Goal: Task Accomplishment & Management: Complete application form

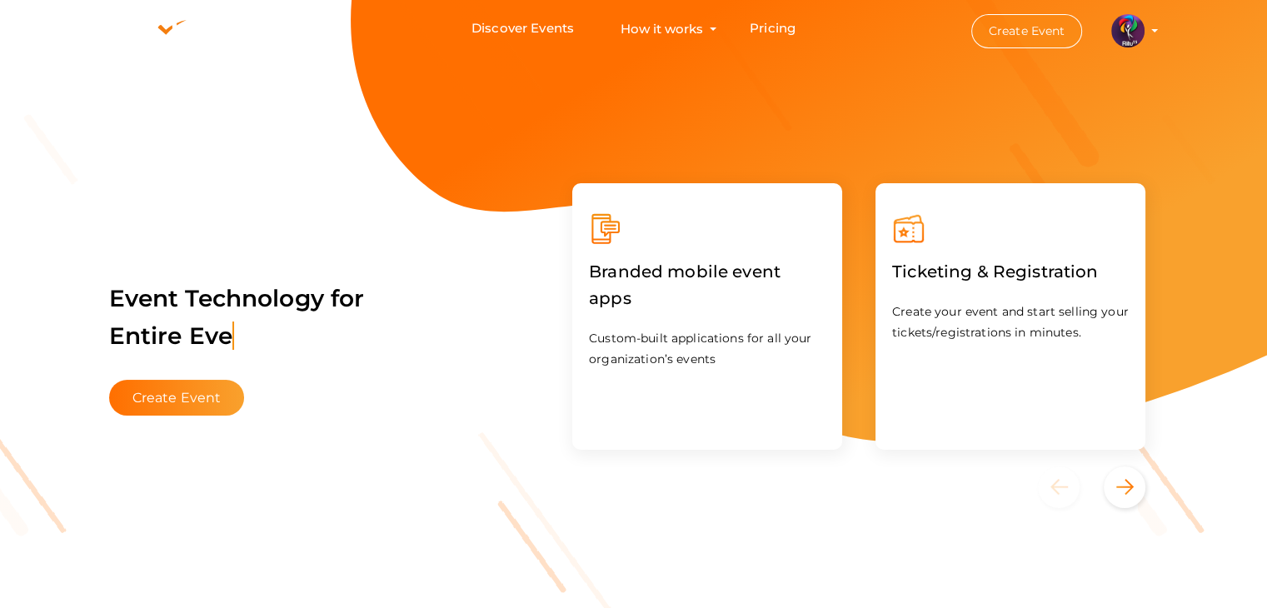
click at [993, 26] on button "Create Event" at bounding box center [1028, 31] width 112 height 34
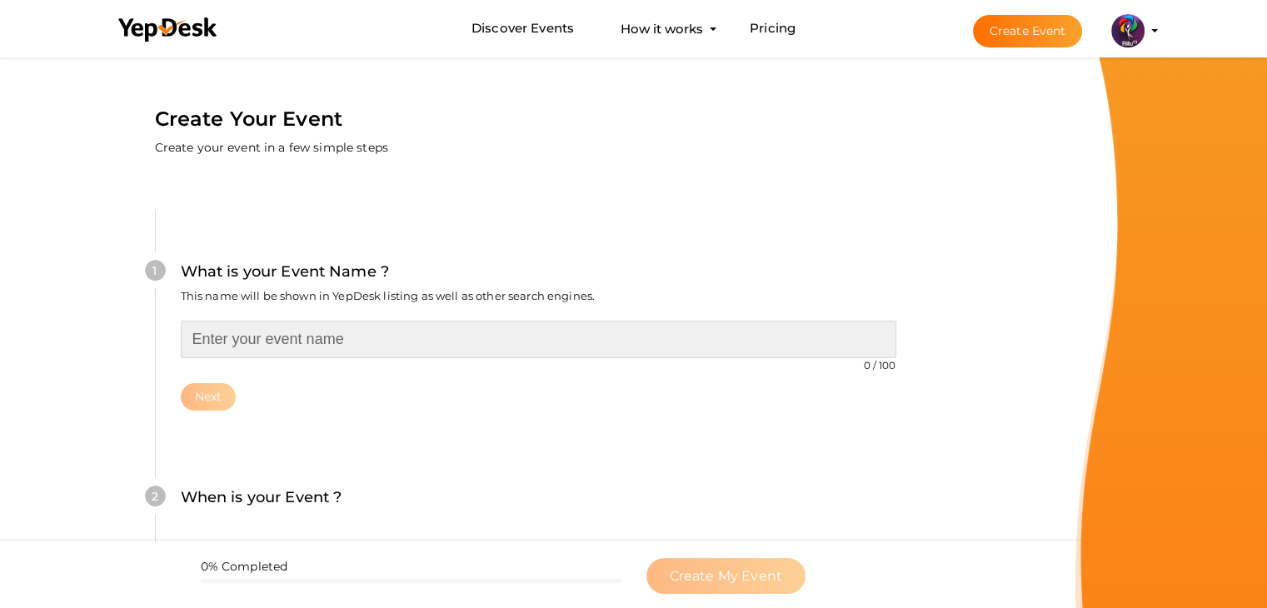
click at [453, 338] on input "text" at bounding box center [539, 339] width 716 height 37
type input "S"
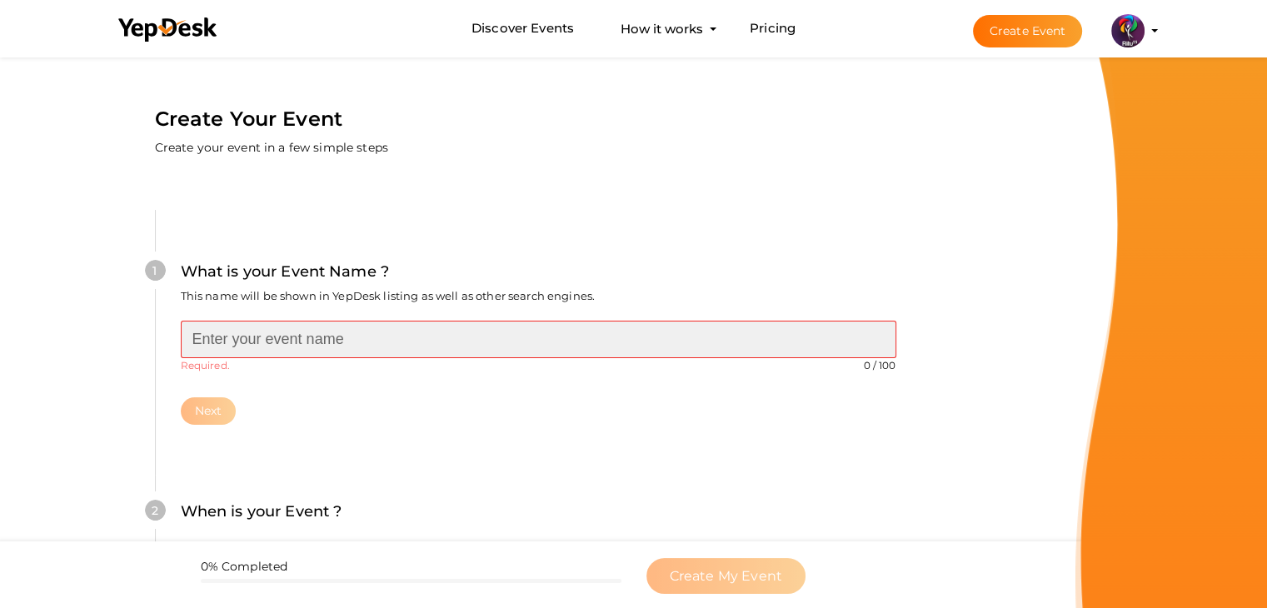
type input "S"
click at [510, 344] on input "text" at bounding box center [539, 339] width 716 height 37
click at [363, 334] on input "text" at bounding box center [539, 339] width 716 height 37
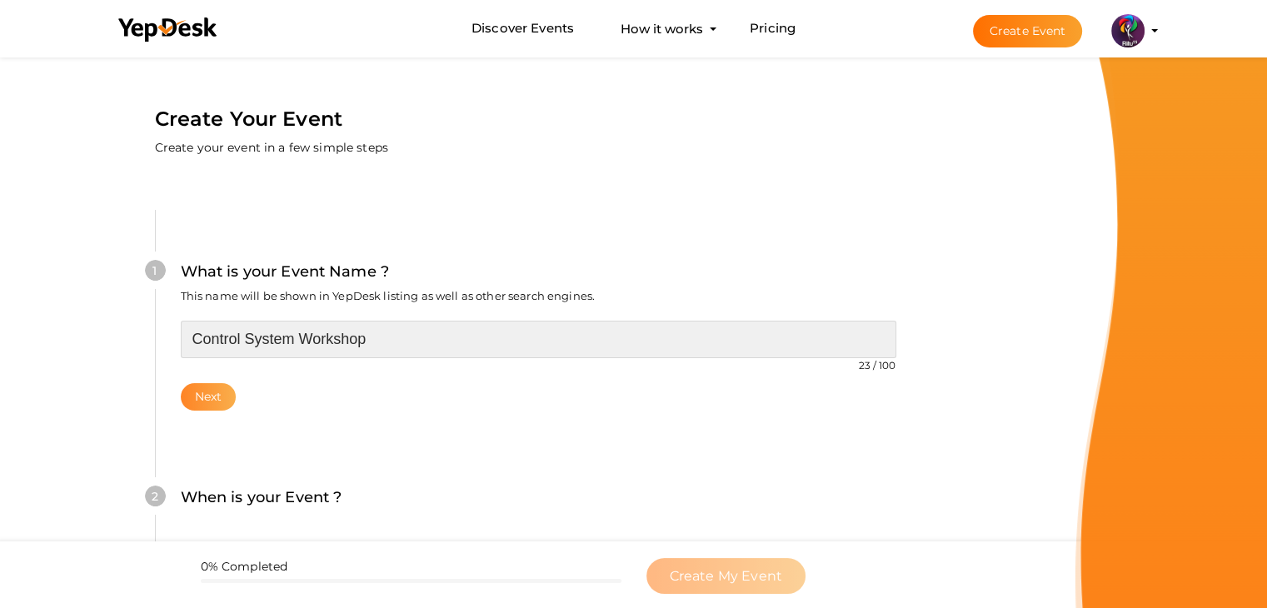
type input "Control System Workshop"
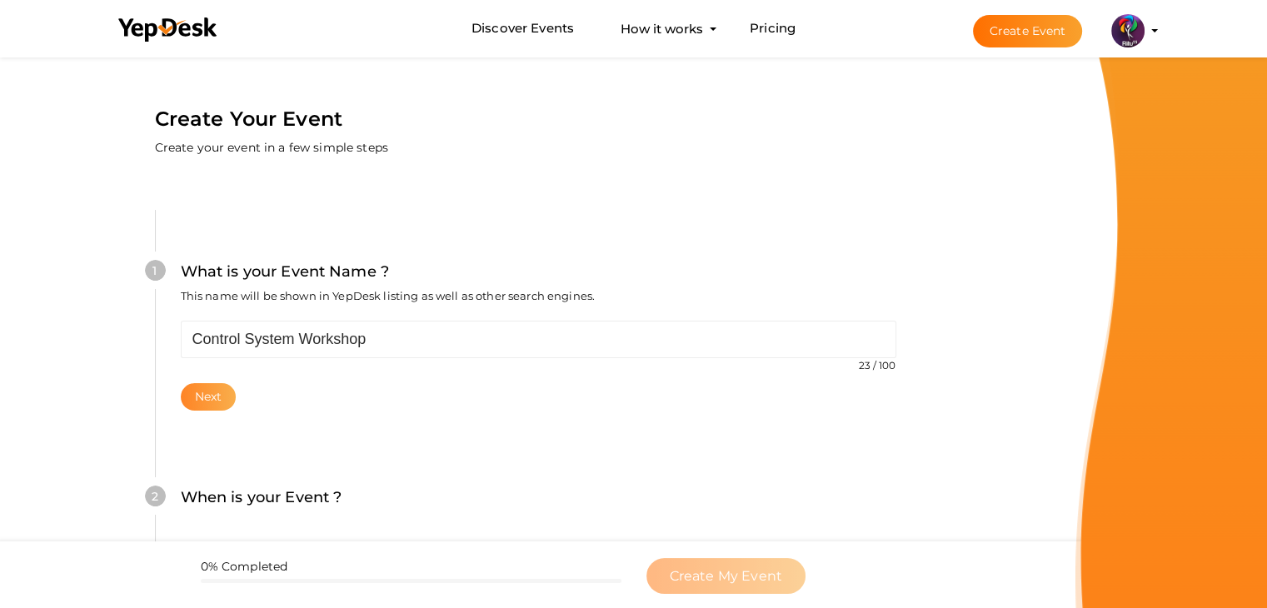
click at [184, 398] on button "Next" at bounding box center [209, 396] width 56 height 27
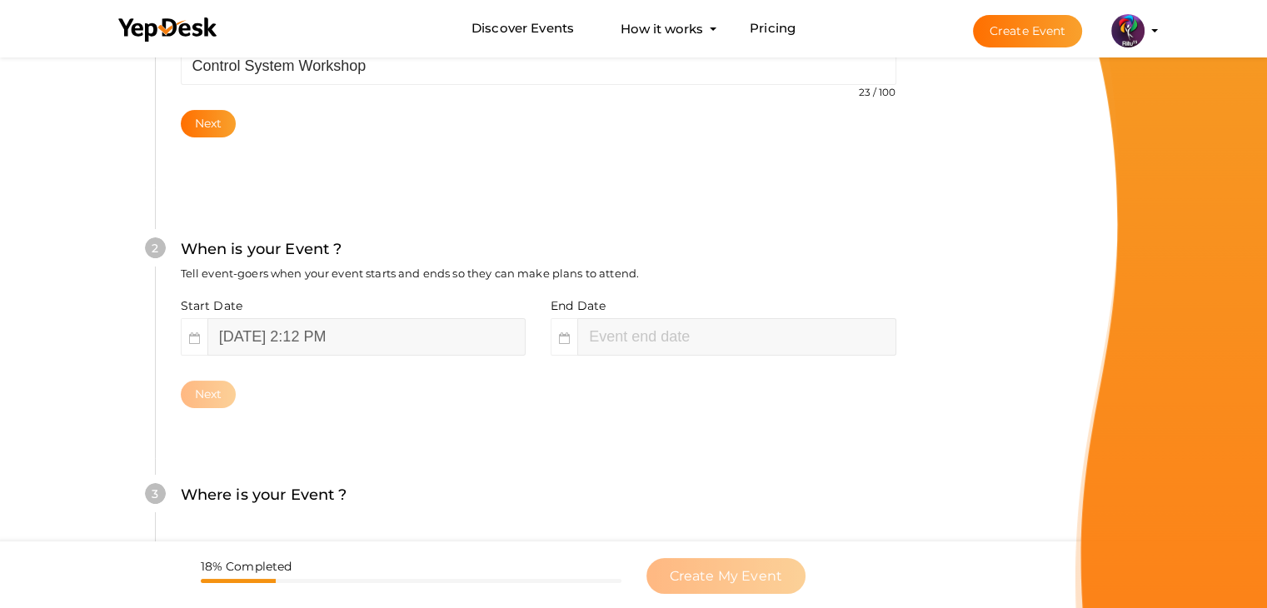
scroll to position [342, 0]
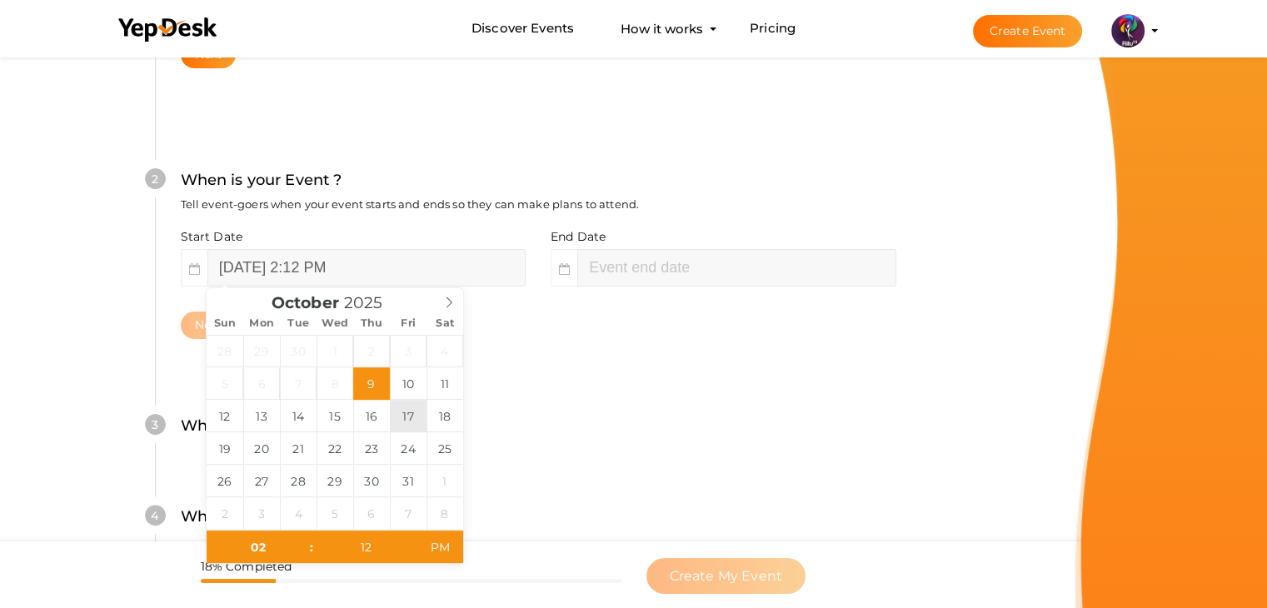
type input "October 17, 2025 2:12 PM"
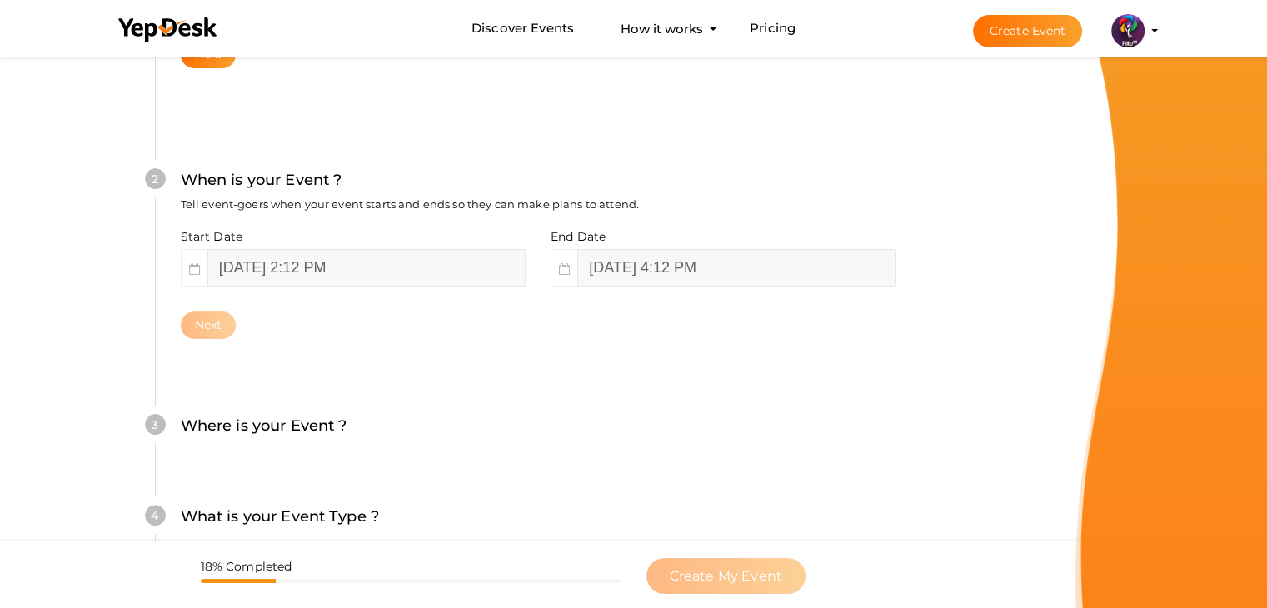
click at [505, 502] on div "4 What is your Event Type ? Choose the right event type. Registration Ticketing…" at bounding box center [538, 525] width 767 height 91
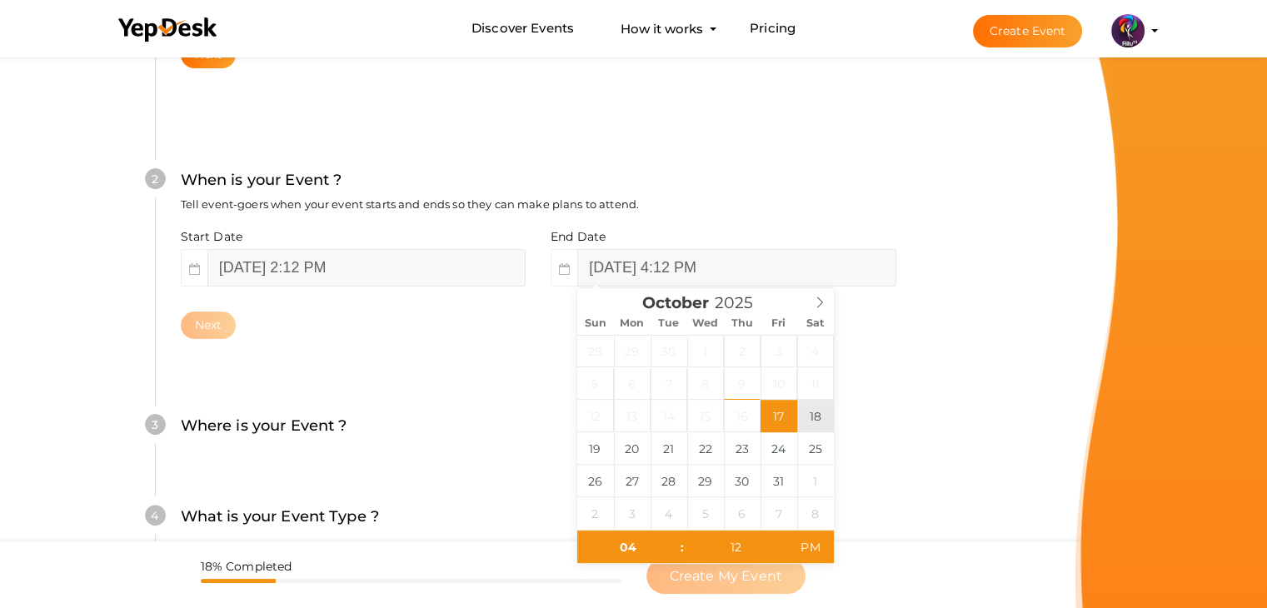
type input "October 18, 2025 4:12 PM"
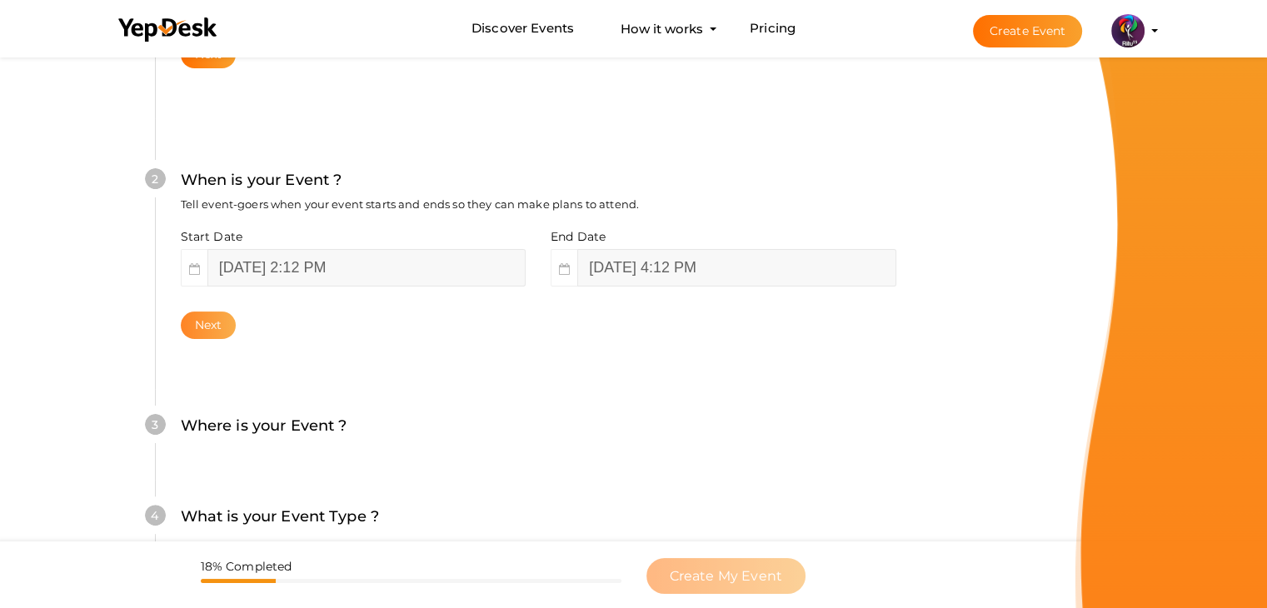
click at [215, 328] on button "Next" at bounding box center [209, 325] width 56 height 27
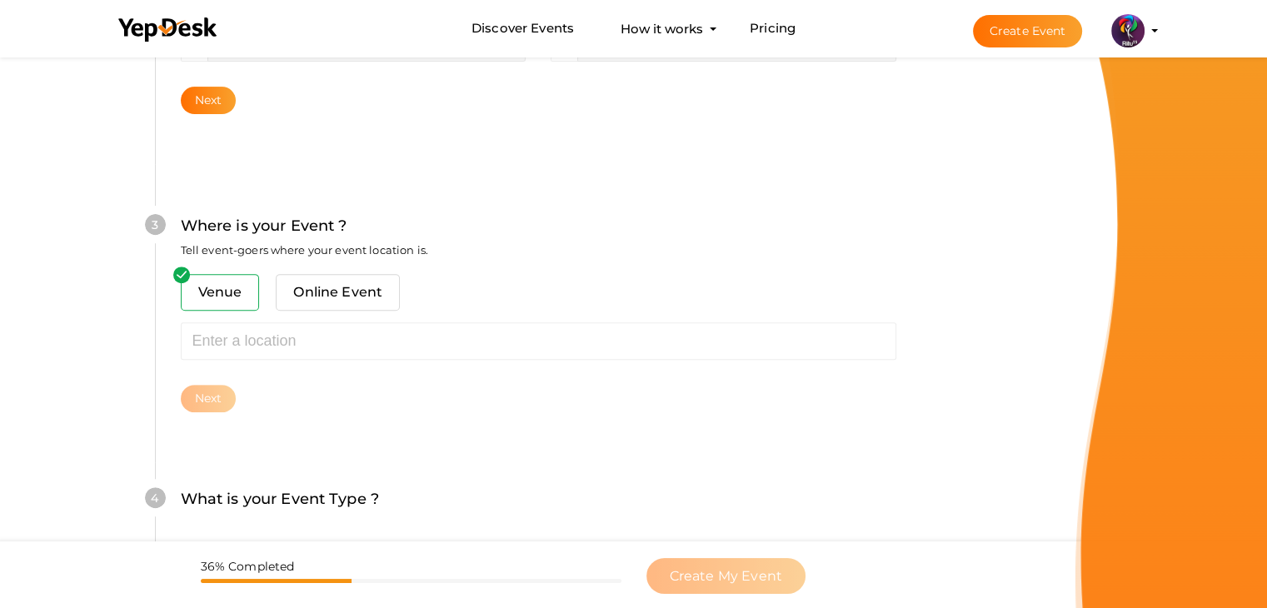
scroll to position [613, 0]
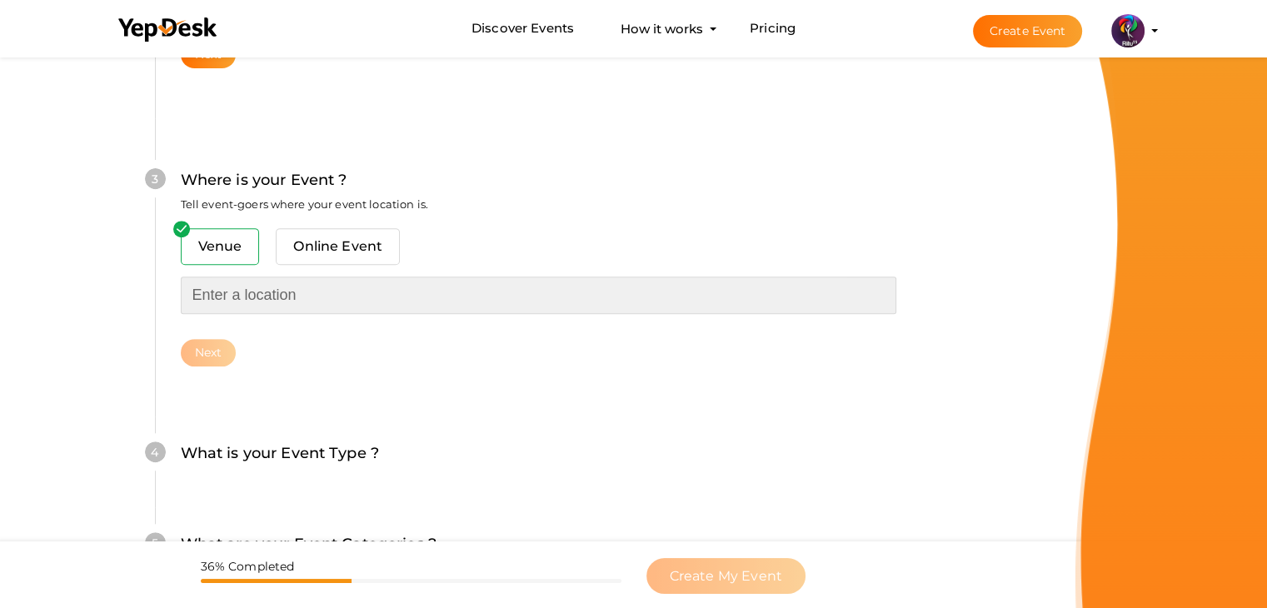
click at [320, 311] on input "text" at bounding box center [539, 295] width 716 height 37
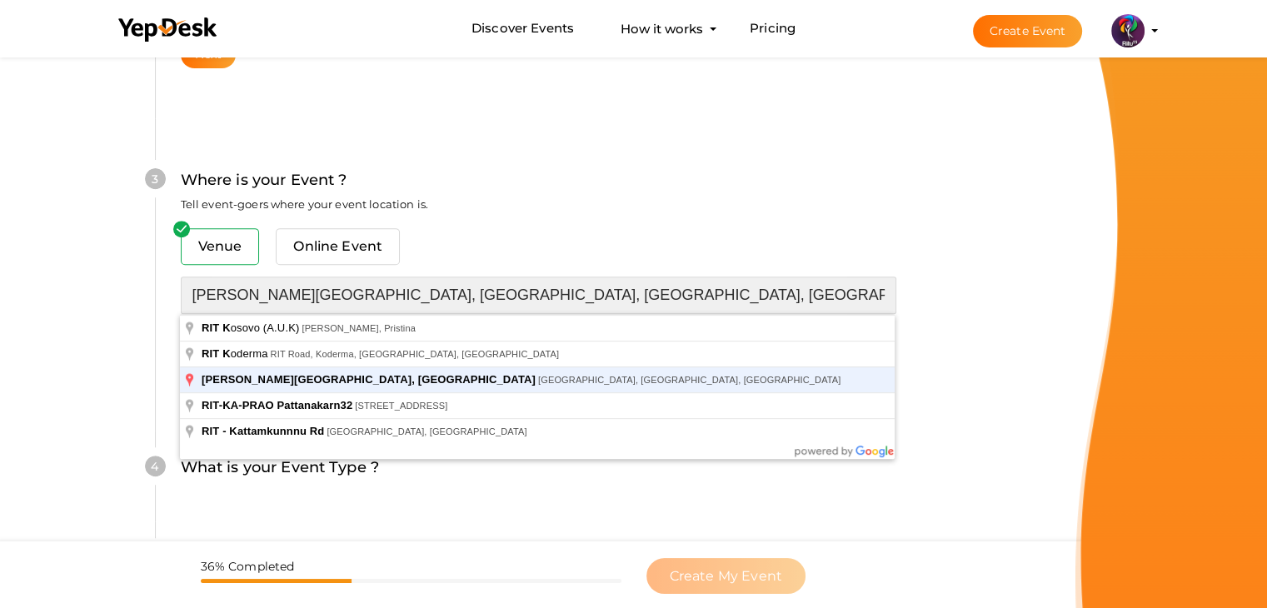
type input "[PERSON_NAME][GEOGRAPHIC_DATA], [GEOGRAPHIC_DATA], [GEOGRAPHIC_DATA], [GEOGRAPH…"
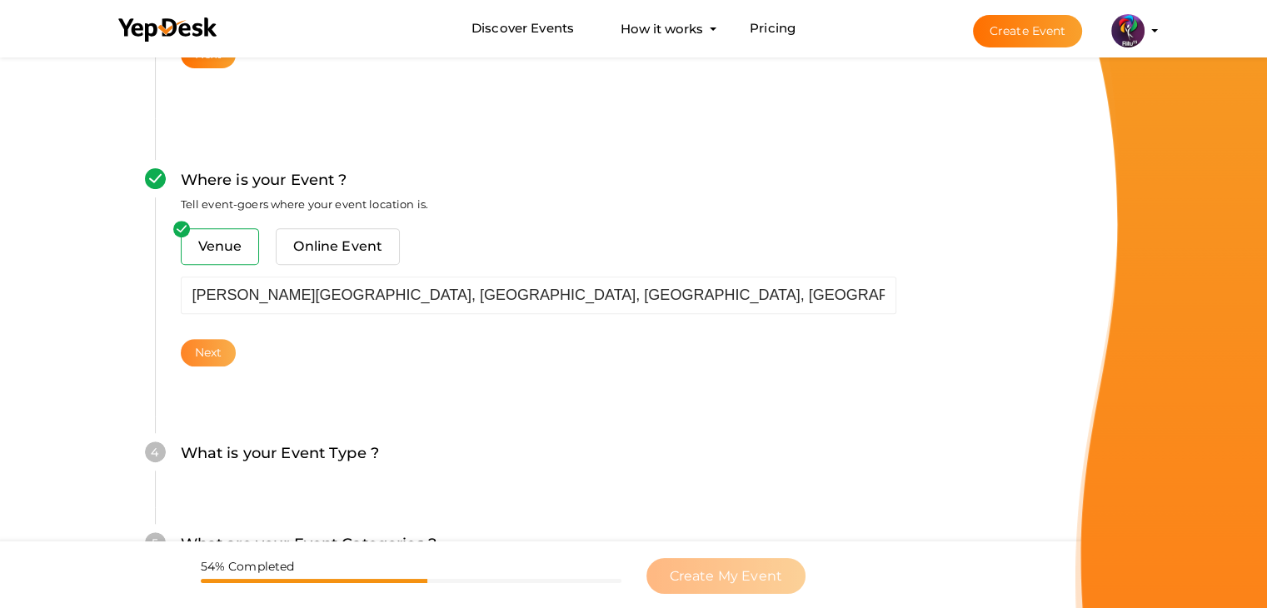
drag, startPoint x: 232, startPoint y: 338, endPoint x: 217, endPoint y: 346, distance: 16.0
click at [217, 346] on div "Next" at bounding box center [539, 352] width 716 height 27
click at [217, 346] on button "Next" at bounding box center [209, 352] width 56 height 27
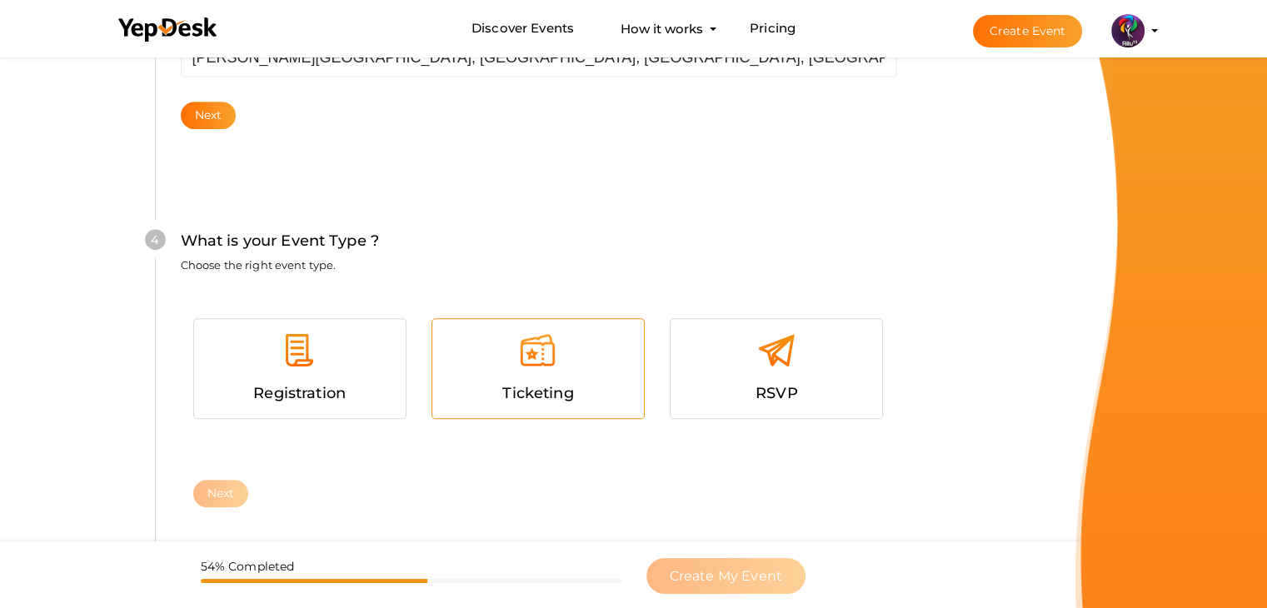
scroll to position [912, 0]
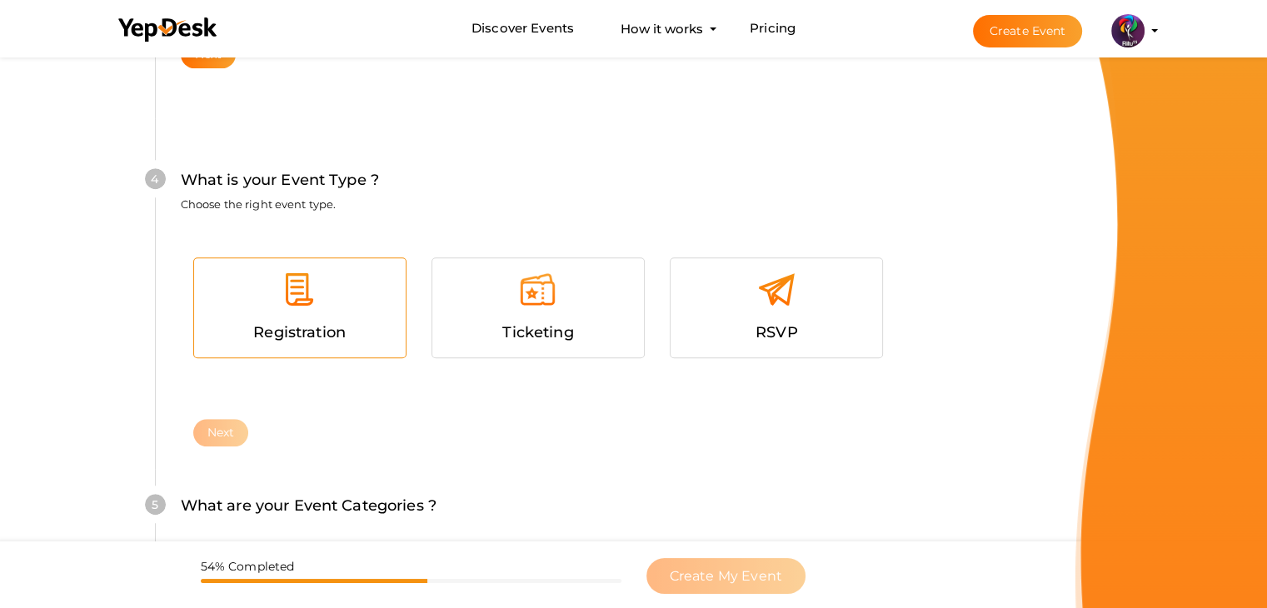
click at [320, 304] on div at bounding box center [300, 296] width 187 height 50
click at [233, 421] on button "Next" at bounding box center [221, 432] width 56 height 27
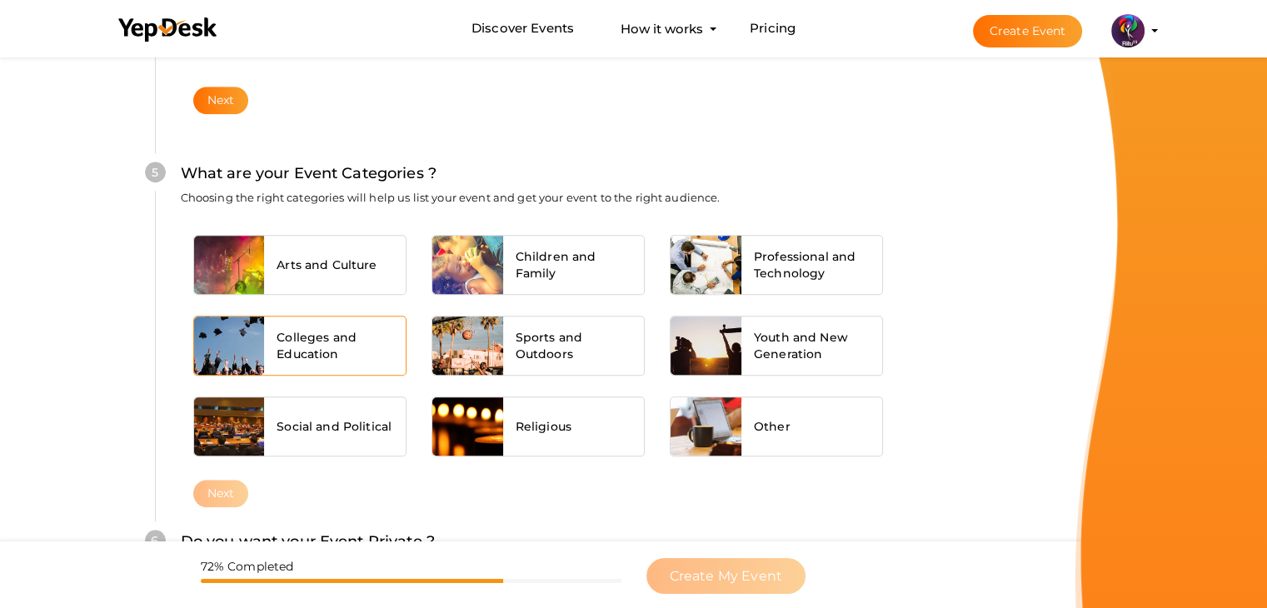
scroll to position [1261, 0]
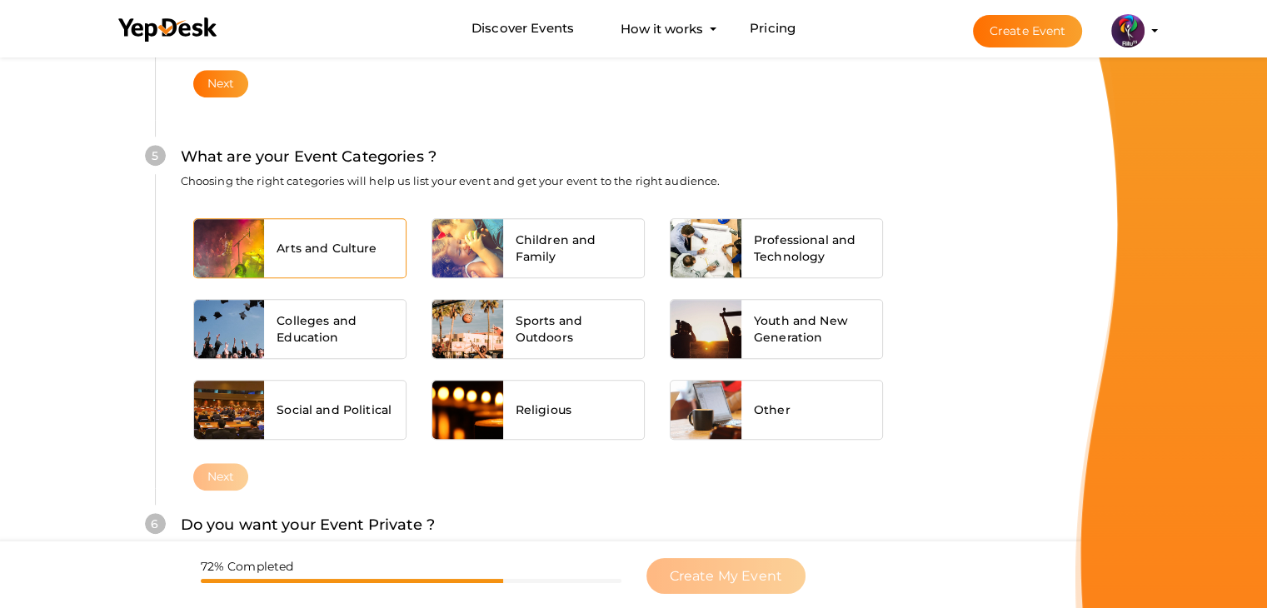
click at [332, 240] on span "Arts and Culture" at bounding box center [327, 248] width 100 height 17
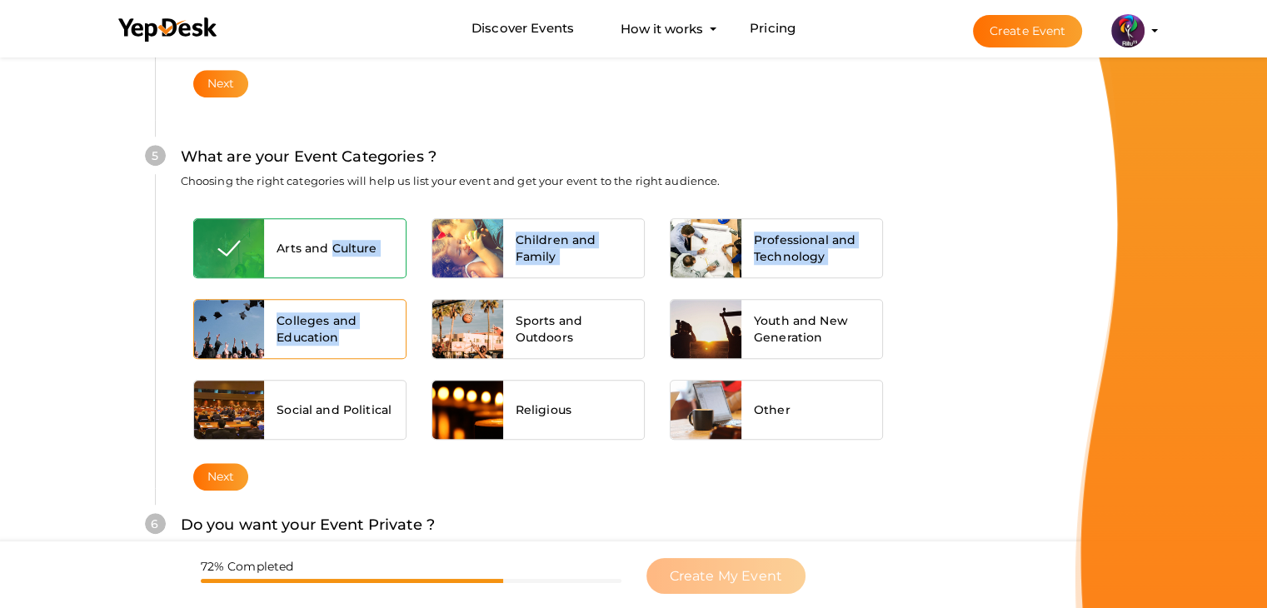
click at [348, 328] on span "Colleges and Education" at bounding box center [335, 328] width 117 height 33
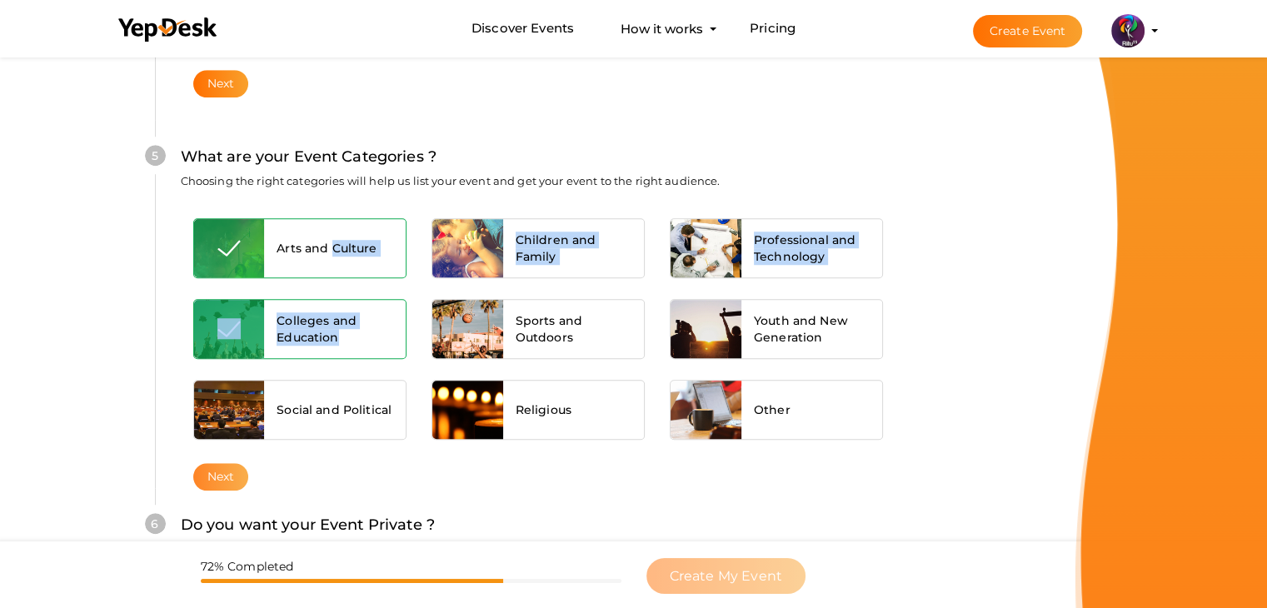
click at [224, 477] on button "Next" at bounding box center [221, 476] width 56 height 27
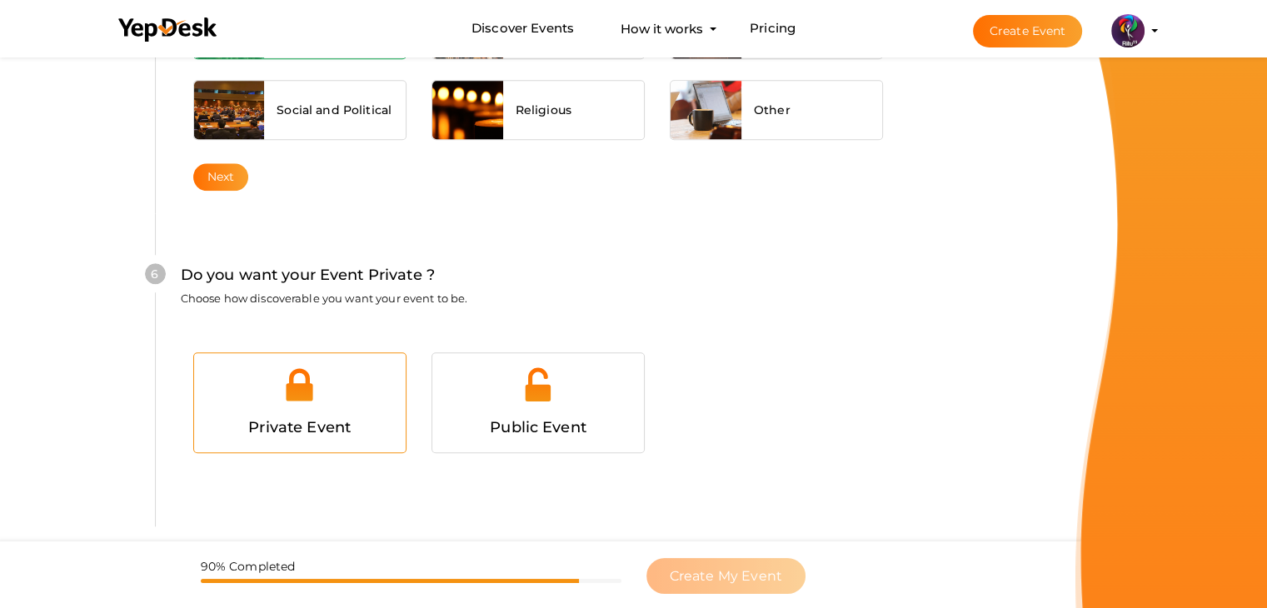
scroll to position [1627, 0]
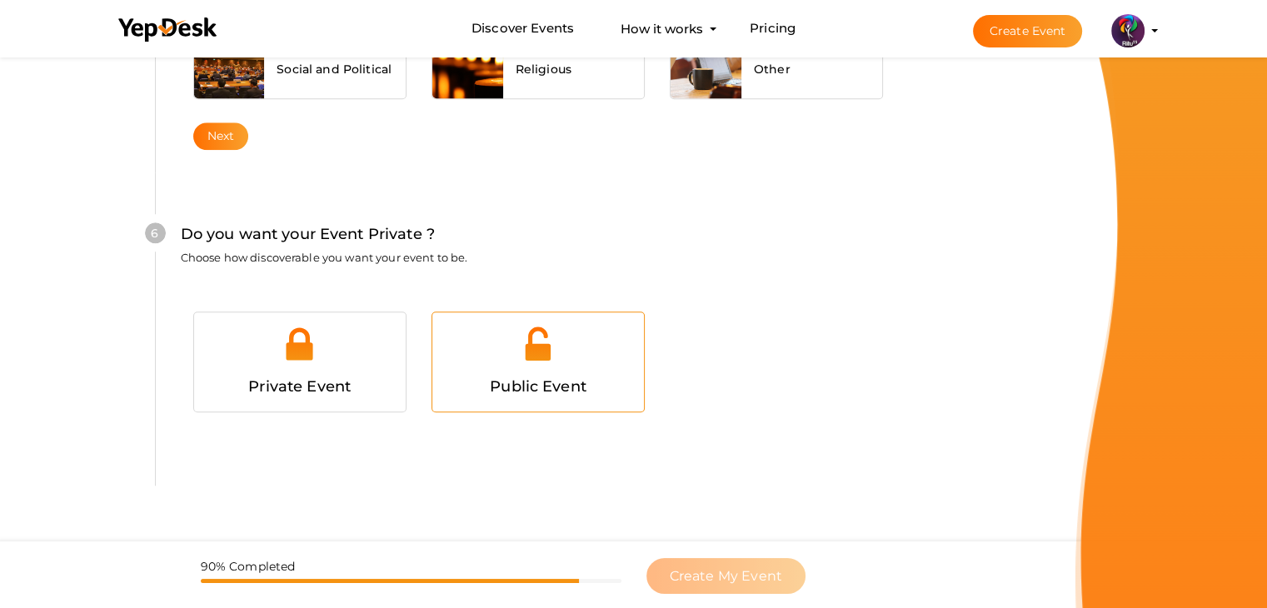
click at [503, 345] on div at bounding box center [538, 350] width 187 height 50
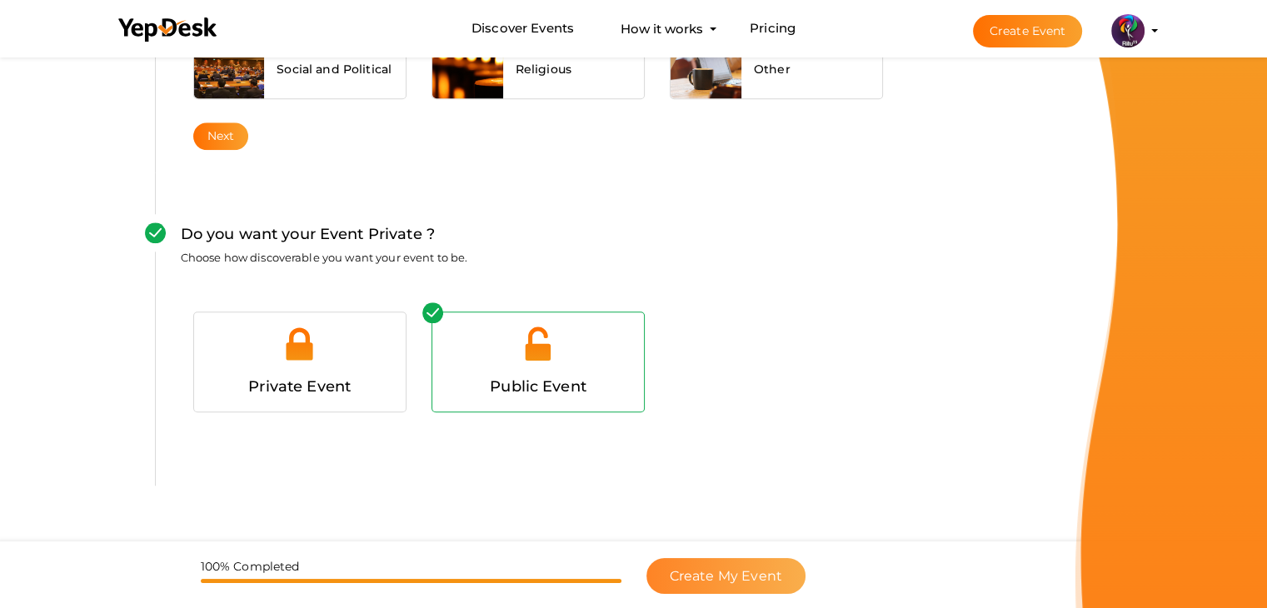
click at [737, 574] on span "Create My Event" at bounding box center [726, 576] width 112 height 16
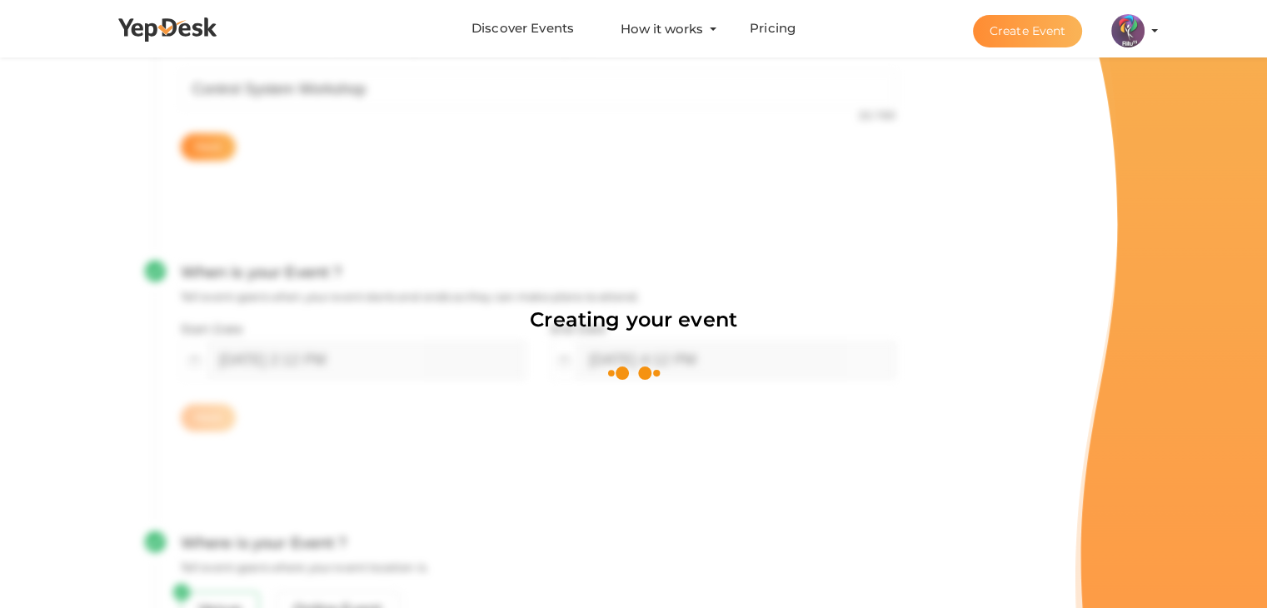
scroll to position [250, 0]
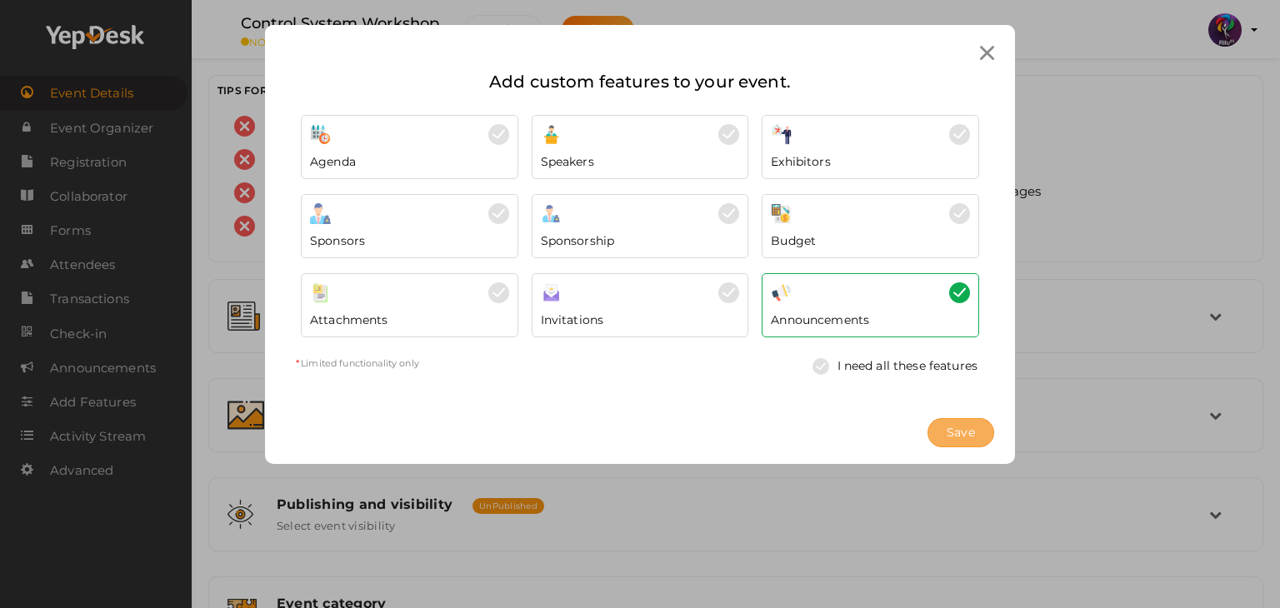
click at [932, 424] on button "Save" at bounding box center [960, 432] width 67 height 29
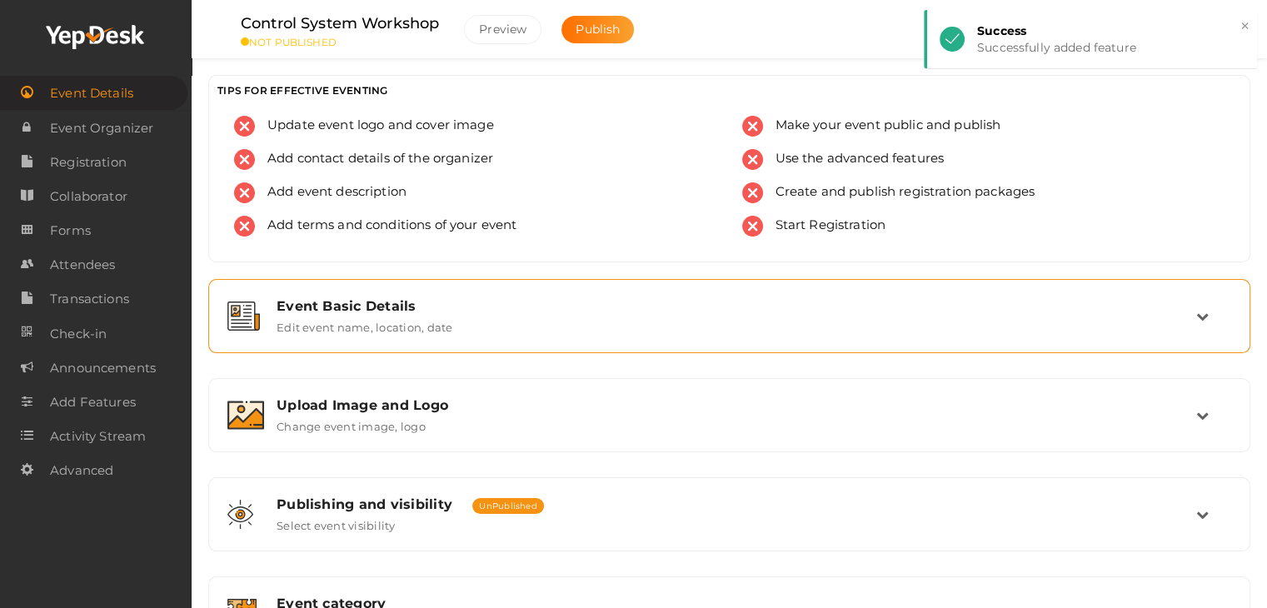
click at [340, 311] on div "Event Basic Details" at bounding box center [737, 306] width 920 height 16
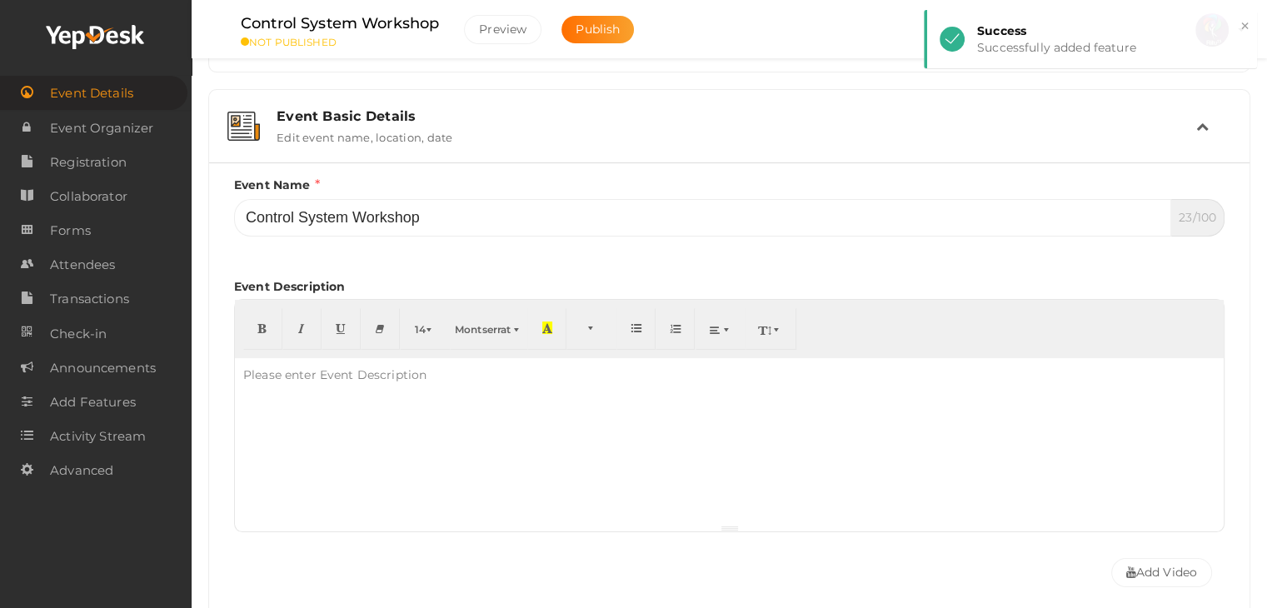
scroll to position [173, 0]
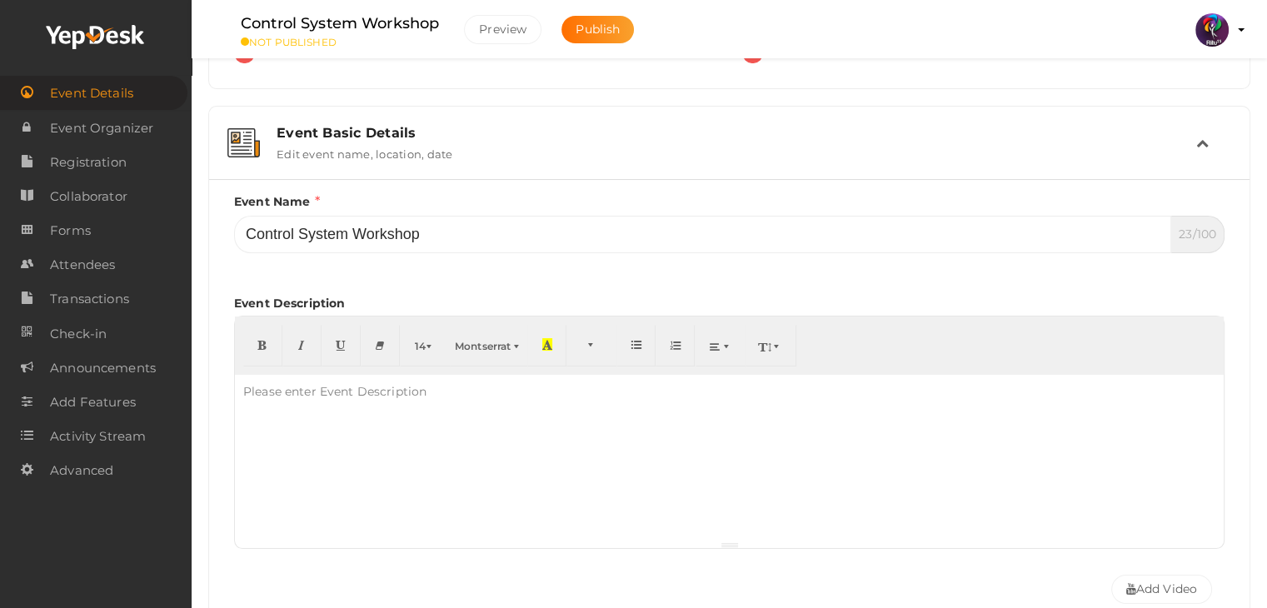
click at [522, 162] on div "Event Basic Details Edit event name, location, date" at bounding box center [729, 143] width 1024 height 56
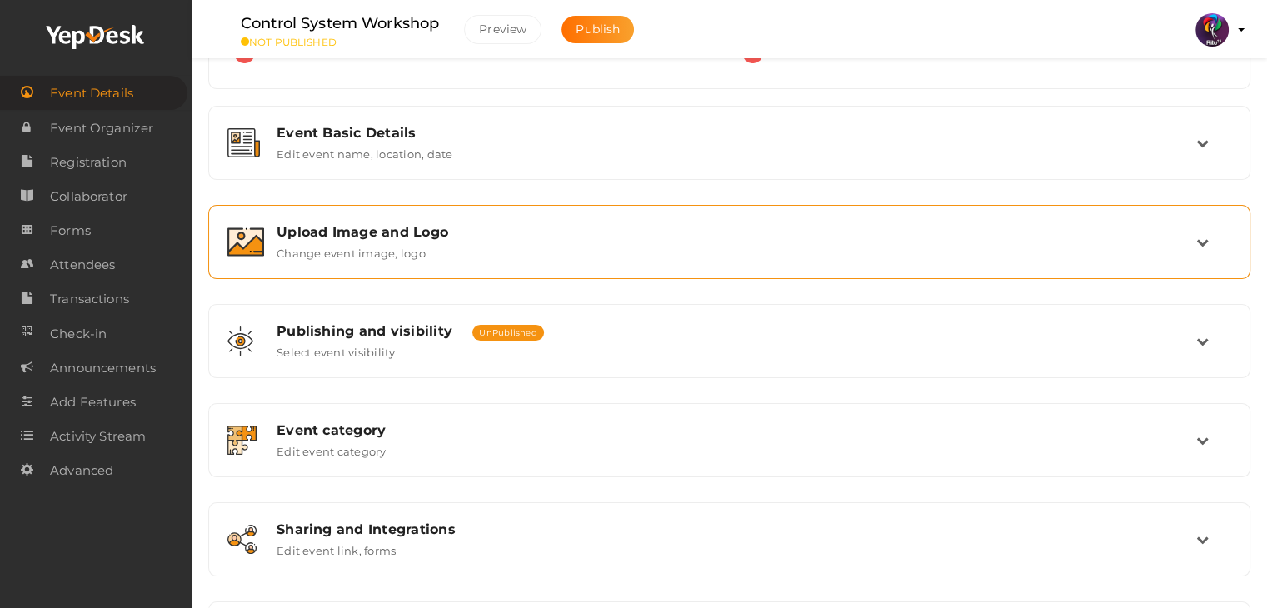
click at [511, 228] on div "Upload Image and Logo" at bounding box center [737, 232] width 920 height 16
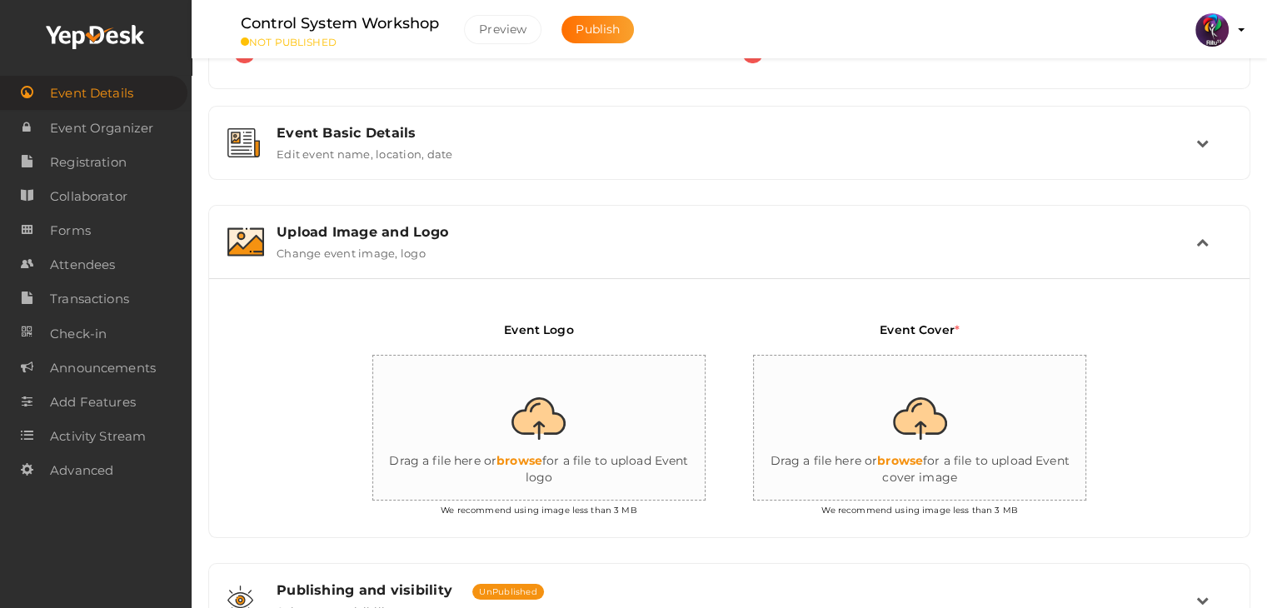
click at [522, 370] on input "file" at bounding box center [539, 429] width 333 height 146
type input "C:\fakepath\logo yepdesk.png"
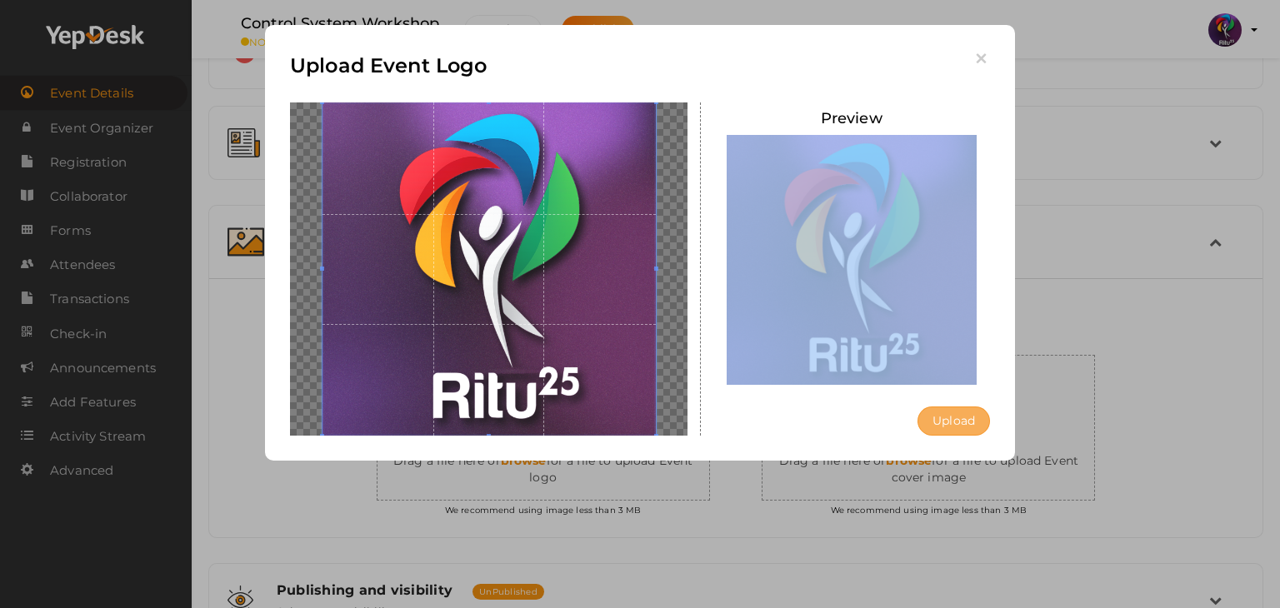
drag, startPoint x: 991, startPoint y: 434, endPoint x: 955, endPoint y: 420, distance: 38.5
click at [955, 420] on div "Preview Upload Uploading..." at bounding box center [852, 268] width 302 height 333
click at [955, 420] on button "Upload" at bounding box center [953, 421] width 72 height 29
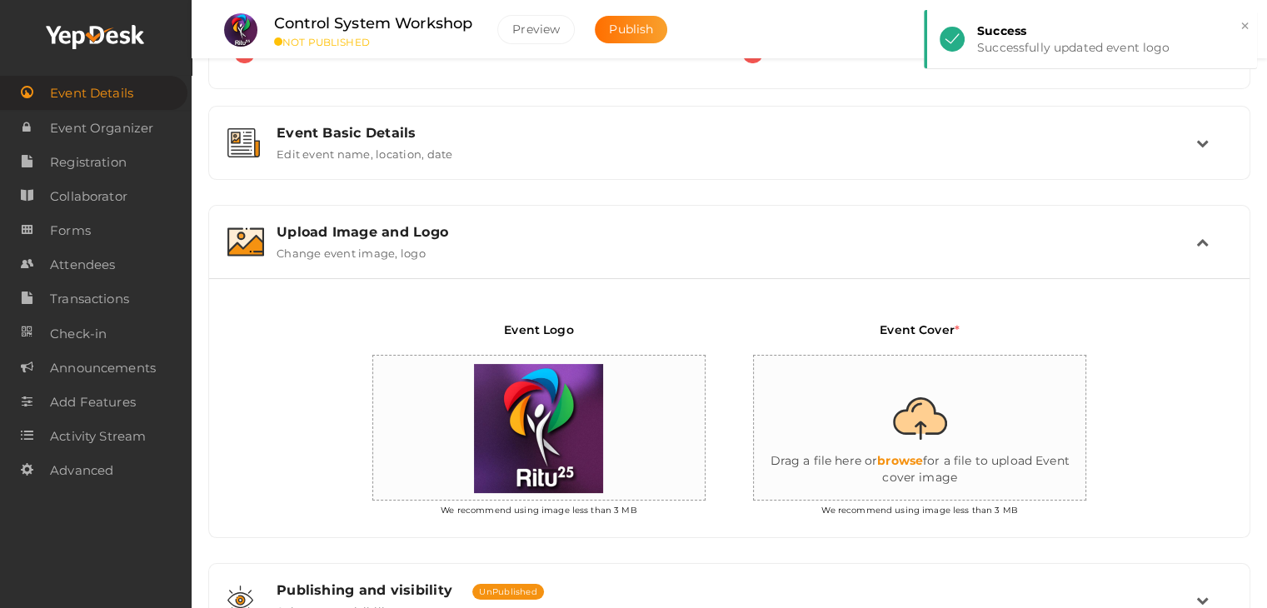
click at [1064, 402] on input "file" at bounding box center [920, 429] width 333 height 146
type input "C:\fakepath\IMG_20251009_142630_797.png"
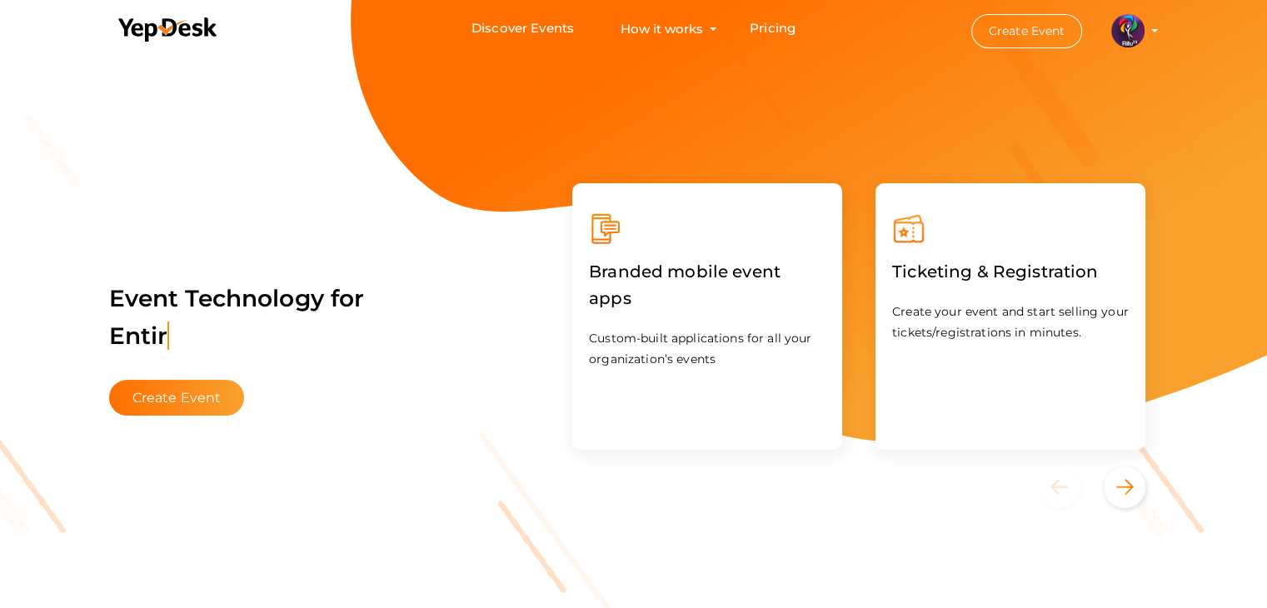
click at [1135, 37] on img at bounding box center [1128, 30] width 33 height 33
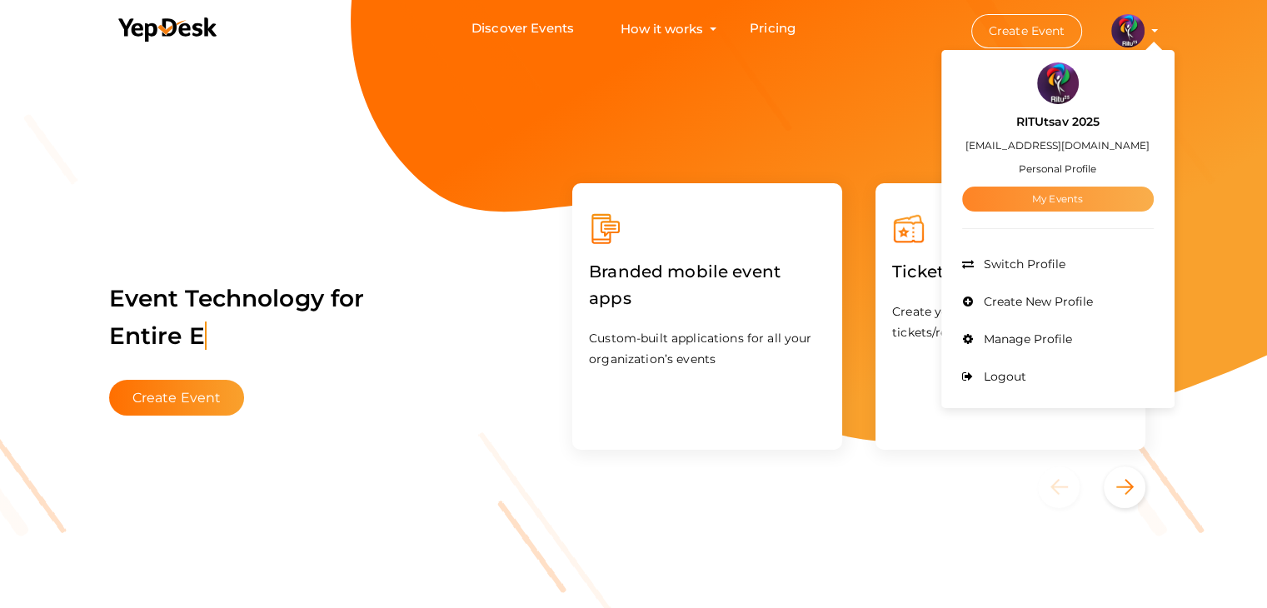
click at [1077, 191] on link "My Events" at bounding box center [1058, 199] width 192 height 25
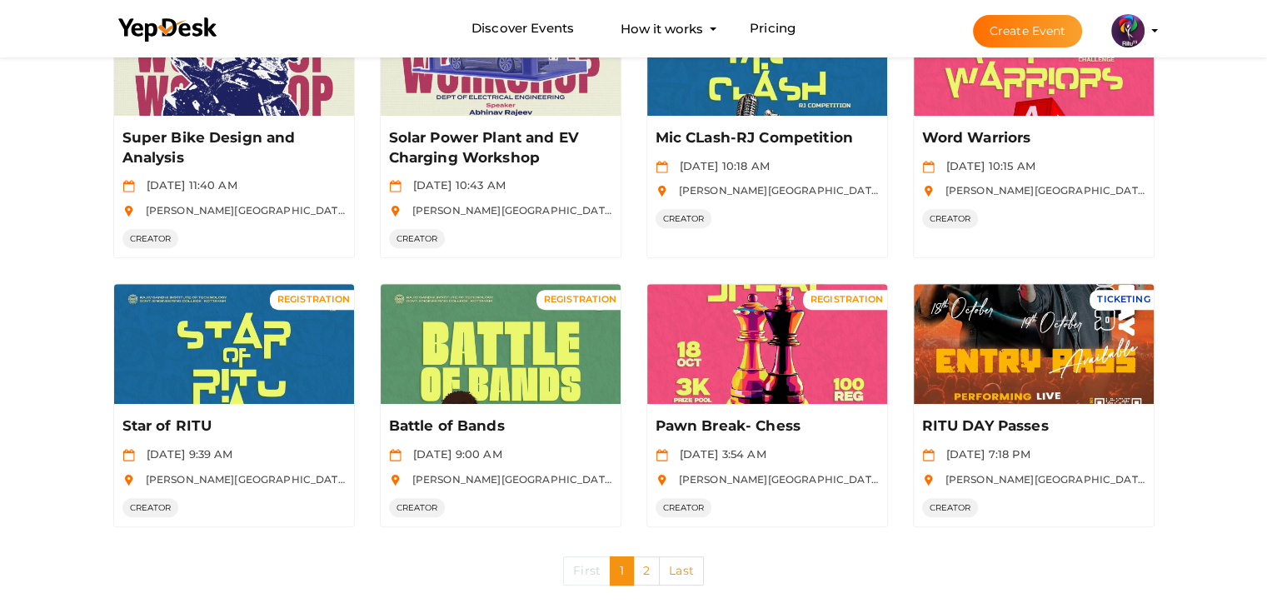
scroll to position [810, 0]
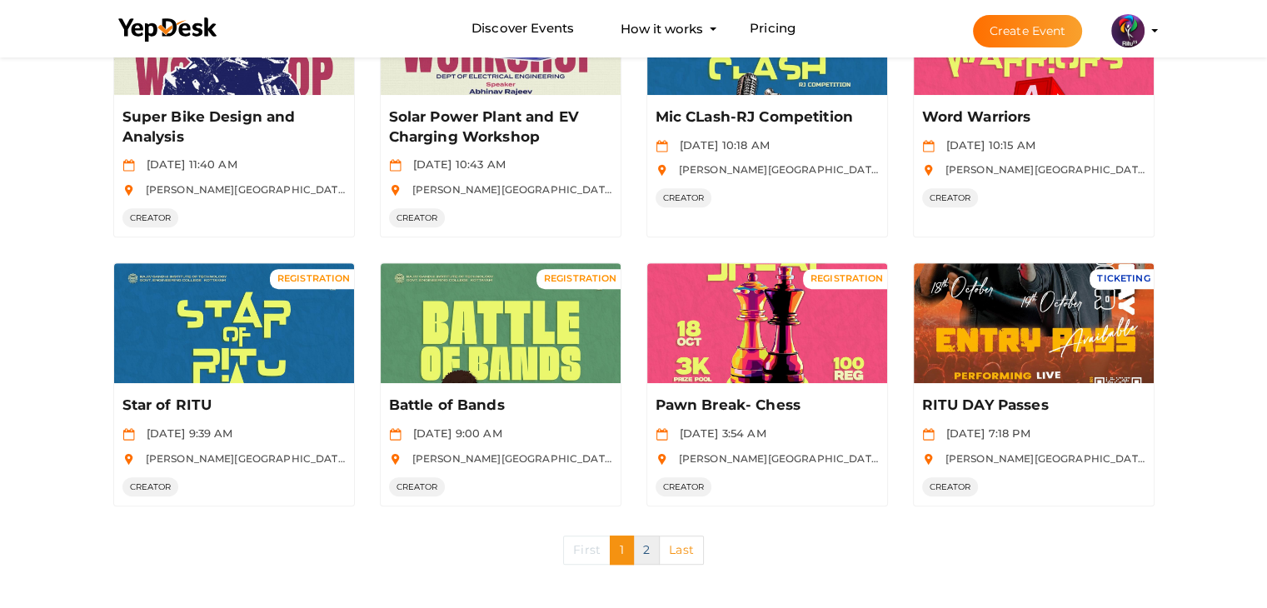
click at [643, 544] on link "2" at bounding box center [646, 550] width 27 height 29
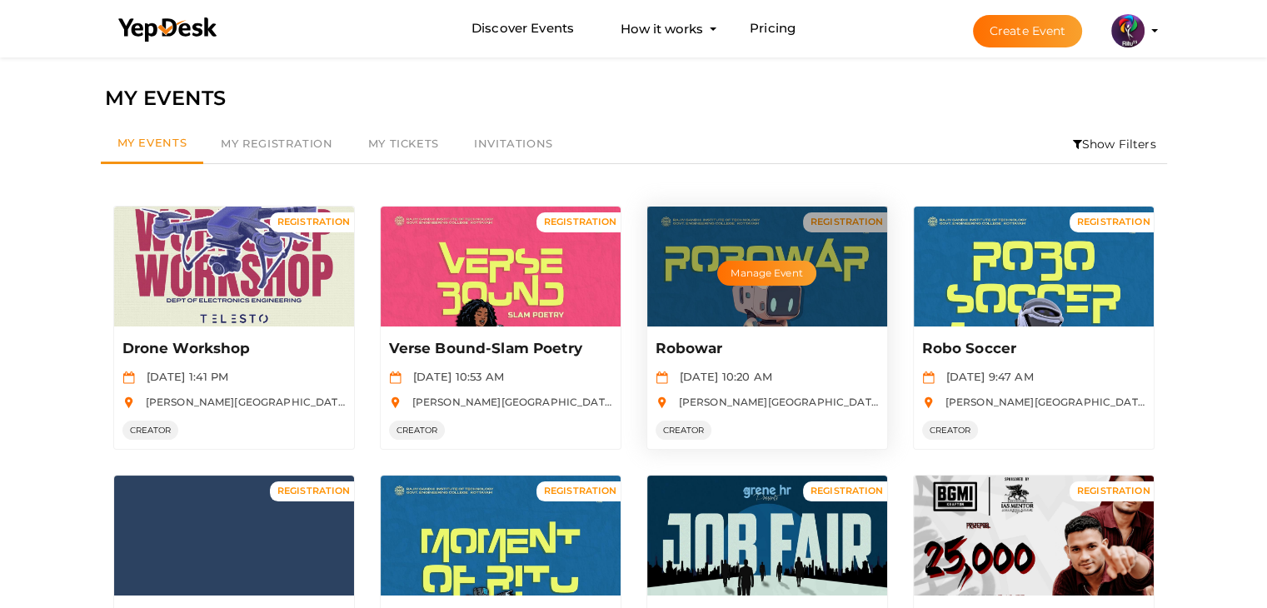
scroll to position [482, 0]
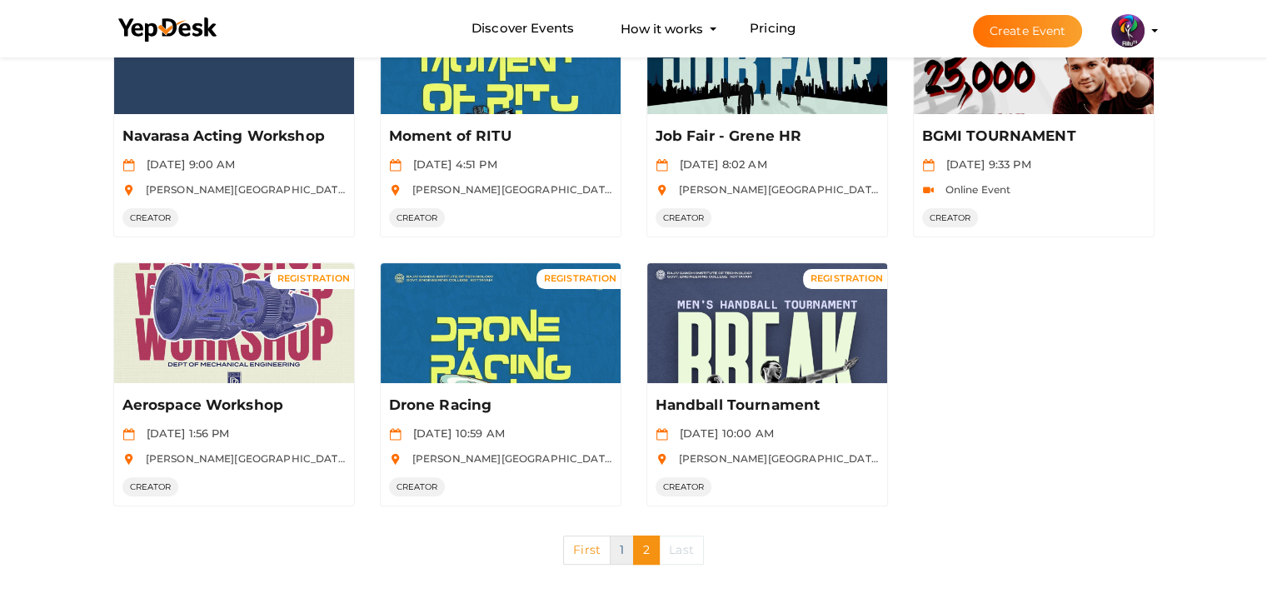
click at [618, 549] on link "1" at bounding box center [622, 550] width 24 height 29
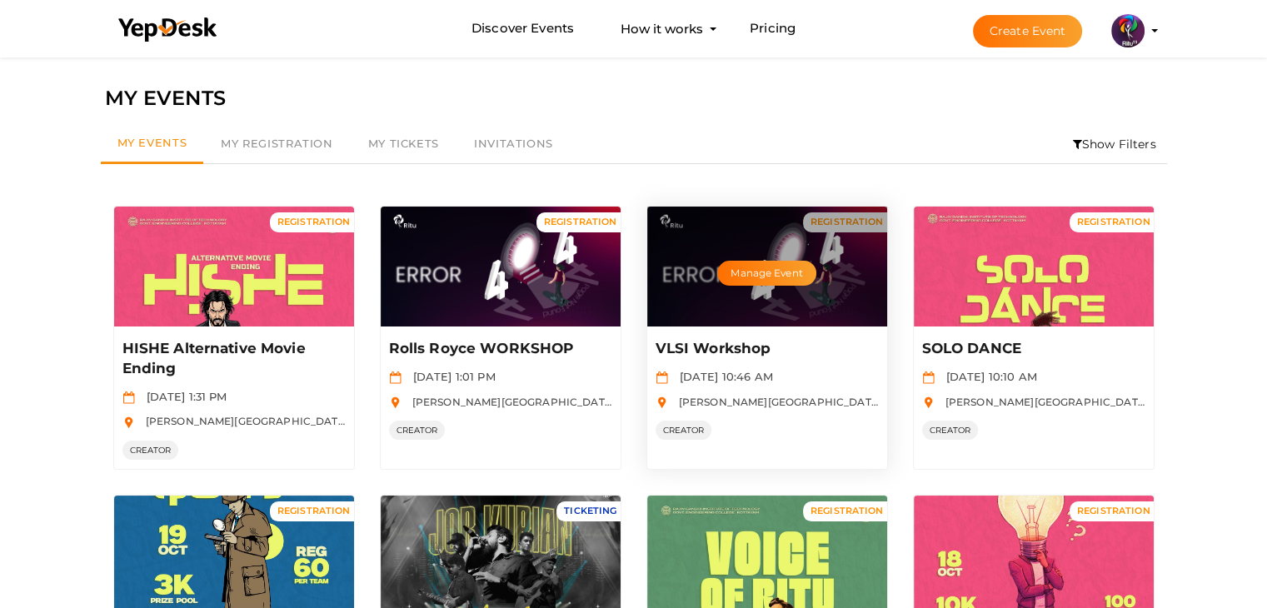
scroll to position [9, 0]
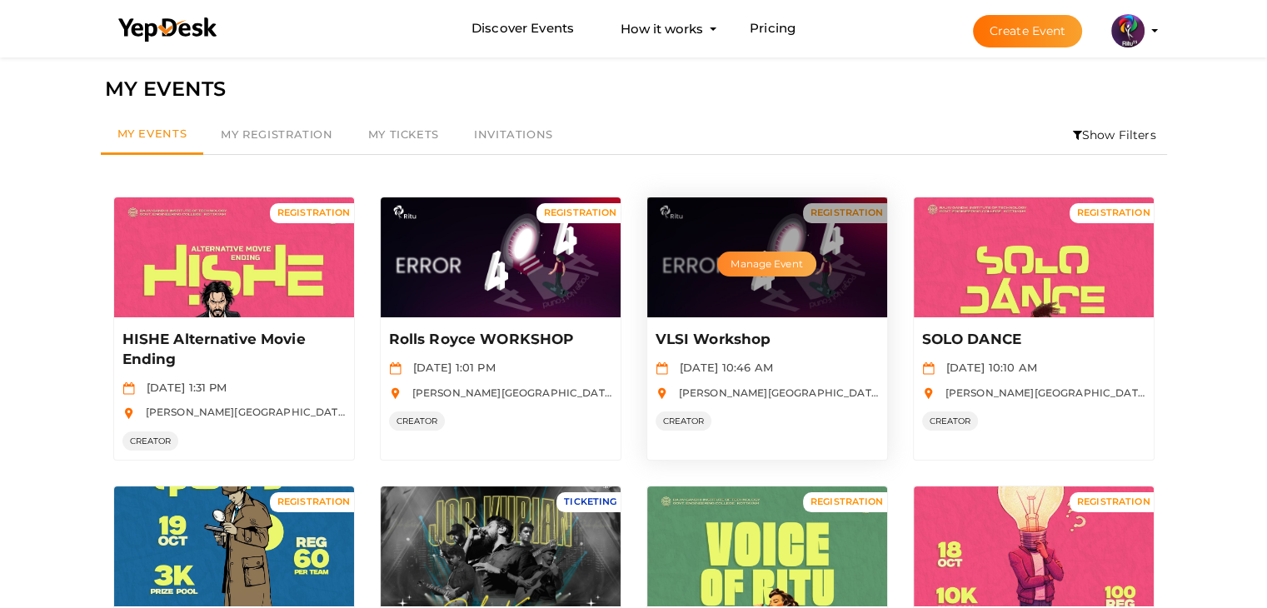
click at [755, 262] on button "Manage Event" at bounding box center [766, 264] width 98 height 25
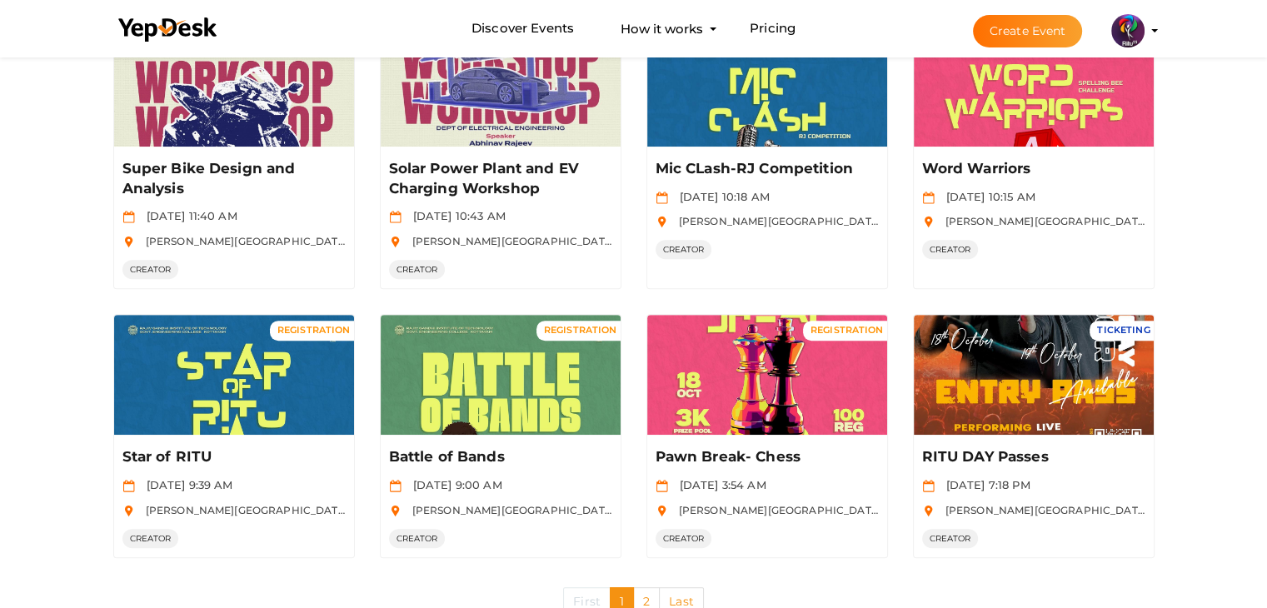
scroll to position [810, 0]
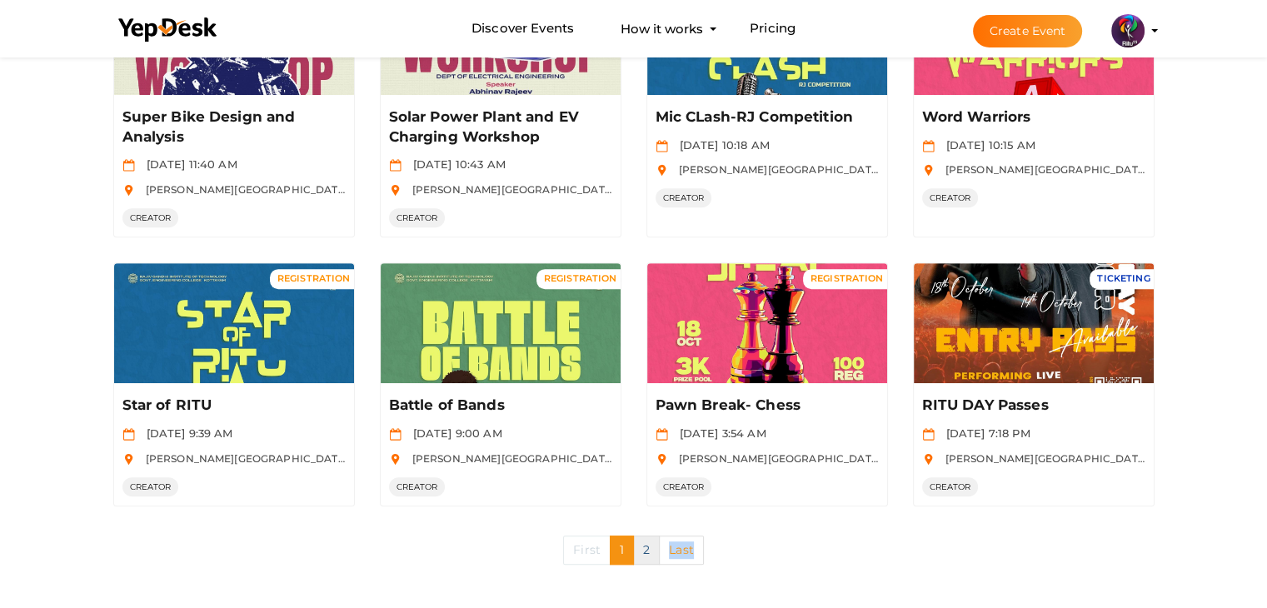
drag, startPoint x: 650, startPoint y: 566, endPoint x: 650, endPoint y: 548, distance: 17.5
click at [650, 548] on div "First 1 2 Last" at bounding box center [634, 550] width 1092 height 62
click at [650, 548] on link "2" at bounding box center [646, 550] width 27 height 29
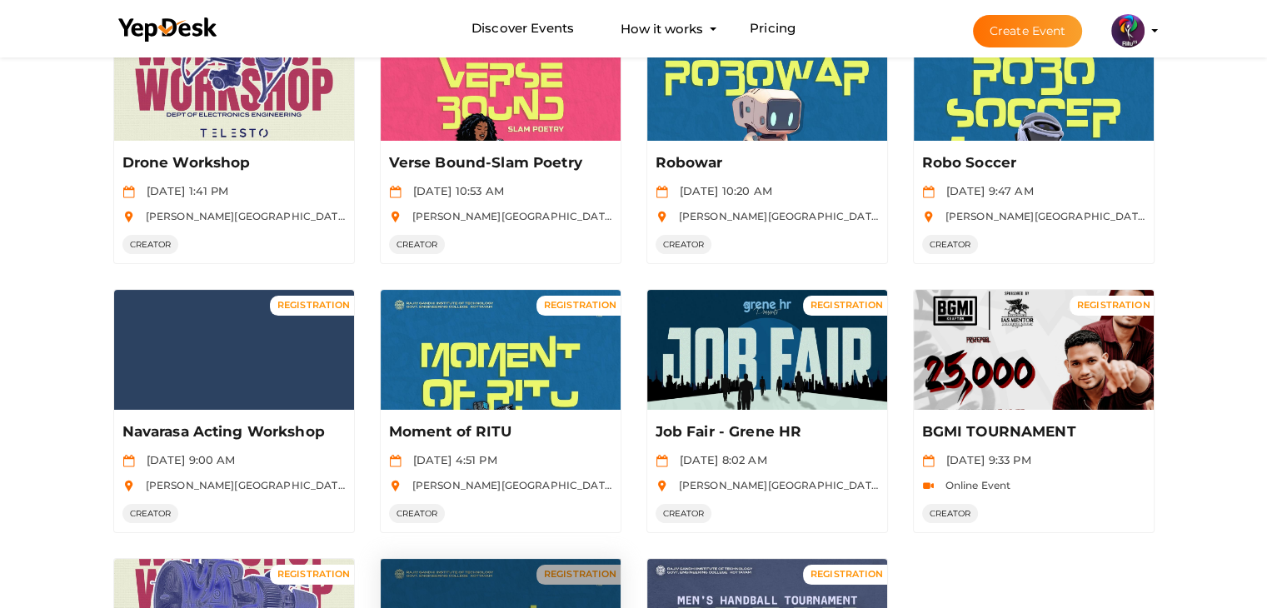
scroll to position [156, 0]
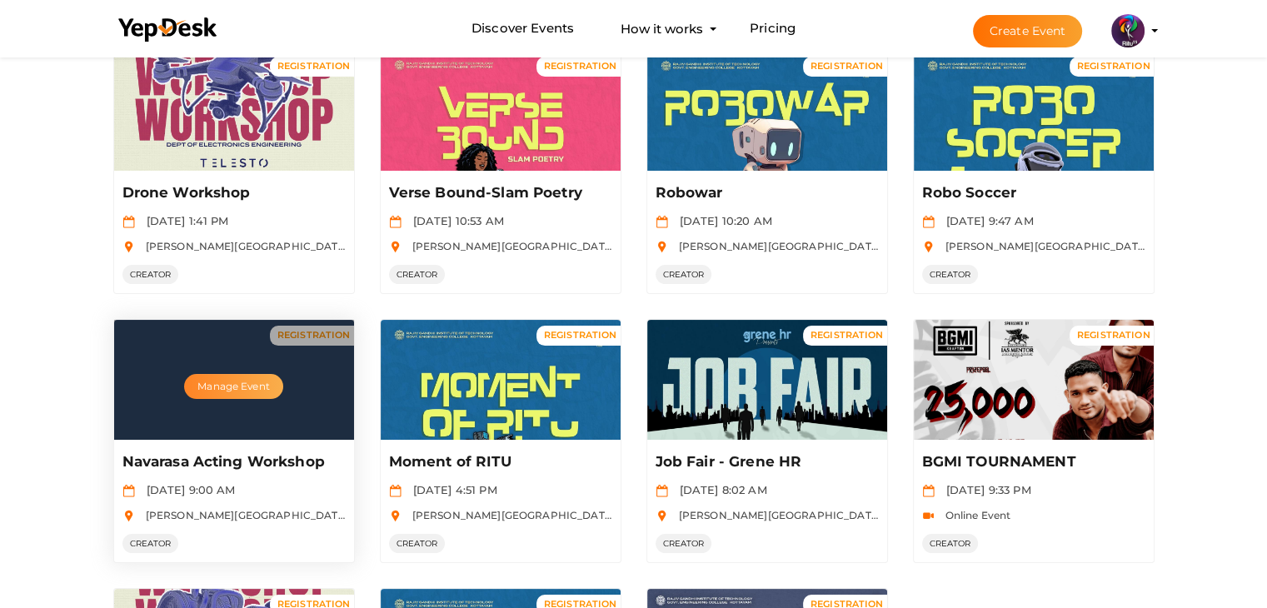
click at [252, 381] on button "Manage Event" at bounding box center [233, 386] width 98 height 25
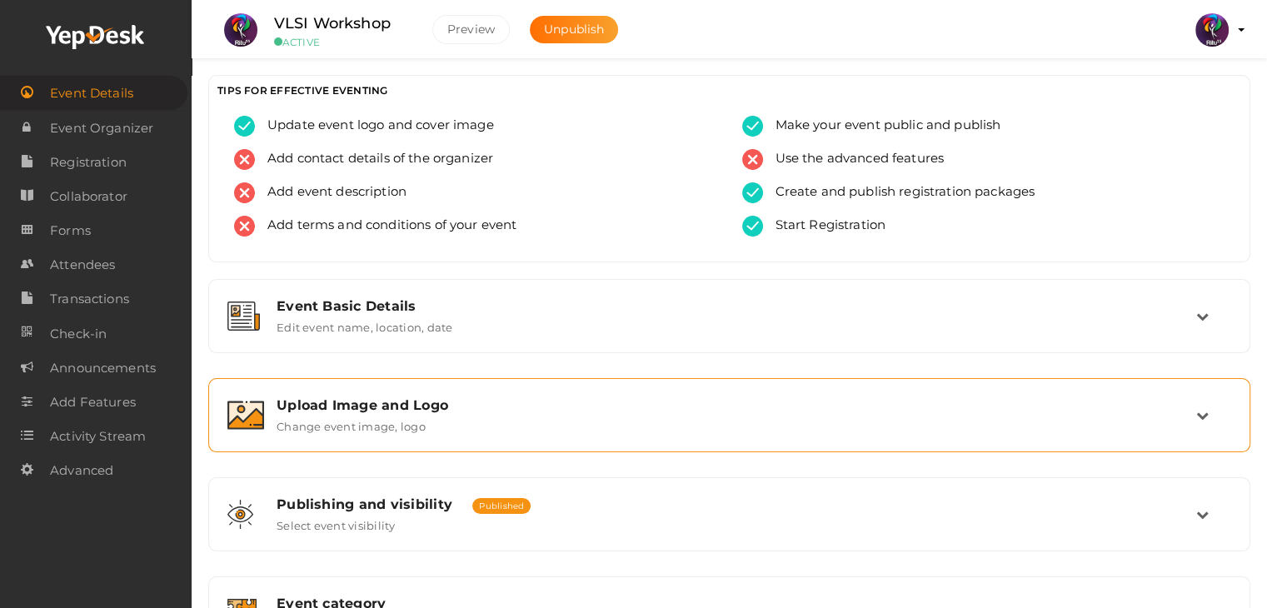
click at [375, 393] on div "Upload Image and Logo Change event image, logo" at bounding box center [729, 415] width 1024 height 56
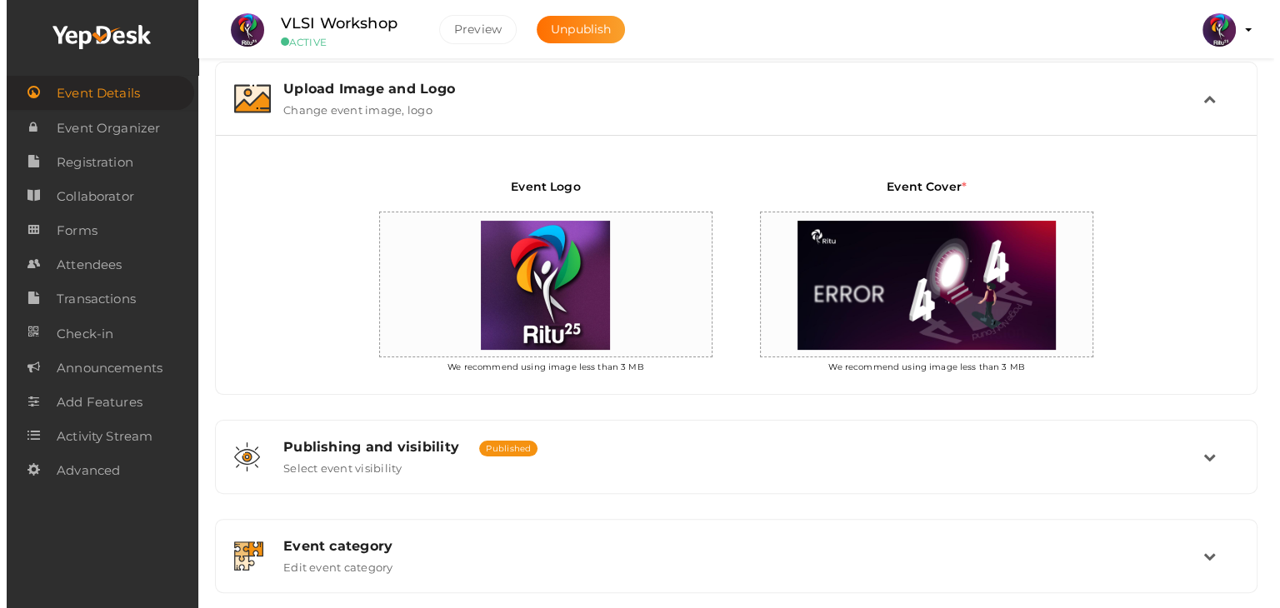
scroll to position [327, 0]
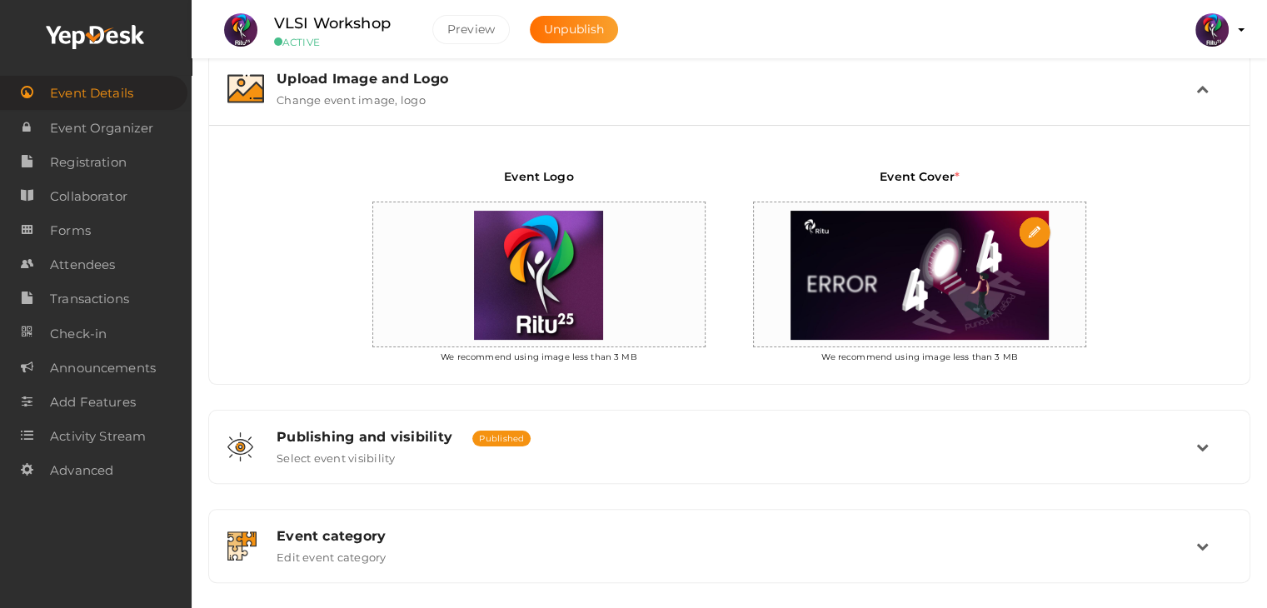
click at [1025, 235] on input "file" at bounding box center [1035, 233] width 33 height 33
type input "C:\fakepath\vlsi workshop.jpg"
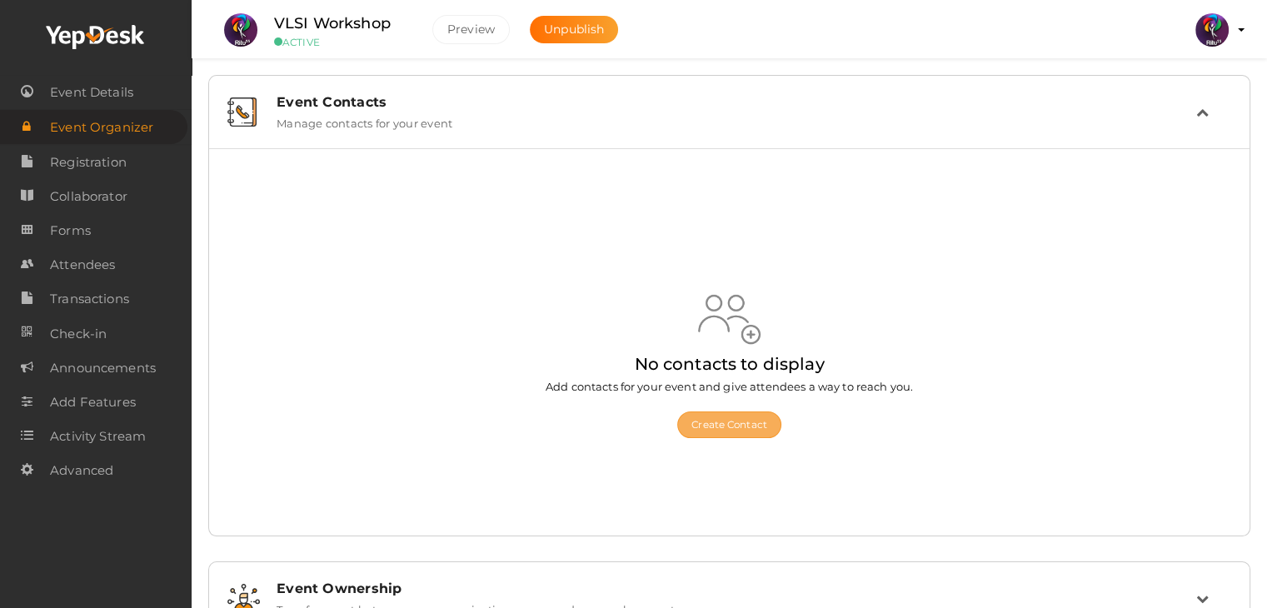
click at [740, 431] on button "Create Contact" at bounding box center [729, 425] width 104 height 27
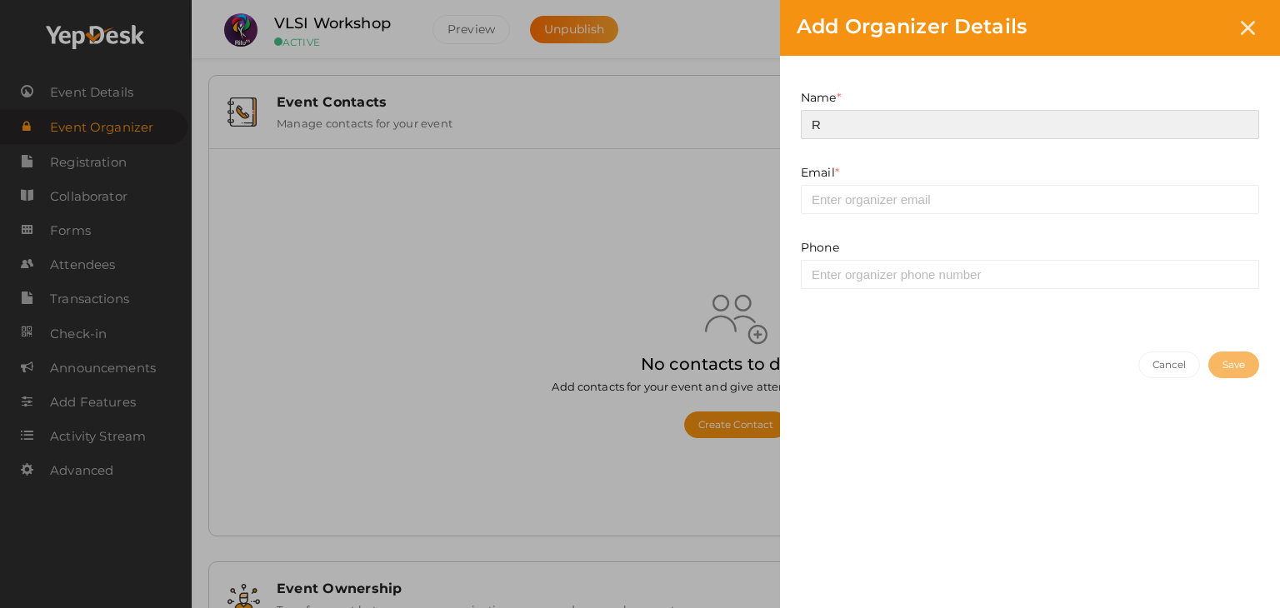
click at [958, 121] on input "R" at bounding box center [1030, 124] width 458 height 29
type input "Rishan"
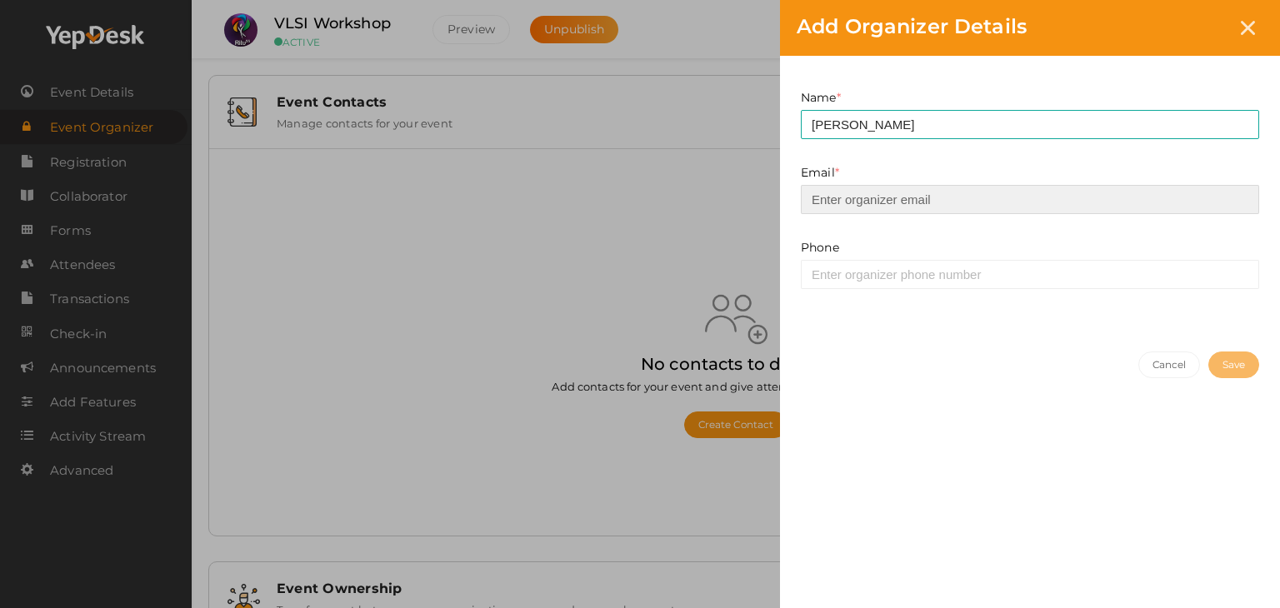
click at [967, 194] on input "email" at bounding box center [1030, 199] width 458 height 29
type input "prabhavnarayanan7474@gmail.com"
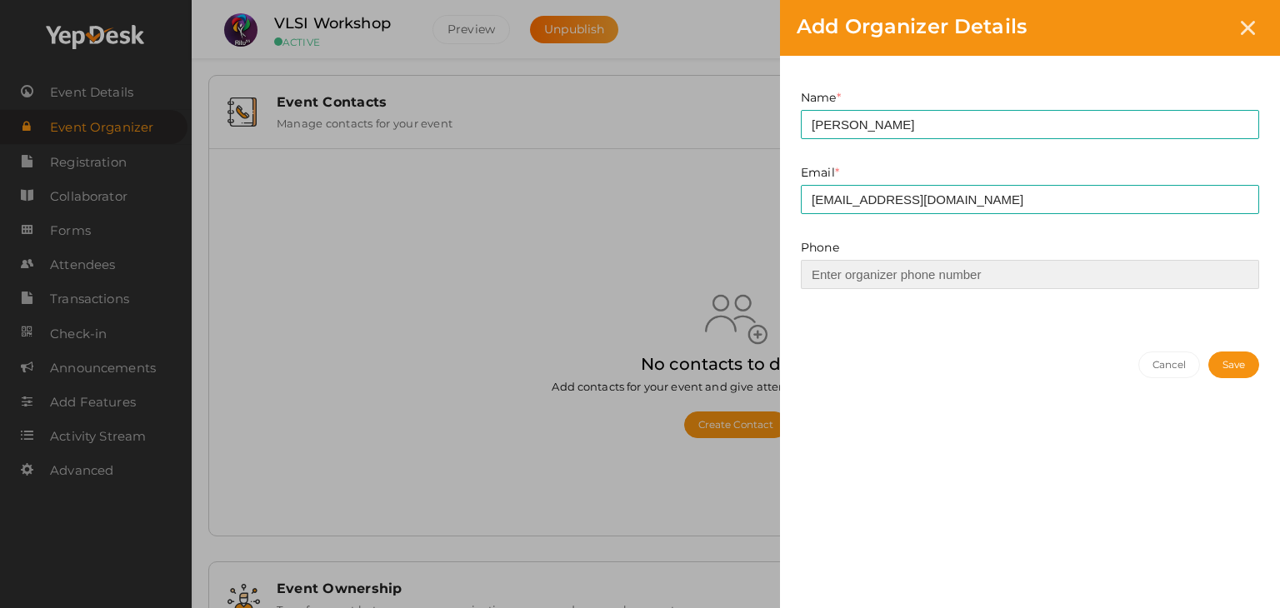
click at [972, 265] on input at bounding box center [1030, 274] width 458 height 29
type input "9539096681"
click at [1242, 367] on button "Save" at bounding box center [1233, 365] width 51 height 27
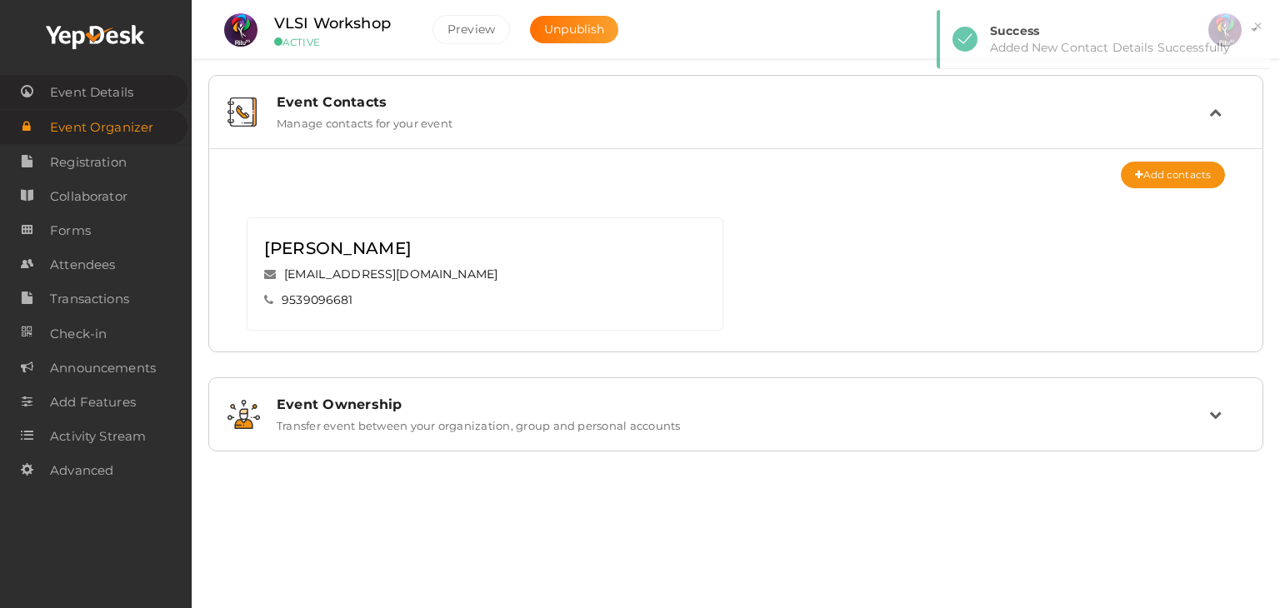
click at [137, 96] on link "Event Details" at bounding box center [93, 92] width 187 height 34
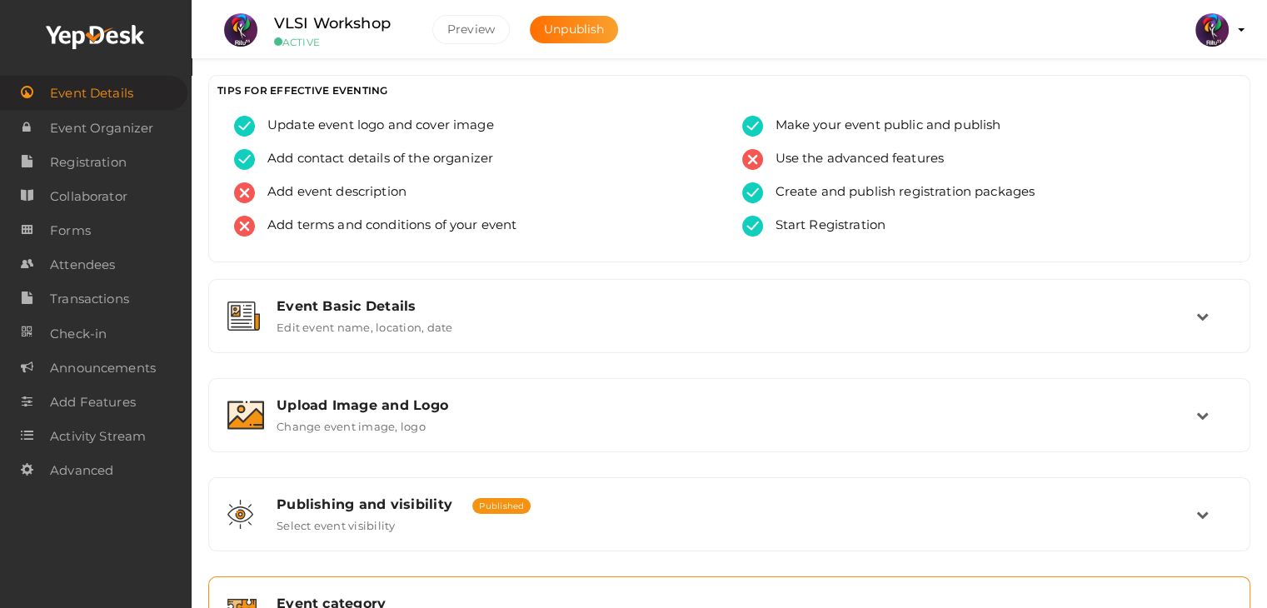
click at [847, 604] on div "Event category" at bounding box center [737, 604] width 920 height 16
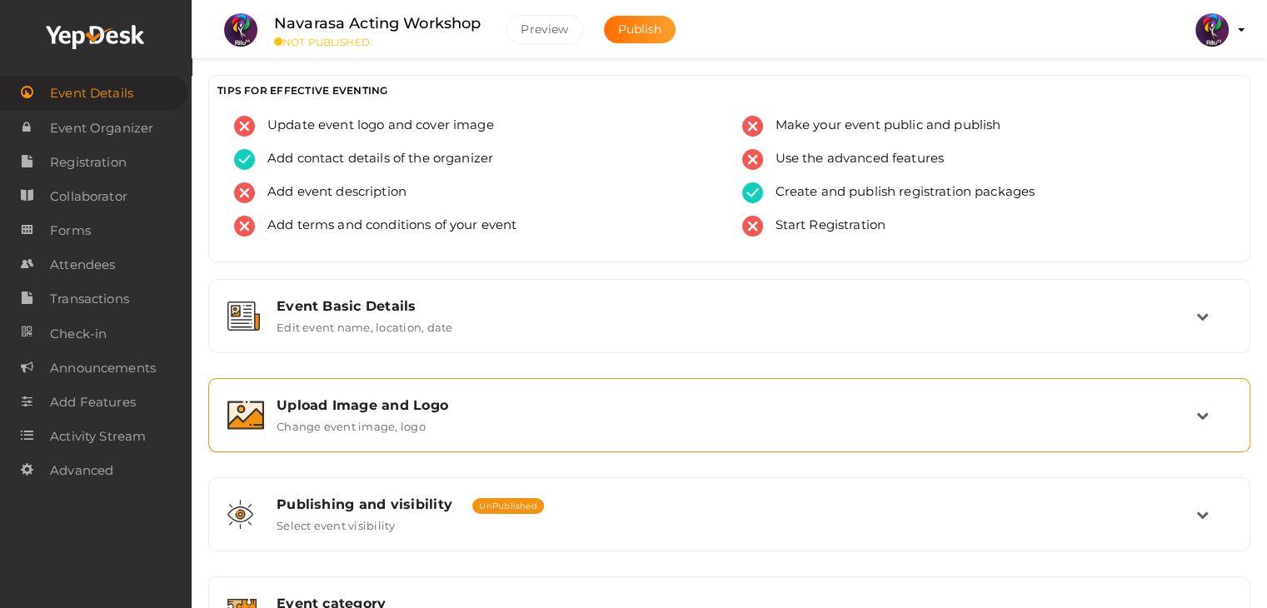
click at [473, 418] on div "Upload Image and Logo Change event image, logo" at bounding box center [730, 415] width 932 height 36
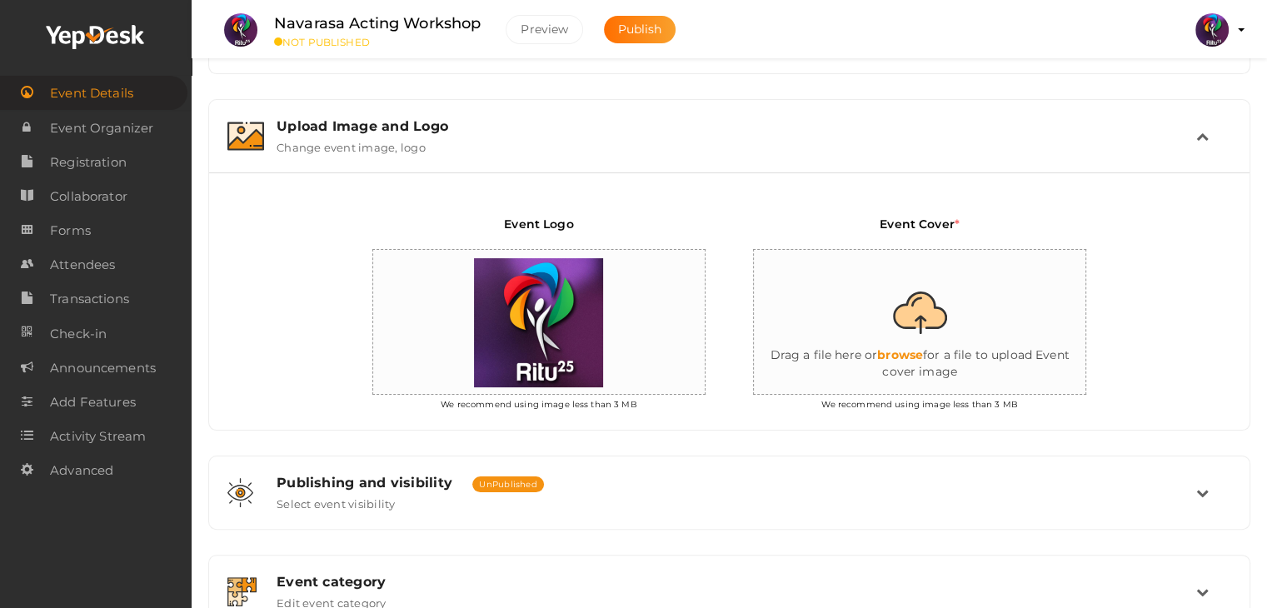
scroll to position [300, 0]
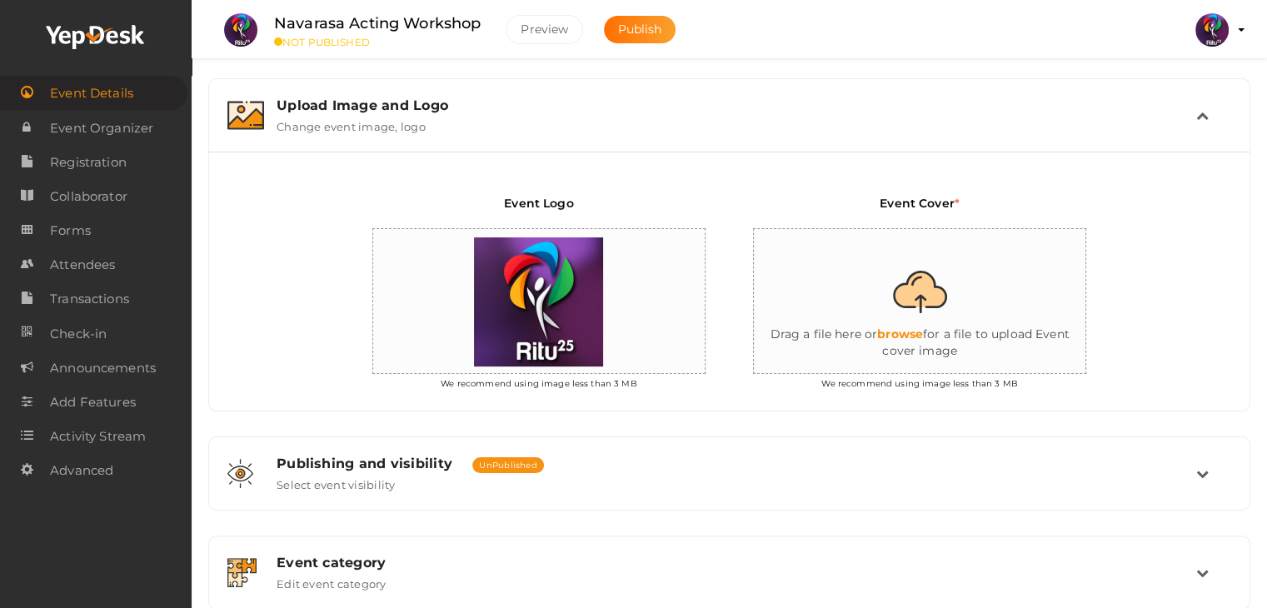
click at [950, 317] on input "file" at bounding box center [920, 302] width 333 height 146
type input "C:\fakepath\navarasa jpg.jpg"
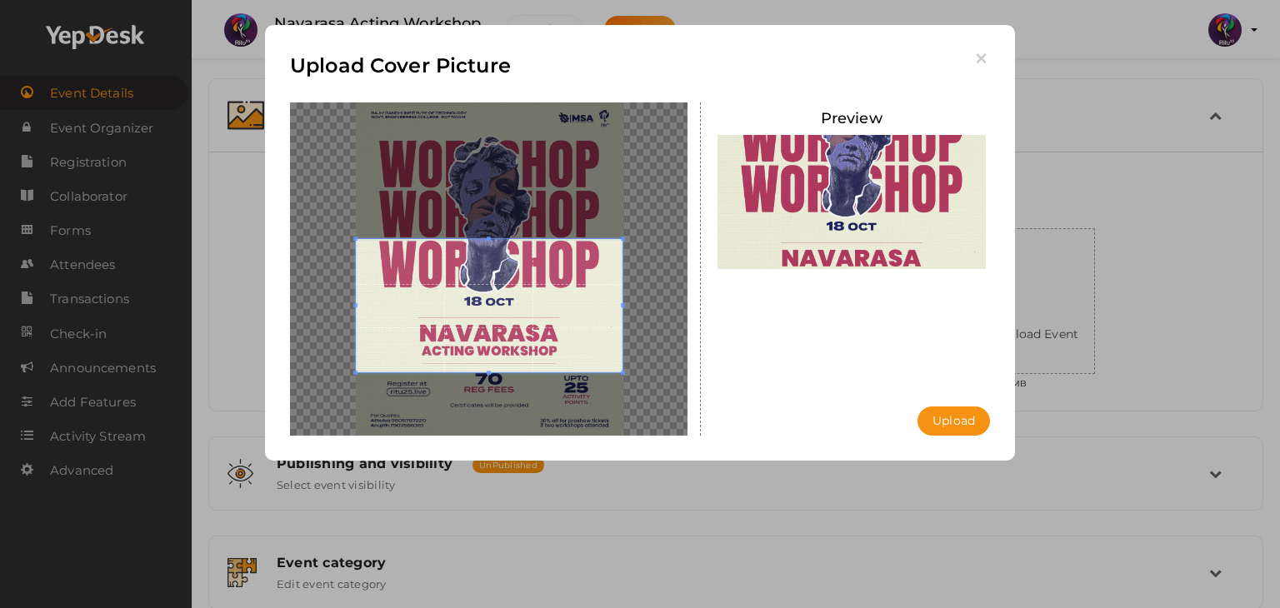
drag, startPoint x: 457, startPoint y: 325, endPoint x: 457, endPoint y: 348, distance: 23.3
click at [457, 348] on span at bounding box center [489, 305] width 267 height 133
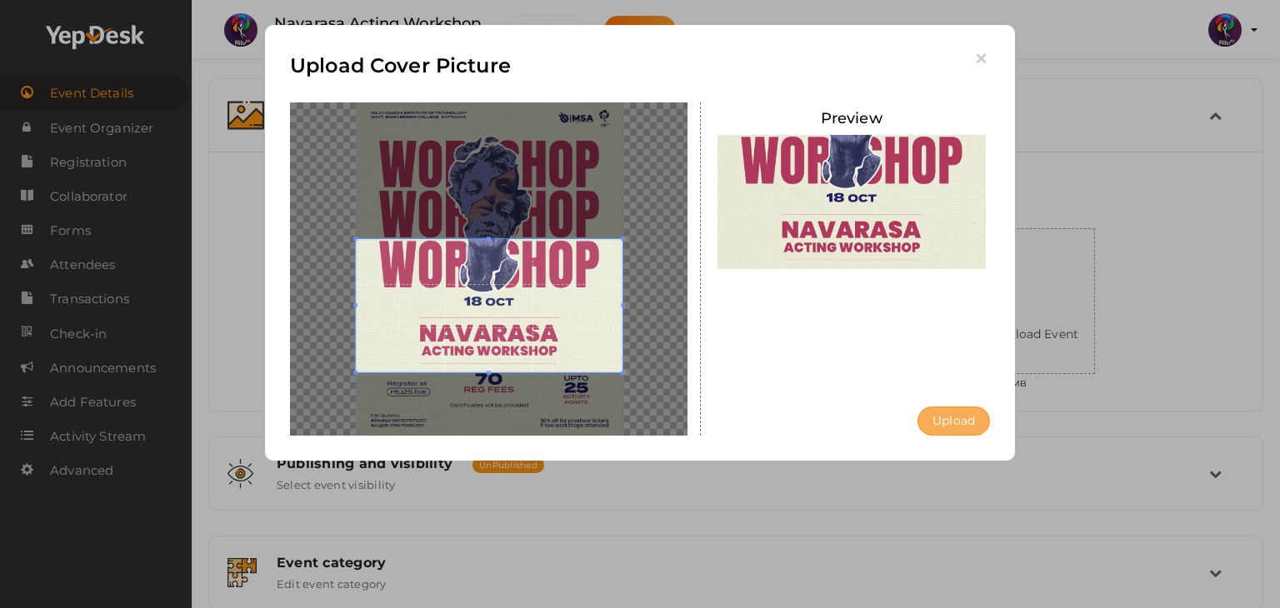
click at [962, 420] on button "Upload" at bounding box center [953, 421] width 72 height 29
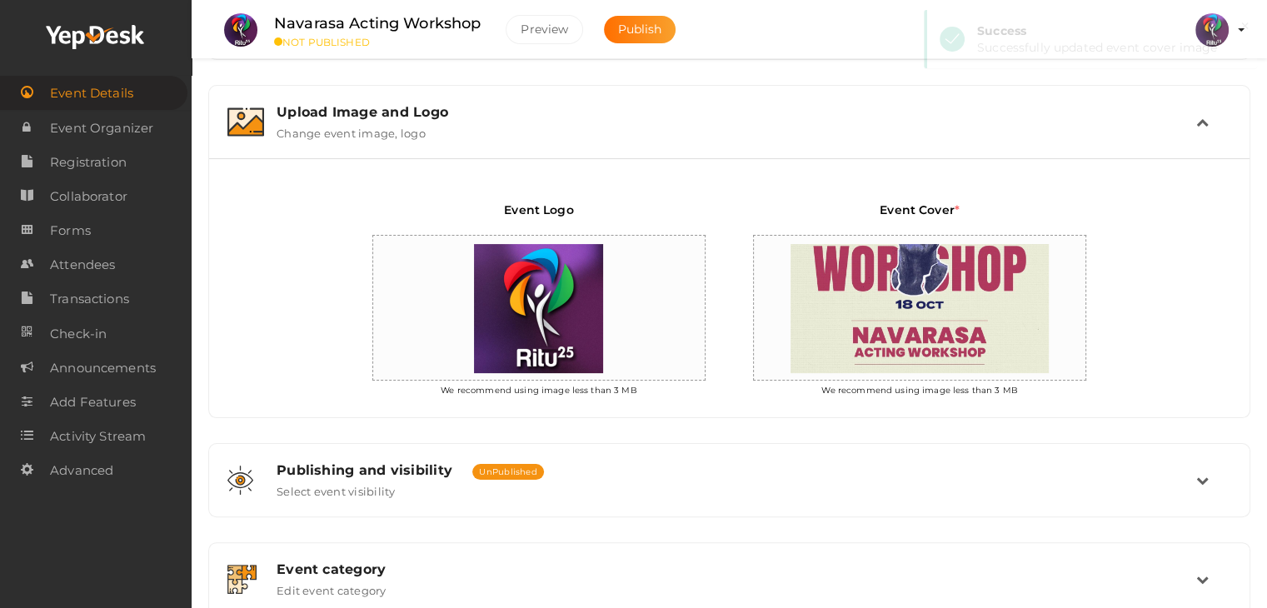
scroll to position [305, 0]
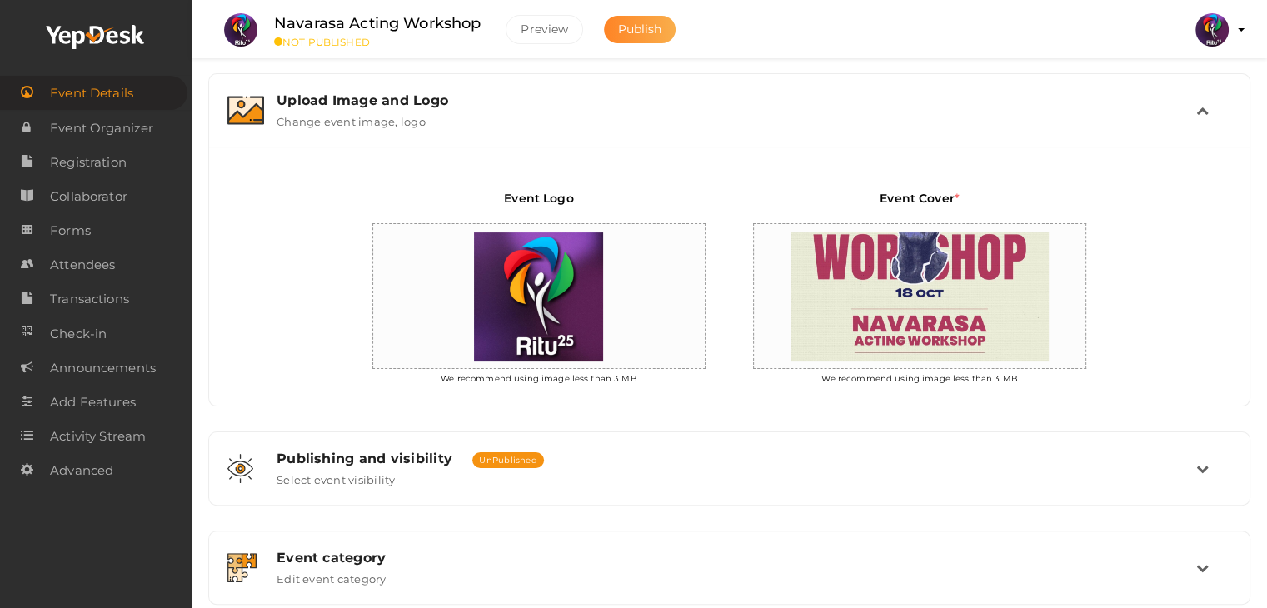
click at [620, 29] on span "Publish" at bounding box center [640, 29] width 44 height 15
click at [122, 137] on span "Event Organizer" at bounding box center [101, 128] width 103 height 33
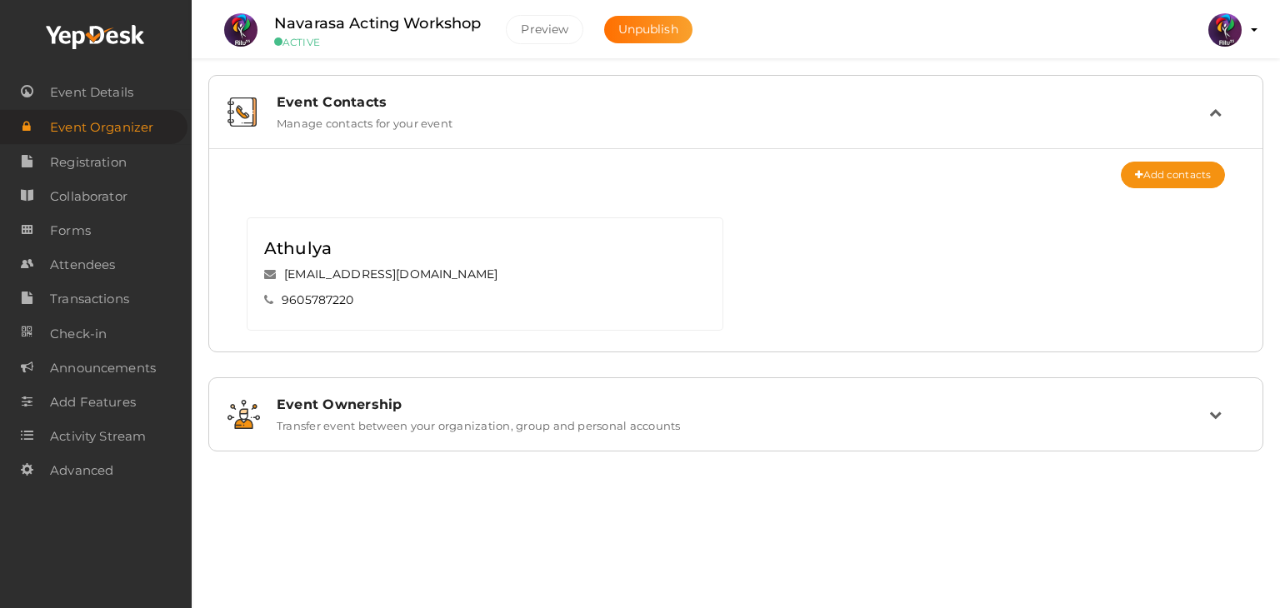
click at [43, 127] on link "Event Organizer" at bounding box center [93, 127] width 187 height 34
click at [125, 156] on span "Registration" at bounding box center [88, 162] width 77 height 33
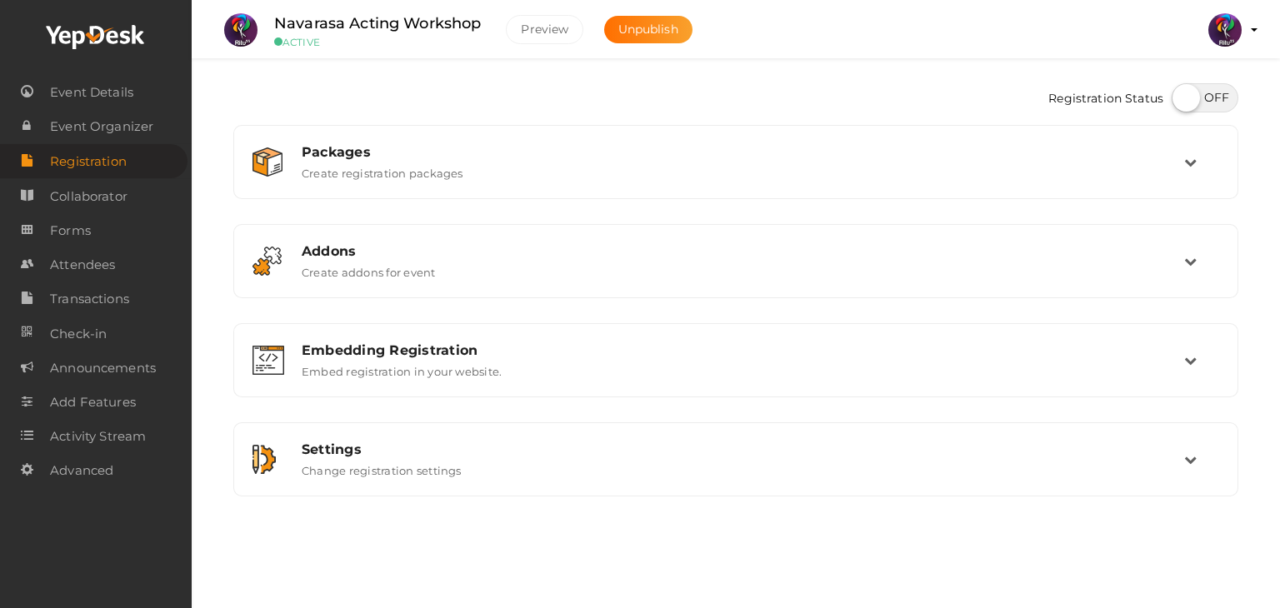
click at [1187, 101] on label at bounding box center [1205, 97] width 67 height 29
click at [1182, 97] on input "checkbox" at bounding box center [1177, 92] width 11 height 11
checkbox input "true"
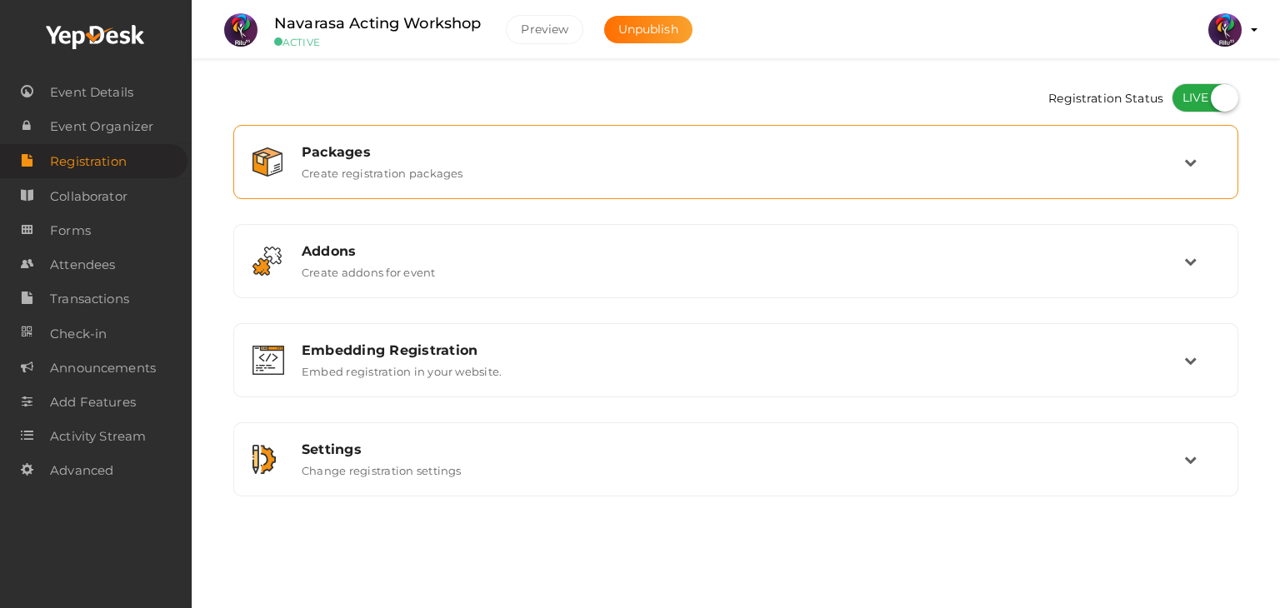
click at [1141, 146] on div "Packages" at bounding box center [743, 152] width 882 height 16
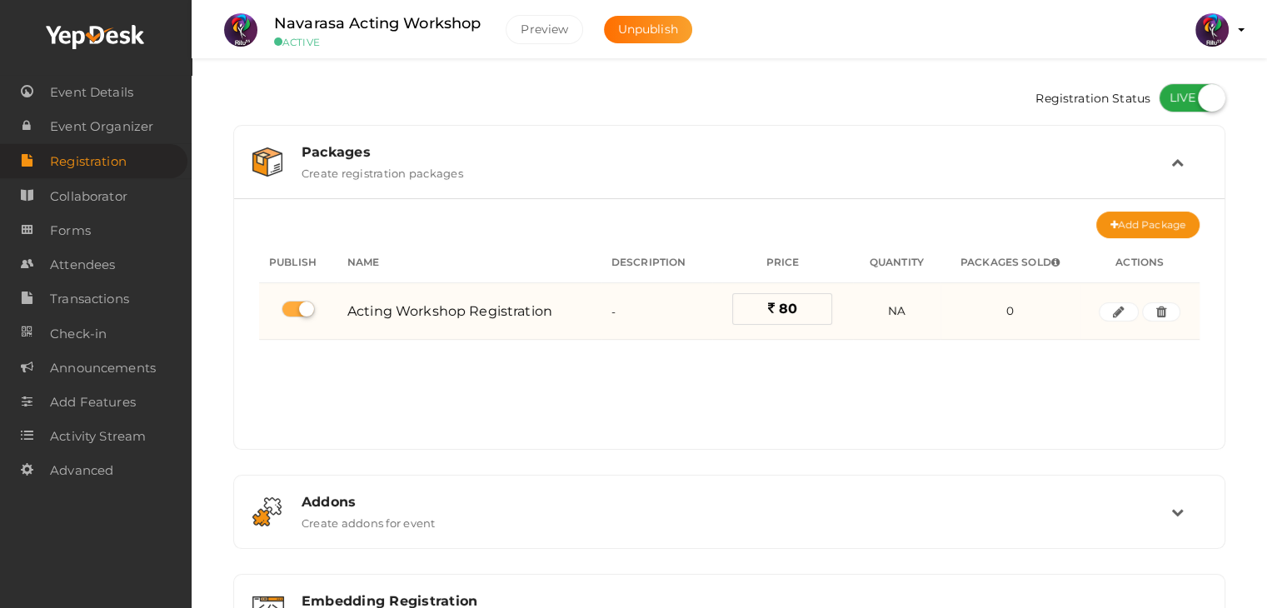
click at [1121, 298] on td "Edit Edit" at bounding box center [1140, 311] width 120 height 57
click at [1121, 307] on icon "button" at bounding box center [1119, 312] width 12 height 10
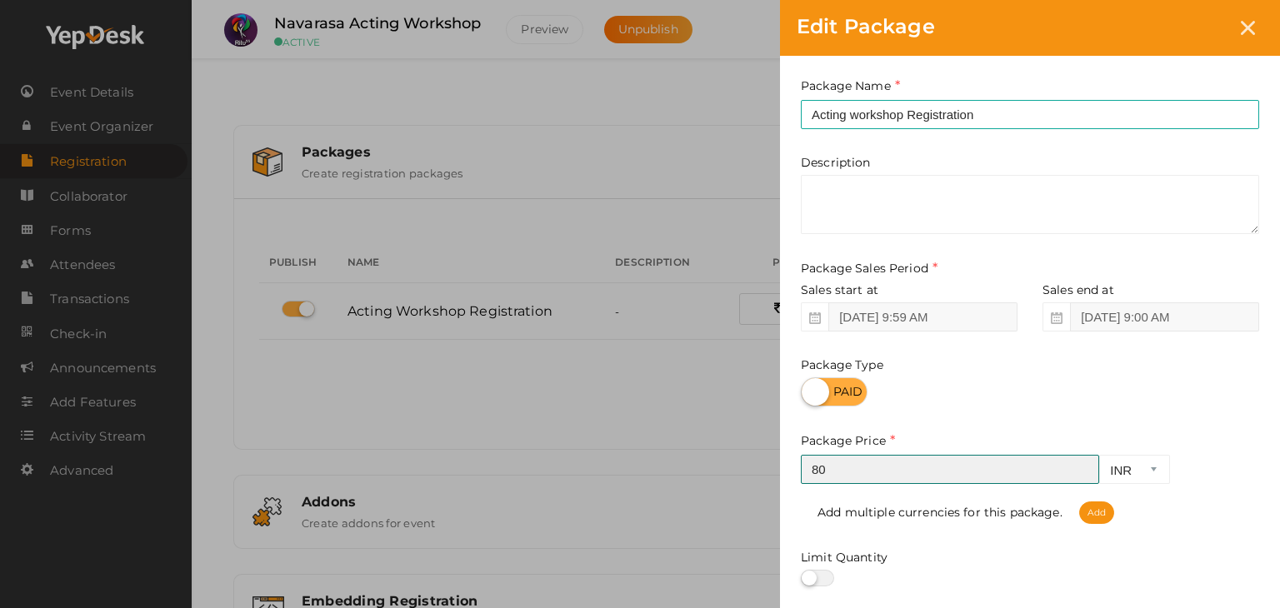
click at [820, 477] on input "80" at bounding box center [950, 469] width 298 height 29
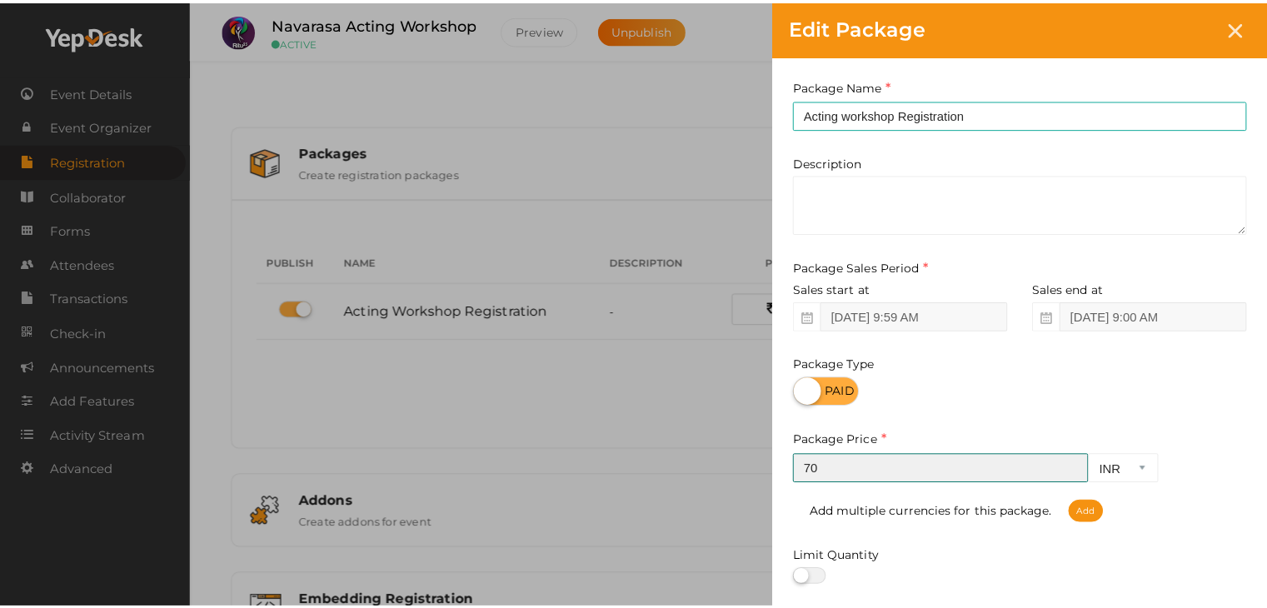
scroll to position [207, 0]
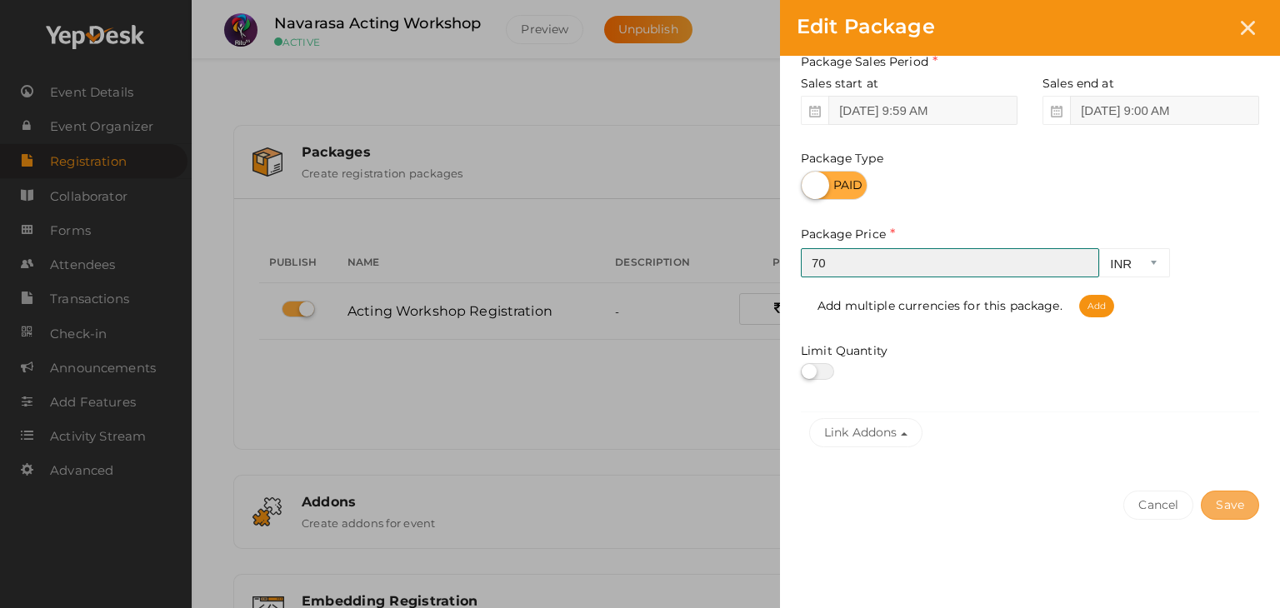
type input "70"
click at [1222, 502] on button "Save" at bounding box center [1230, 505] width 58 height 29
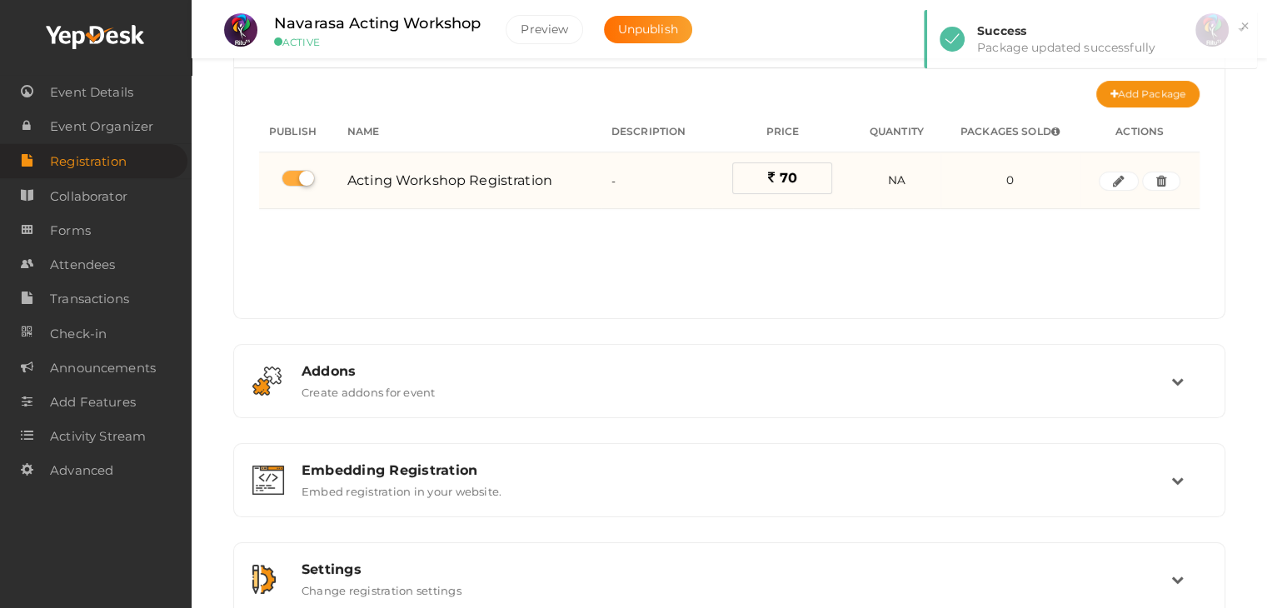
scroll to position [0, 0]
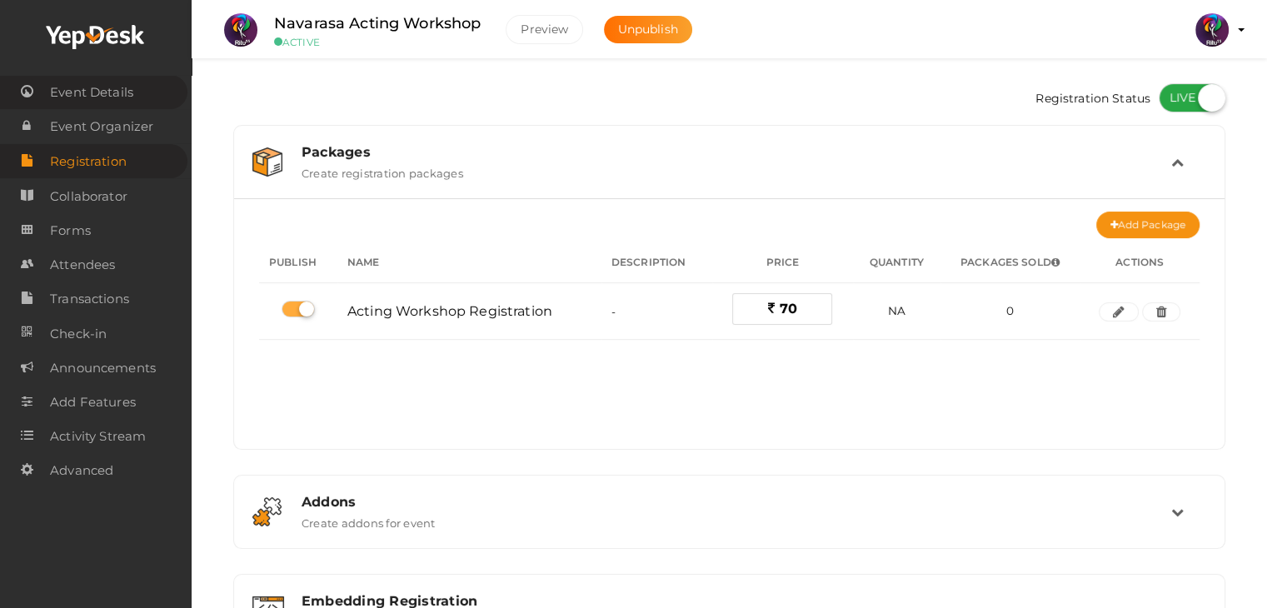
click at [84, 77] on span "Event Details" at bounding box center [91, 92] width 83 height 33
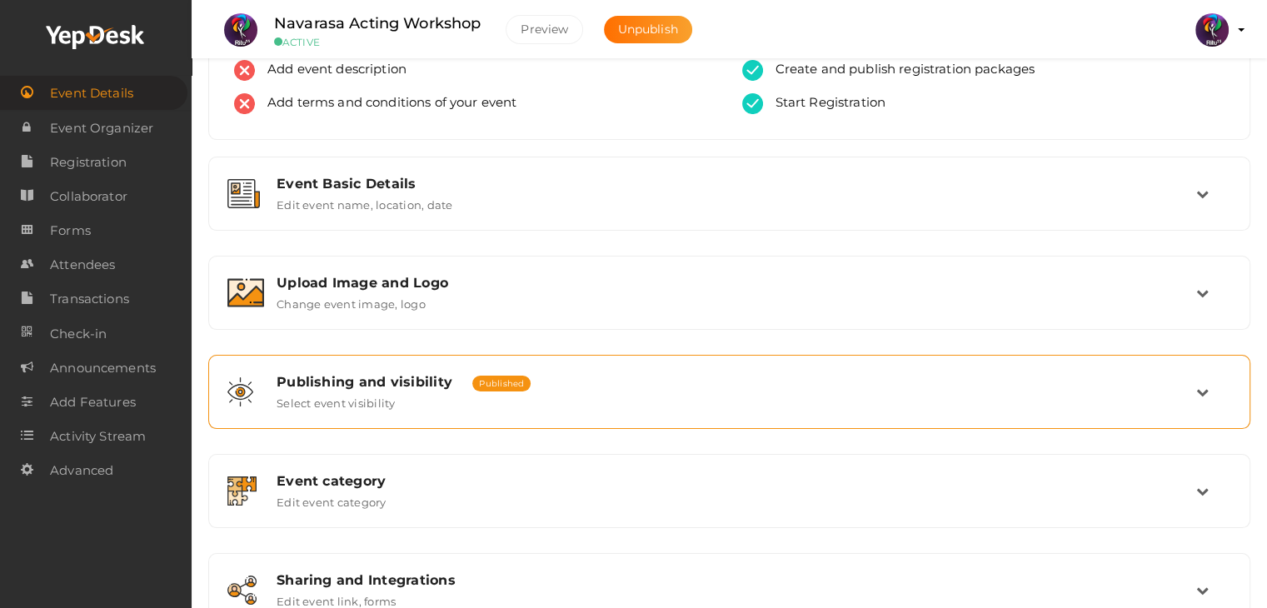
scroll to position [123, 0]
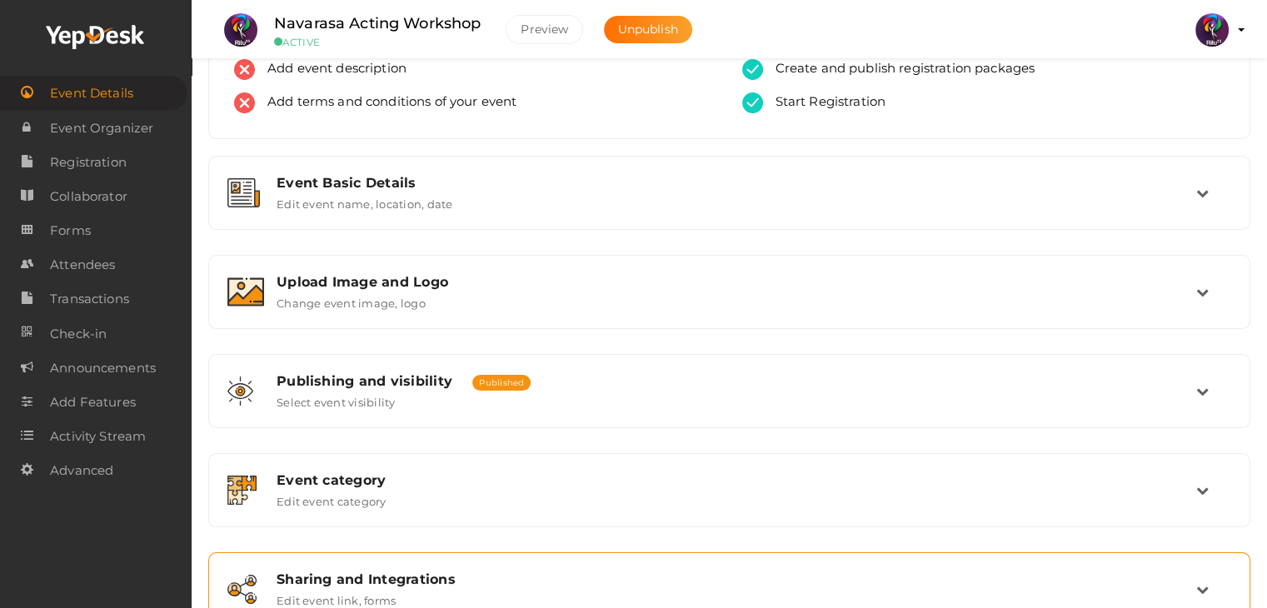
click at [479, 556] on div "Sharing and Integrations Edit event link, forms" at bounding box center [729, 589] width 1042 height 74
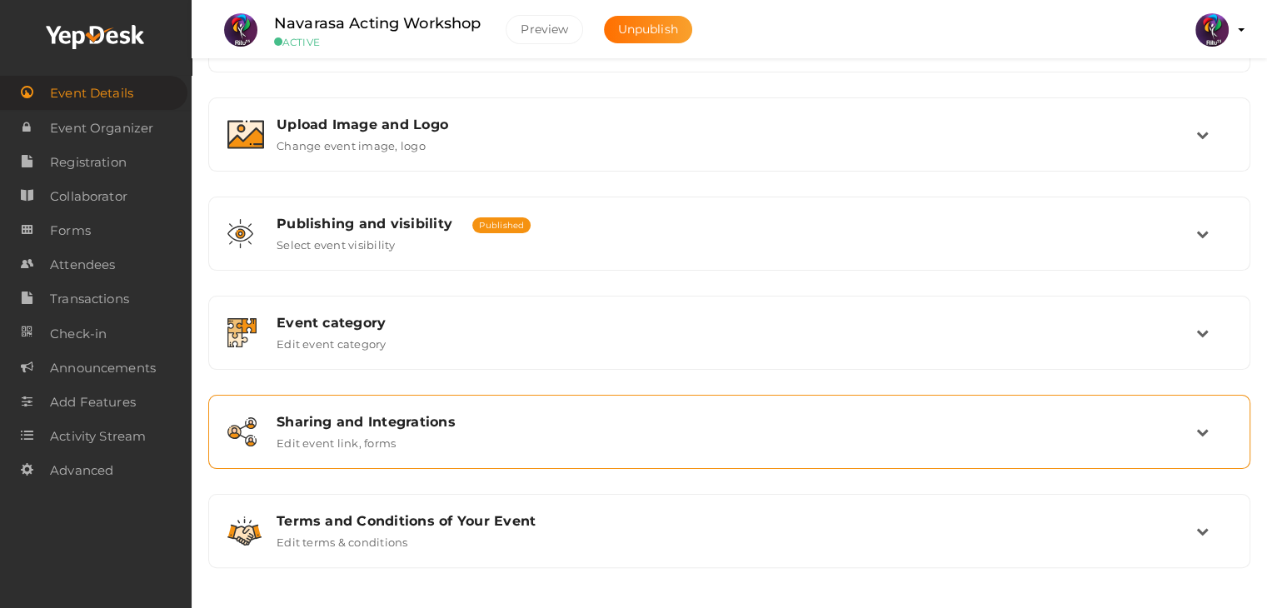
drag, startPoint x: 532, startPoint y: 477, endPoint x: 583, endPoint y: 430, distance: 70.2
click at [583, 430] on div "Event Basic Details Edit event name, location, date Event Name Navarasa Acting …" at bounding box center [729, 283] width 1042 height 570
click at [583, 430] on div "Sharing and Integrations Edit event link, forms" at bounding box center [730, 432] width 932 height 36
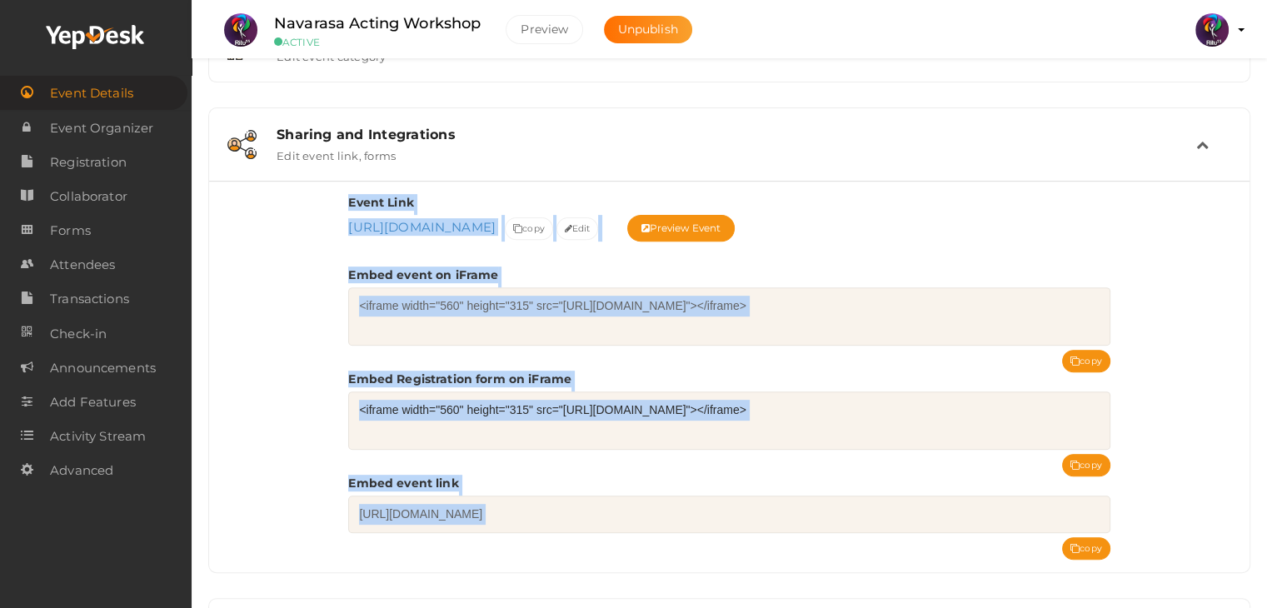
scroll to position [573, 0]
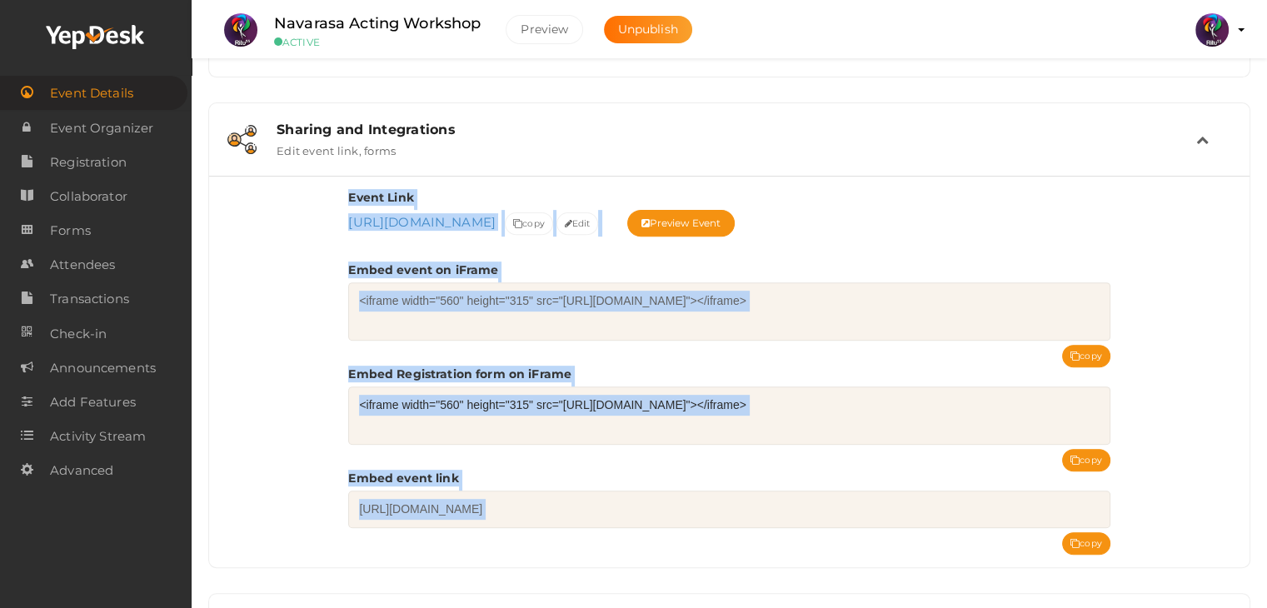
click at [1067, 447] on div "Event Link https://www.yepdesk.com/navarasa-acting-workshop https://www.yepdesk…" at bounding box center [729, 358] width 762 height 339
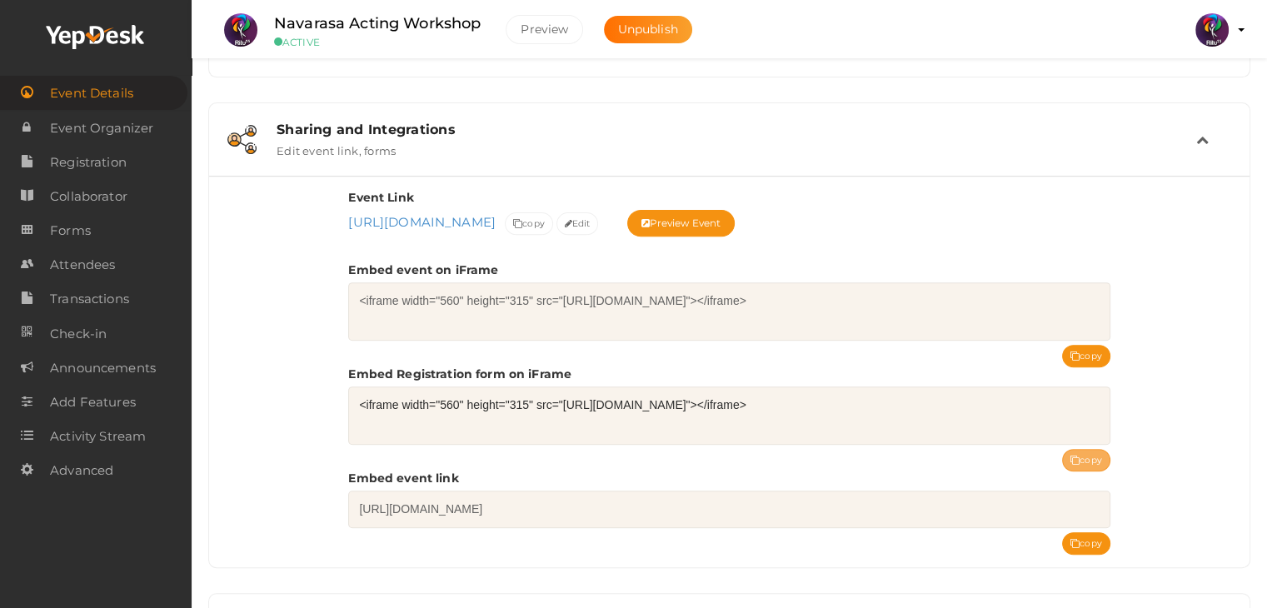
click at [1081, 461] on button "copy" at bounding box center [1086, 460] width 48 height 22
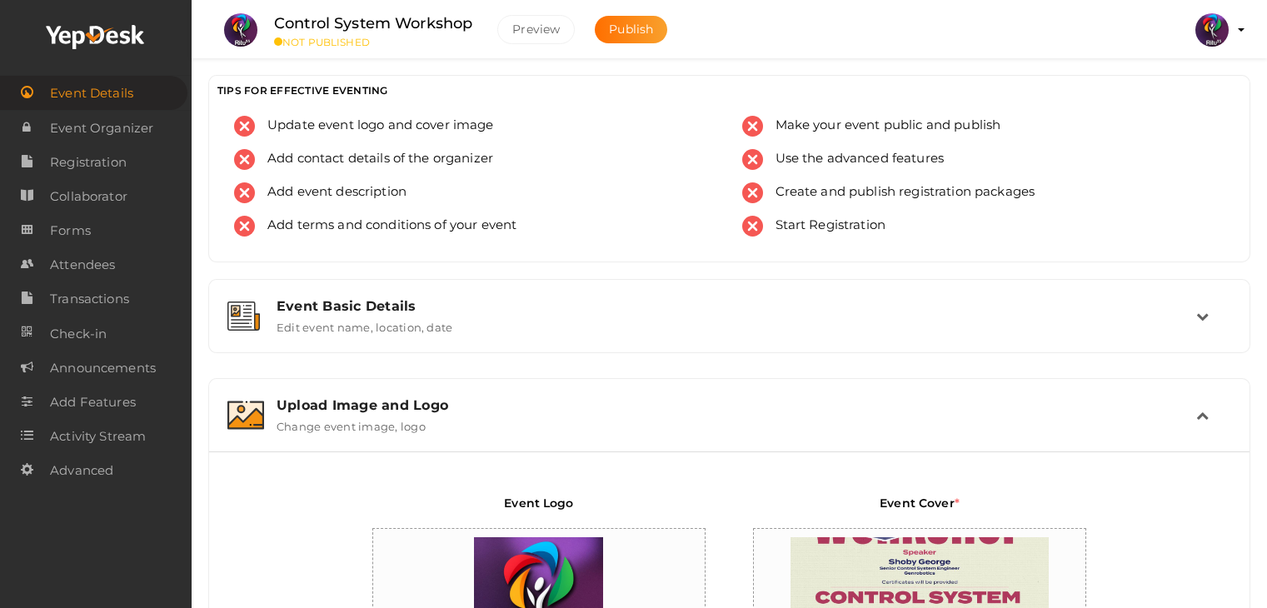
scroll to position [173, 0]
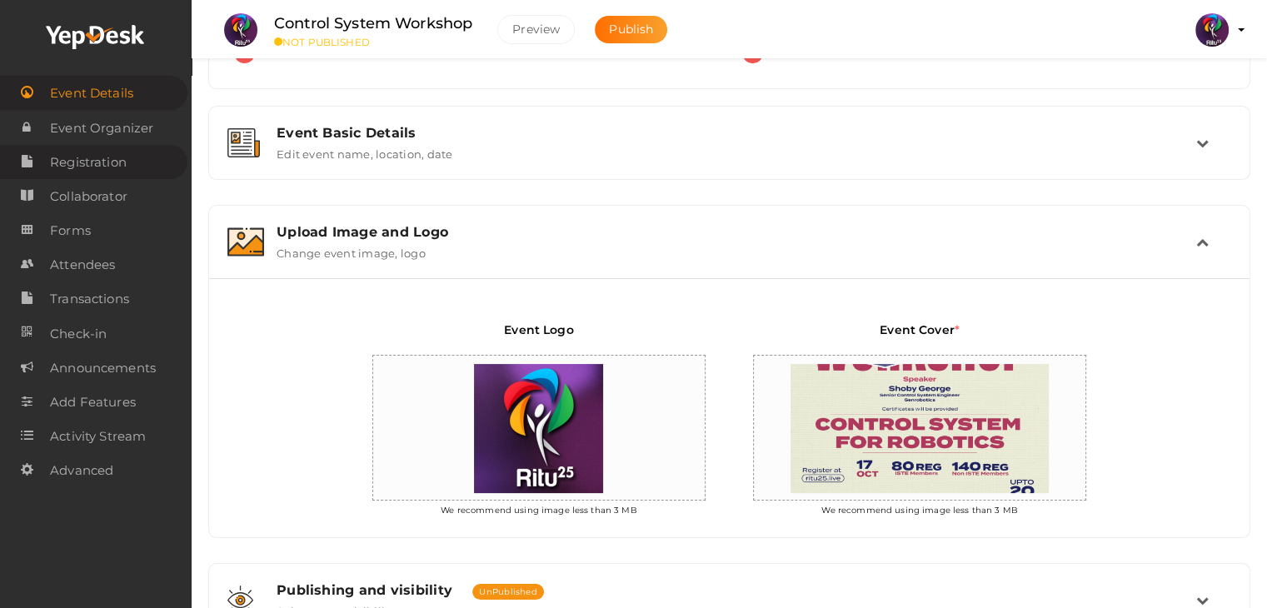
click at [63, 164] on span "Registration" at bounding box center [88, 162] width 77 height 33
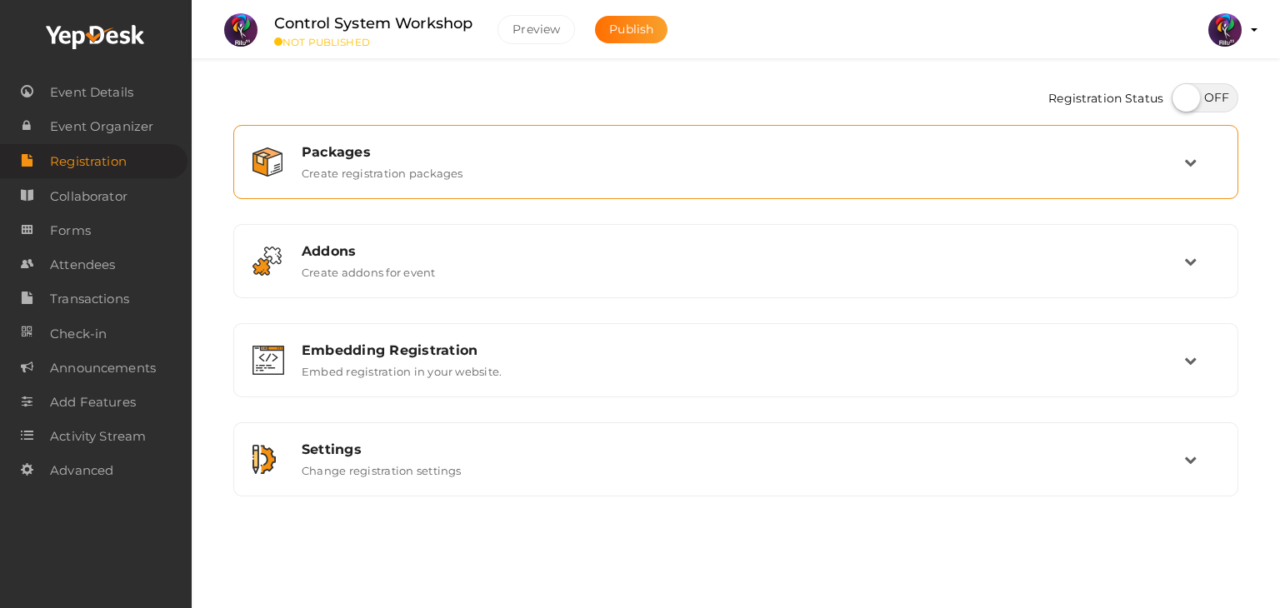
click at [638, 177] on div "Packages Create registration packages" at bounding box center [736, 162] width 895 height 36
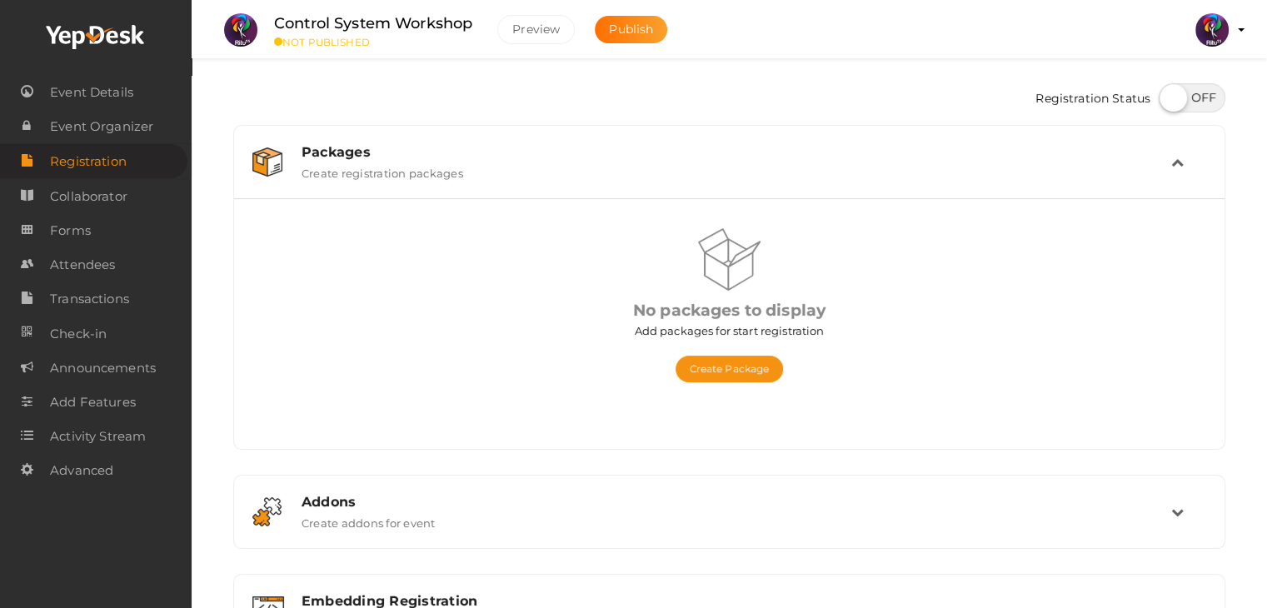
drag, startPoint x: 1180, startPoint y: 94, endPoint x: 1188, endPoint y: 89, distance: 9.7
click at [1188, 89] on label at bounding box center [1192, 97] width 67 height 29
click at [1170, 89] on input "checkbox" at bounding box center [1164, 92] width 11 height 11
checkbox input "true"
click at [709, 362] on button "Create Package" at bounding box center [730, 369] width 108 height 27
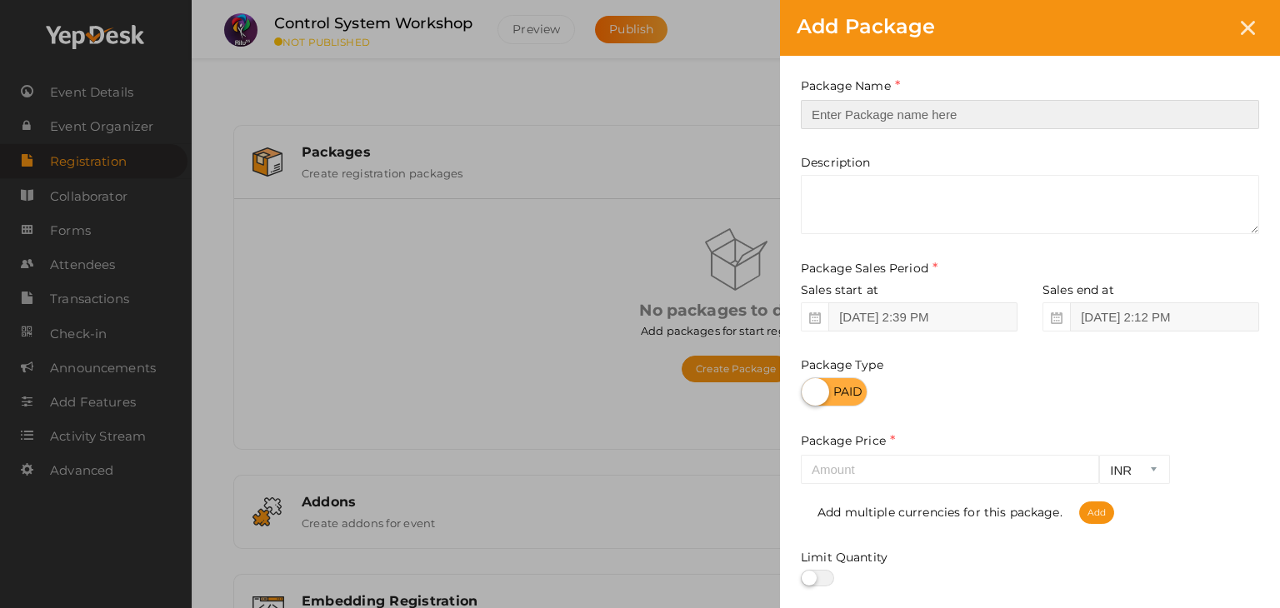
click at [847, 111] on input "text" at bounding box center [1030, 114] width 458 height 29
type input "Non ISTE Member"
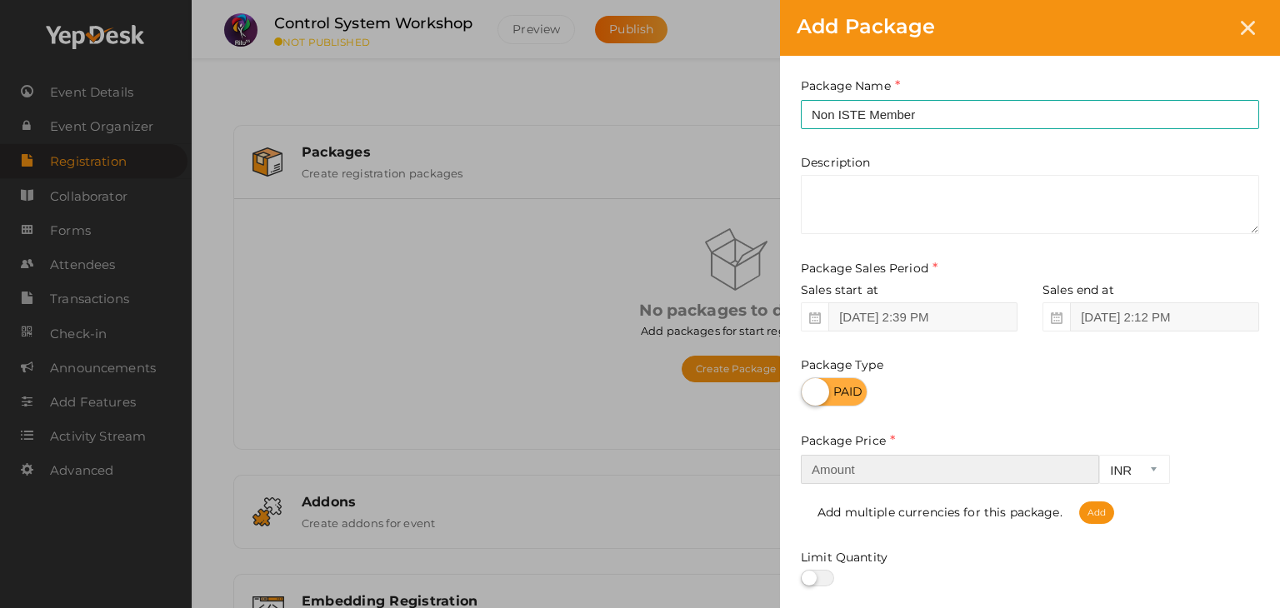
click at [883, 461] on input "number" at bounding box center [950, 469] width 298 height 29
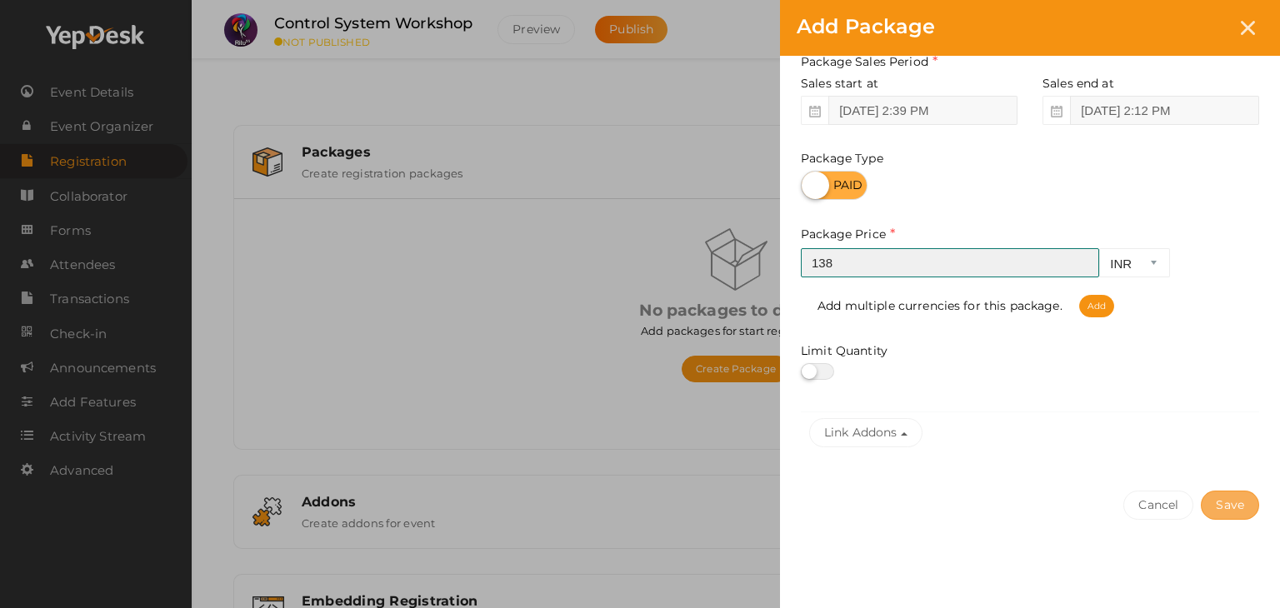
type input "138"
click at [1241, 497] on button "Save" at bounding box center [1230, 505] width 58 height 29
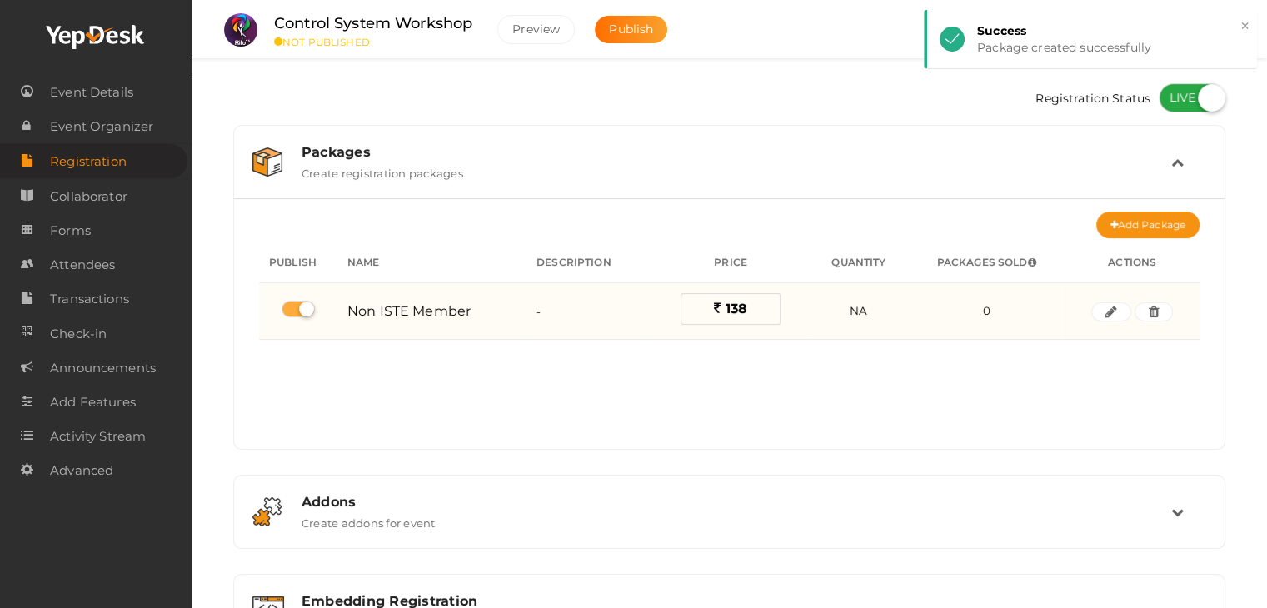
click at [747, 305] on label "138" at bounding box center [731, 309] width 100 height 32
click at [1110, 311] on icon "button" at bounding box center [1112, 312] width 12 height 10
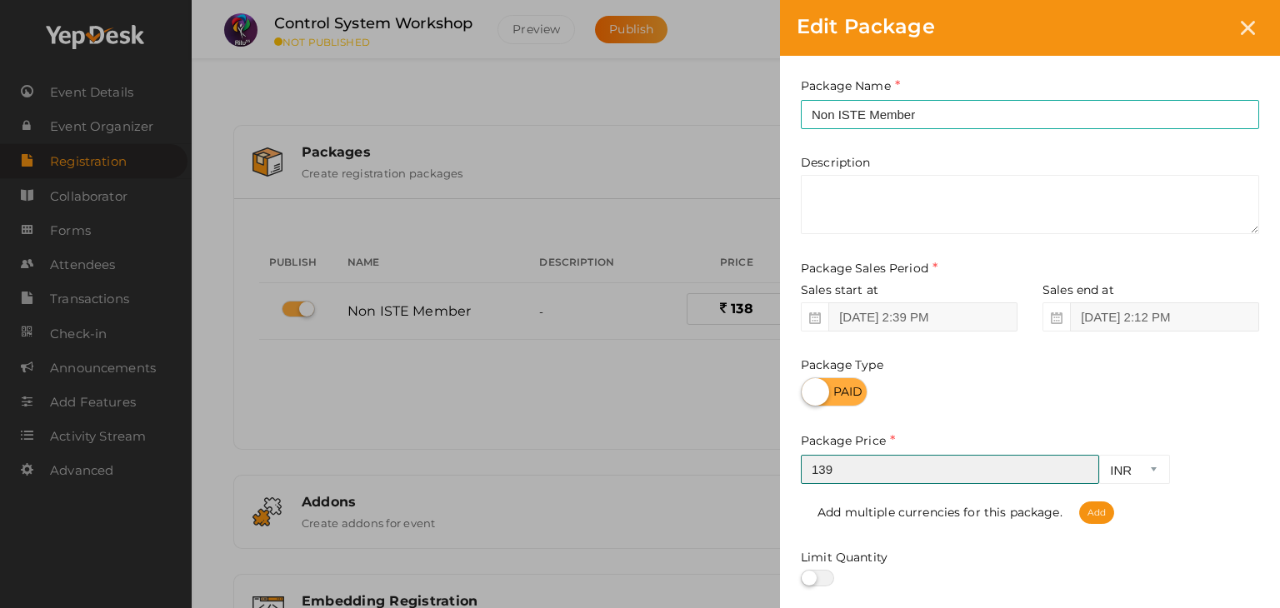
click at [1083, 466] on input "139" at bounding box center [950, 469] width 298 height 29
type input "140"
click at [1083, 466] on input "140" at bounding box center [950, 469] width 298 height 29
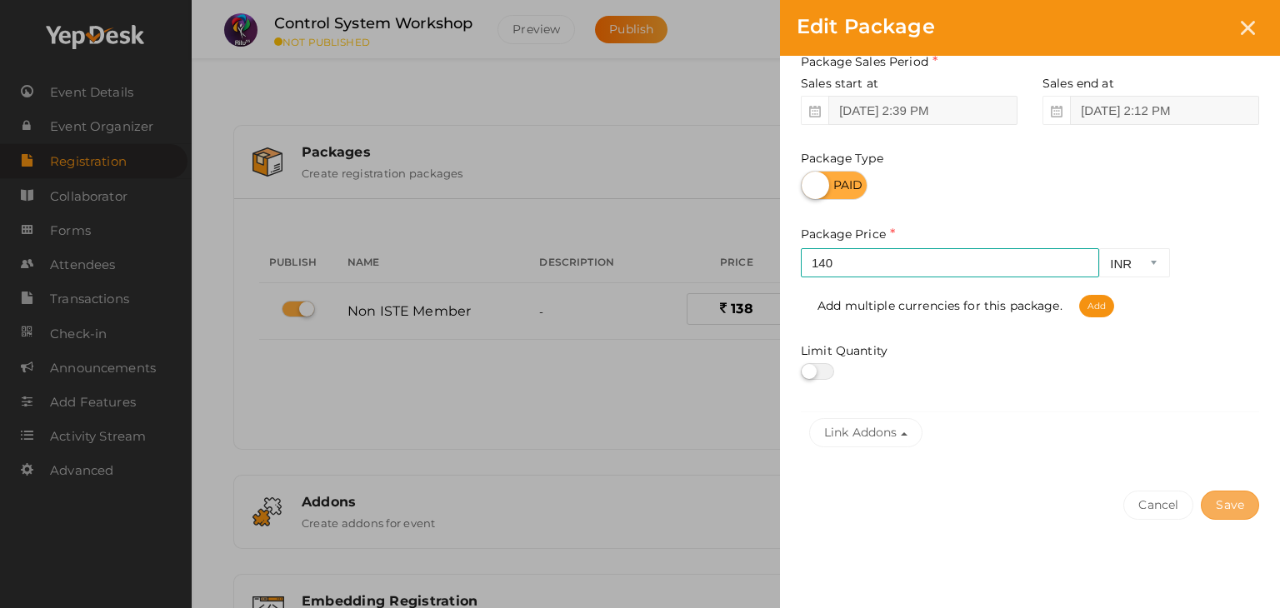
click at [1246, 502] on button "Save" at bounding box center [1230, 505] width 58 height 29
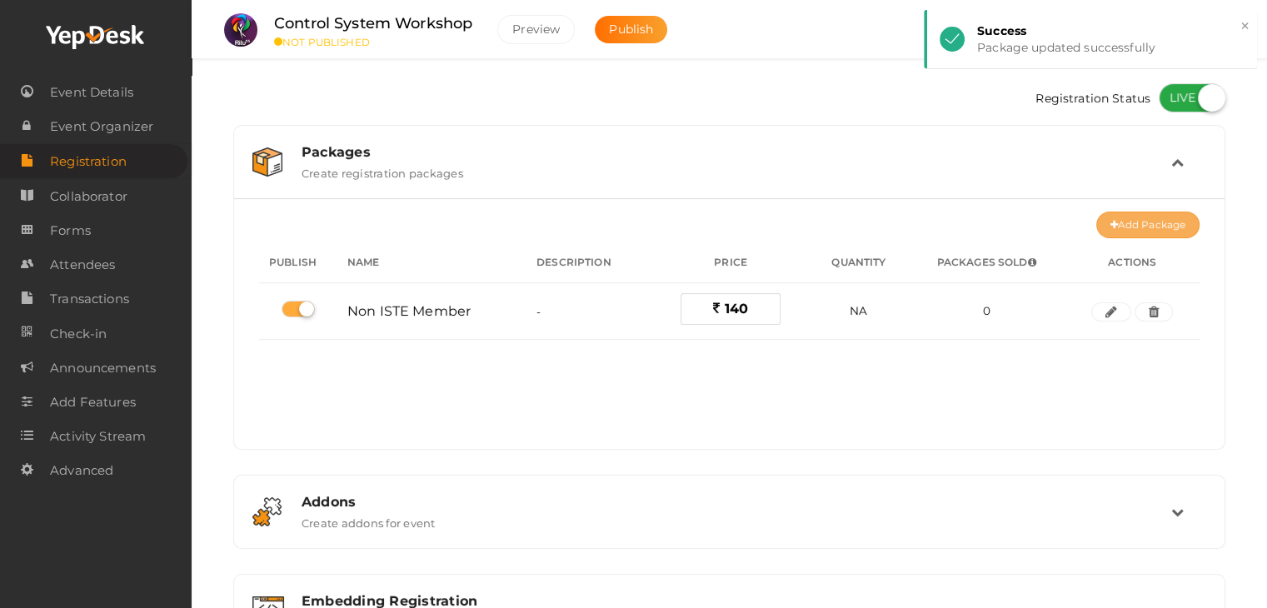
click at [1129, 231] on button "Add Package" at bounding box center [1148, 225] width 103 height 27
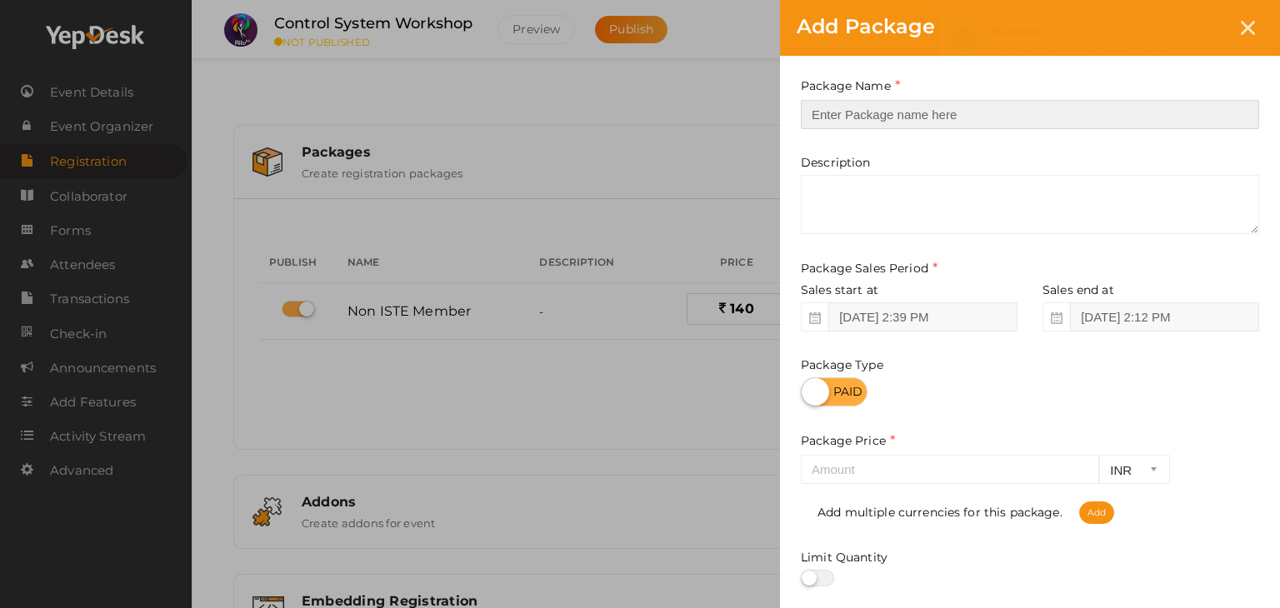
click at [886, 121] on input "text" at bounding box center [1030, 114] width 458 height 29
type input "for ISTE Member"
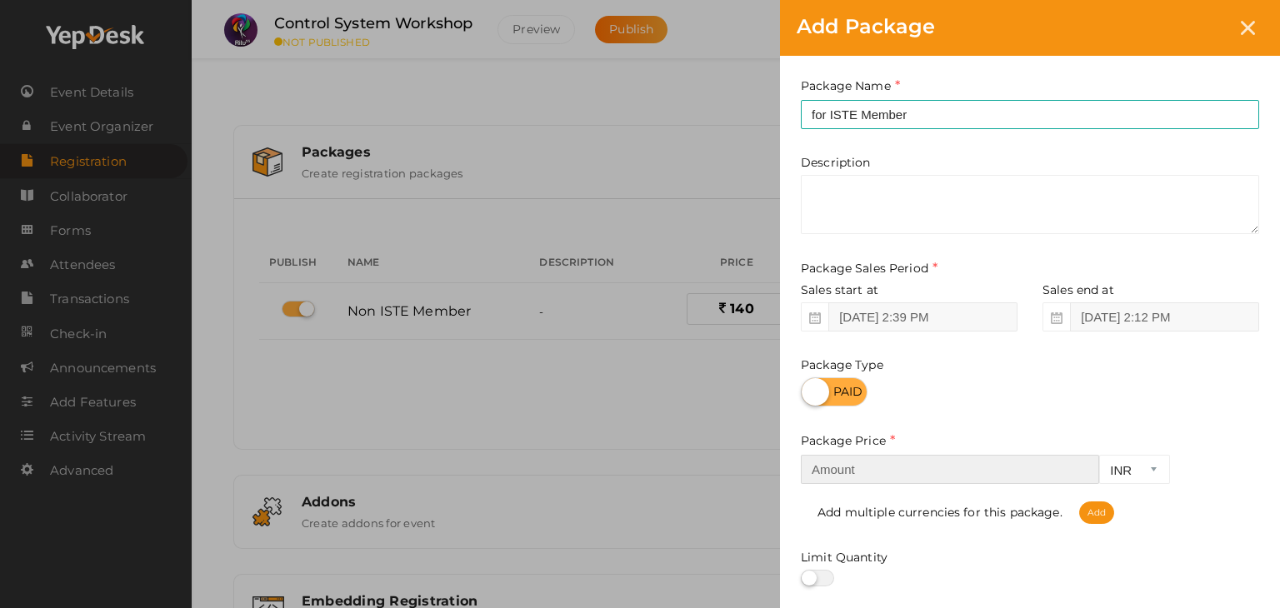
click at [906, 456] on input "number" at bounding box center [950, 469] width 298 height 29
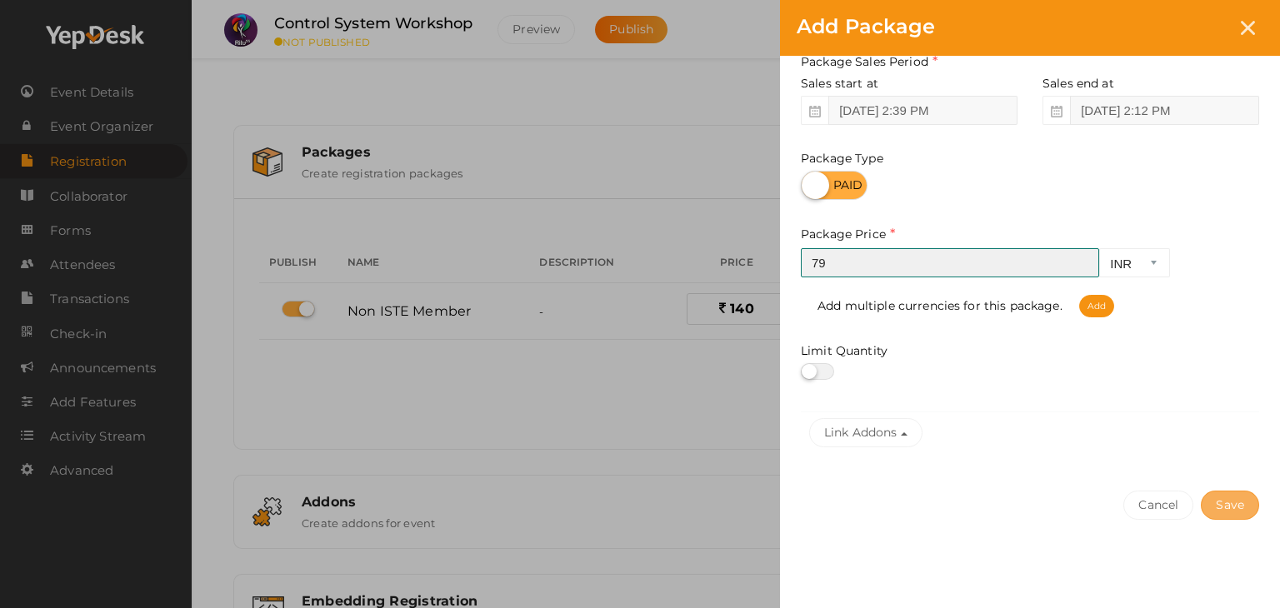
type input "79"
click at [1229, 502] on button "Save" at bounding box center [1230, 505] width 58 height 29
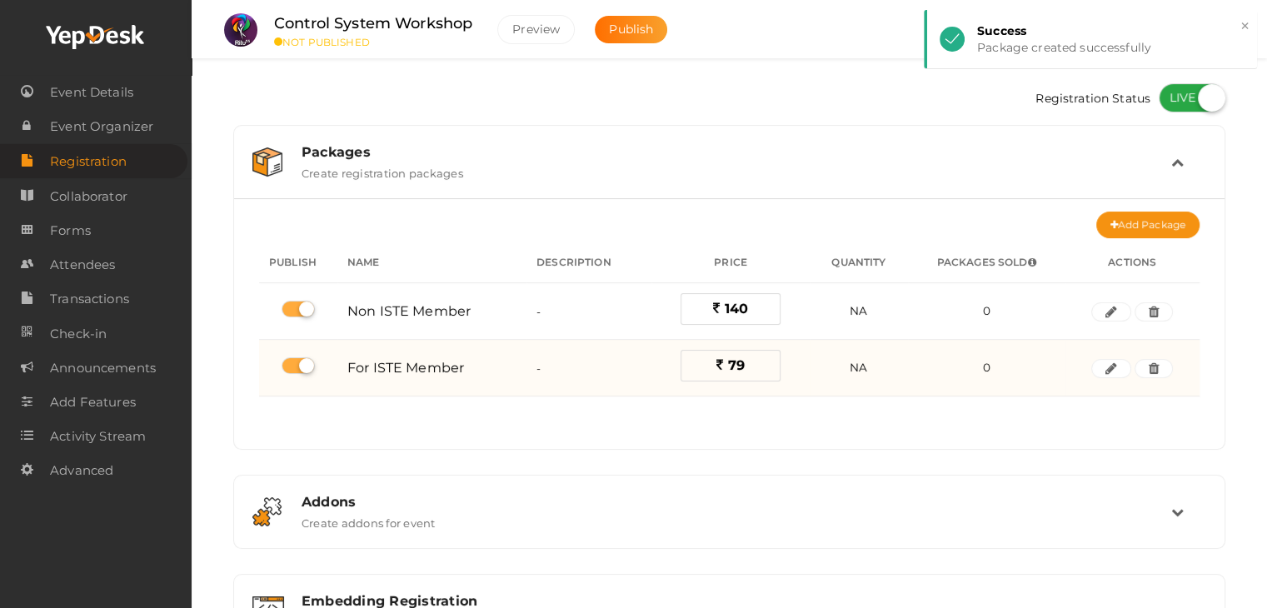
click at [762, 352] on label "79" at bounding box center [731, 366] width 100 height 32
click at [1116, 371] on icon "button" at bounding box center [1112, 369] width 12 height 10
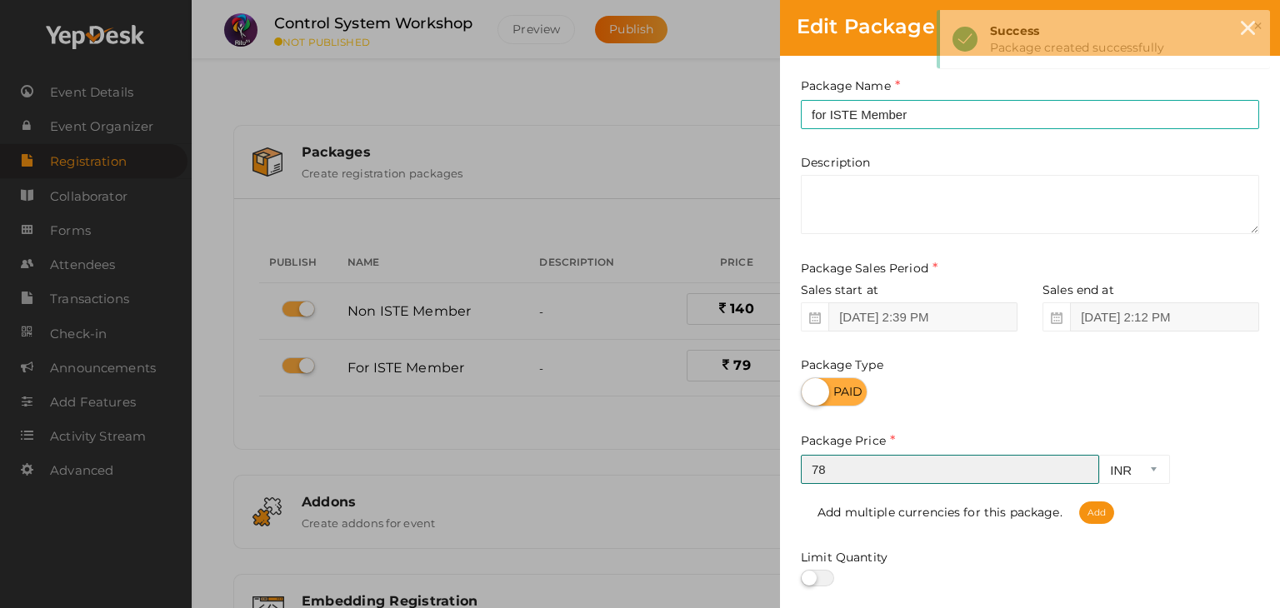
click at [1082, 471] on input "78" at bounding box center [950, 469] width 298 height 29
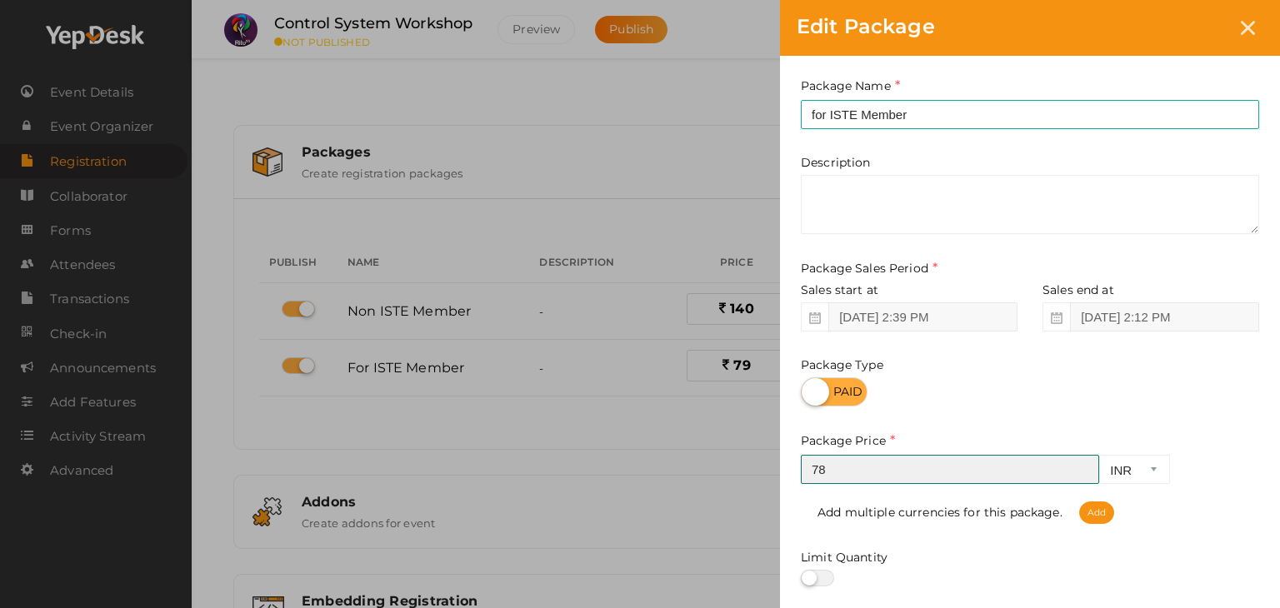
click at [1089, 477] on input "78" at bounding box center [950, 469] width 298 height 29
click at [1084, 474] on input "77" at bounding box center [950, 469] width 298 height 29
click at [1084, 474] on input "76" at bounding box center [950, 469] width 298 height 29
click at [1082, 466] on input "77" at bounding box center [950, 469] width 298 height 29
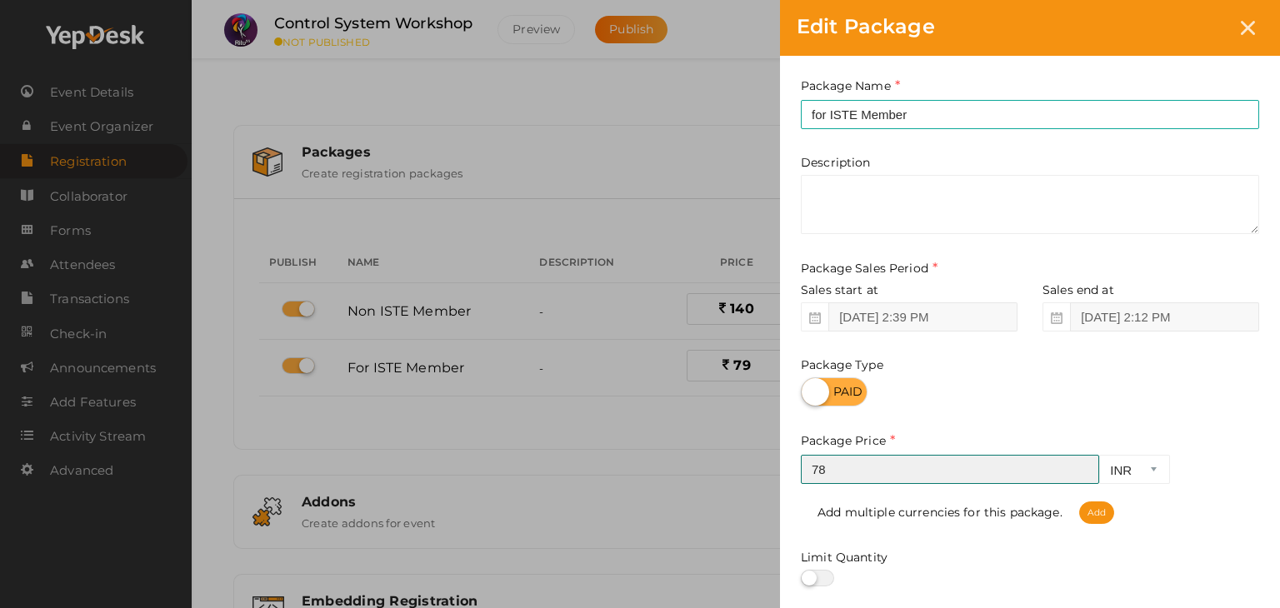
click at [1082, 466] on input "78" at bounding box center [950, 469] width 298 height 29
click at [1082, 466] on input "79" at bounding box center [950, 469] width 298 height 29
type input "80"
click at [1082, 466] on input "80" at bounding box center [950, 469] width 298 height 29
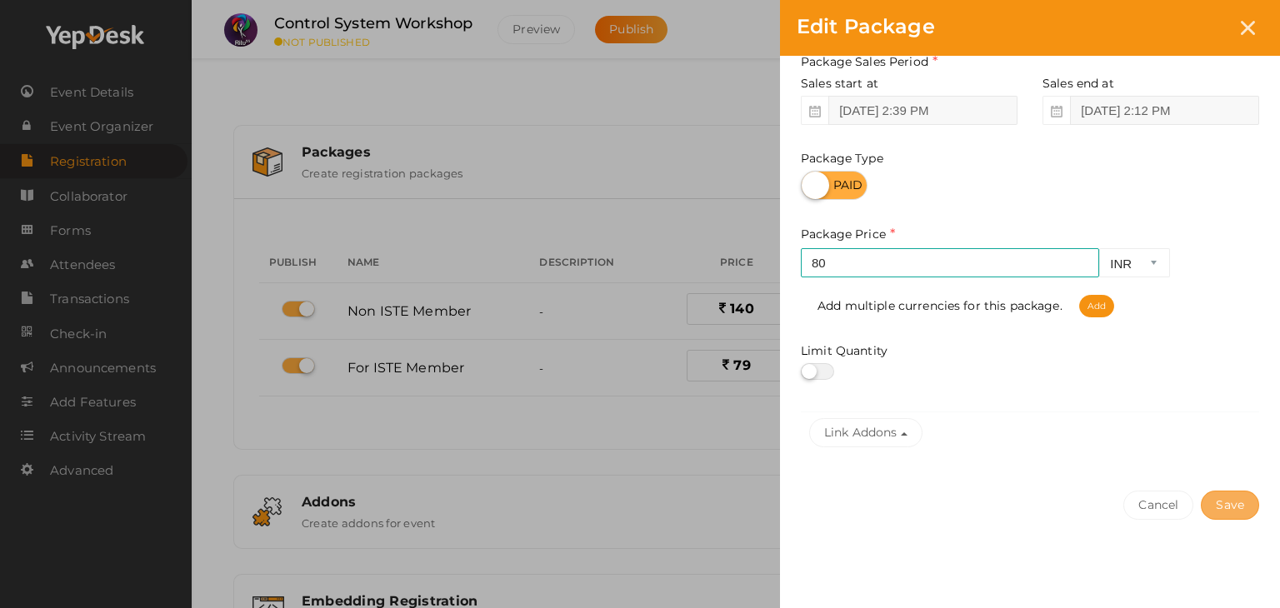
click at [1247, 493] on button "Save" at bounding box center [1230, 505] width 58 height 29
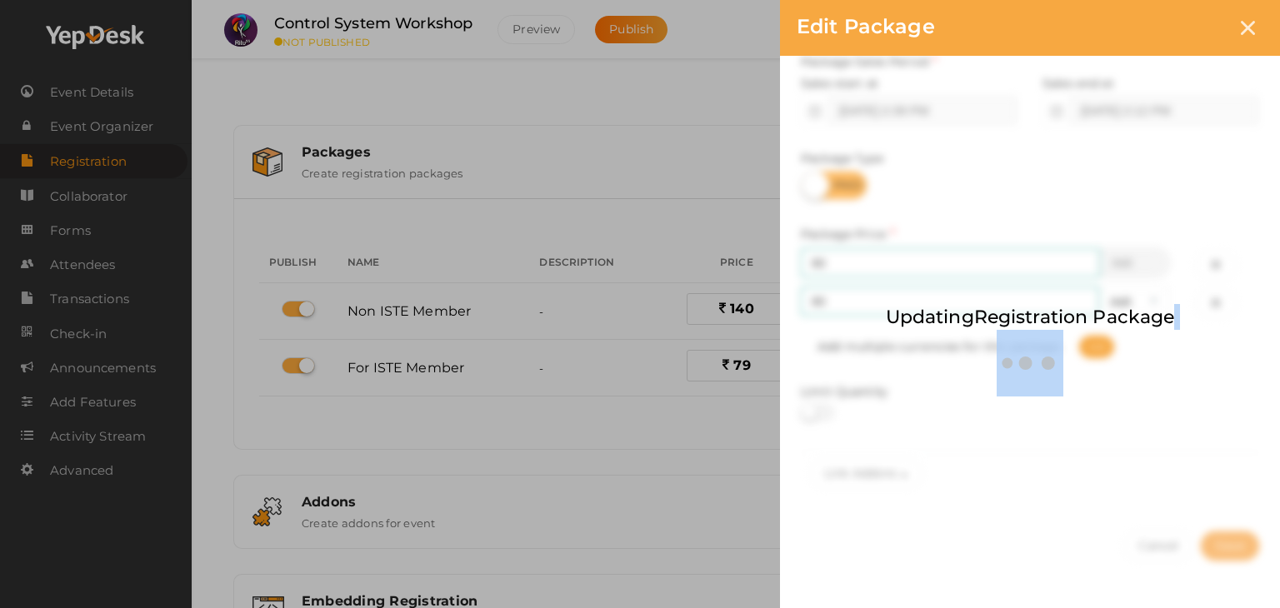
click at [1247, 493] on div "Updating Registration Package" at bounding box center [1030, 304] width 500 height 608
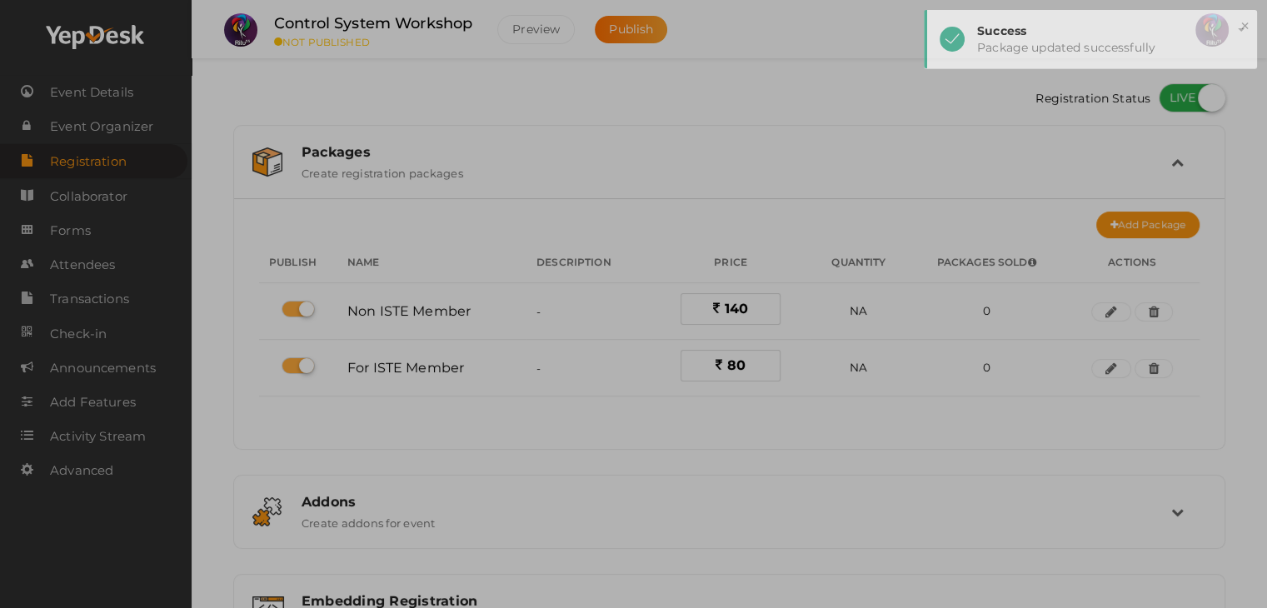
scroll to position [222, 0]
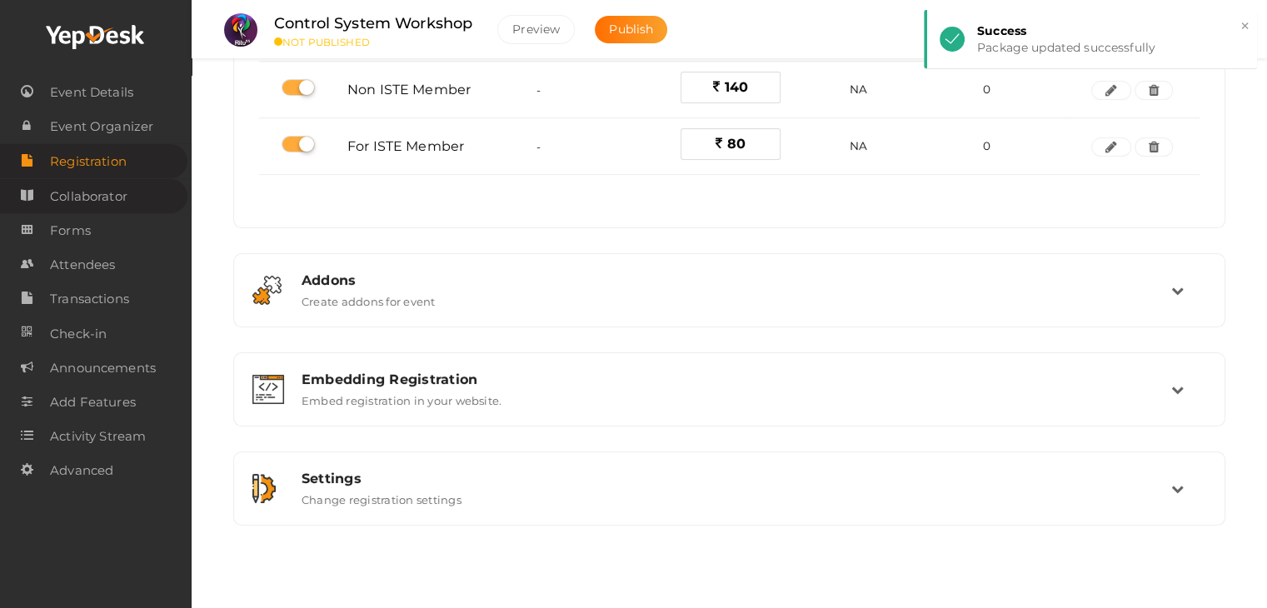
click at [122, 213] on span "Collaborator" at bounding box center [88, 196] width 77 height 33
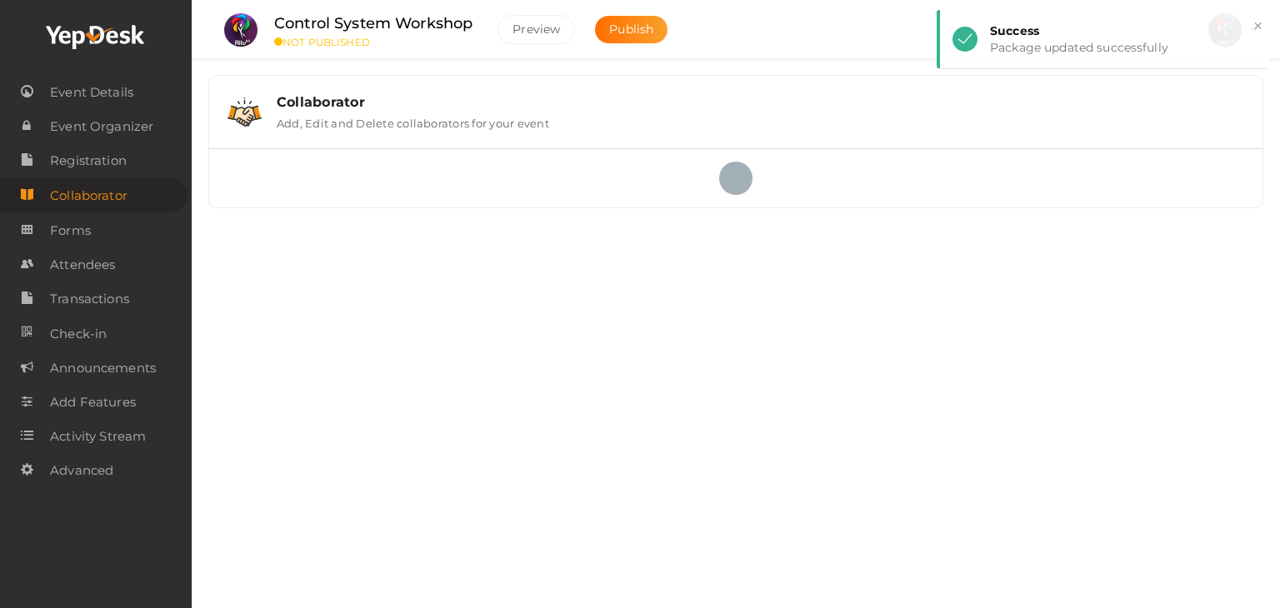
click at [120, 226] on link "Forms" at bounding box center [96, 230] width 192 height 34
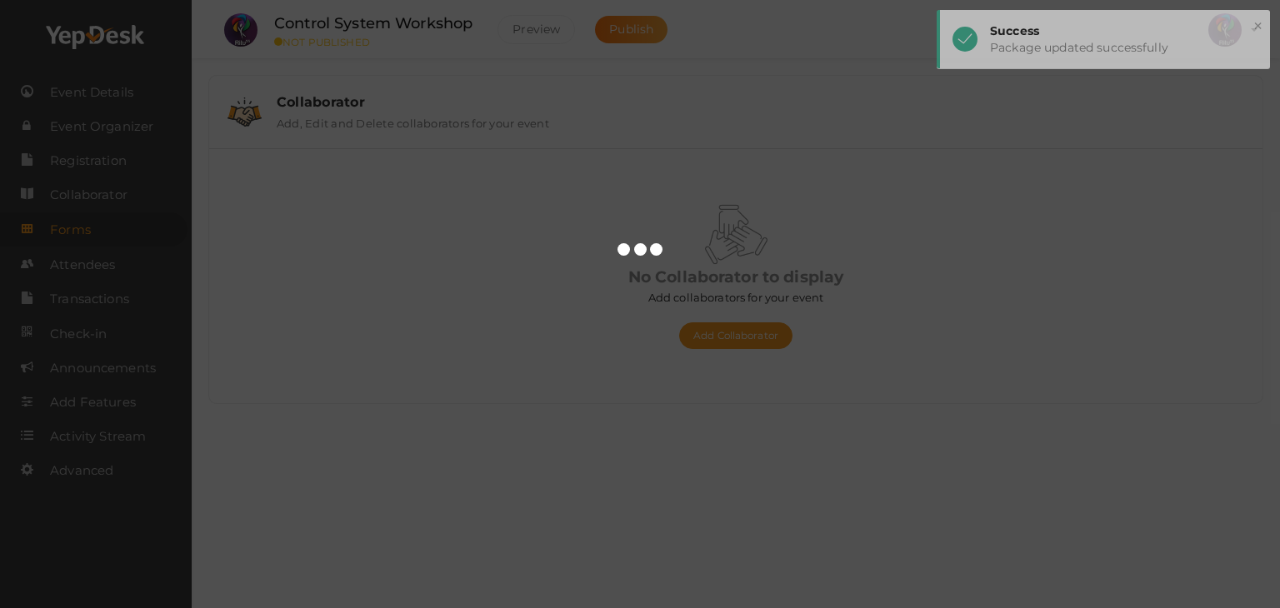
click at [120, 226] on body "Discover Events How it works Powerful Registration / Ticketing Start selling yo…" at bounding box center [640, 304] width 1280 height 608
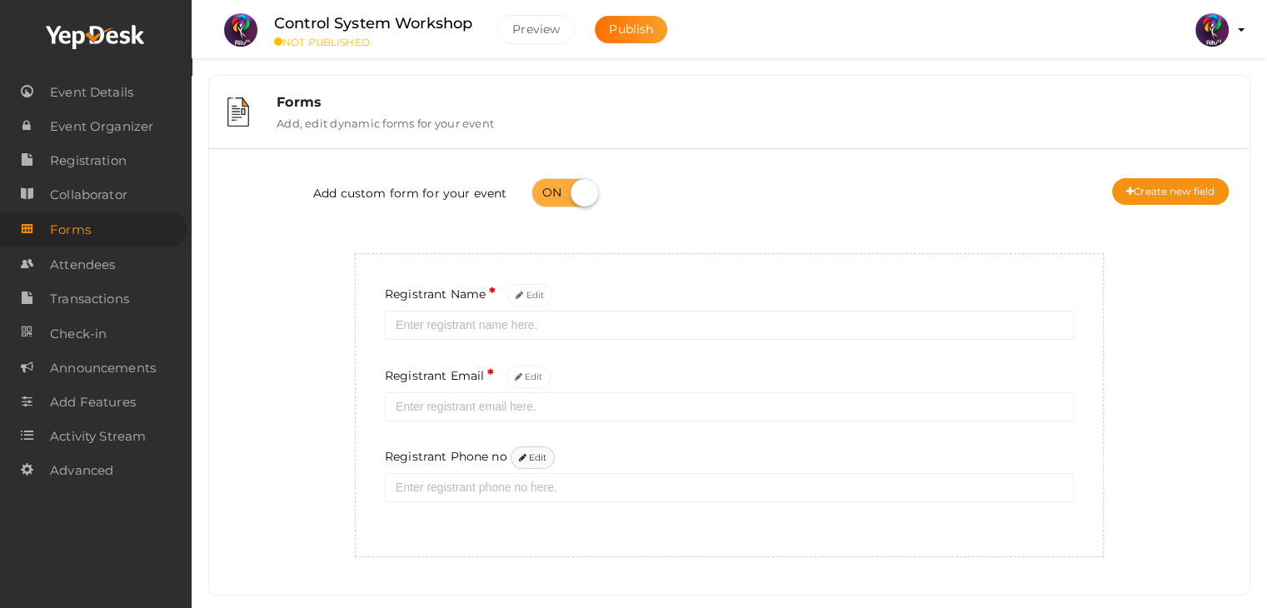
click at [532, 456] on button "Edit" at bounding box center [533, 458] width 45 height 22
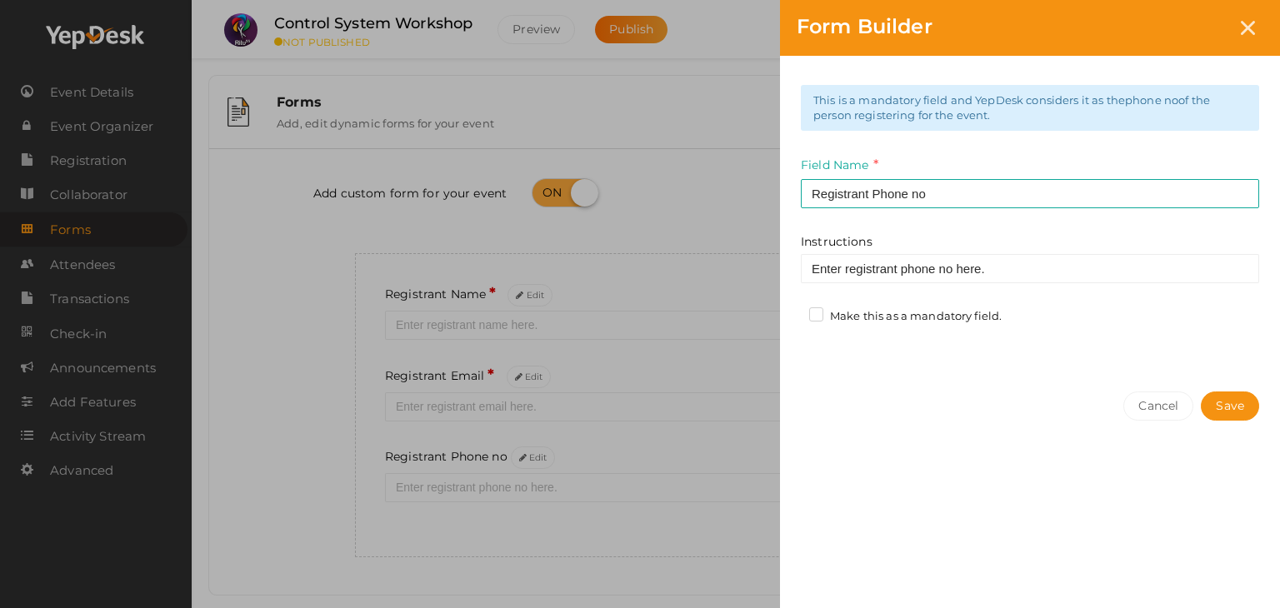
click at [822, 310] on label "Make this as a mandatory field." at bounding box center [905, 316] width 192 height 17
click at [792, 312] on input "Make this as a mandatory field." at bounding box center [792, 312] width 0 height 0
click at [1237, 402] on button "Save" at bounding box center [1230, 406] width 58 height 29
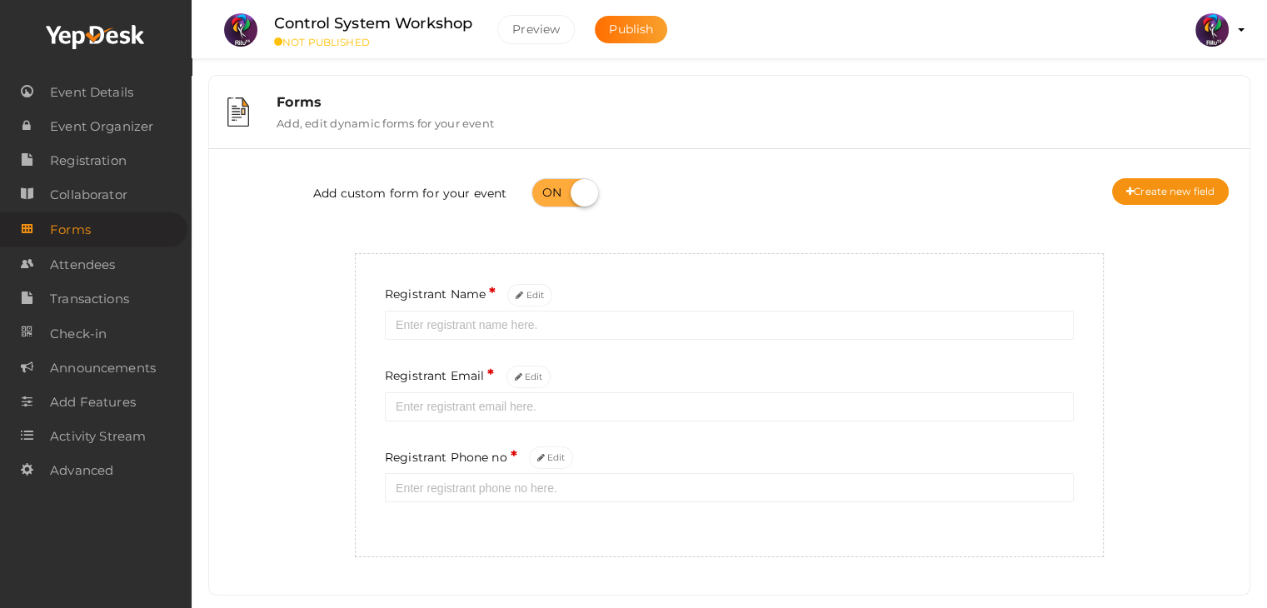
click at [1160, 177] on div "Add custom form for your event Create new field" at bounding box center [730, 195] width 1016 height 67
click at [1164, 187] on button "Create new field" at bounding box center [1170, 191] width 117 height 27
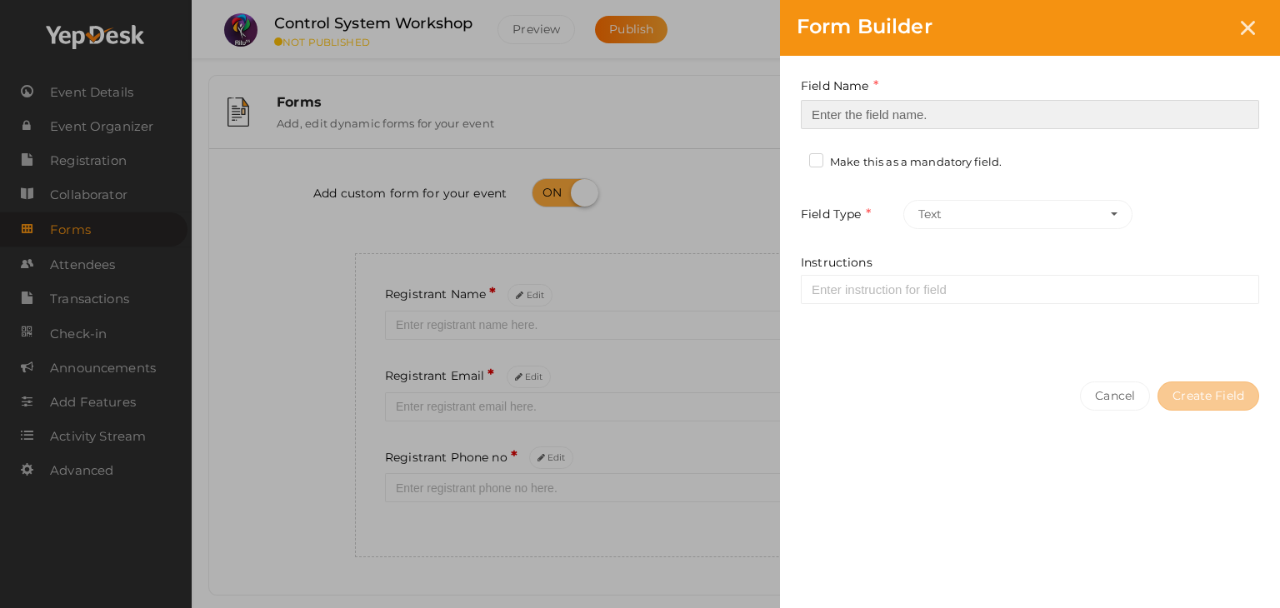
click at [883, 114] on input at bounding box center [1030, 114] width 458 height 29
type input "Registrant College"
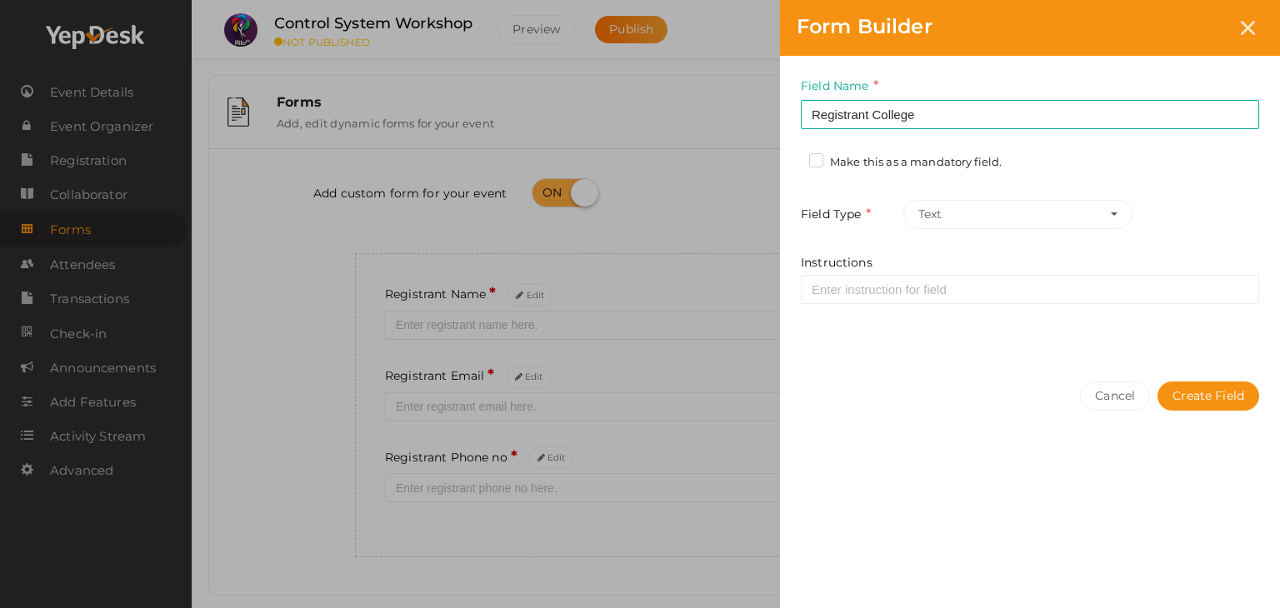
click at [810, 164] on label "Make this as a mandatory field." at bounding box center [905, 162] width 192 height 17
click at [792, 157] on input "Make this as a mandatory field." at bounding box center [792, 157] width 0 height 0
click at [1177, 397] on button "Create Field" at bounding box center [1208, 396] width 102 height 29
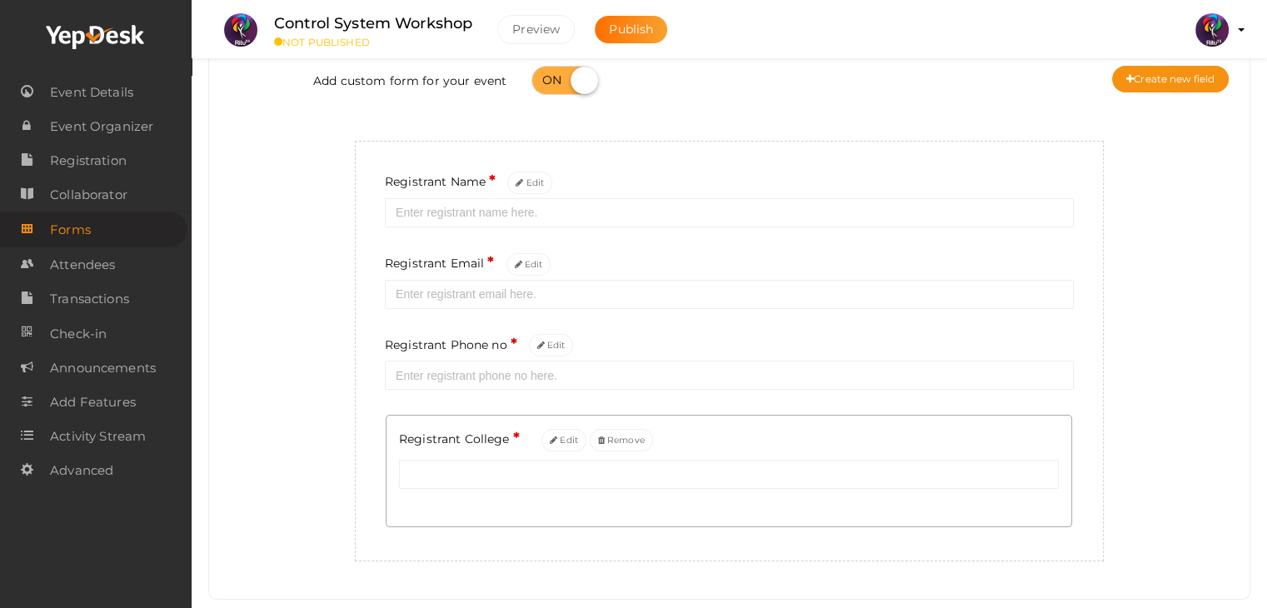
scroll to position [112, 0]
click at [1163, 81] on button "Create new field" at bounding box center [1170, 80] width 117 height 27
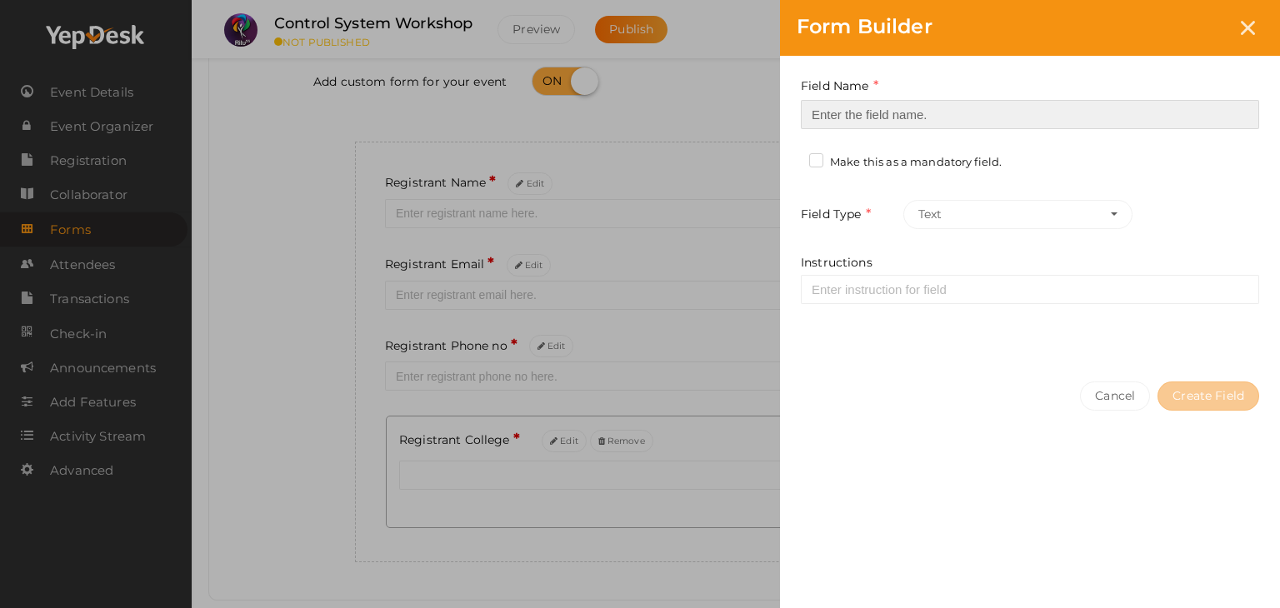
click at [1030, 117] on input at bounding box center [1030, 114] width 458 height 29
type input "Refferal ID"
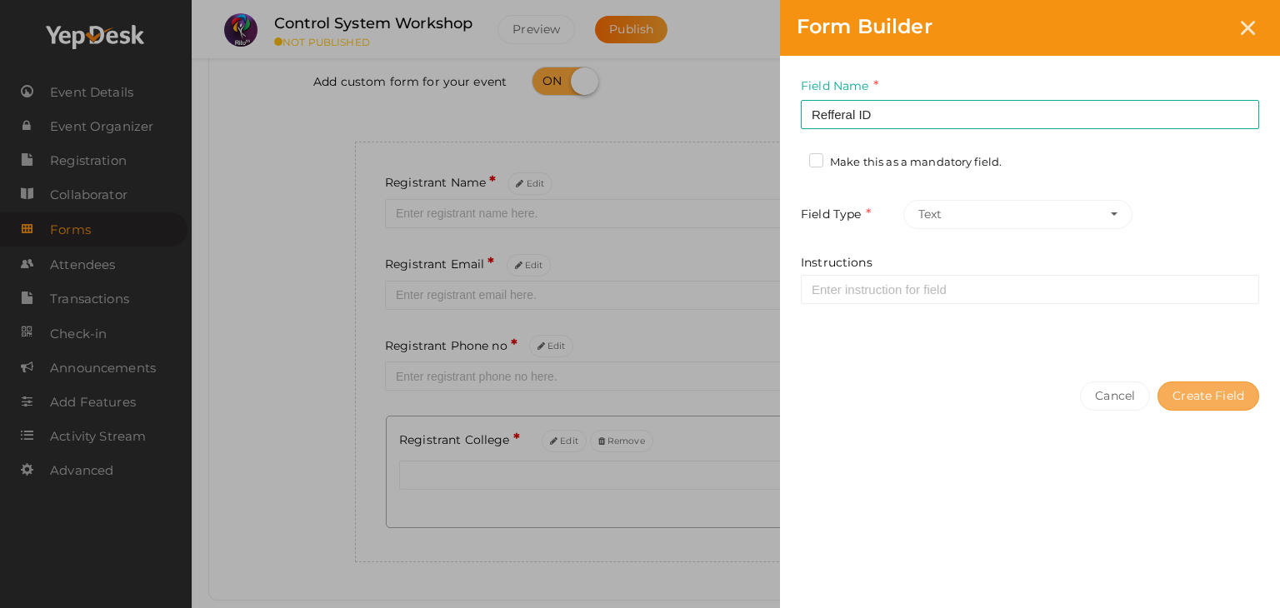
click at [1182, 387] on button "Create Field" at bounding box center [1208, 396] width 102 height 29
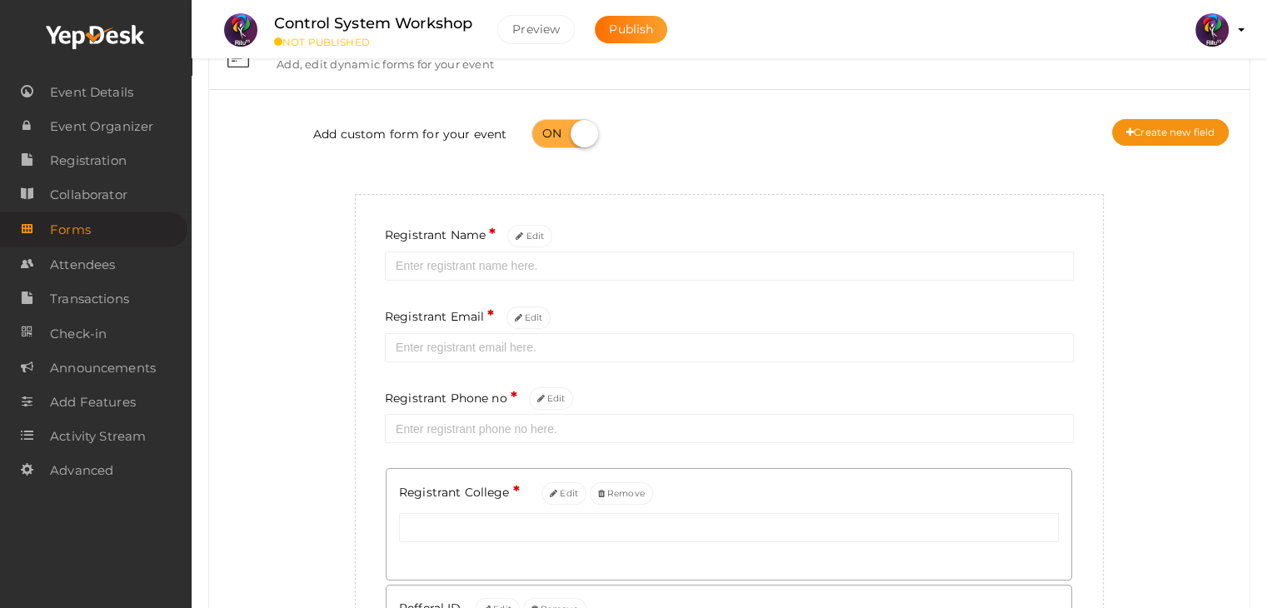
scroll to position [0, 0]
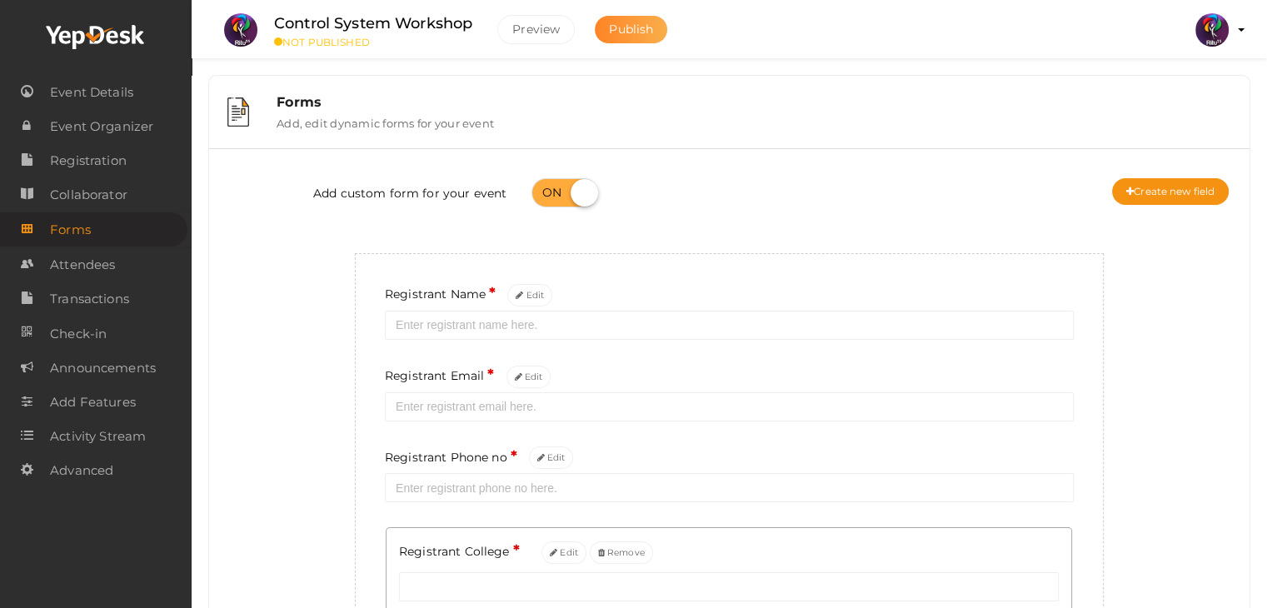
click at [644, 27] on span "Publish" at bounding box center [631, 29] width 44 height 15
click at [123, 77] on span "Event Details" at bounding box center [91, 92] width 83 height 33
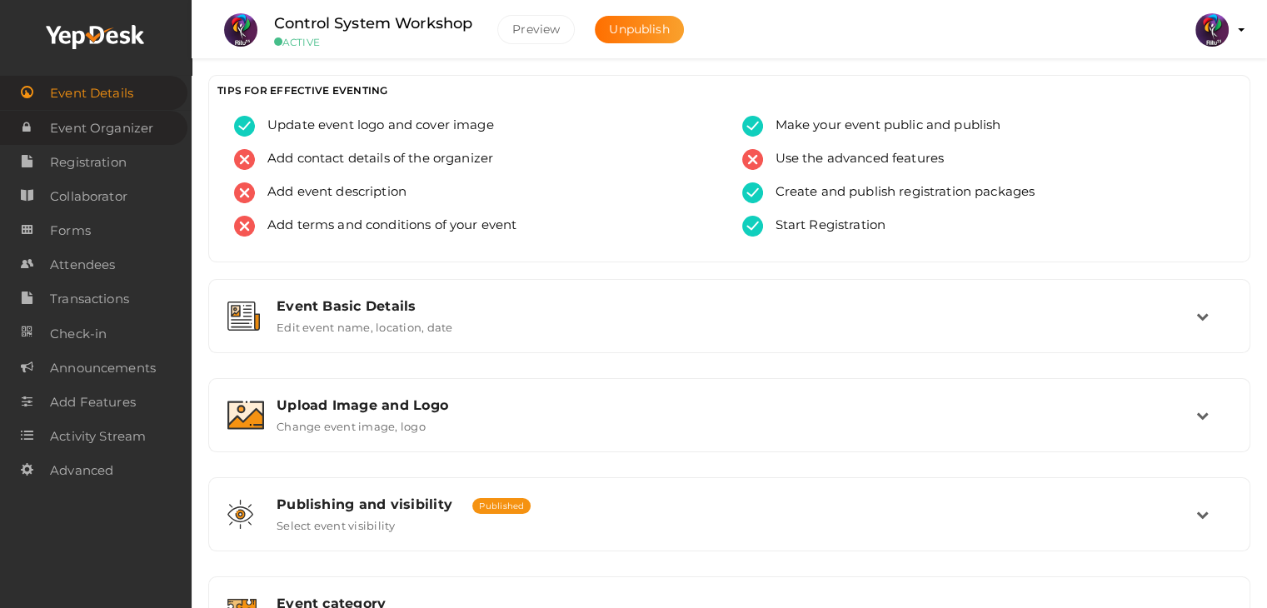
click at [129, 127] on span "Event Organizer" at bounding box center [101, 128] width 103 height 33
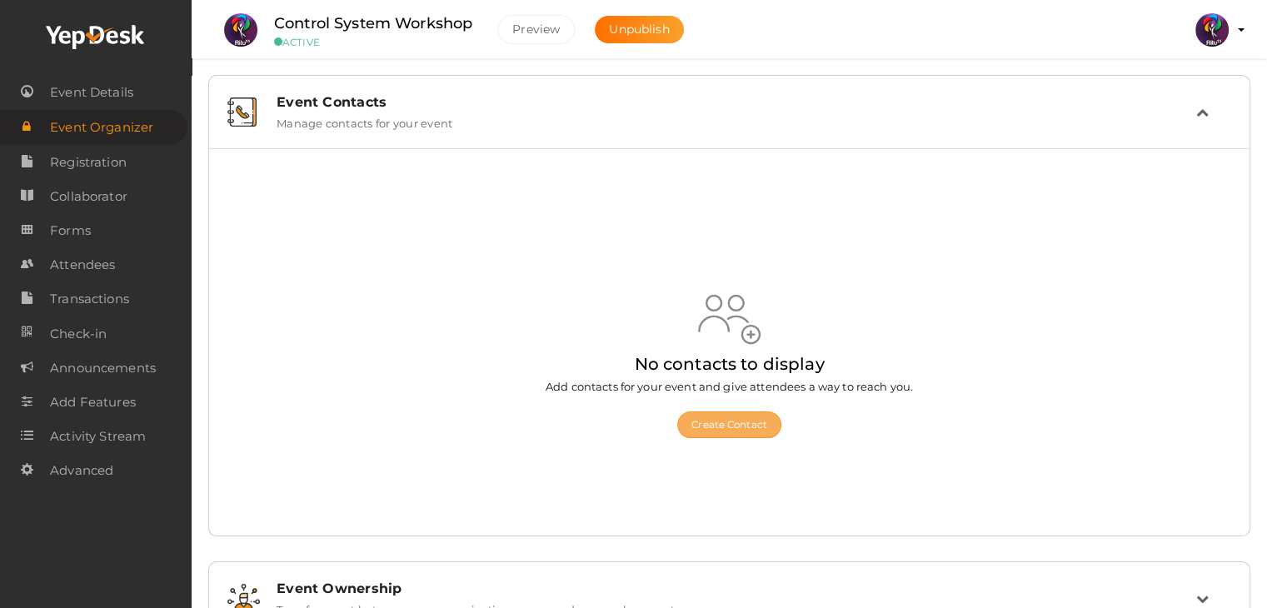
click at [732, 437] on button "Create Contact" at bounding box center [729, 425] width 104 height 27
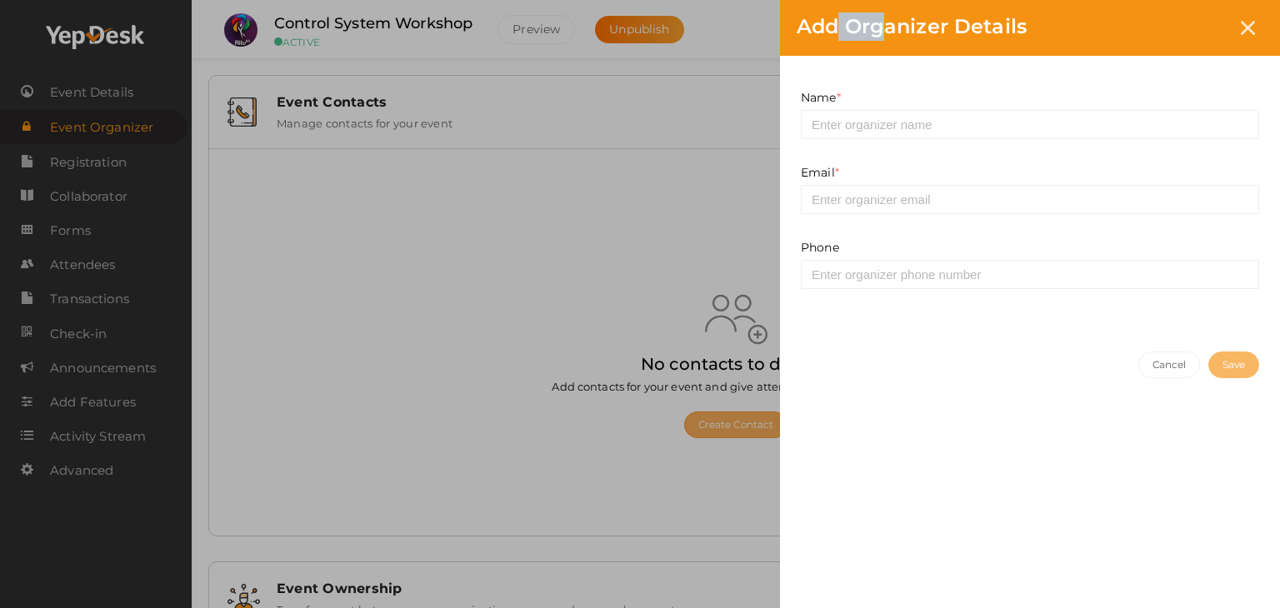
click at [732, 437] on div "Add Organizer Details Name * This field is Required. Email * This field is Requ…" at bounding box center [640, 304] width 1280 height 608
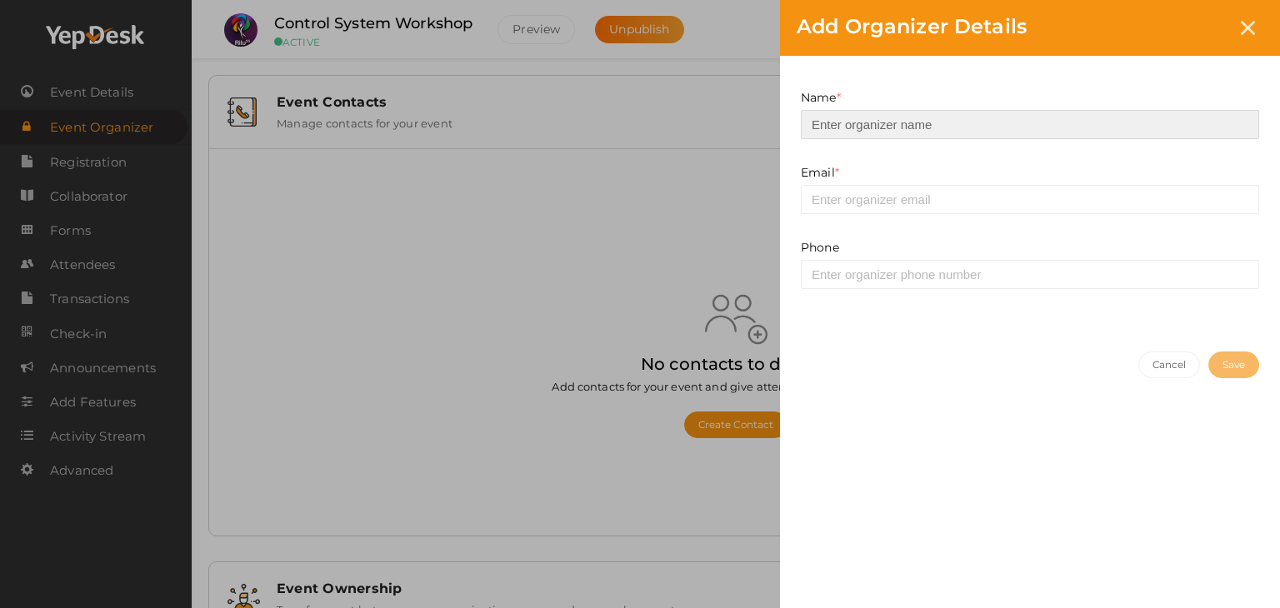
click at [902, 124] on input at bounding box center [1030, 124] width 458 height 29
click at [877, 124] on input at bounding box center [1030, 124] width 458 height 29
type input "a"
type input "Archana"
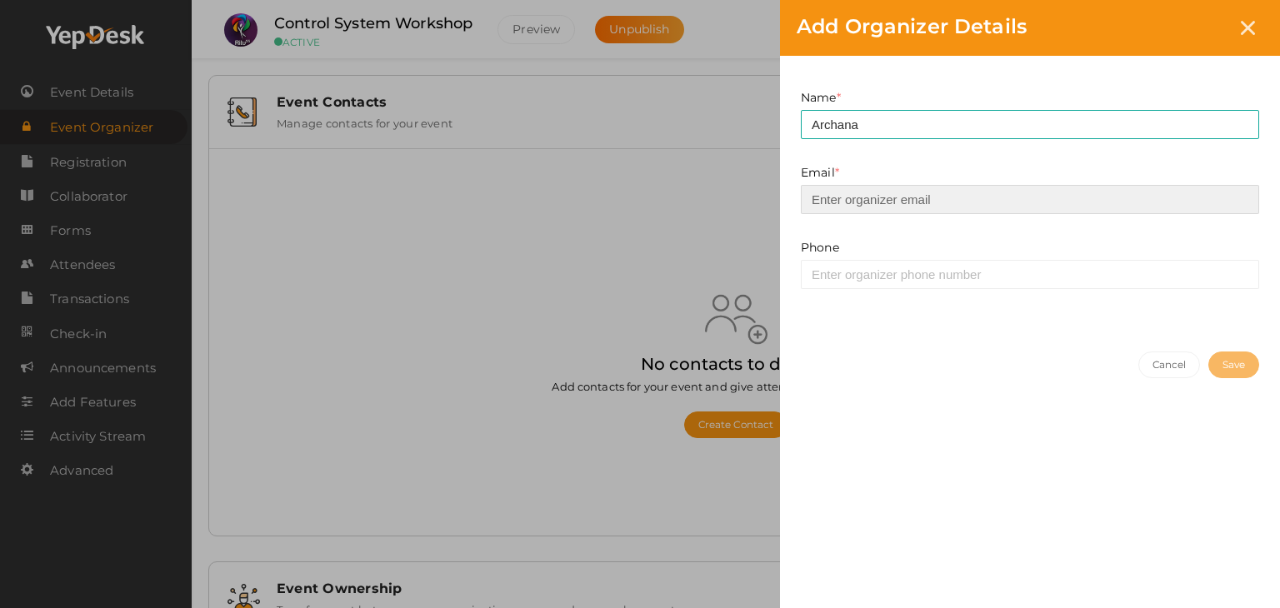
click at [880, 194] on input "email" at bounding box center [1030, 199] width 458 height 29
type input "[EMAIL_ADDRESS][DOMAIN_NAME]"
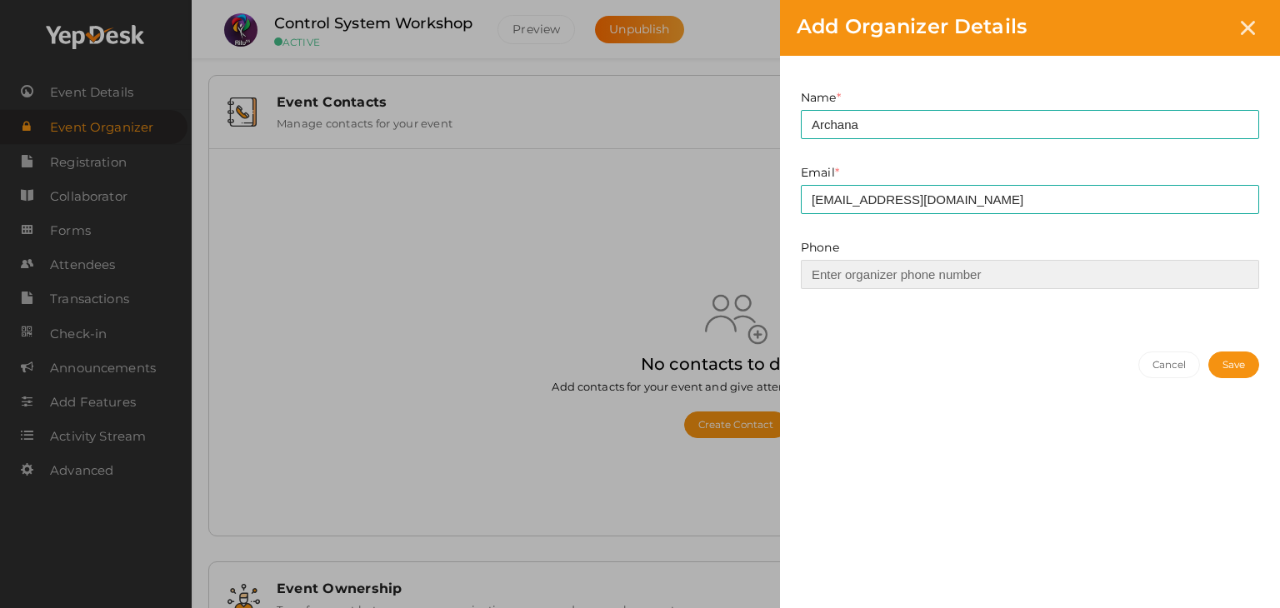
click at [895, 274] on input at bounding box center [1030, 274] width 458 height 29
type input "8590611875"
click at [1237, 362] on button "Save" at bounding box center [1233, 365] width 51 height 27
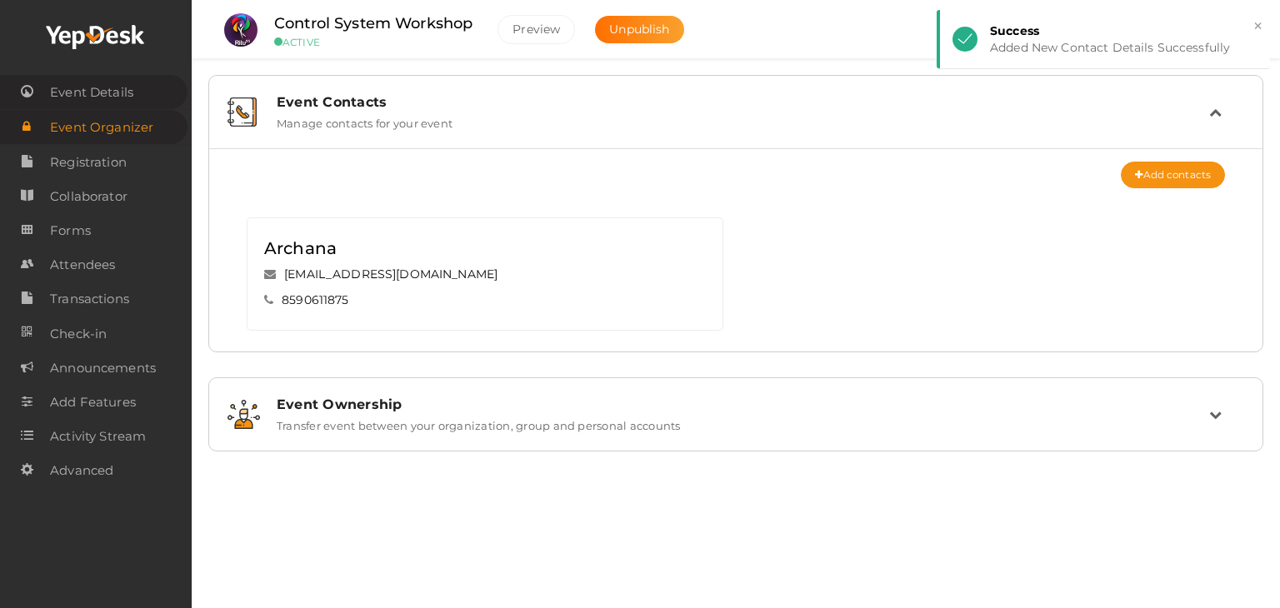
click at [92, 87] on span "Event Details" at bounding box center [91, 92] width 83 height 33
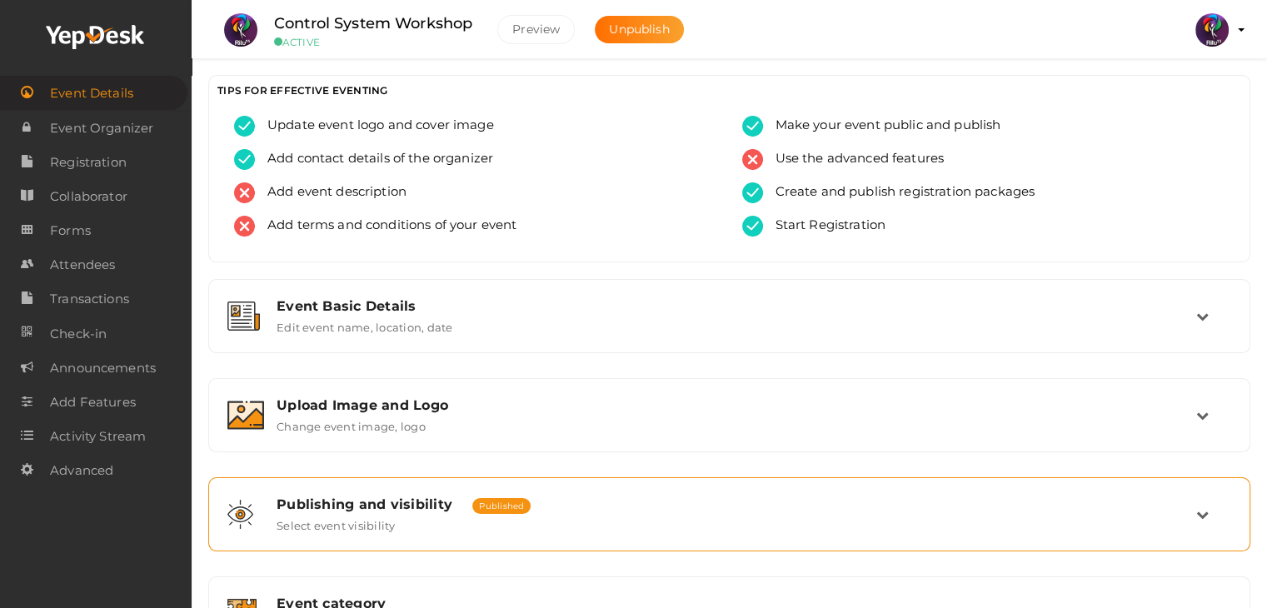
scroll to position [281, 0]
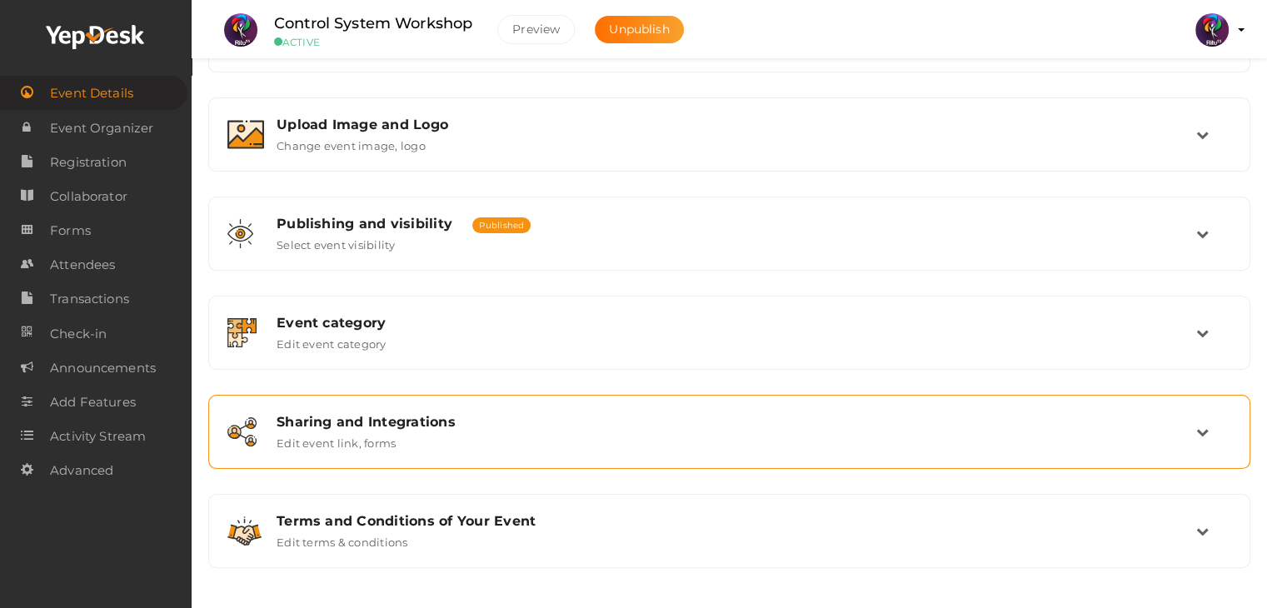
click at [587, 434] on div "Sharing and Integrations Edit event link, forms" at bounding box center [730, 432] width 932 height 36
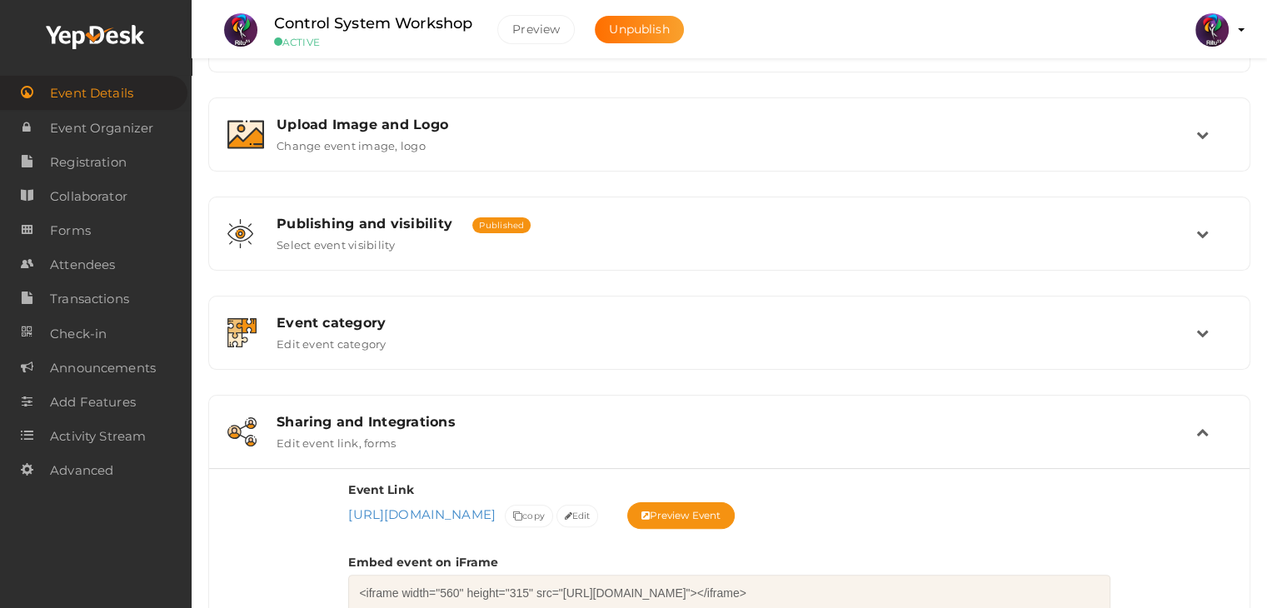
click at [587, 434] on div "Sharing and Integrations Edit event link, forms" at bounding box center [730, 432] width 932 height 36
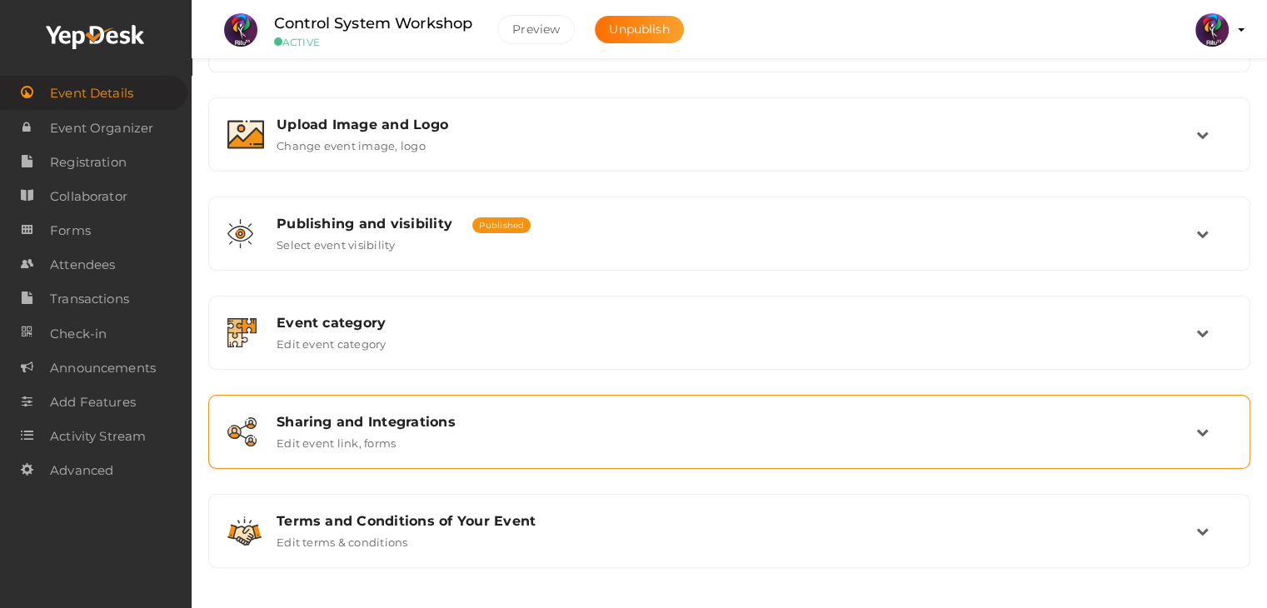
click at [587, 434] on div "Sharing and Integrations Edit event link, forms" at bounding box center [730, 432] width 932 height 36
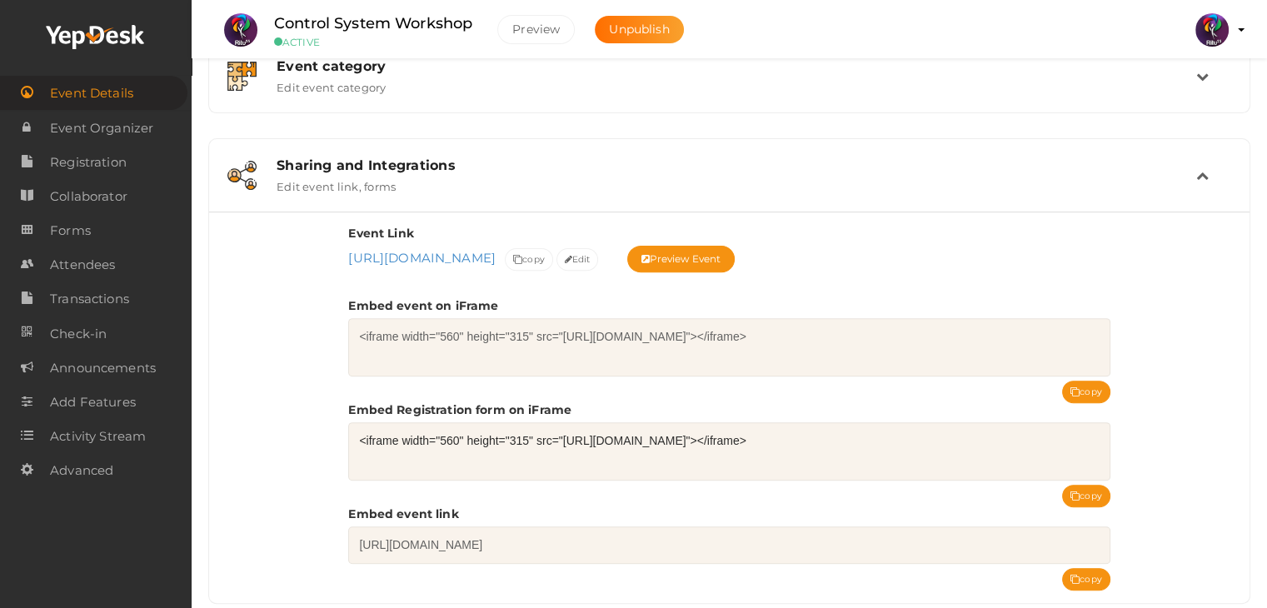
scroll to position [540, 0]
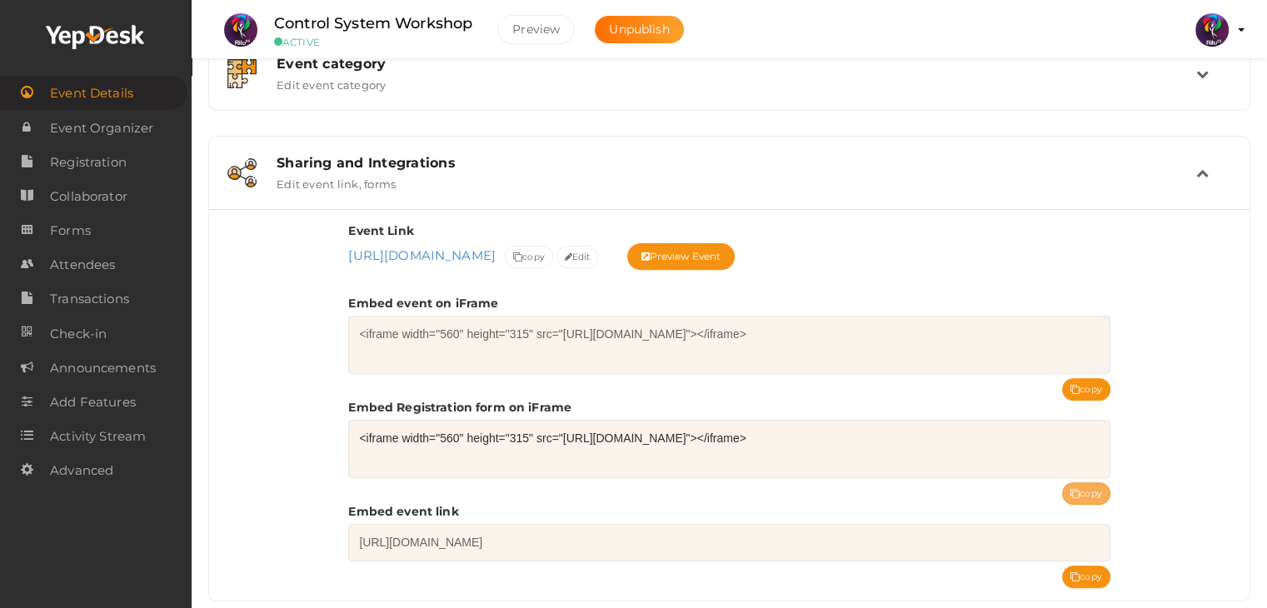
click at [1087, 492] on button "copy" at bounding box center [1086, 493] width 48 height 22
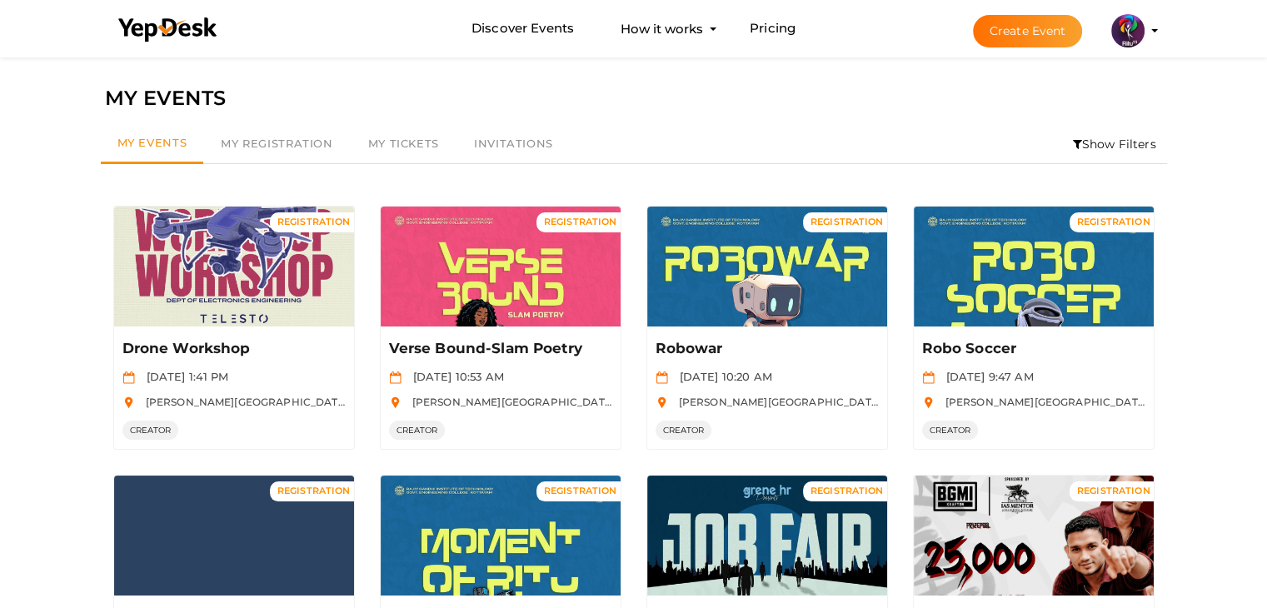
click at [1033, 27] on button "Create Event" at bounding box center [1028, 31] width 110 height 32
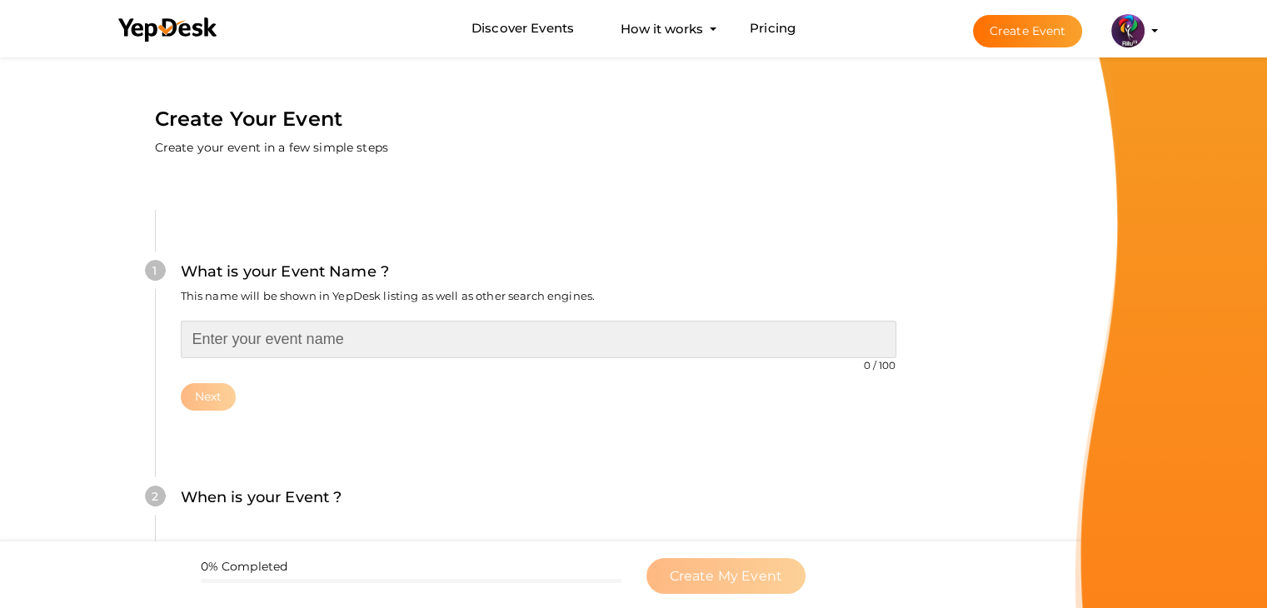
click at [511, 327] on input "text" at bounding box center [539, 339] width 716 height 37
type input "V"
type input "Cyber Security Workshop"
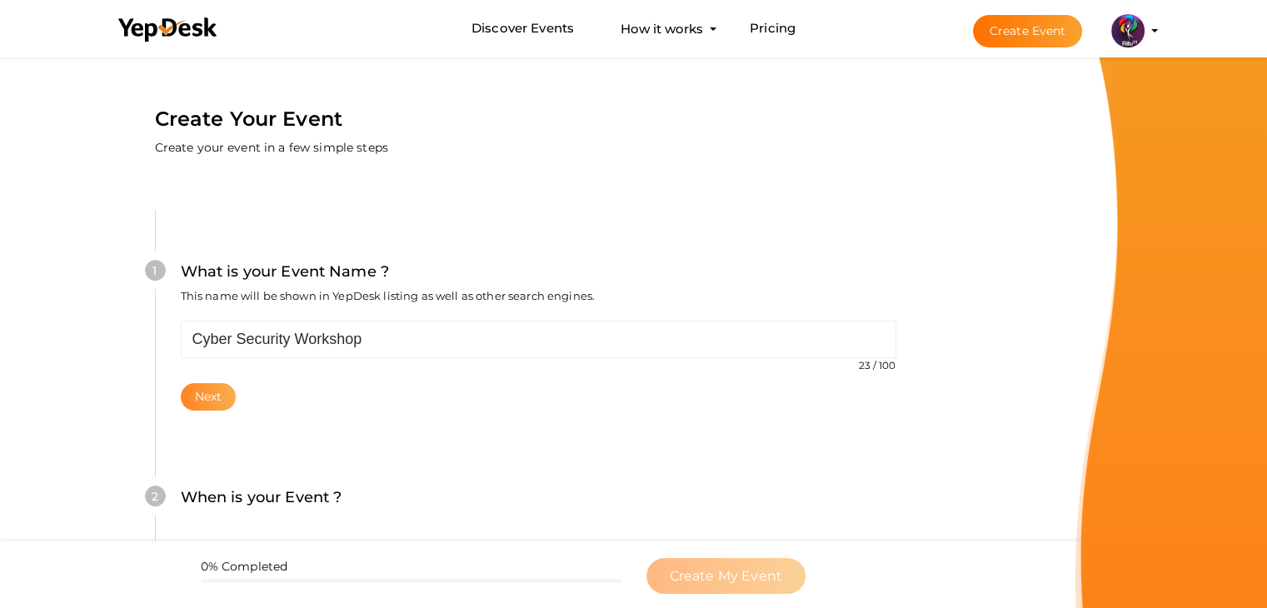
click at [216, 396] on button "Next" at bounding box center [209, 396] width 56 height 27
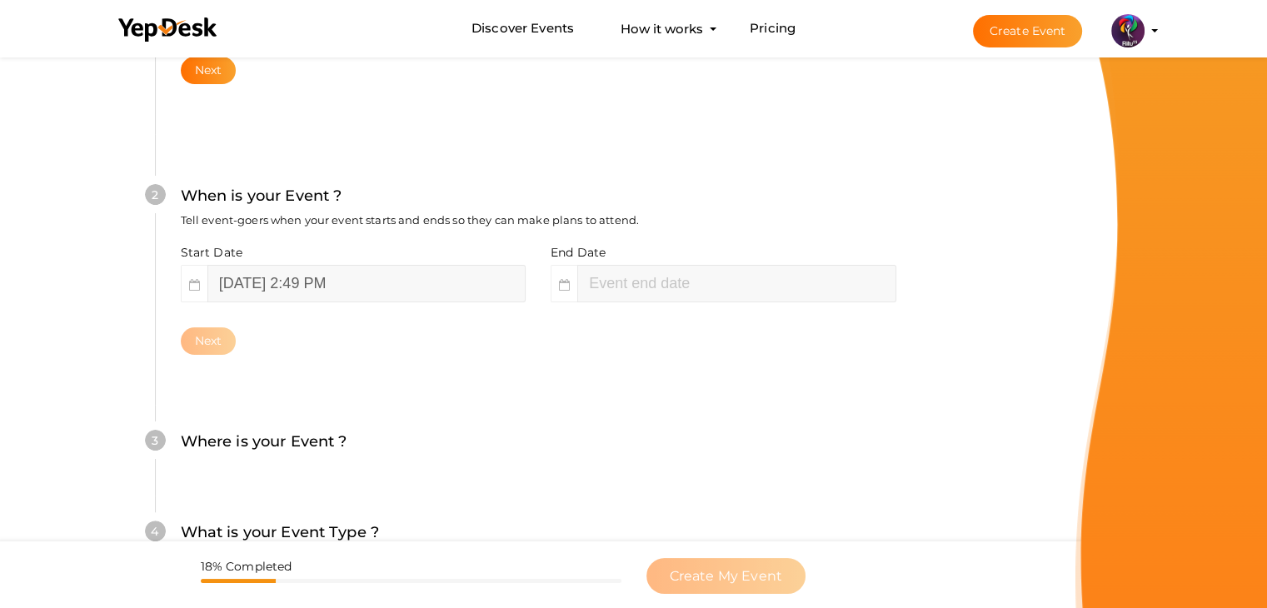
scroll to position [342, 0]
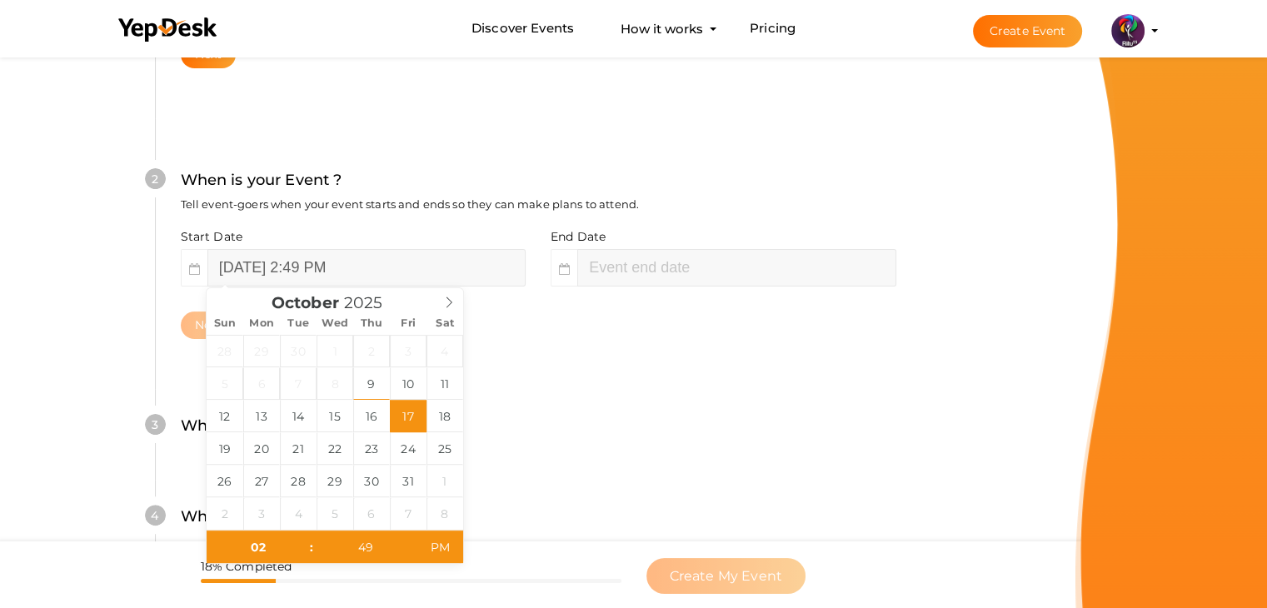
type input "[DATE] 2:49 PM"
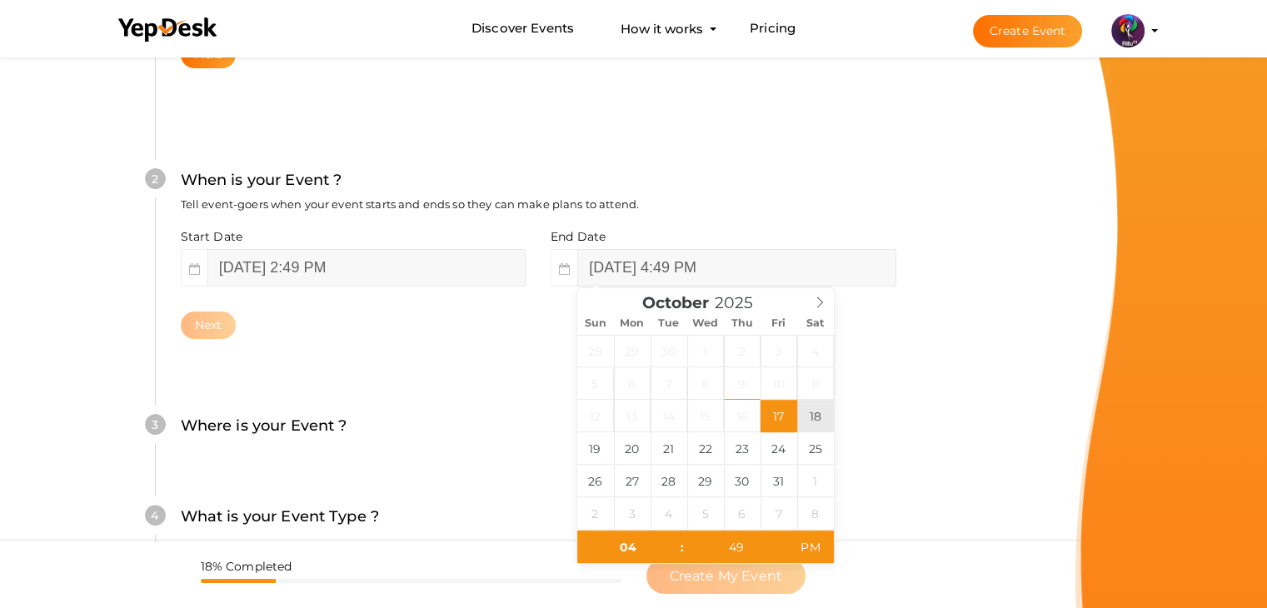
type input "[DATE] 4:49 PM"
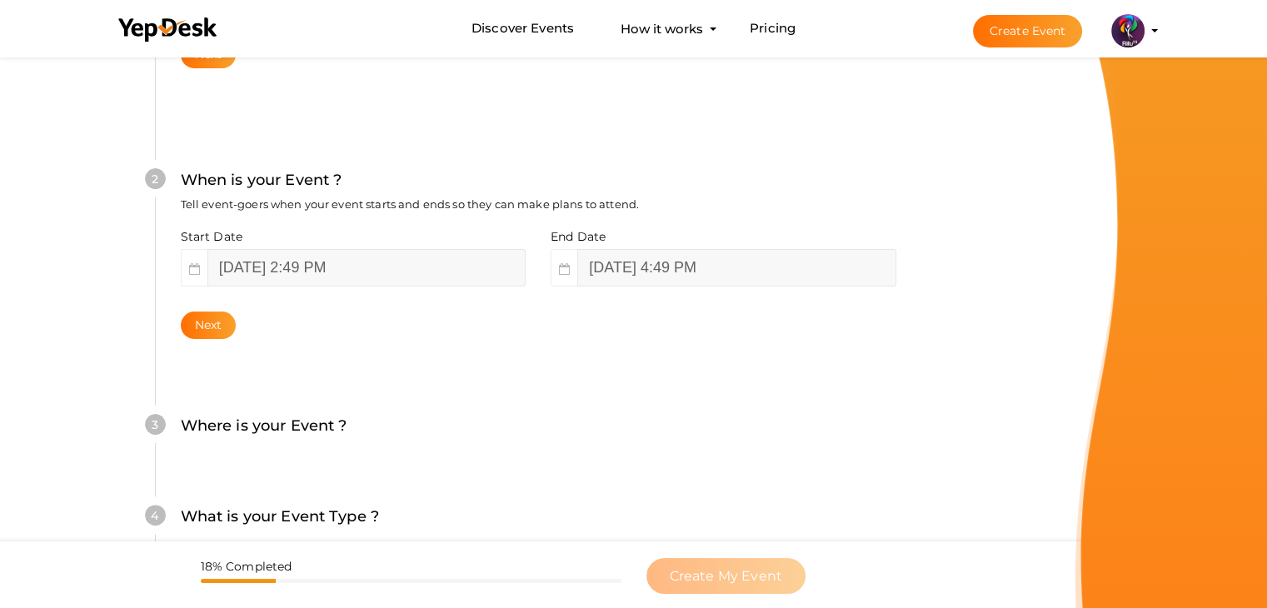
click at [176, 323] on div "2 When is your Event ? Tell event-goers when your event starts and ends so they…" at bounding box center [538, 253] width 767 height 271
click at [191, 322] on button "Next" at bounding box center [209, 325] width 56 height 27
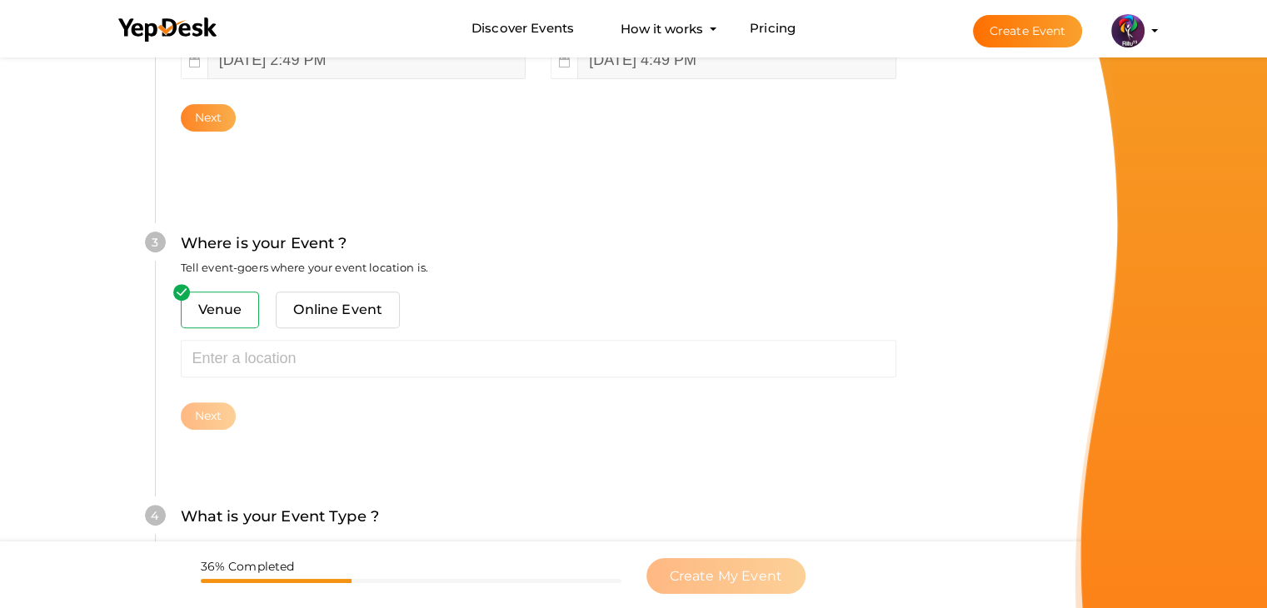
scroll to position [613, 0]
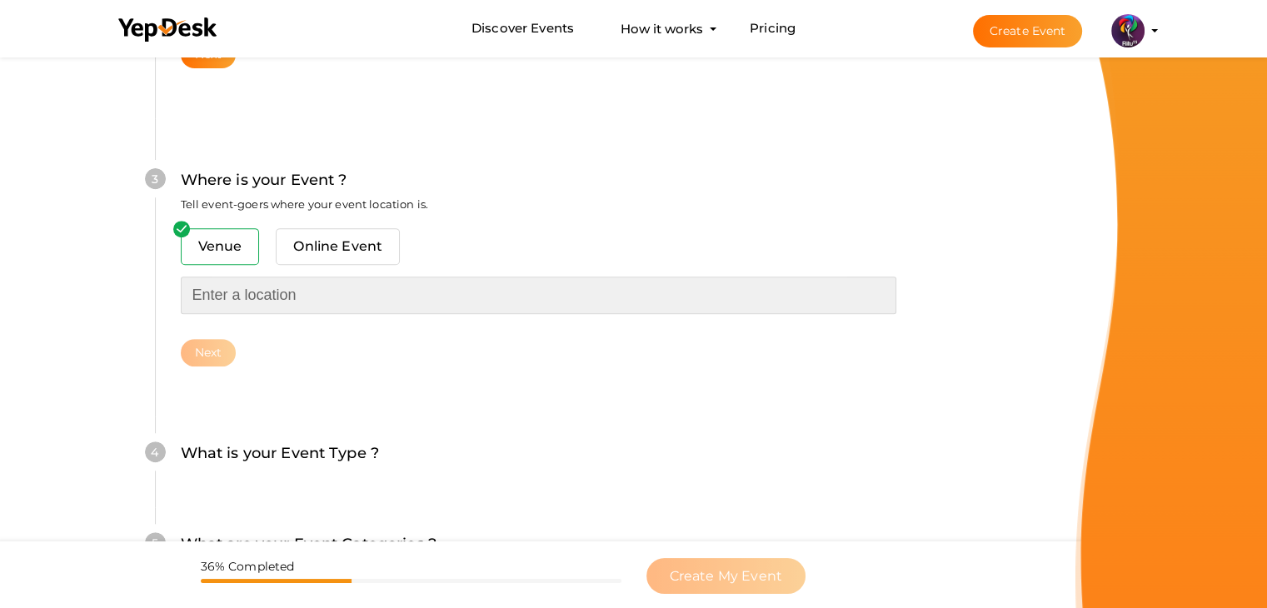
click at [274, 287] on input "text" at bounding box center [539, 295] width 716 height 37
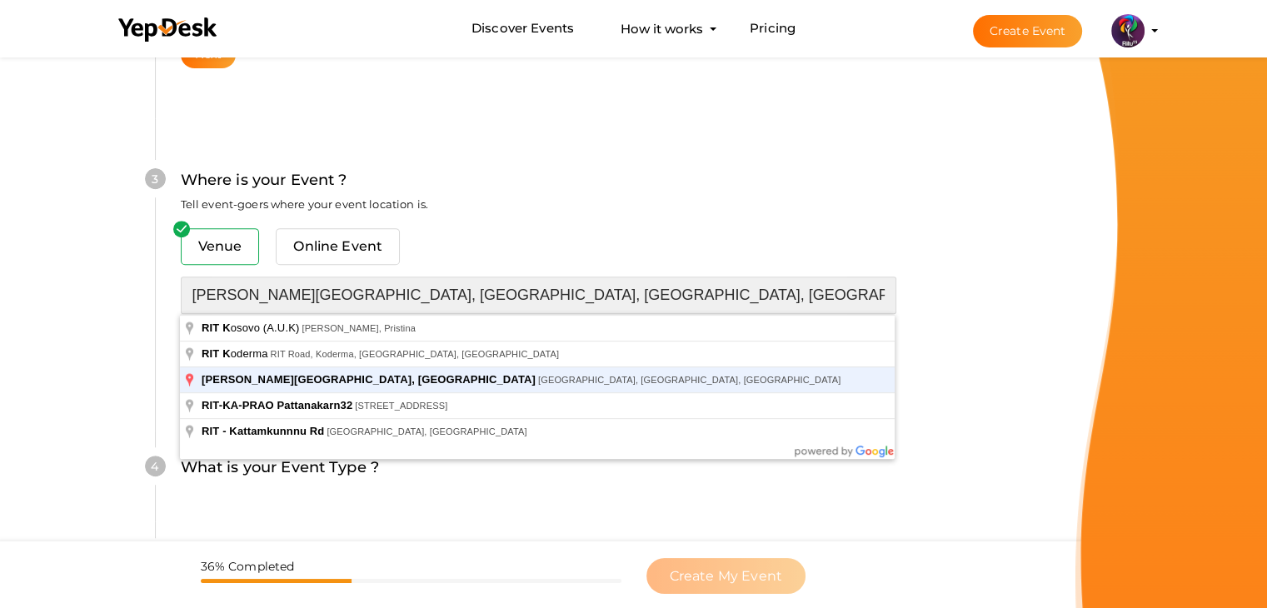
type input "[PERSON_NAME][GEOGRAPHIC_DATA], [GEOGRAPHIC_DATA], [GEOGRAPHIC_DATA], [GEOGRAPH…"
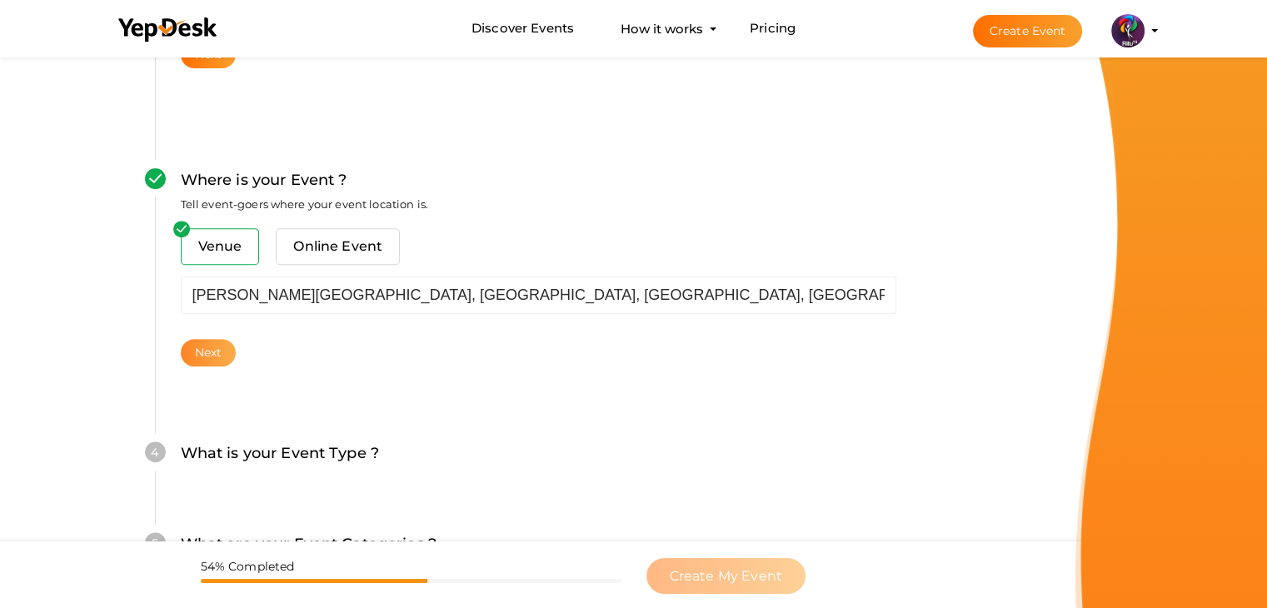
click at [218, 354] on button "Next" at bounding box center [209, 352] width 56 height 27
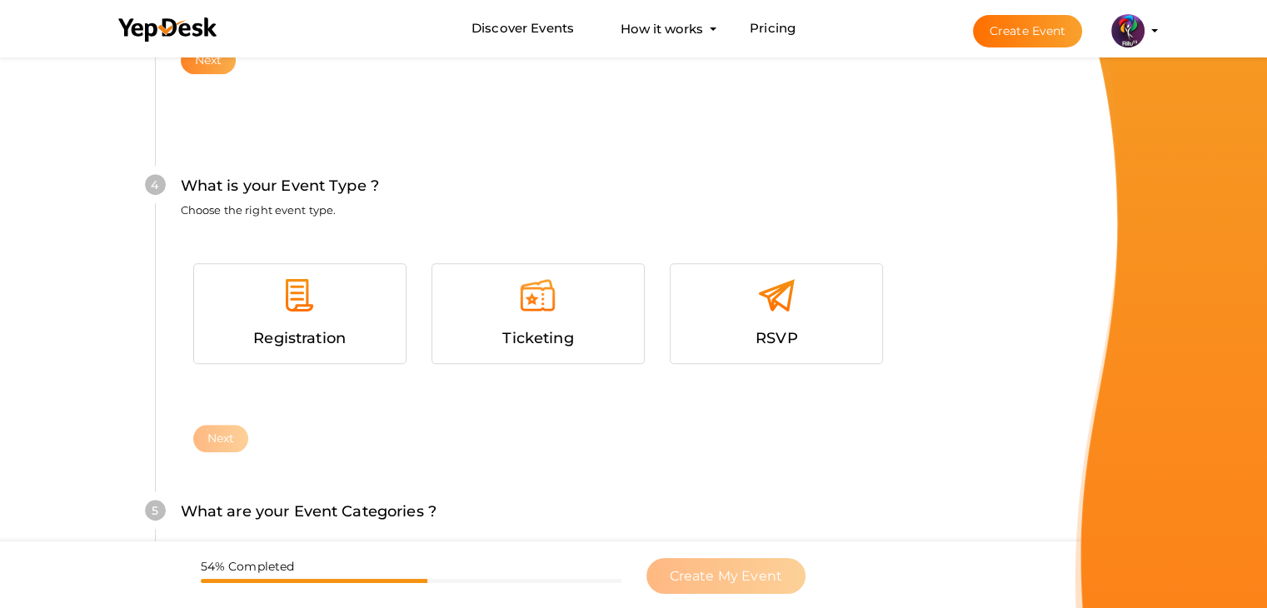
scroll to position [912, 0]
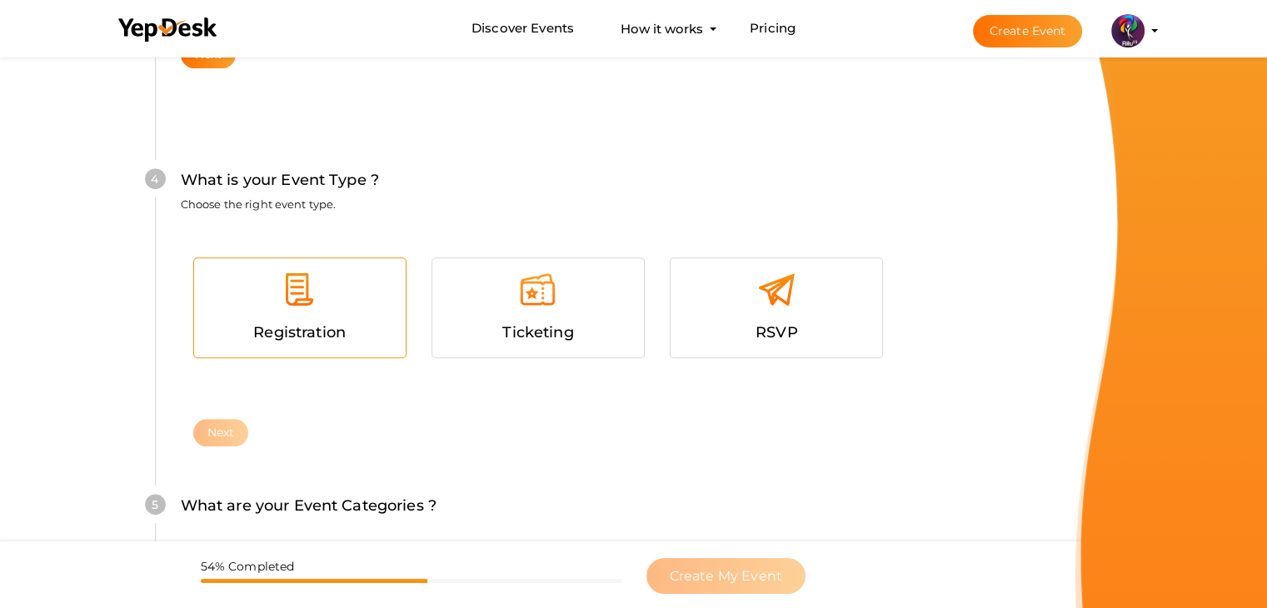
click at [322, 315] on div at bounding box center [300, 296] width 187 height 50
click at [210, 427] on button "Next" at bounding box center [221, 432] width 56 height 27
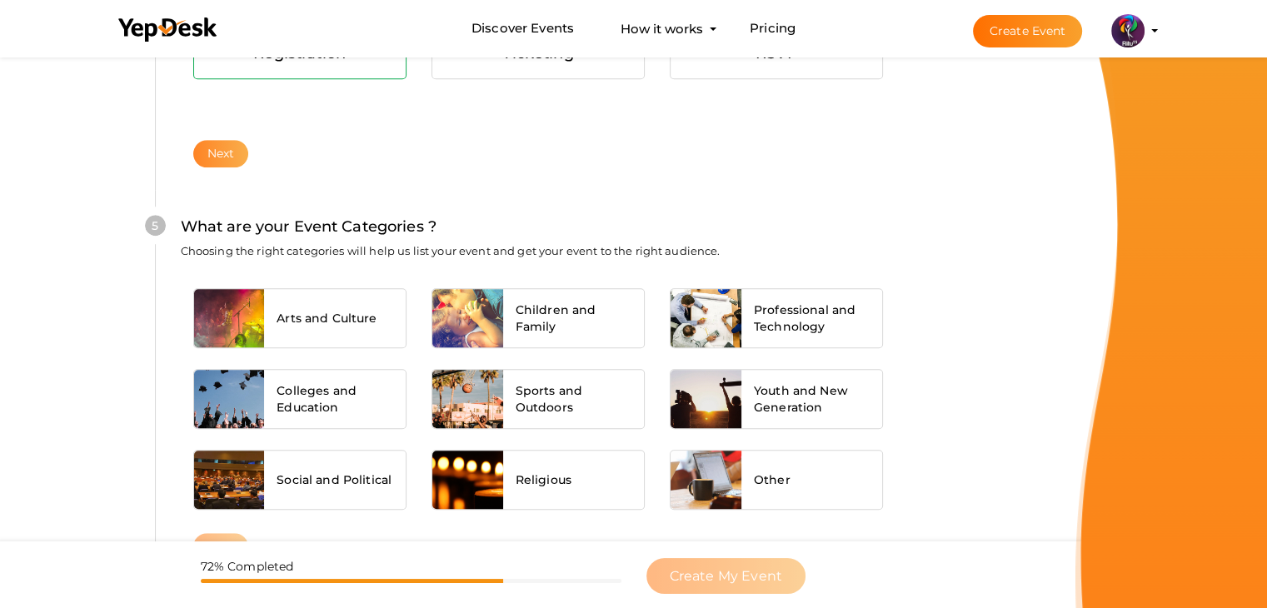
scroll to position [1261, 0]
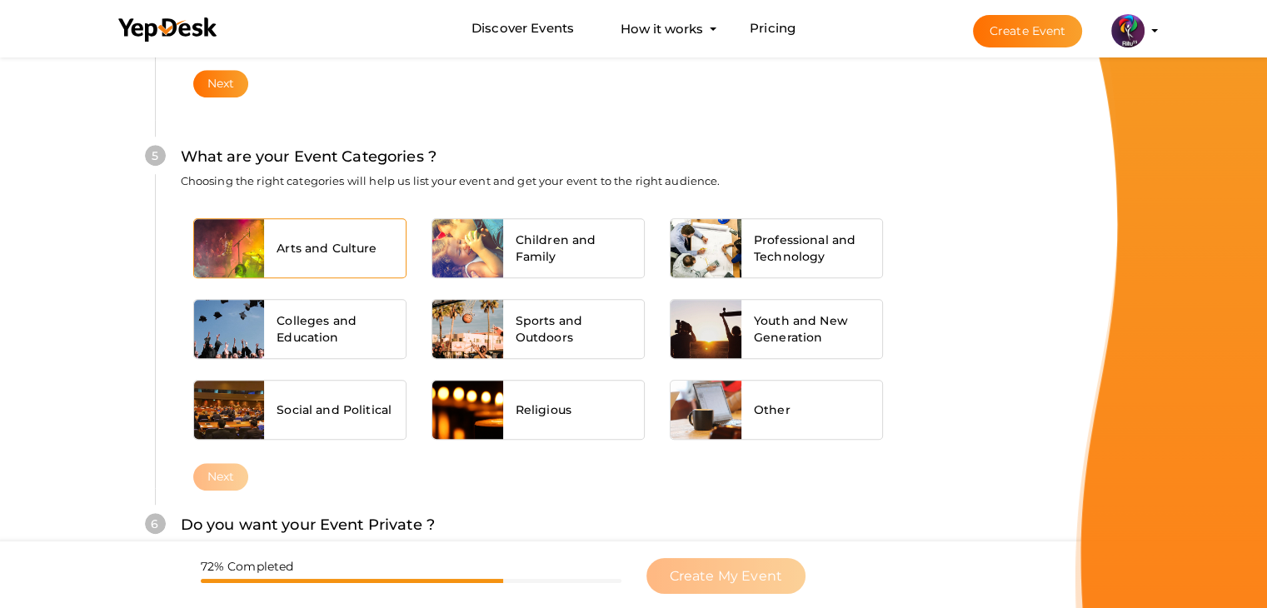
drag, startPoint x: 317, startPoint y: 247, endPoint x: 214, endPoint y: 266, distance: 104.1
click at [214, 266] on div at bounding box center [229, 248] width 71 height 58
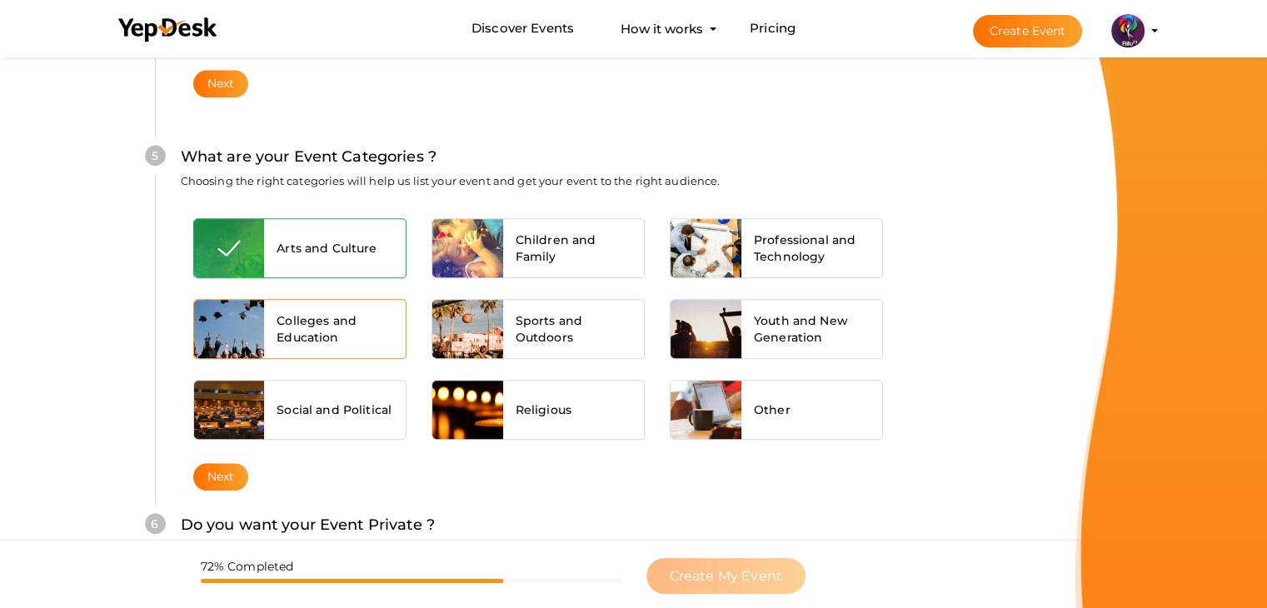
click at [221, 307] on div at bounding box center [229, 329] width 71 height 58
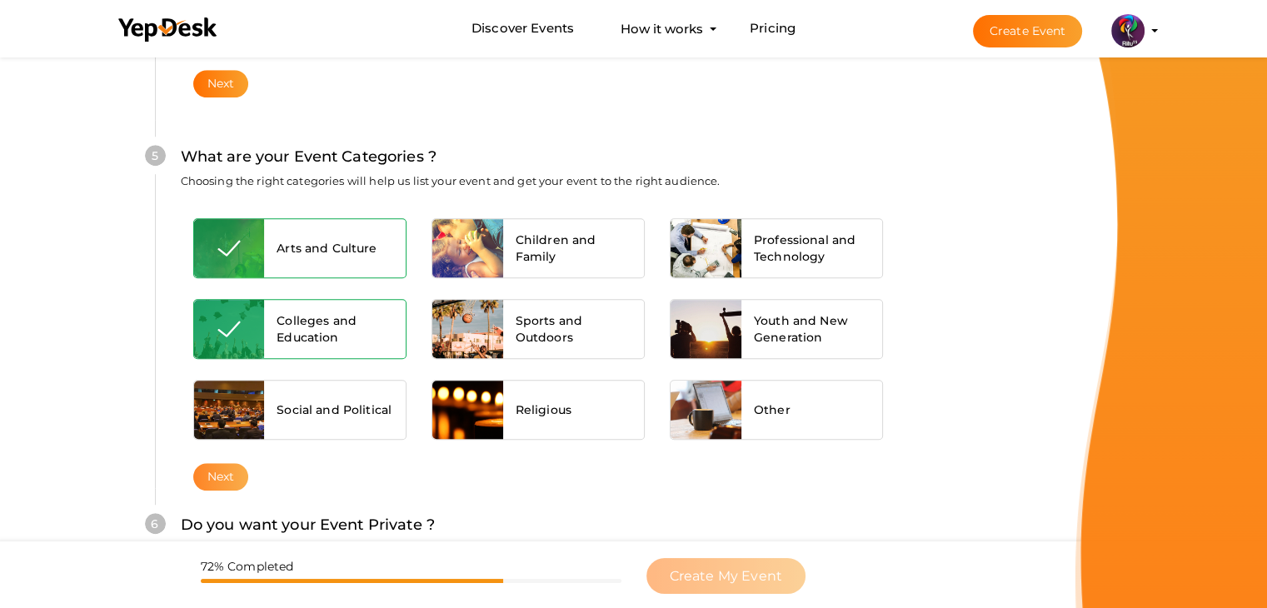
click at [228, 466] on button "Next" at bounding box center [221, 476] width 56 height 27
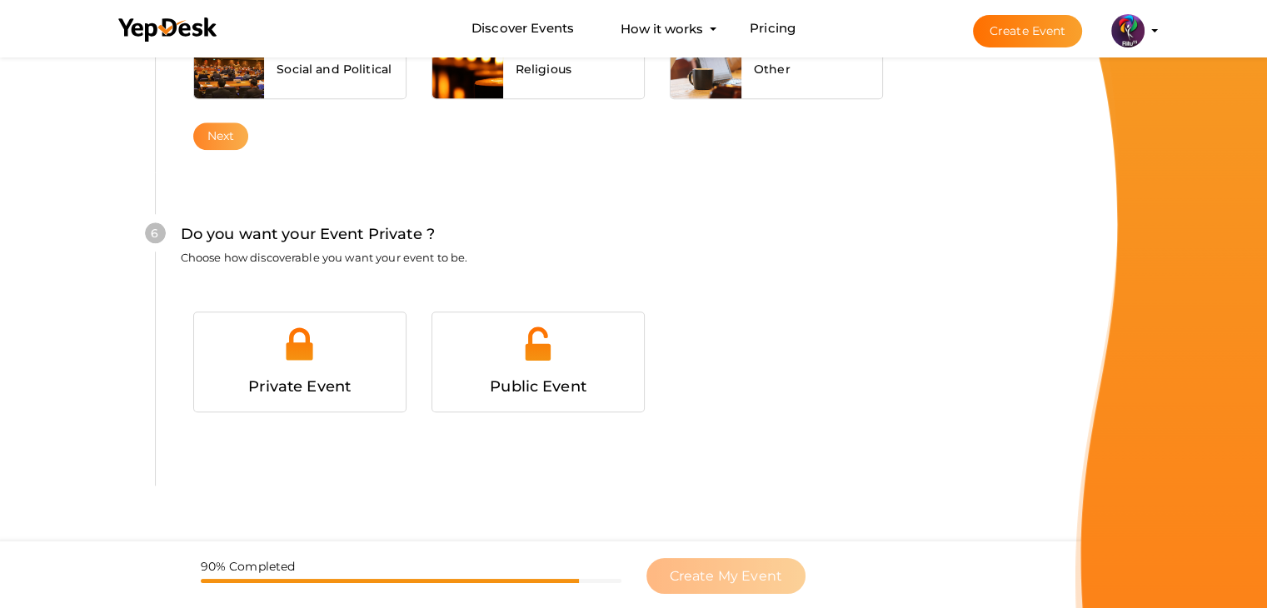
scroll to position [1627, 0]
click at [437, 394] on div "Public Event" at bounding box center [538, 361] width 212 height 99
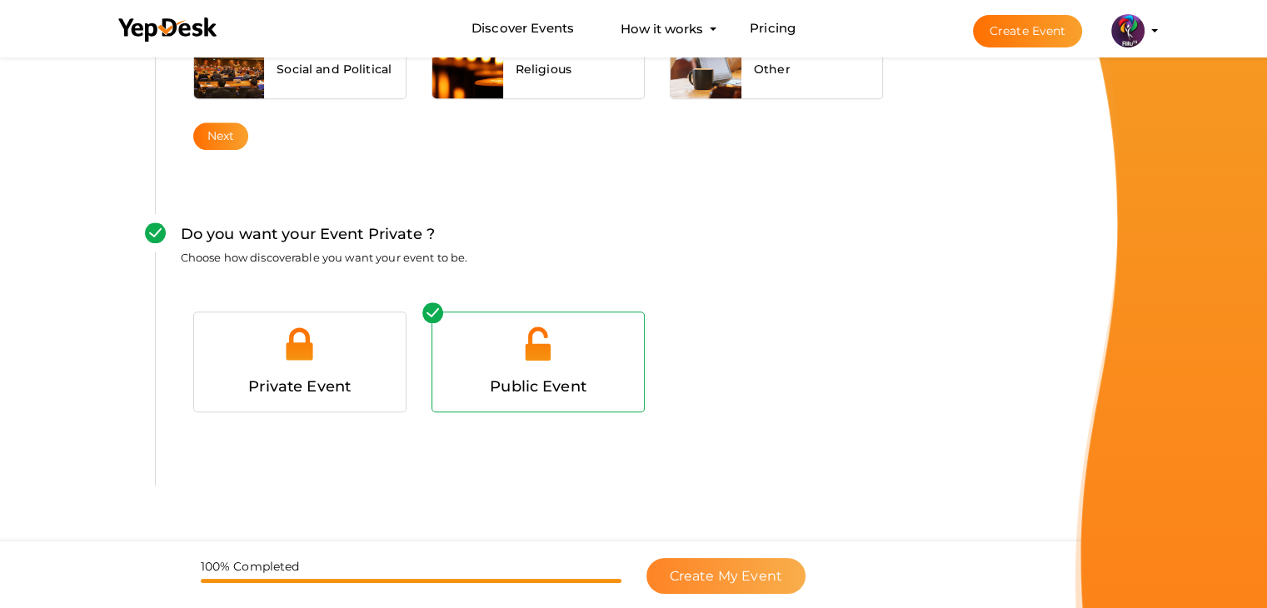
click at [705, 574] on span "Create My Event" at bounding box center [726, 576] width 112 height 16
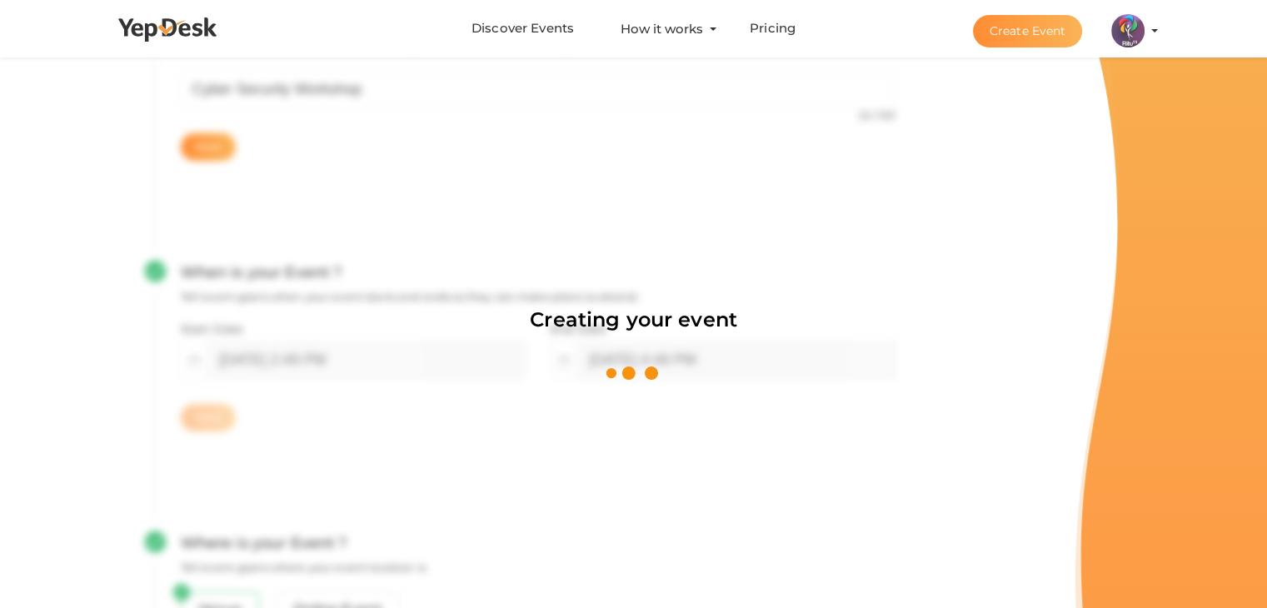
scroll to position [250, 0]
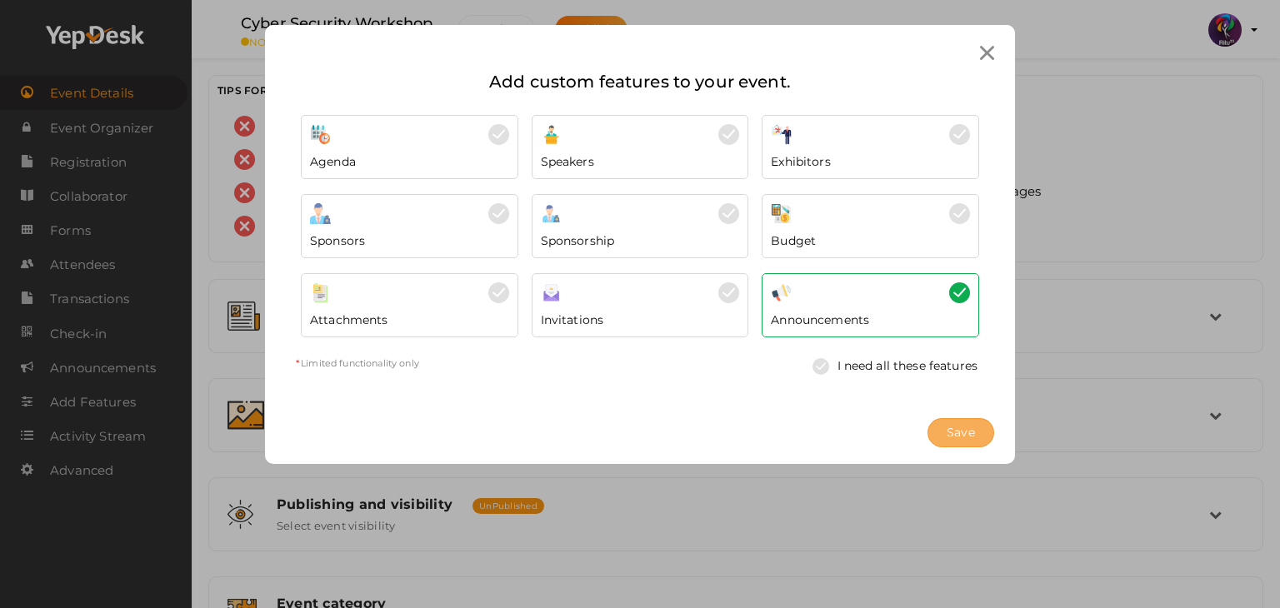
drag, startPoint x: 939, startPoint y: 418, endPoint x: 947, endPoint y: 424, distance: 9.5
drag, startPoint x: 947, startPoint y: 424, endPoint x: 955, endPoint y: 434, distance: 13.0
click at [955, 434] on span "Save" at bounding box center [961, 432] width 28 height 17
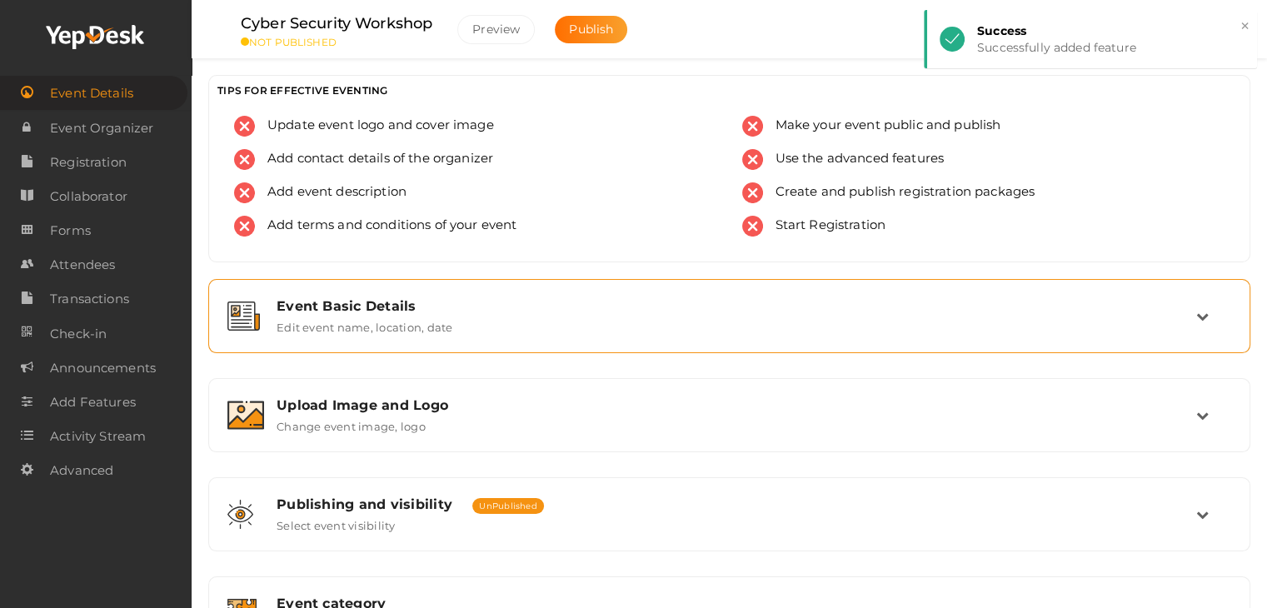
click at [520, 308] on div "Event Basic Details" at bounding box center [737, 306] width 920 height 16
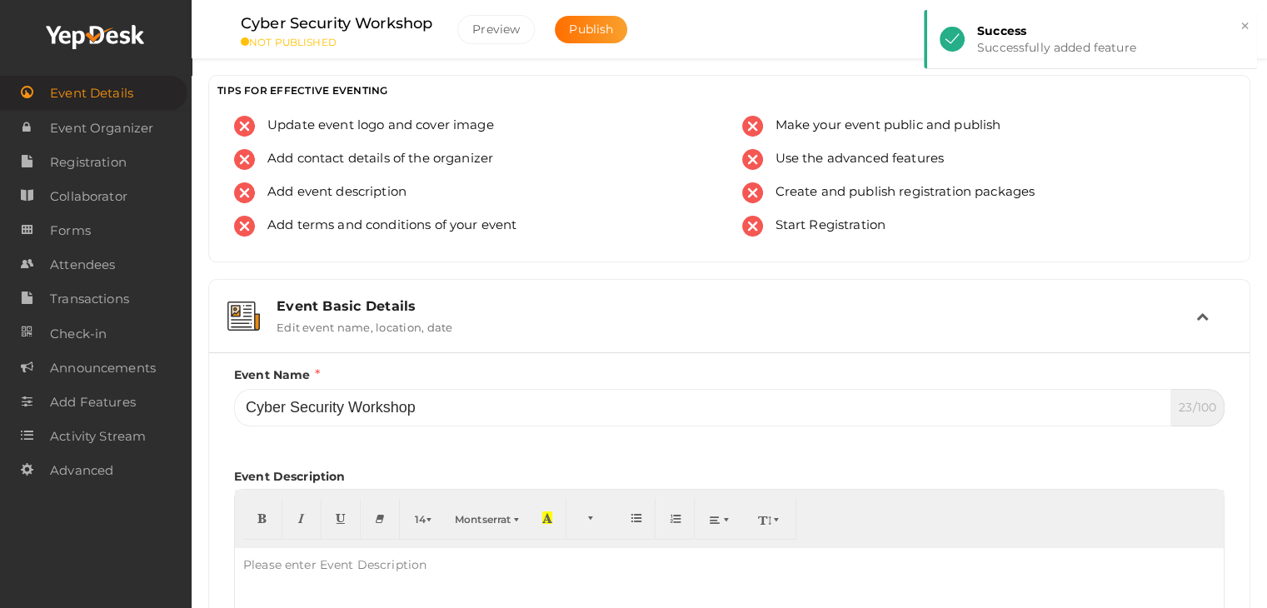
click at [520, 308] on div "Event Basic Details" at bounding box center [737, 306] width 920 height 16
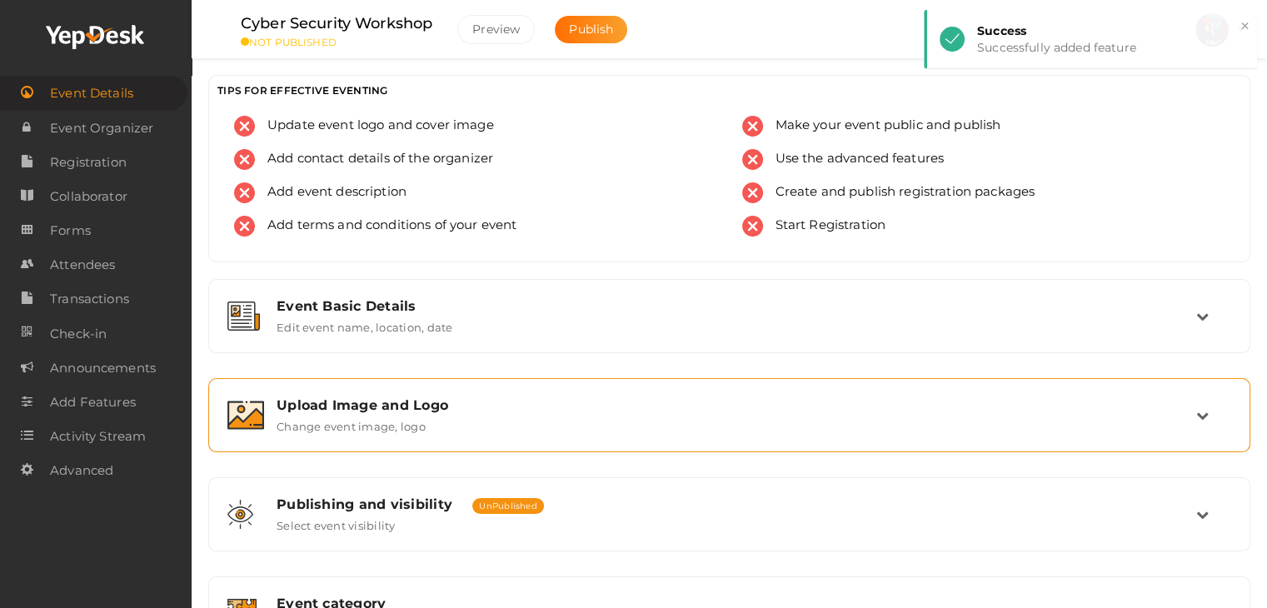
click at [502, 394] on div "Upload Image and Logo Change event image, logo" at bounding box center [729, 415] width 1024 height 56
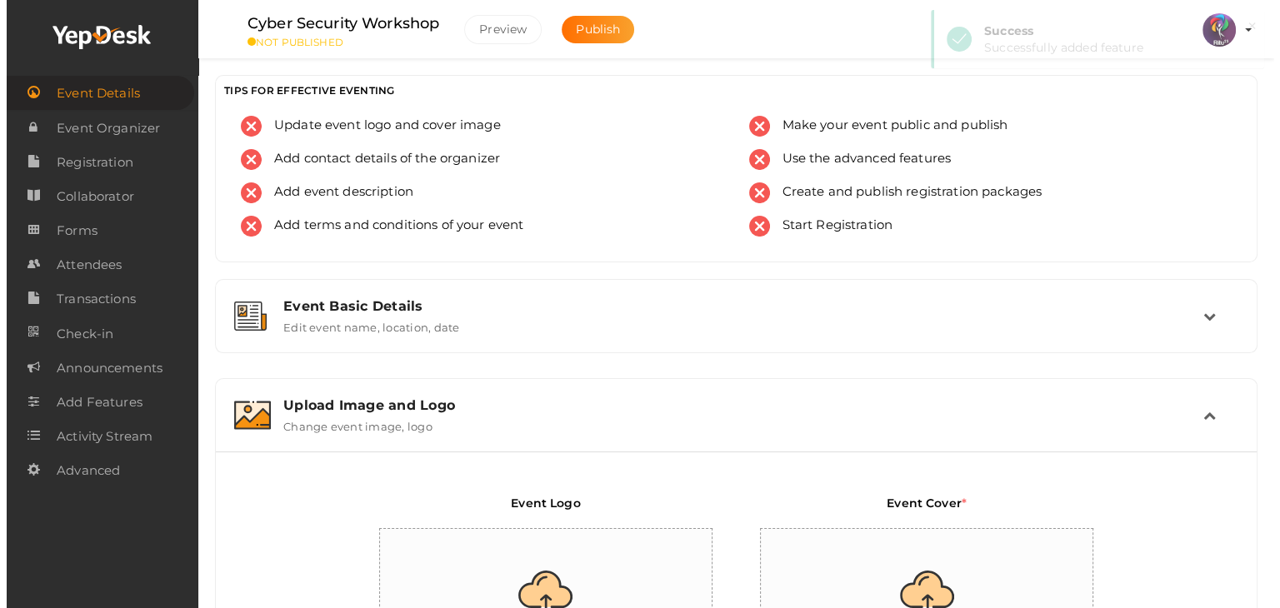
scroll to position [222, 0]
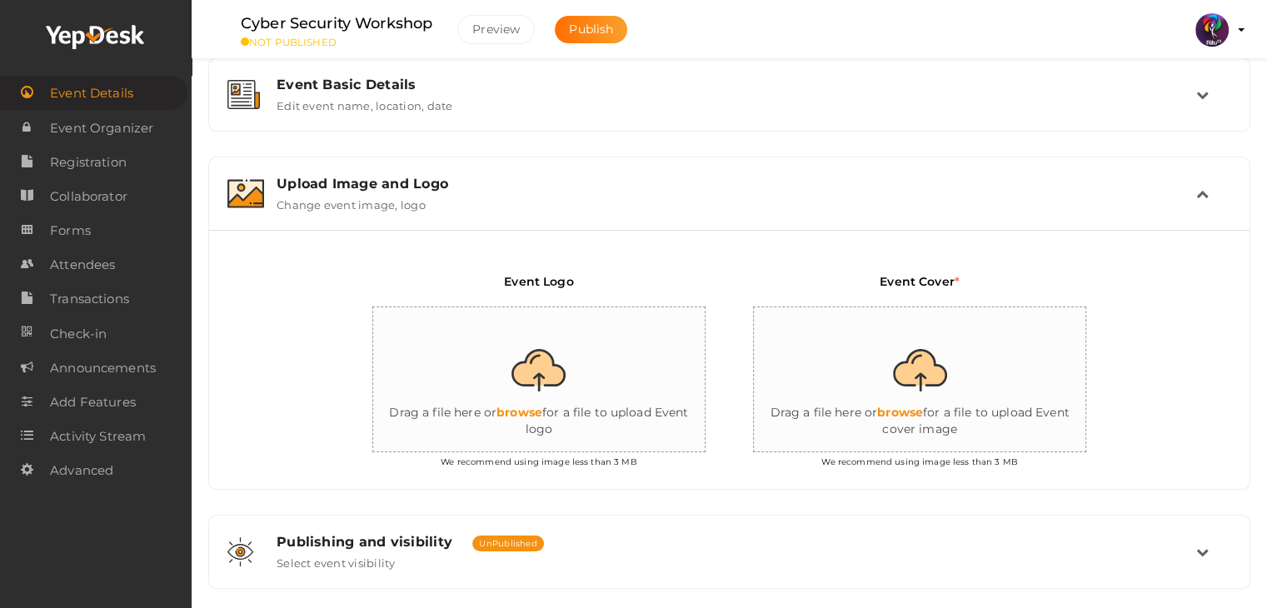
click at [563, 379] on input "file" at bounding box center [539, 380] width 333 height 146
type input "C:\fakepath\logo yepdesk.png"
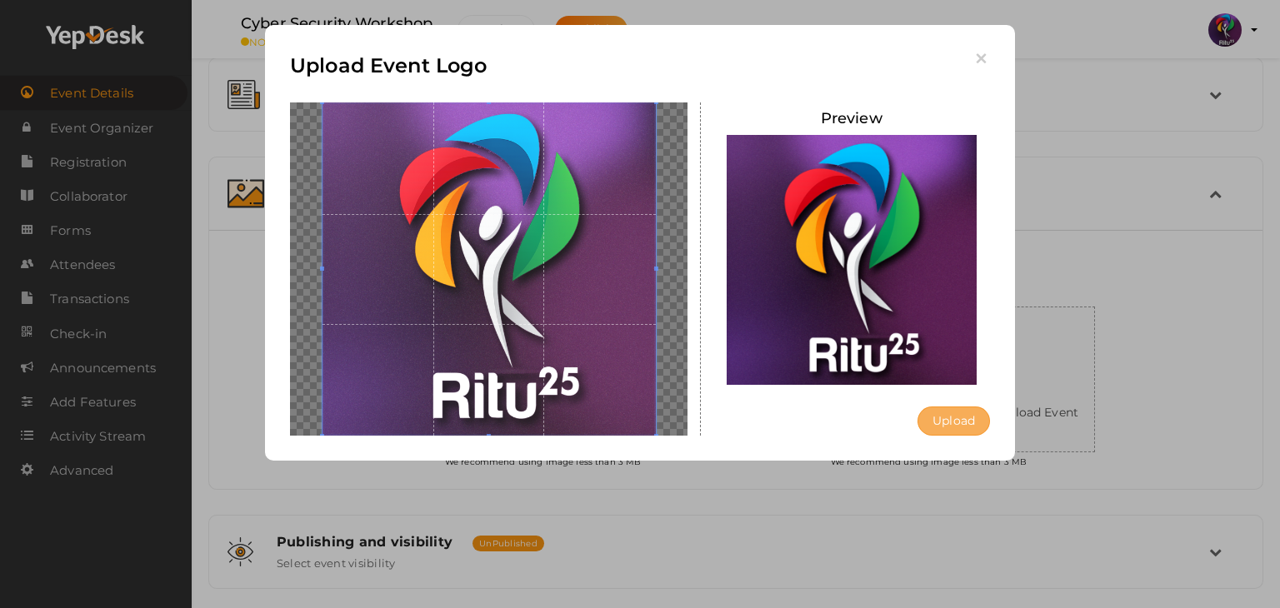
click at [954, 411] on button "Upload" at bounding box center [953, 421] width 72 height 29
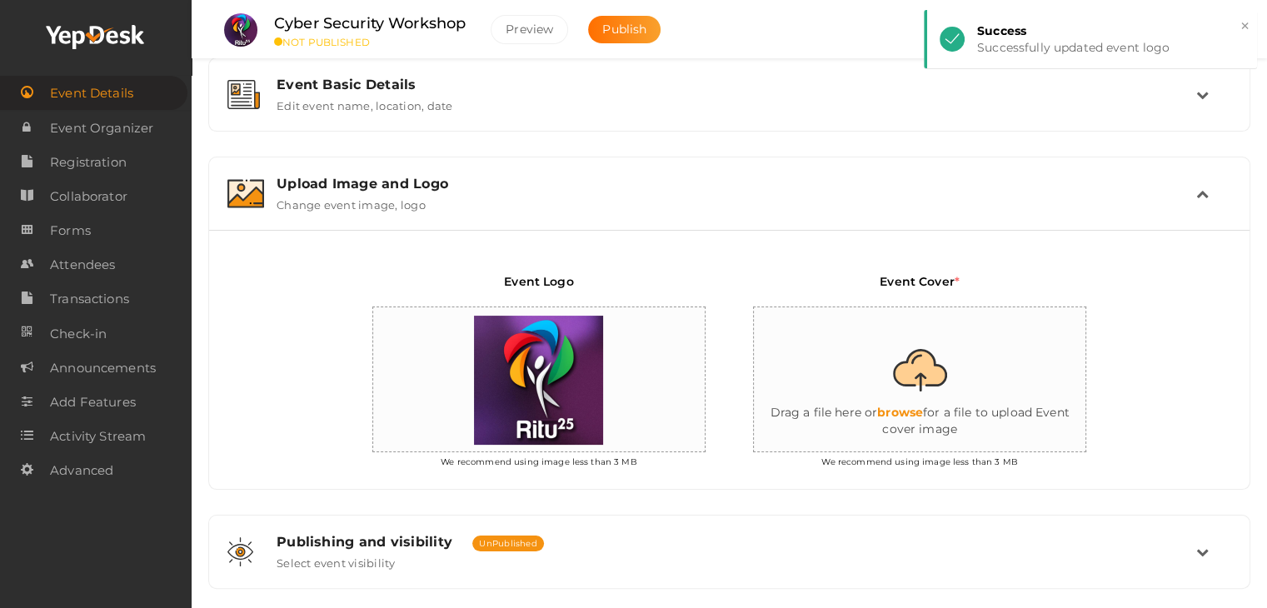
click at [1049, 388] on input "file" at bounding box center [920, 380] width 333 height 146
type input "C:\fakepath\cyber.jpg"
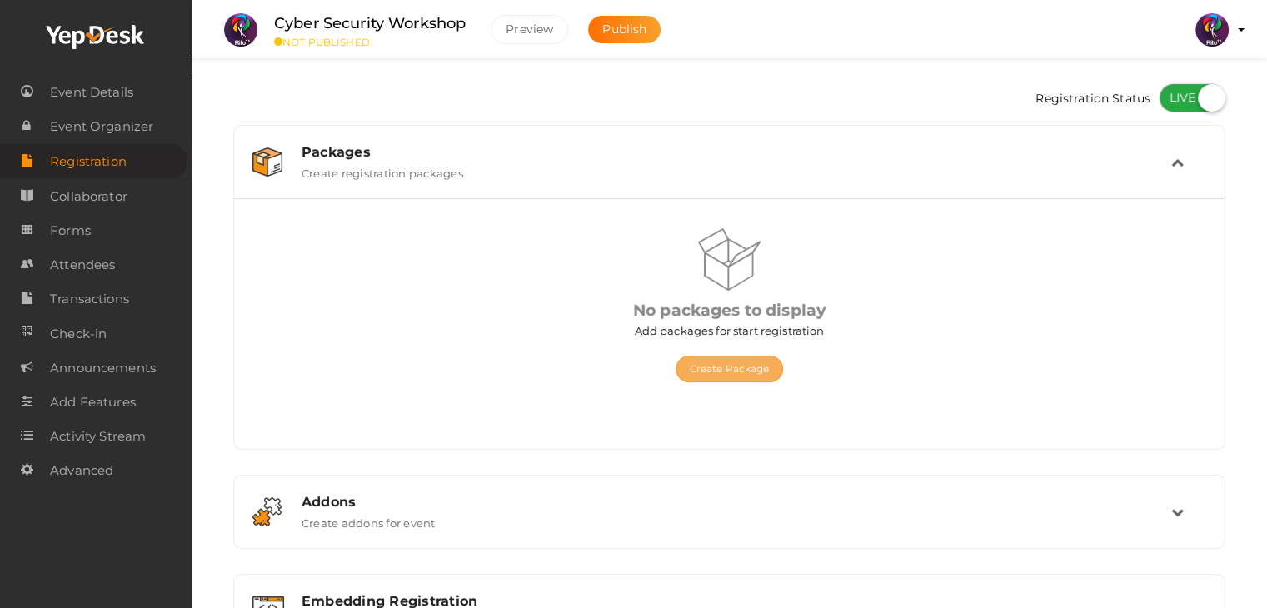
click at [754, 381] on button "Create Package" at bounding box center [730, 369] width 108 height 27
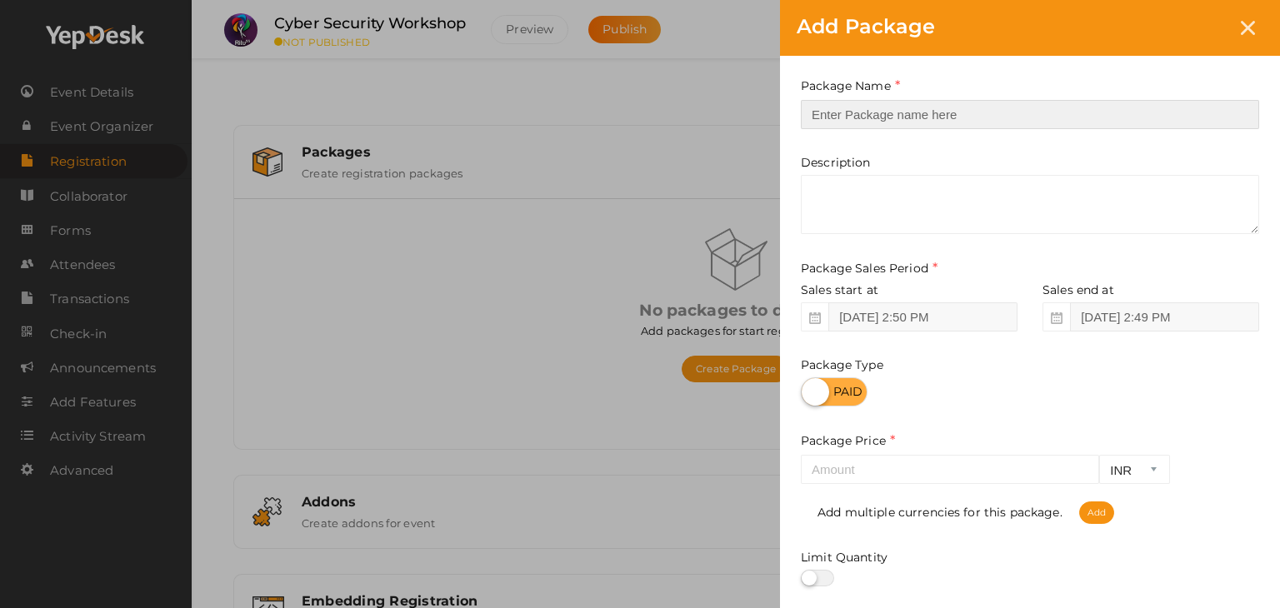
click at [876, 117] on input "text" at bounding box center [1030, 114] width 458 height 29
type input "Cyber Security Workshop"
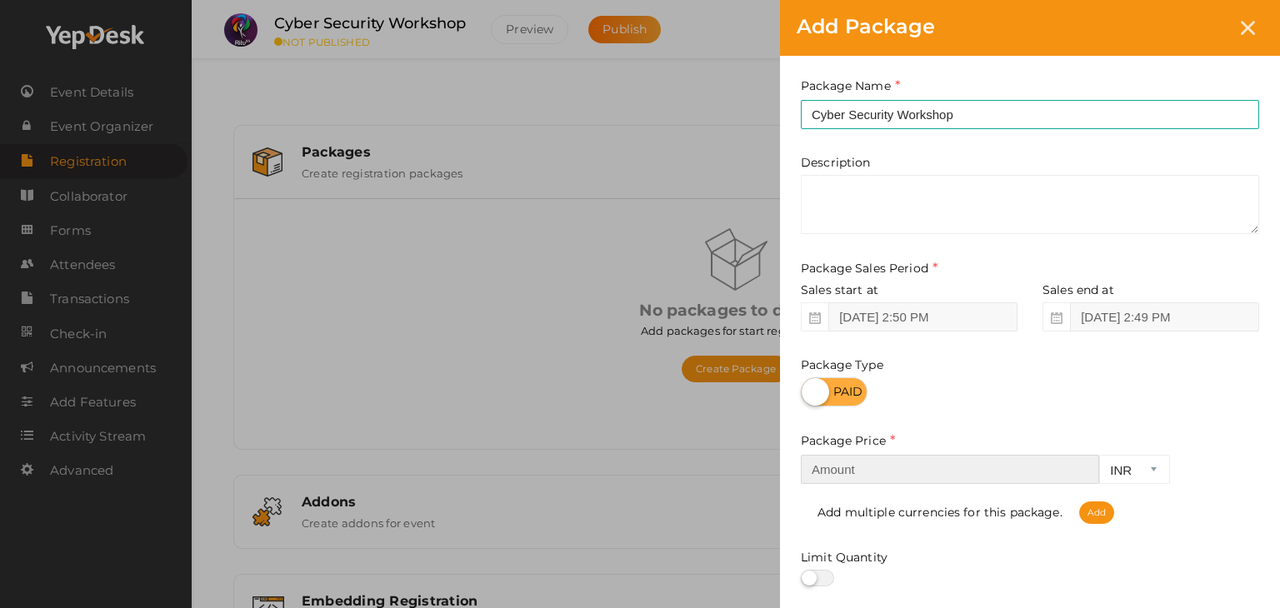
click at [884, 474] on input "number" at bounding box center [950, 469] width 298 height 29
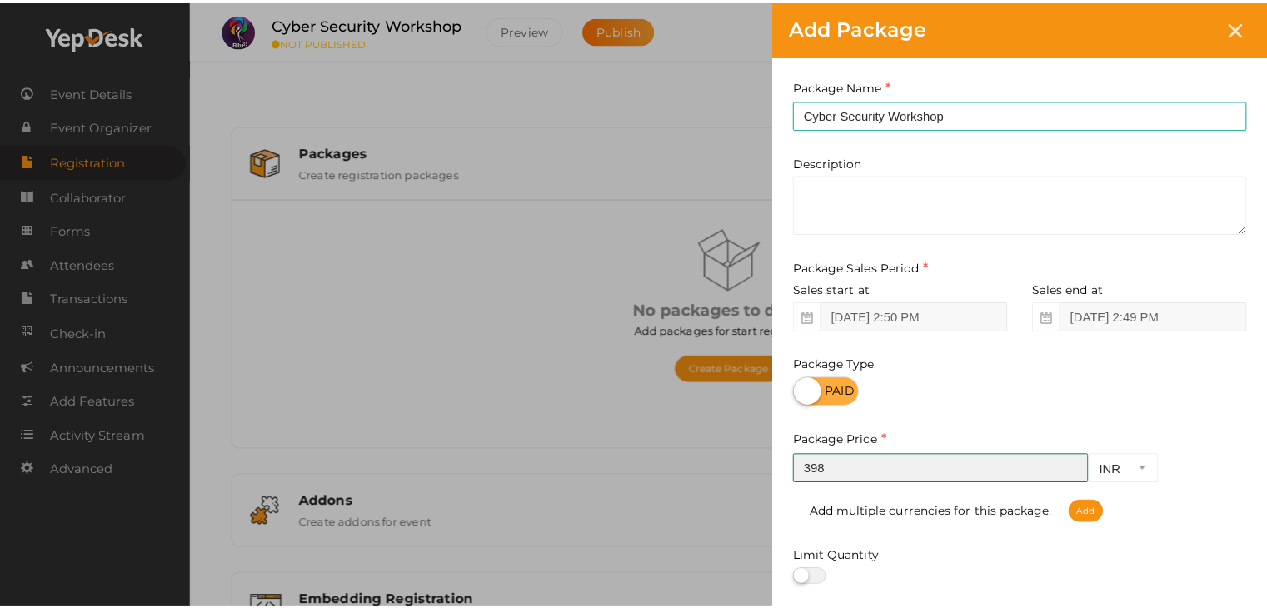
scroll to position [207, 0]
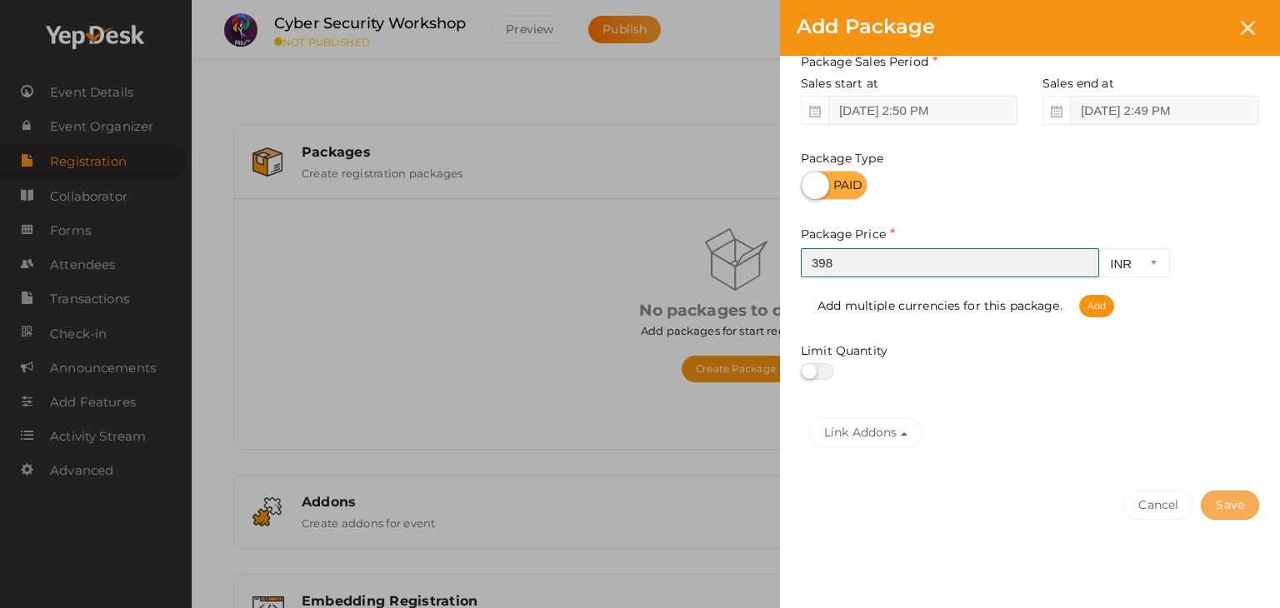
type input "398"
click at [1218, 503] on button "Save" at bounding box center [1230, 505] width 58 height 29
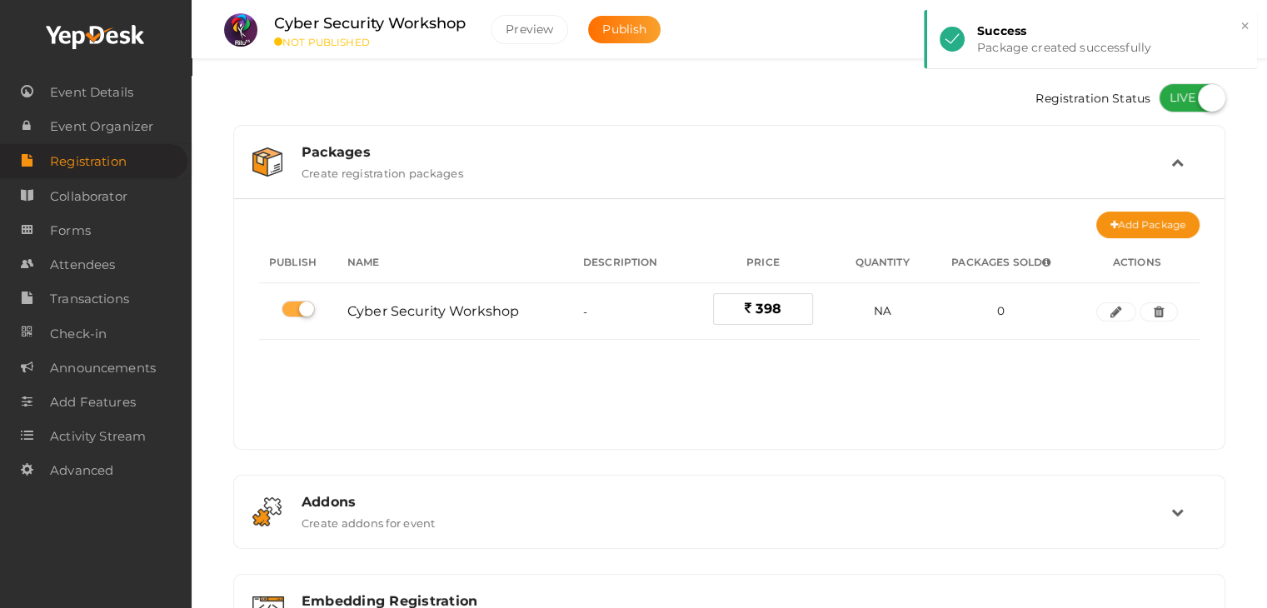
scroll to position [222, 0]
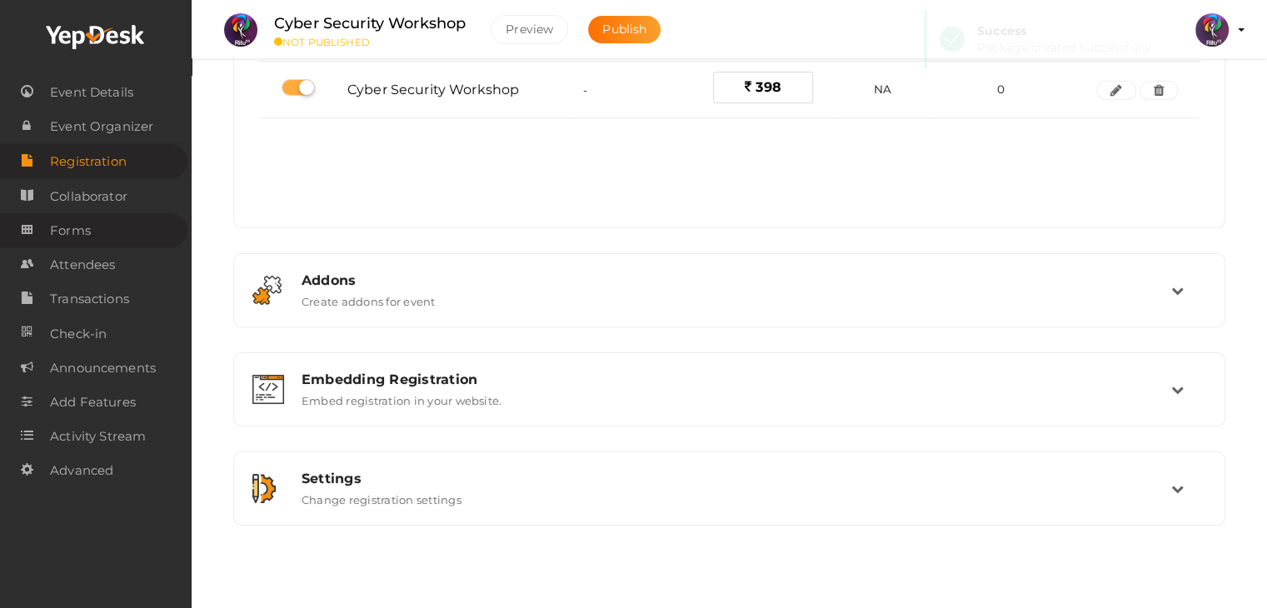
click at [123, 227] on link "Forms" at bounding box center [93, 230] width 187 height 34
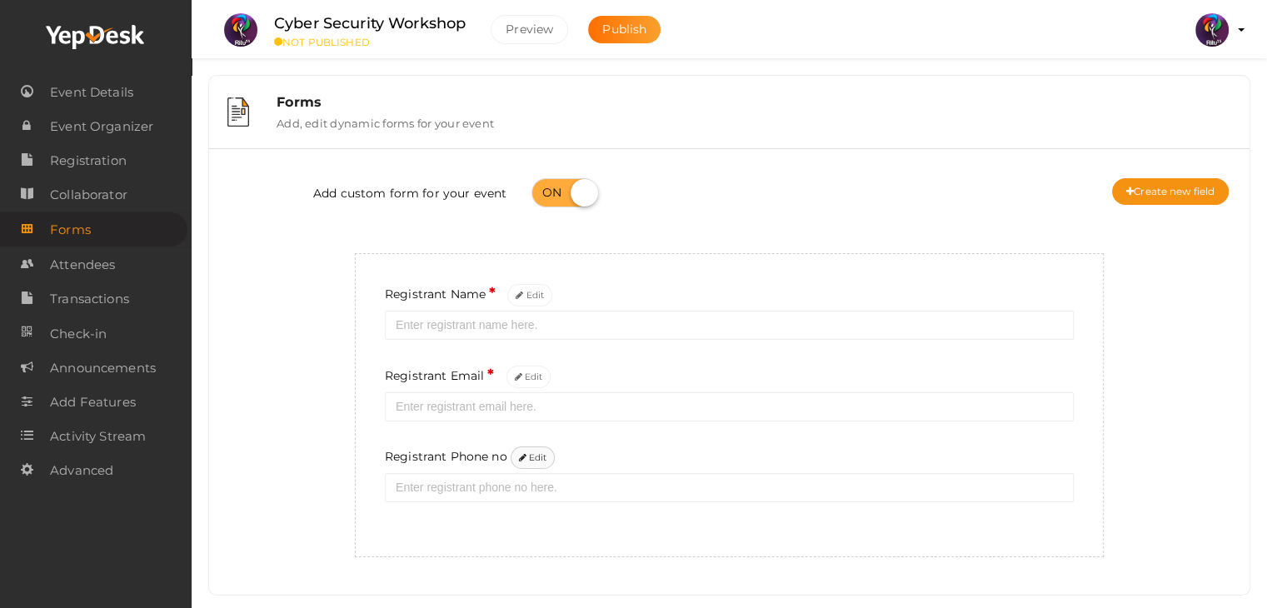
click at [550, 460] on button "Edit" at bounding box center [533, 458] width 45 height 22
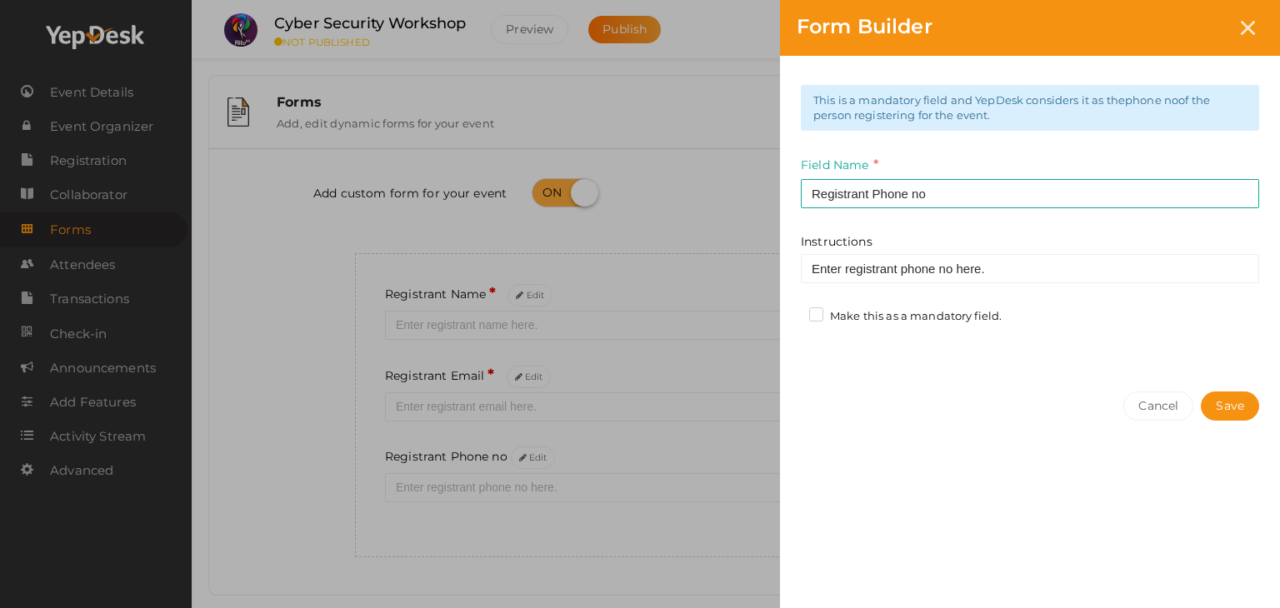
click at [852, 314] on label "Make this as a mandatory field." at bounding box center [905, 316] width 192 height 17
click at [792, 312] on input "Make this as a mandatory field." at bounding box center [792, 312] width 0 height 0
click at [1217, 410] on button "Save" at bounding box center [1230, 406] width 58 height 29
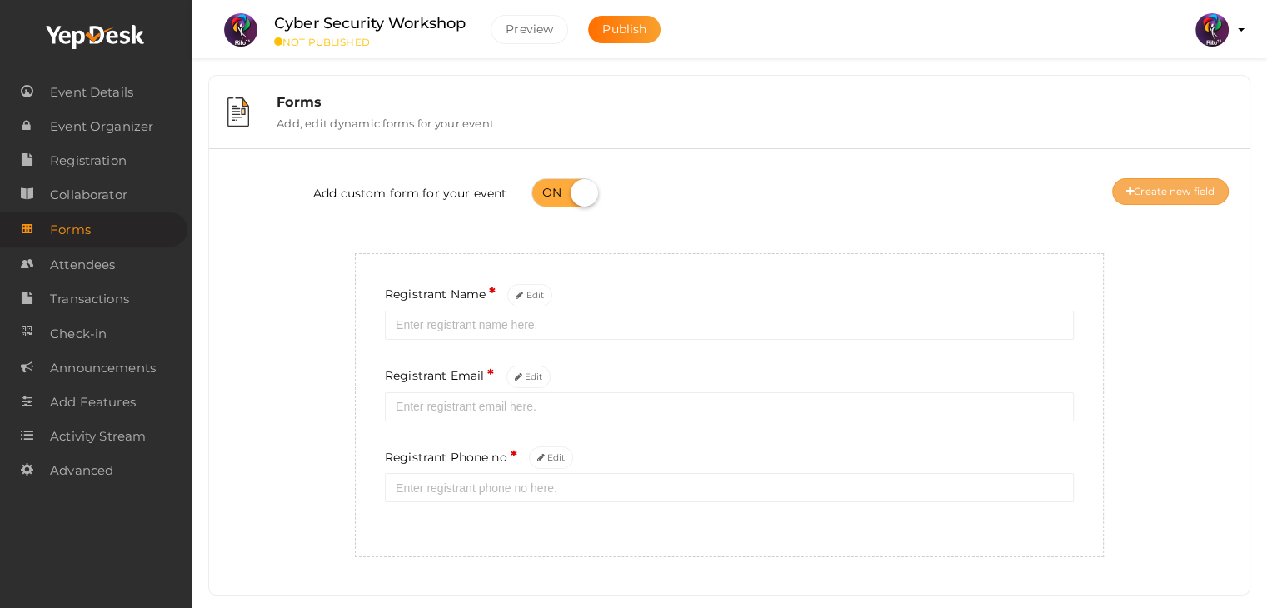
click at [1160, 194] on button "Create new field" at bounding box center [1170, 191] width 117 height 27
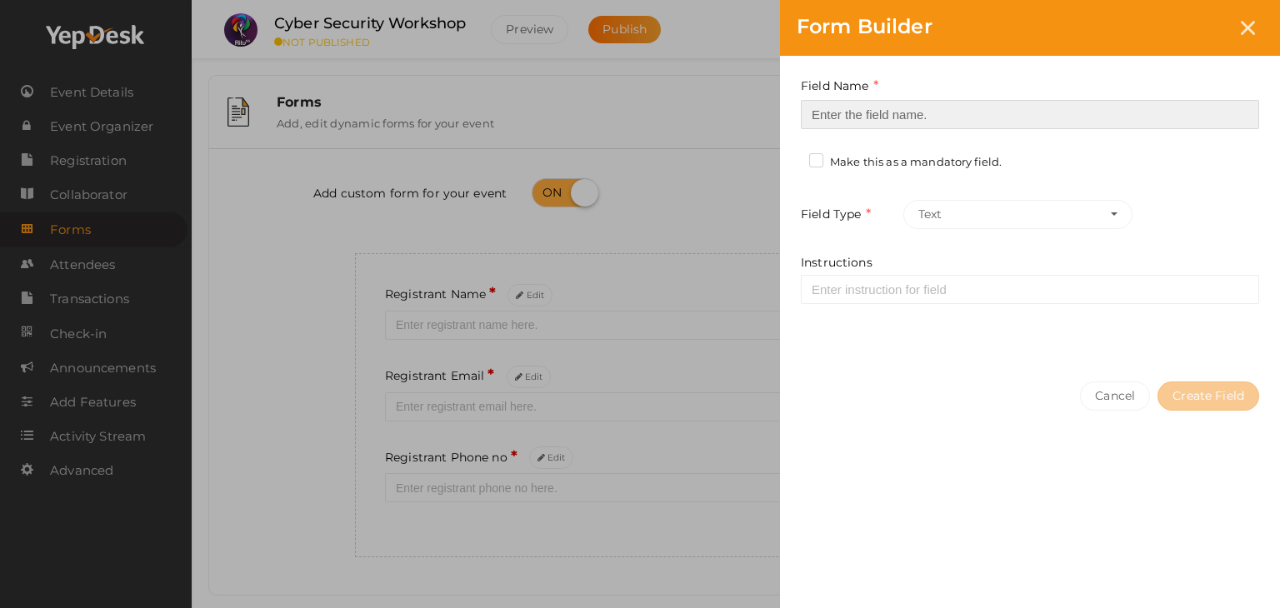
click at [912, 115] on input at bounding box center [1030, 114] width 458 height 29
type input "Registrant College"
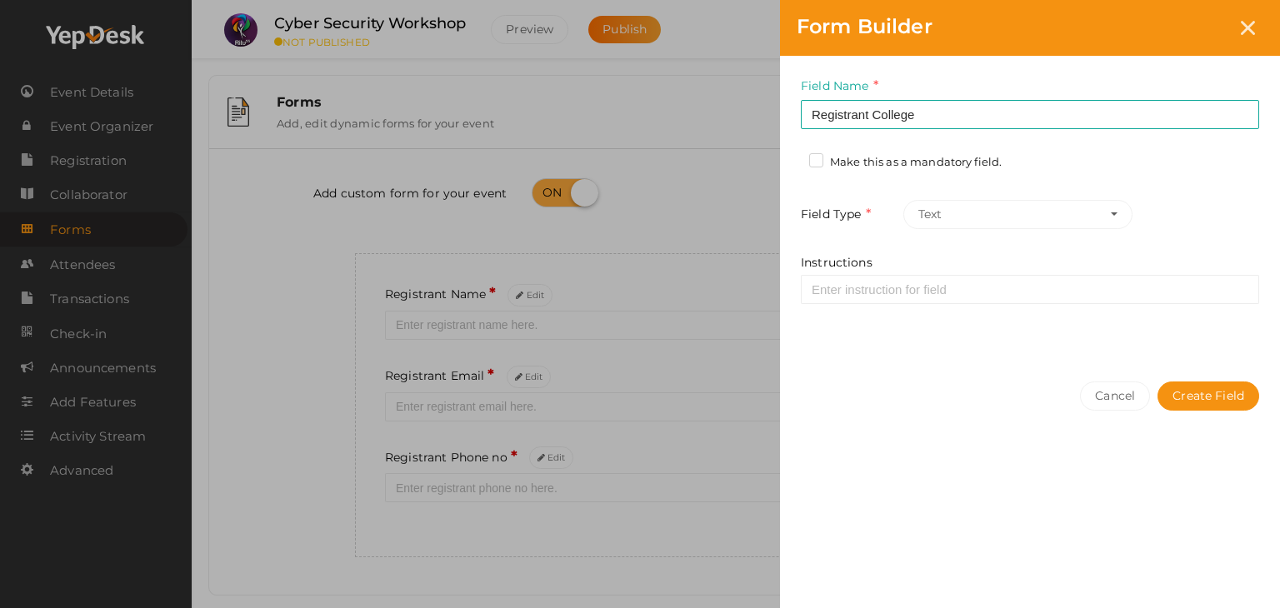
click at [813, 169] on div "Make this as a mandatory field." at bounding box center [911, 164] width 205 height 21
click at [815, 166] on label "Make this as a mandatory field." at bounding box center [905, 162] width 192 height 17
click at [792, 157] on input "Make this as a mandatory field." at bounding box center [792, 157] width 0 height 0
click at [1193, 394] on button "Create Field" at bounding box center [1208, 396] width 102 height 29
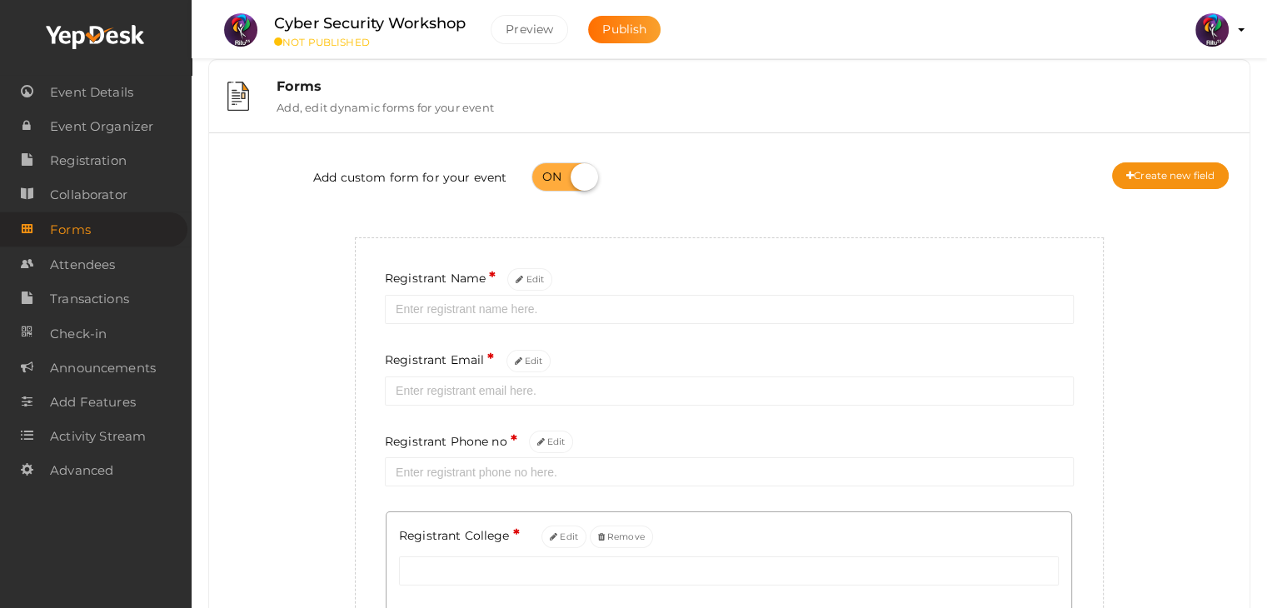
scroll to position [7, 0]
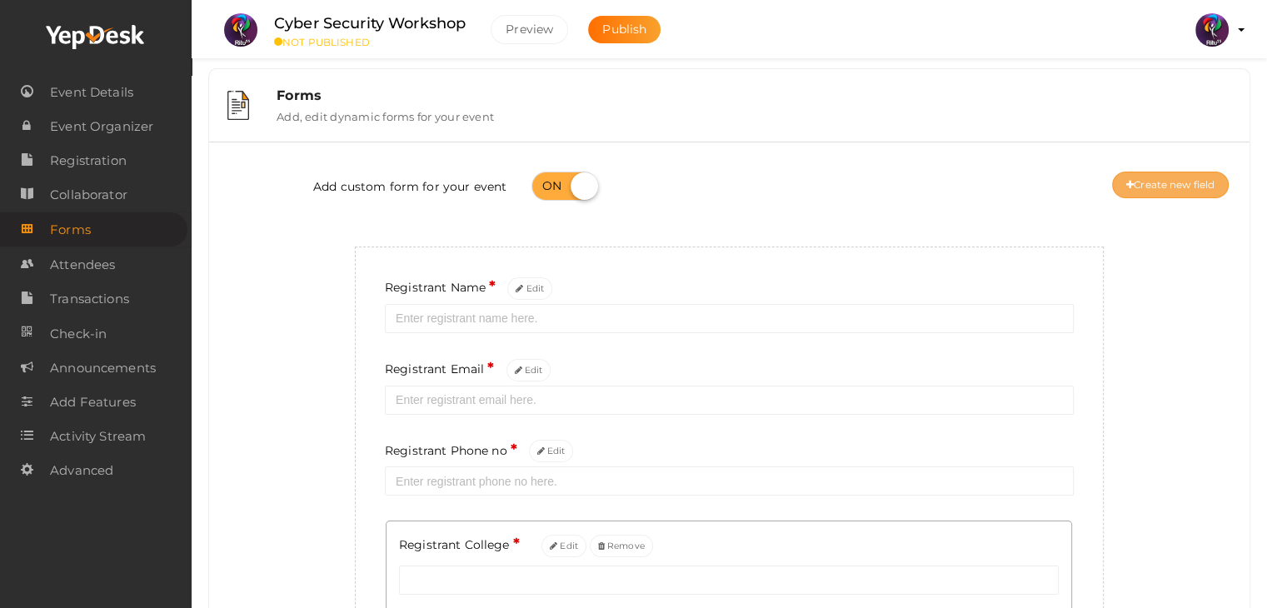
click at [1141, 172] on button "Create new field" at bounding box center [1170, 185] width 117 height 27
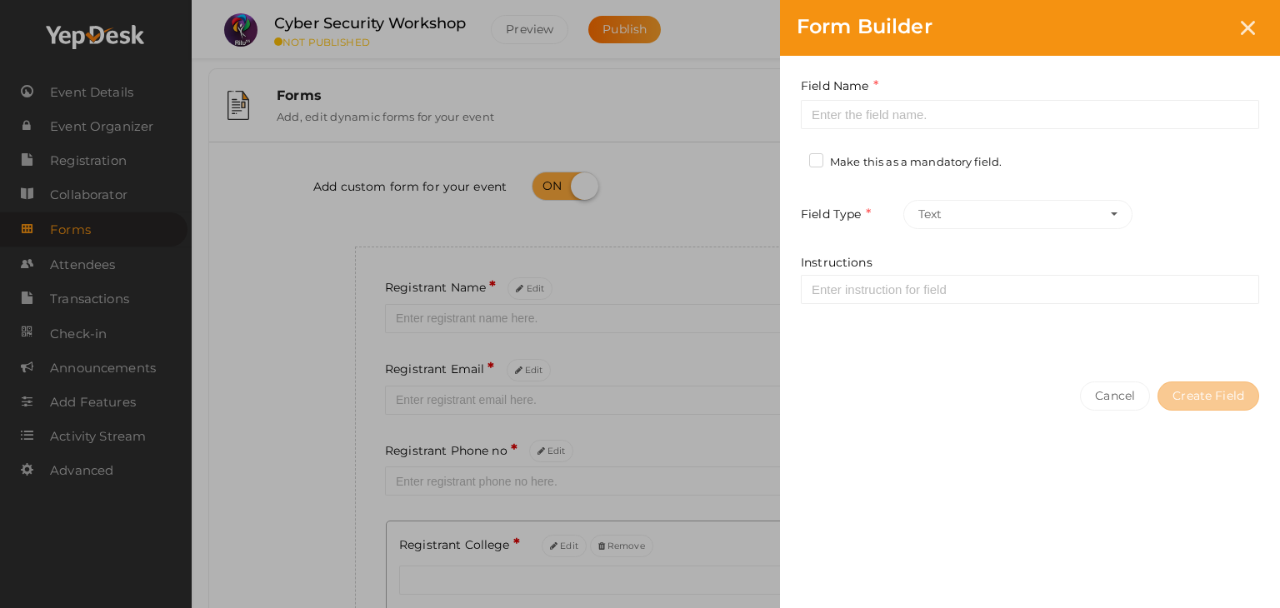
drag, startPoint x: 924, startPoint y: 94, endPoint x: 927, endPoint y: 102, distance: 9.0
click at [927, 102] on div "Field Name Required. Form field name already used." at bounding box center [1030, 103] width 458 height 52
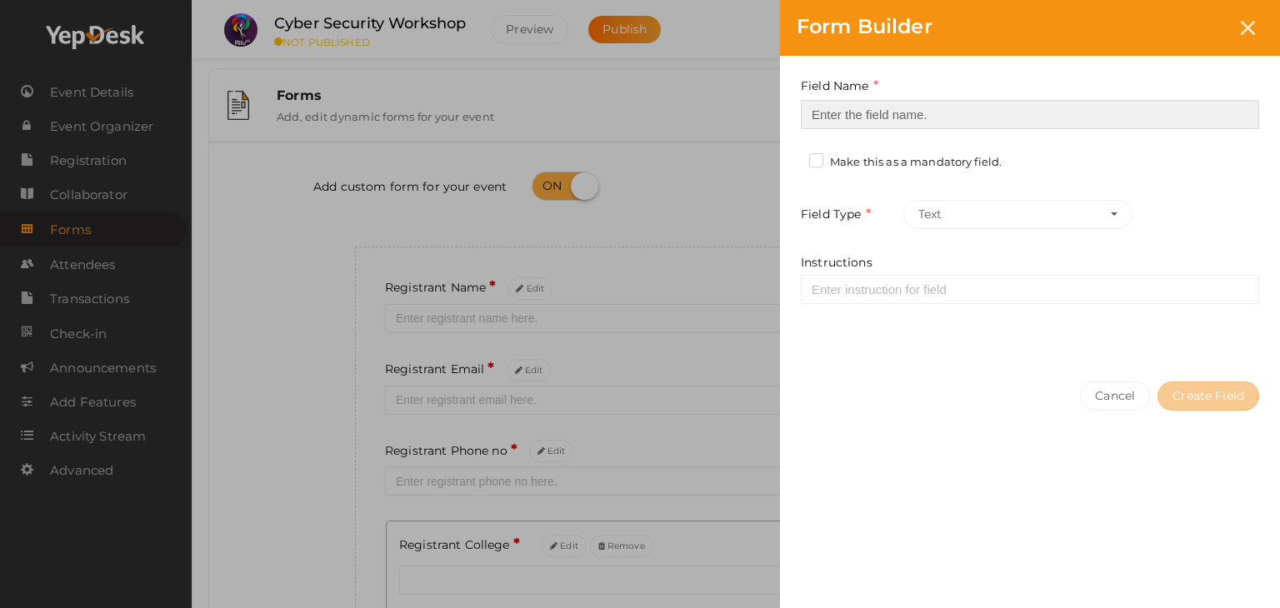
click at [927, 102] on input at bounding box center [1030, 114] width 458 height 29
type input "Refferal ID"
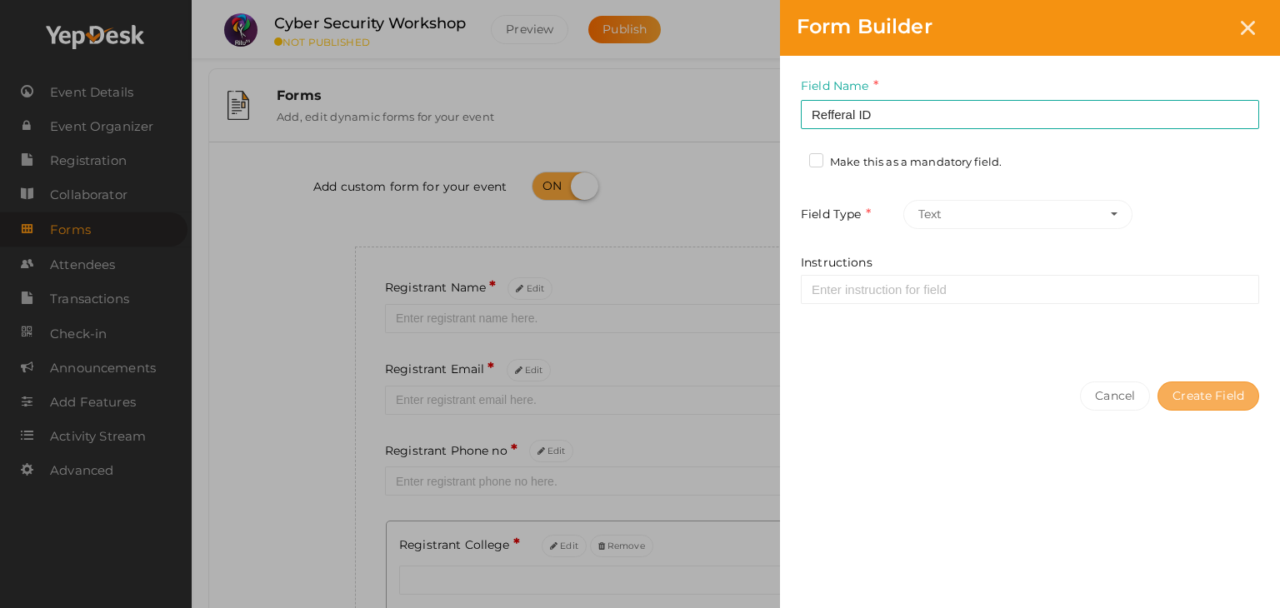
click at [1200, 382] on button "Create Field" at bounding box center [1208, 396] width 102 height 29
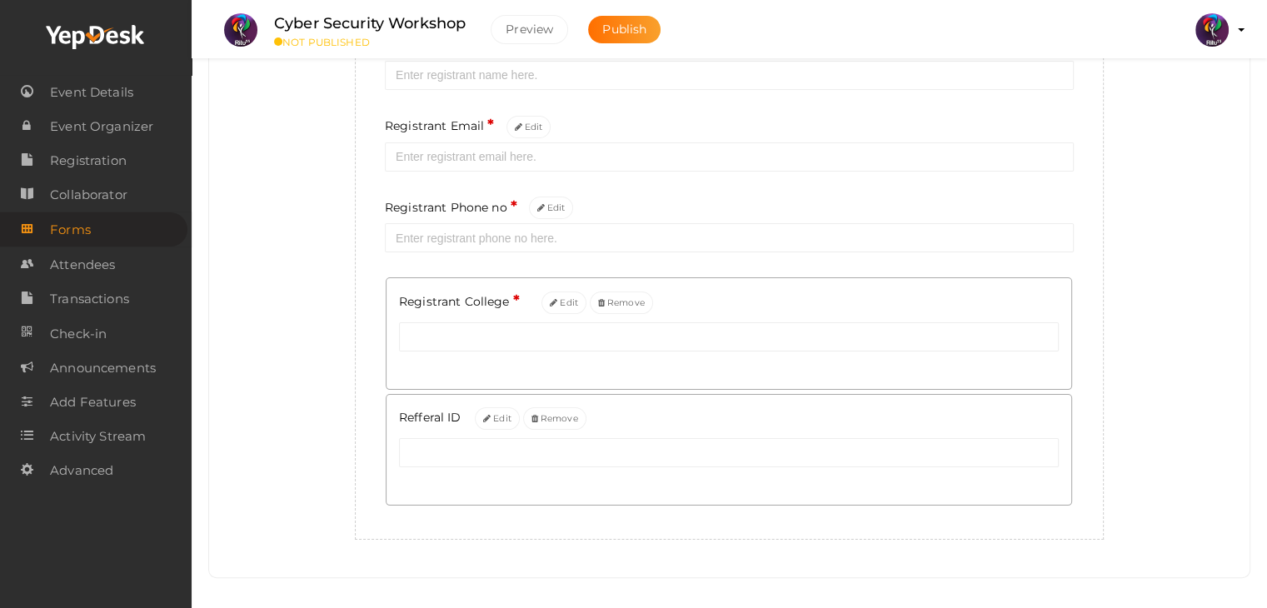
scroll to position [254, 0]
click at [141, 134] on span "Event Organizer" at bounding box center [101, 126] width 103 height 33
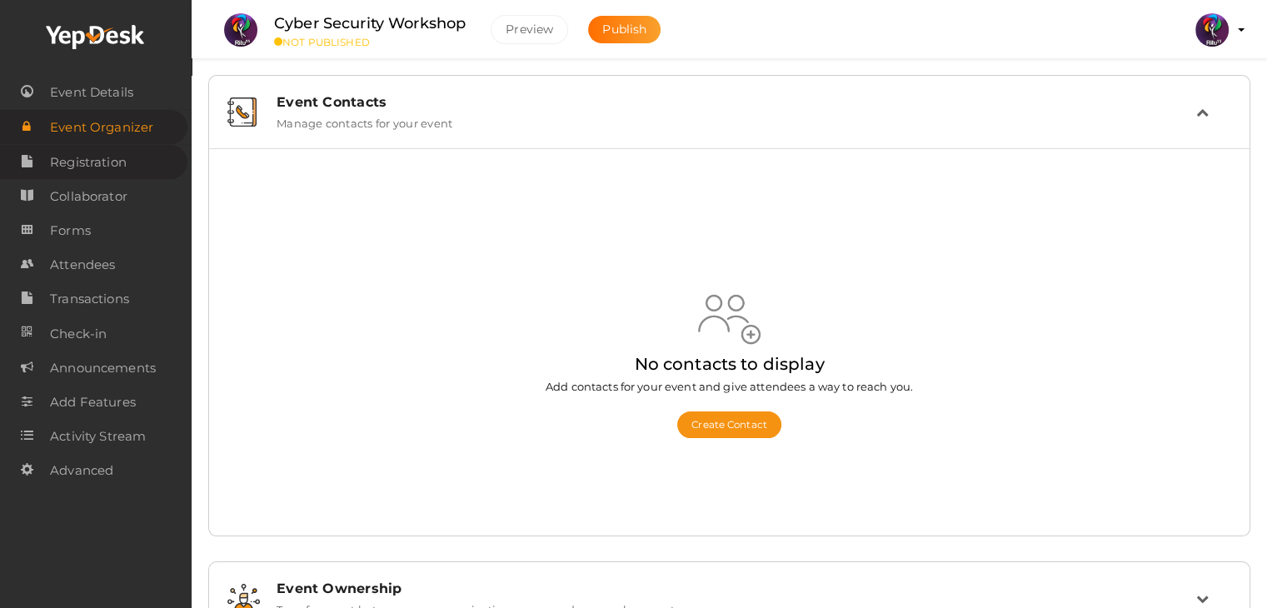
click at [140, 154] on link "Registration" at bounding box center [93, 162] width 187 height 34
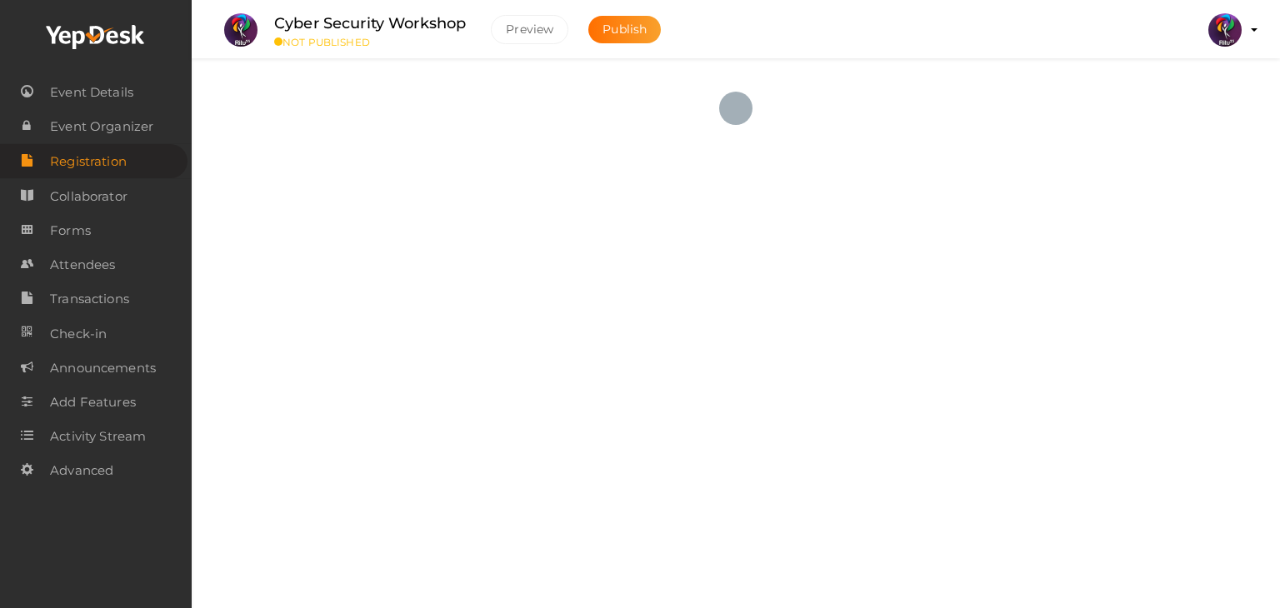
checkbox input "true"
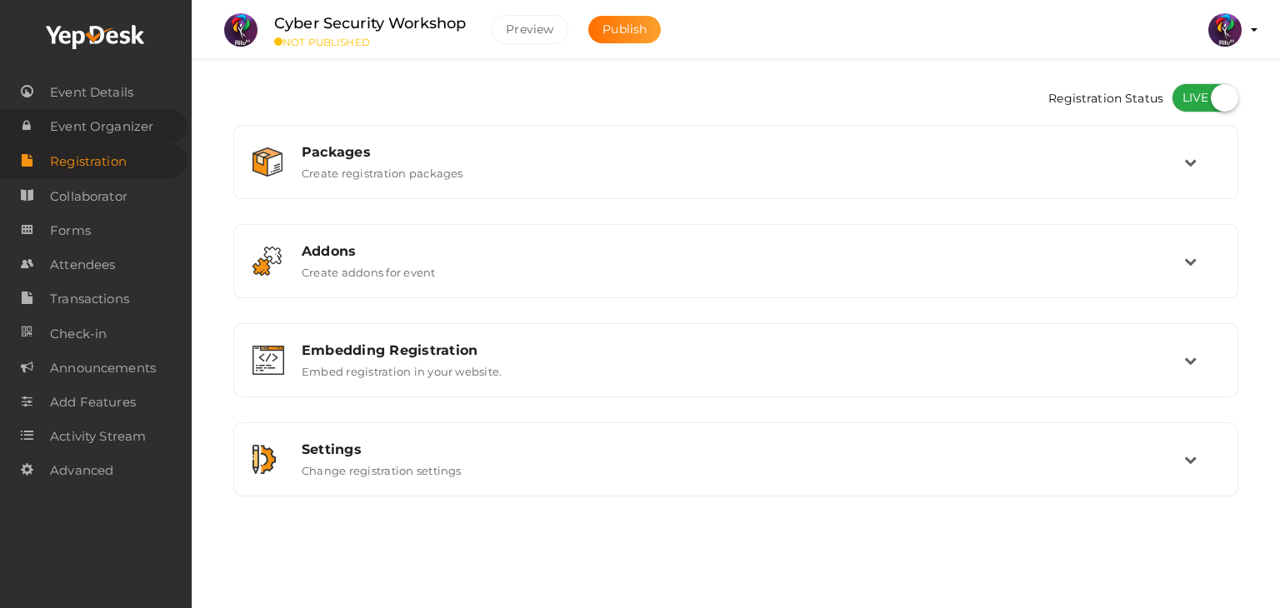
click at [150, 131] on span "Event Organizer" at bounding box center [101, 126] width 103 height 33
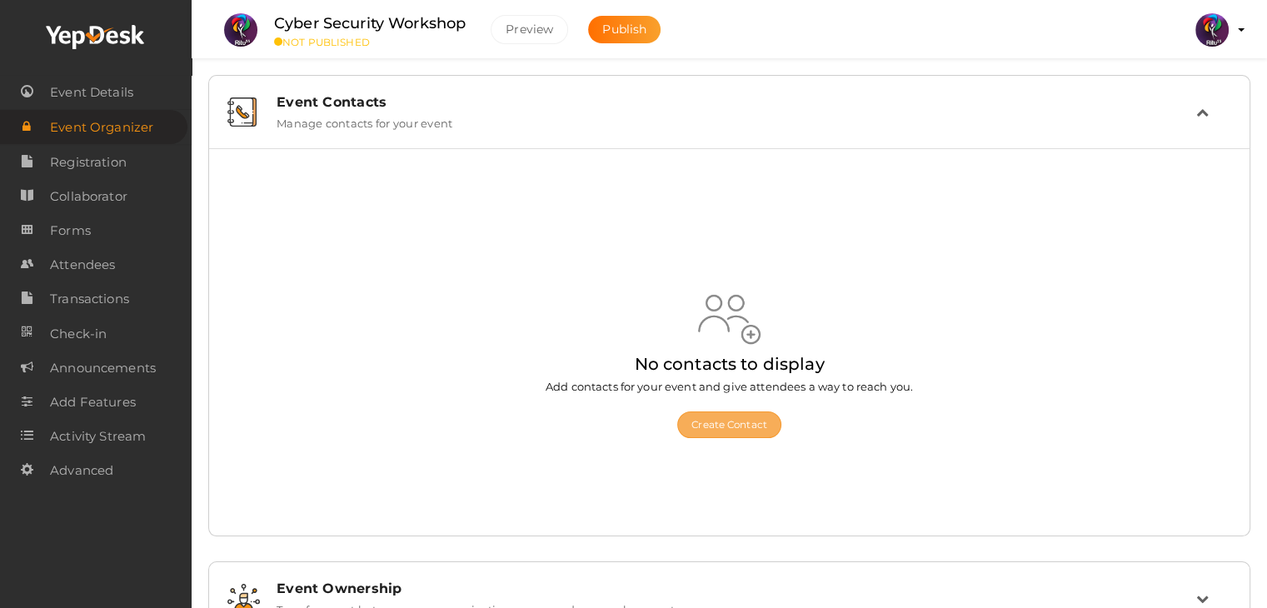
click at [757, 412] on button "Create Contact" at bounding box center [729, 425] width 104 height 27
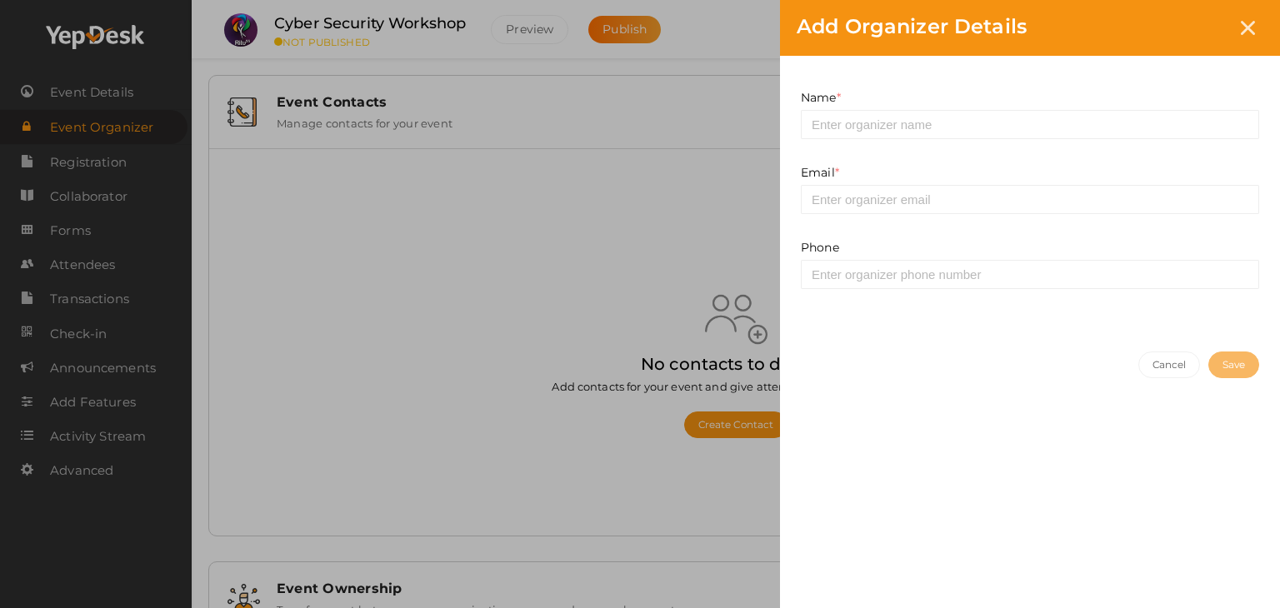
click at [853, 140] on div "Name * This field is Required." at bounding box center [1029, 126] width 483 height 75
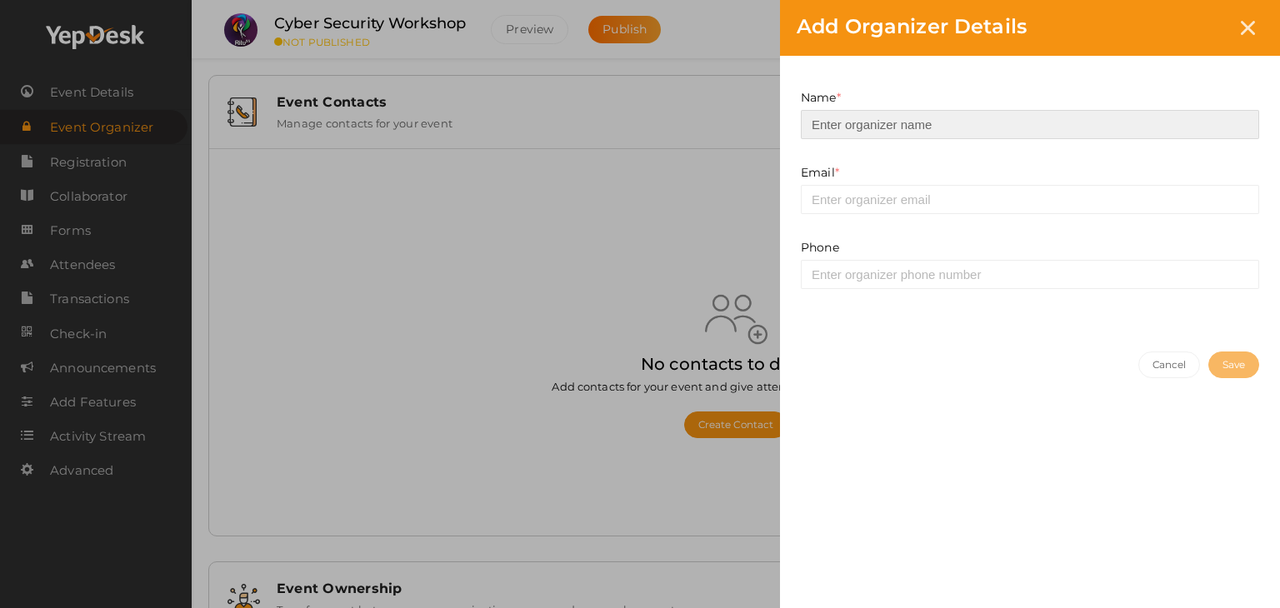
click at [860, 134] on input at bounding box center [1030, 124] width 458 height 29
type input "[PERSON_NAME]"
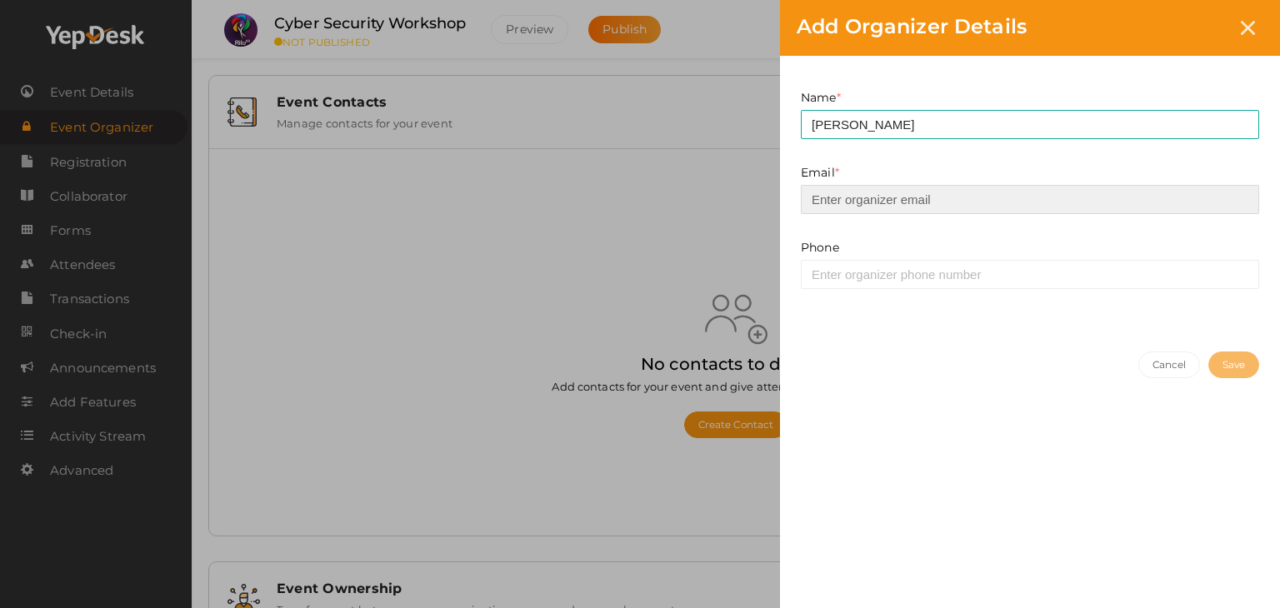
click at [897, 195] on input "email" at bounding box center [1030, 199] width 458 height 29
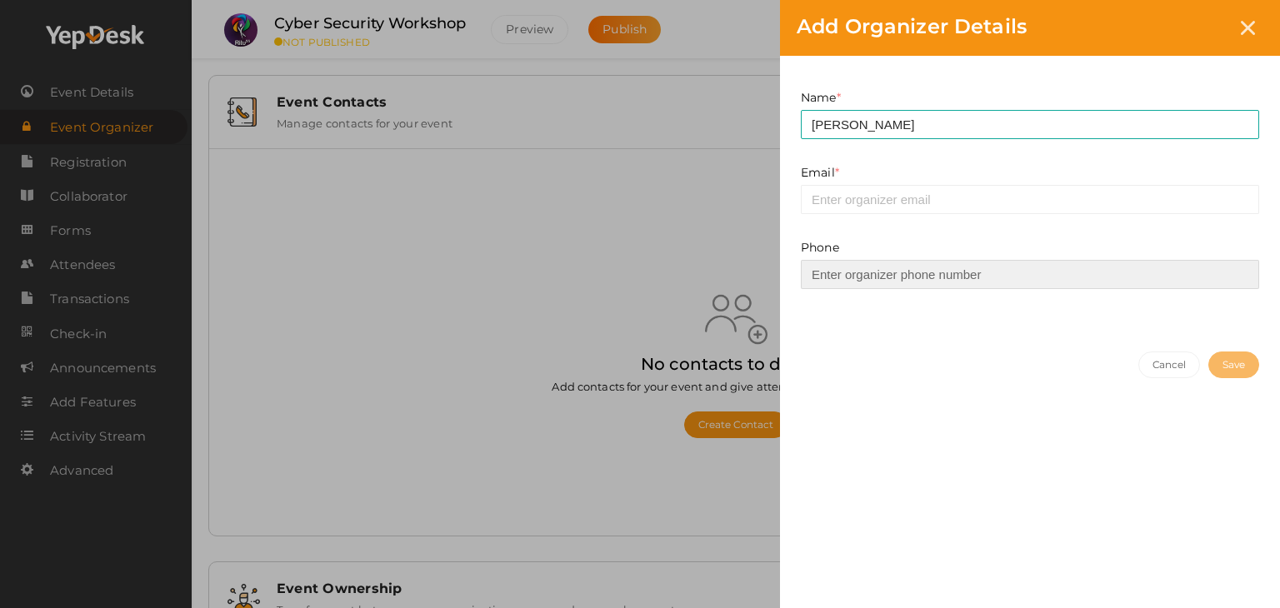
click at [835, 269] on input at bounding box center [1030, 274] width 458 height 29
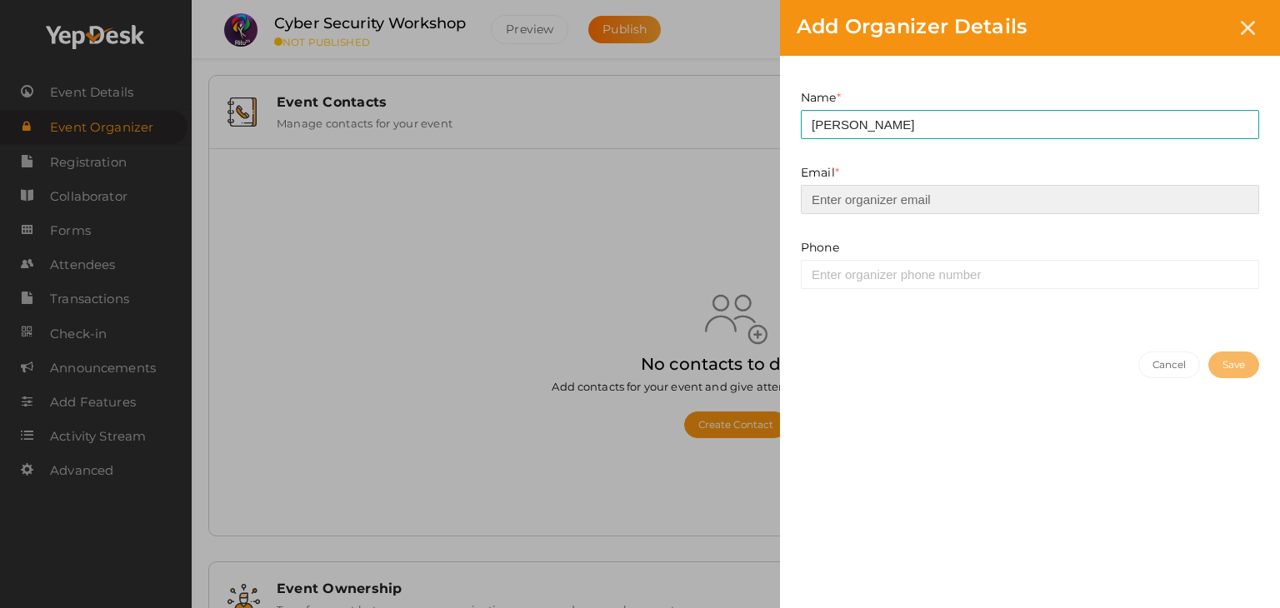
click at [935, 205] on input "email" at bounding box center [1030, 199] width 458 height 29
type input "[EMAIL_ADDRESS][DOMAIN_NAME]"
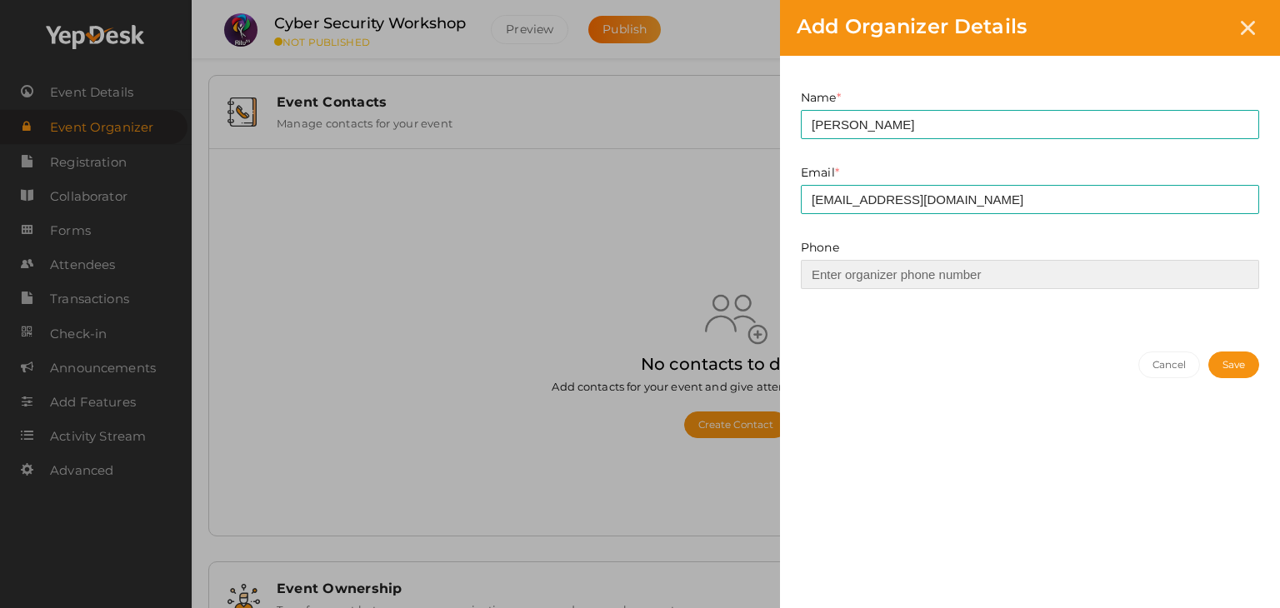
click at [938, 266] on input at bounding box center [1030, 274] width 458 height 29
type input "8921132077"
click at [1220, 368] on button "Save" at bounding box center [1233, 365] width 51 height 27
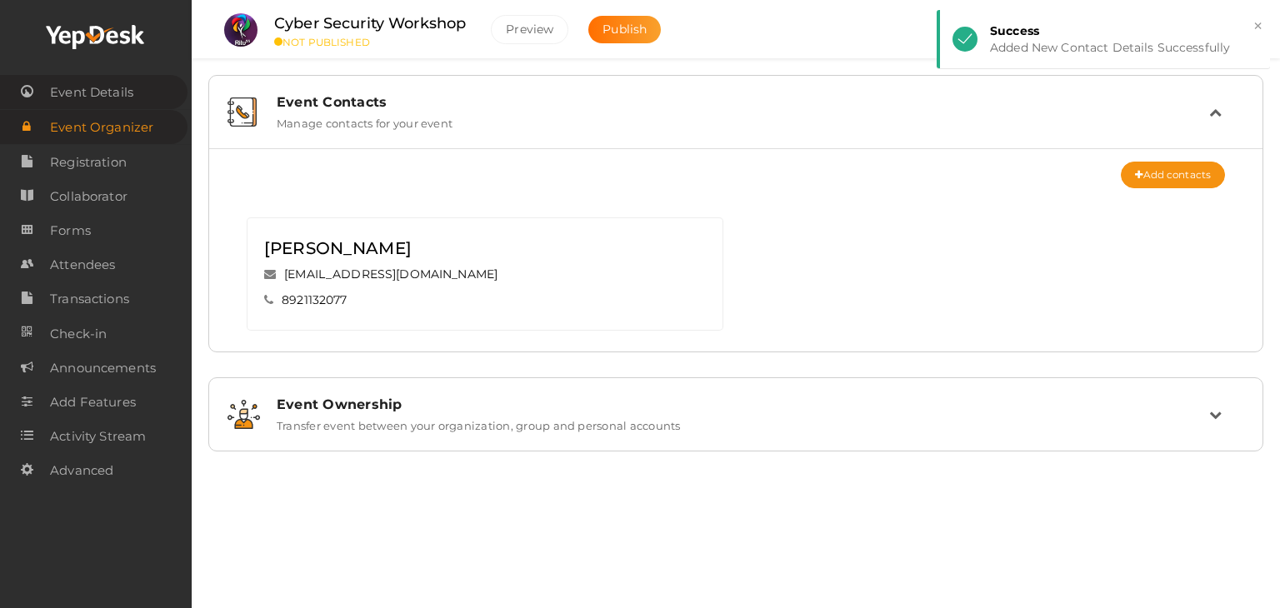
click at [108, 97] on span "Event Details" at bounding box center [91, 92] width 83 height 33
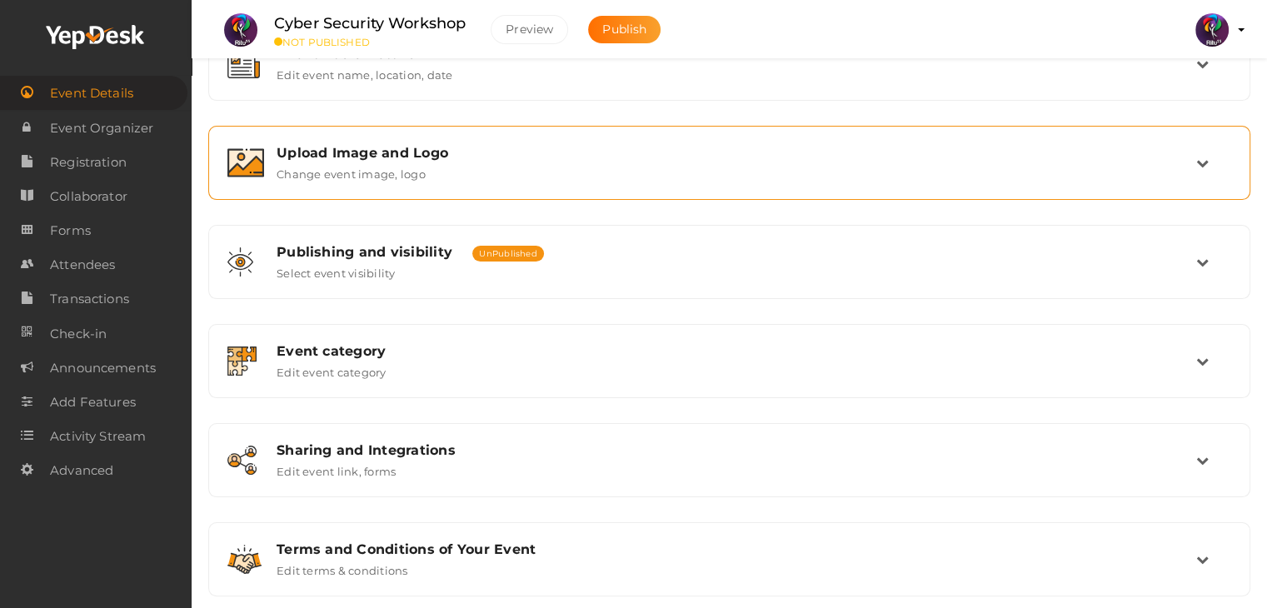
scroll to position [281, 0]
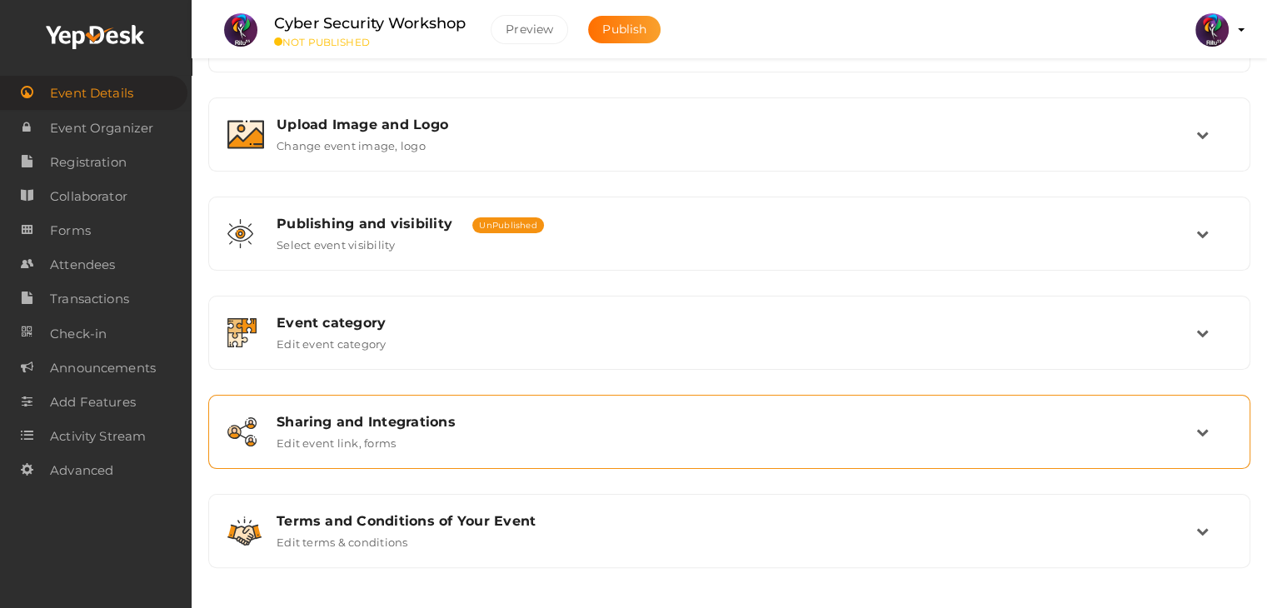
click at [650, 397] on div "Sharing and Integrations Edit event link, forms" at bounding box center [729, 432] width 1042 height 74
click at [676, 427] on div "Sharing and Integrations" at bounding box center [737, 422] width 920 height 16
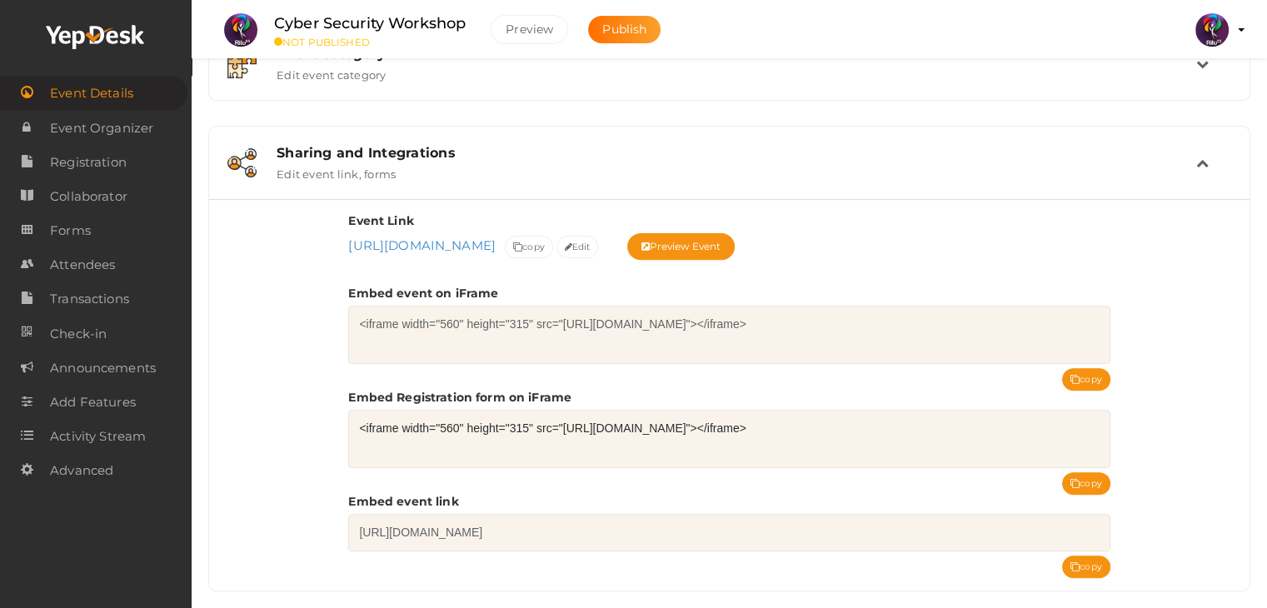
scroll to position [563, 0]
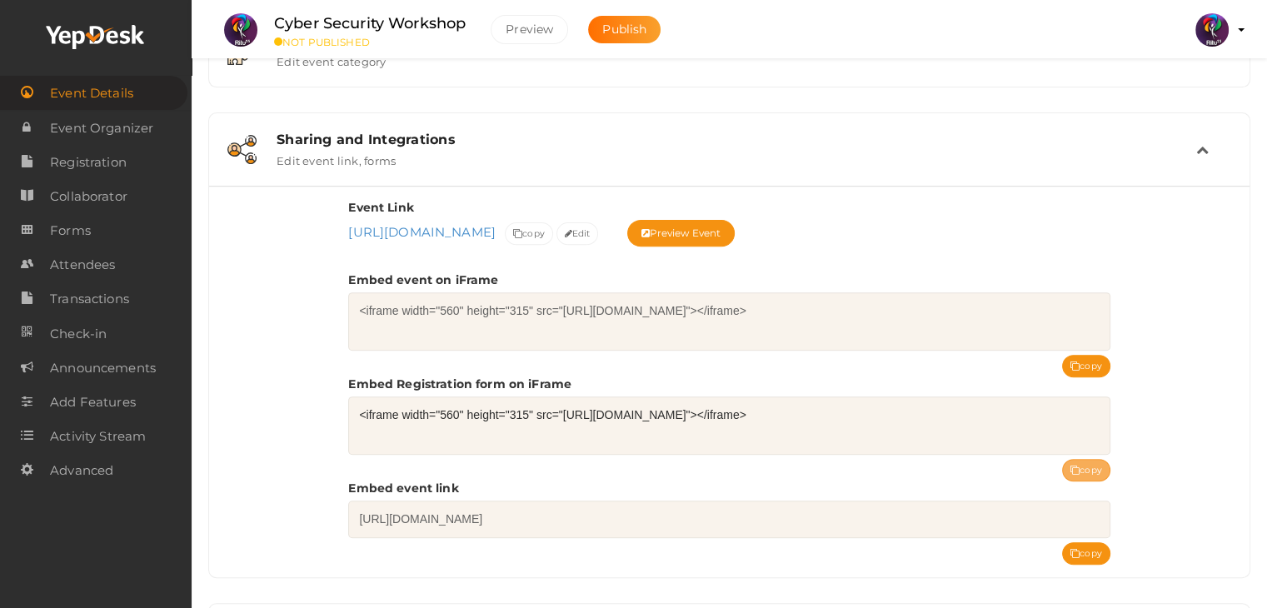
click at [1066, 465] on button "copy" at bounding box center [1086, 470] width 48 height 22
click at [620, 37] on button "Publish" at bounding box center [624, 29] width 72 height 27
click at [113, 124] on span "Event Organizer" at bounding box center [101, 128] width 103 height 33
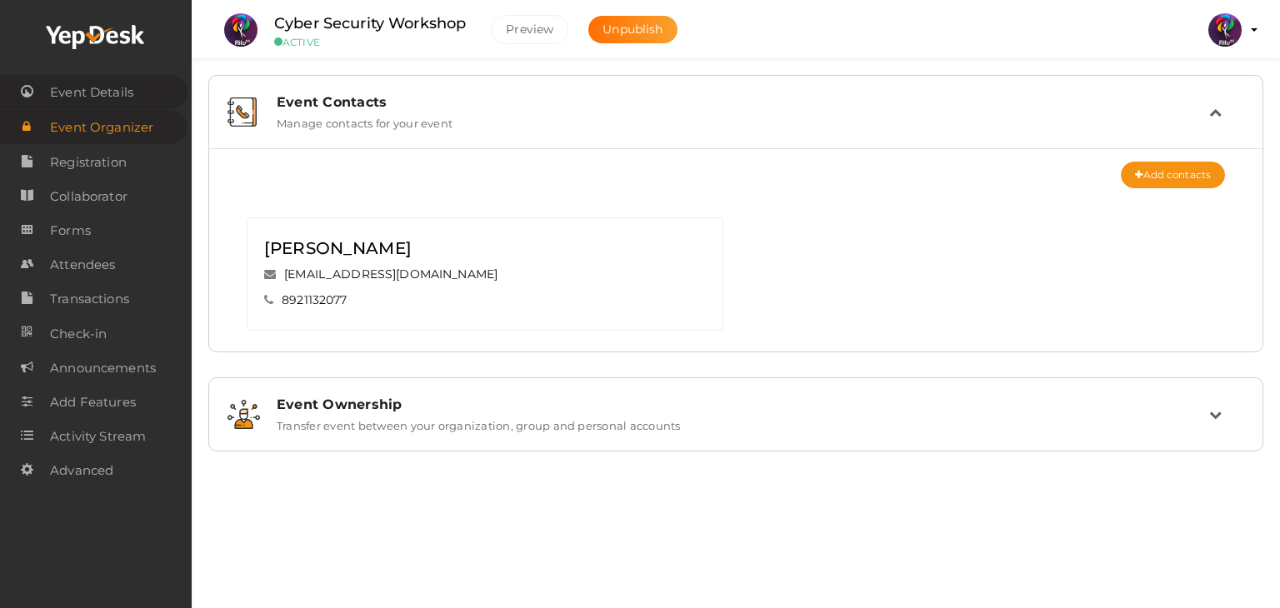
click at [117, 97] on span "Event Details" at bounding box center [91, 92] width 83 height 33
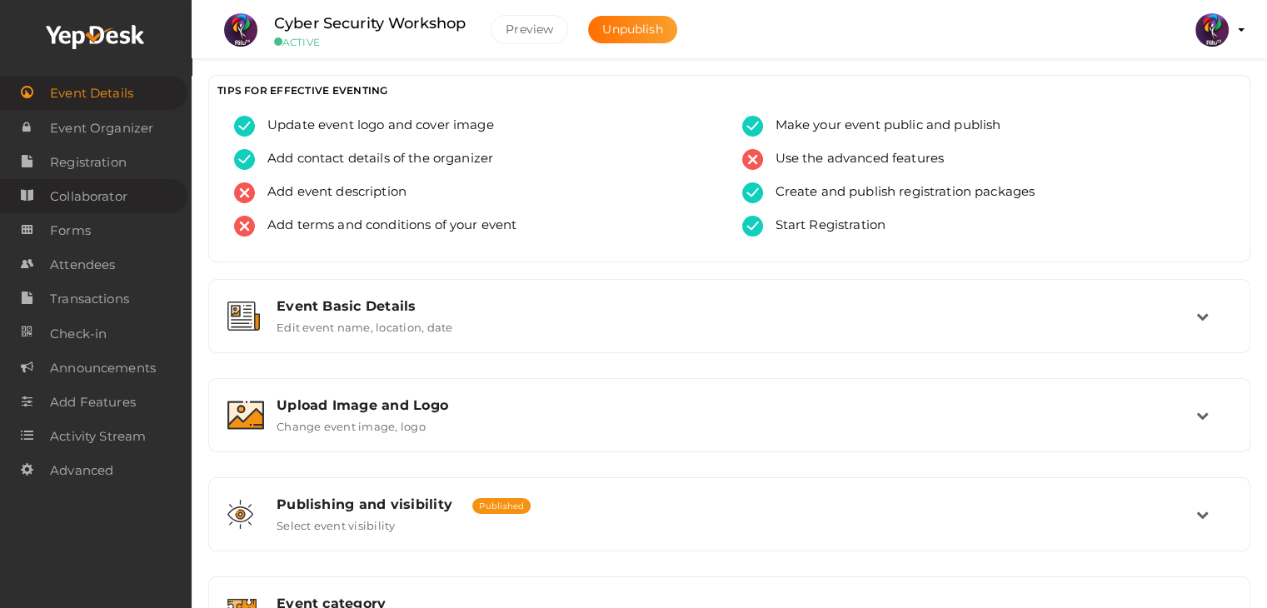
click at [114, 182] on span "Collaborator" at bounding box center [88, 196] width 77 height 33
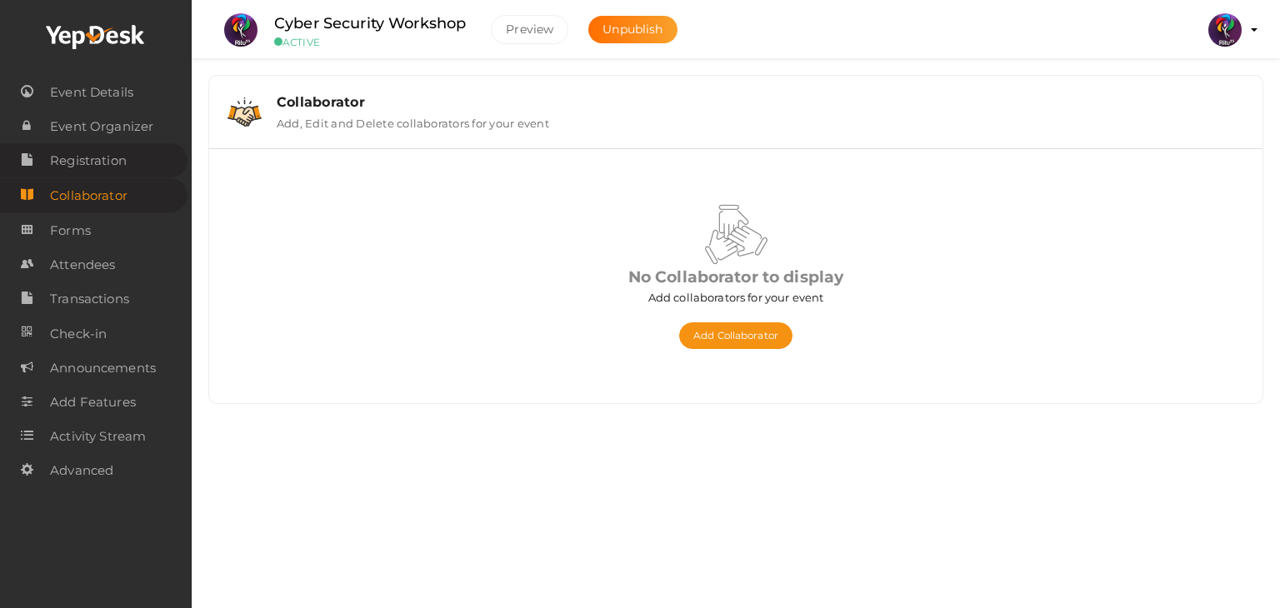
click at [114, 161] on span "Registration" at bounding box center [88, 160] width 77 height 33
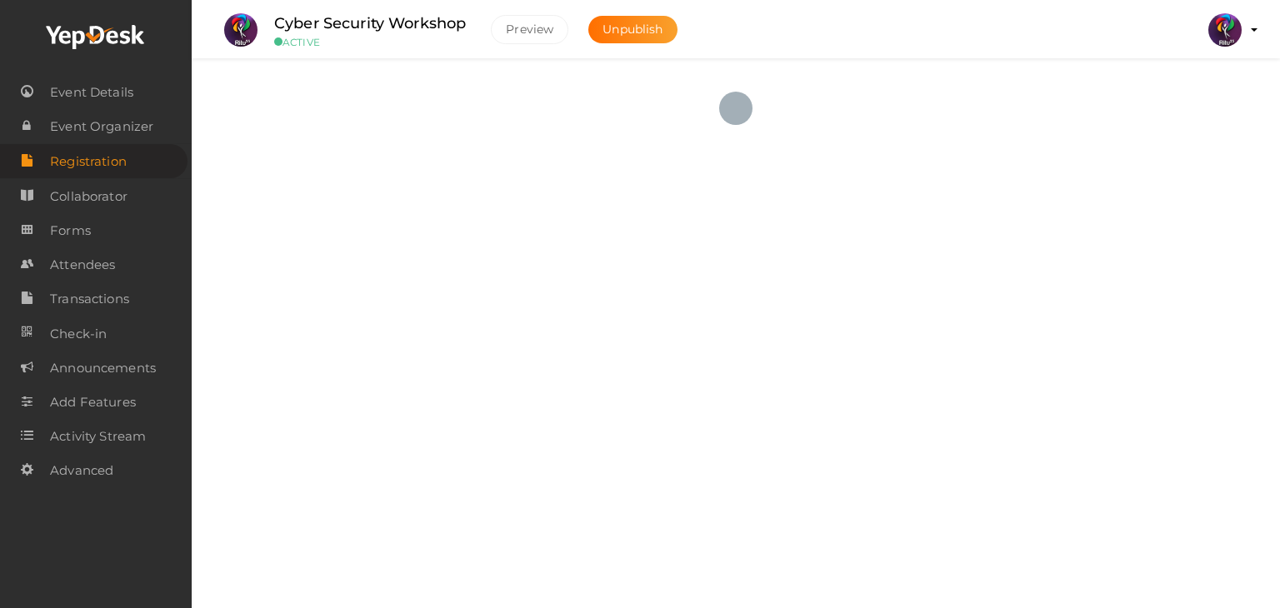
checkbox input "true"
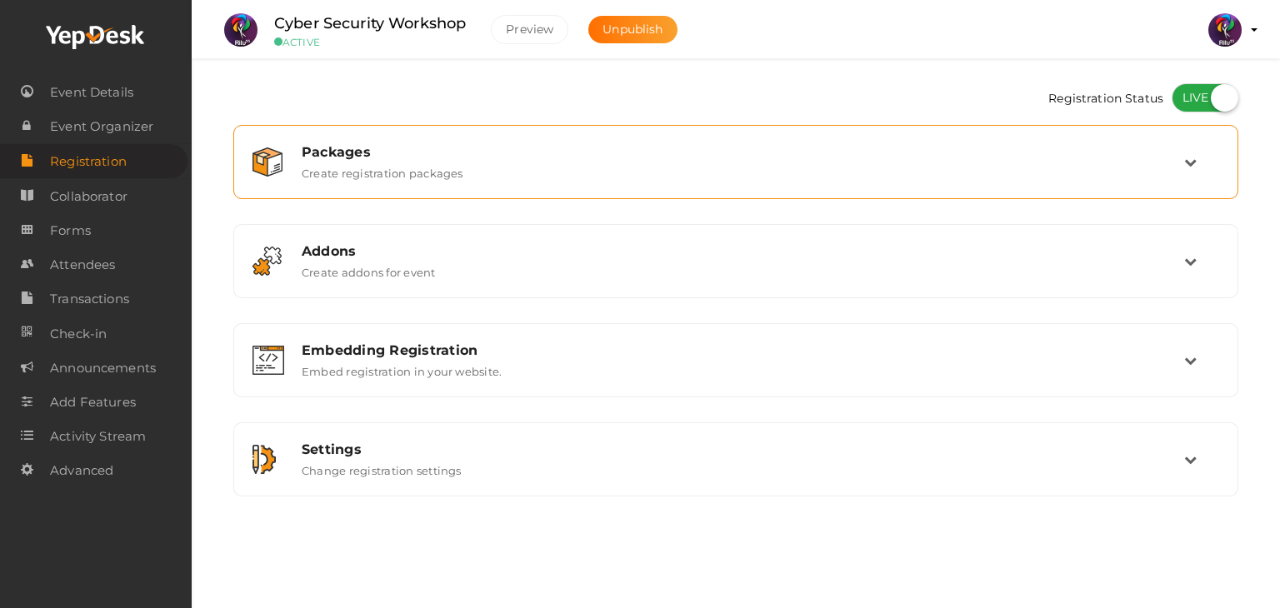
click at [438, 137] on div "Packages Create registration packages" at bounding box center [735, 162] width 987 height 56
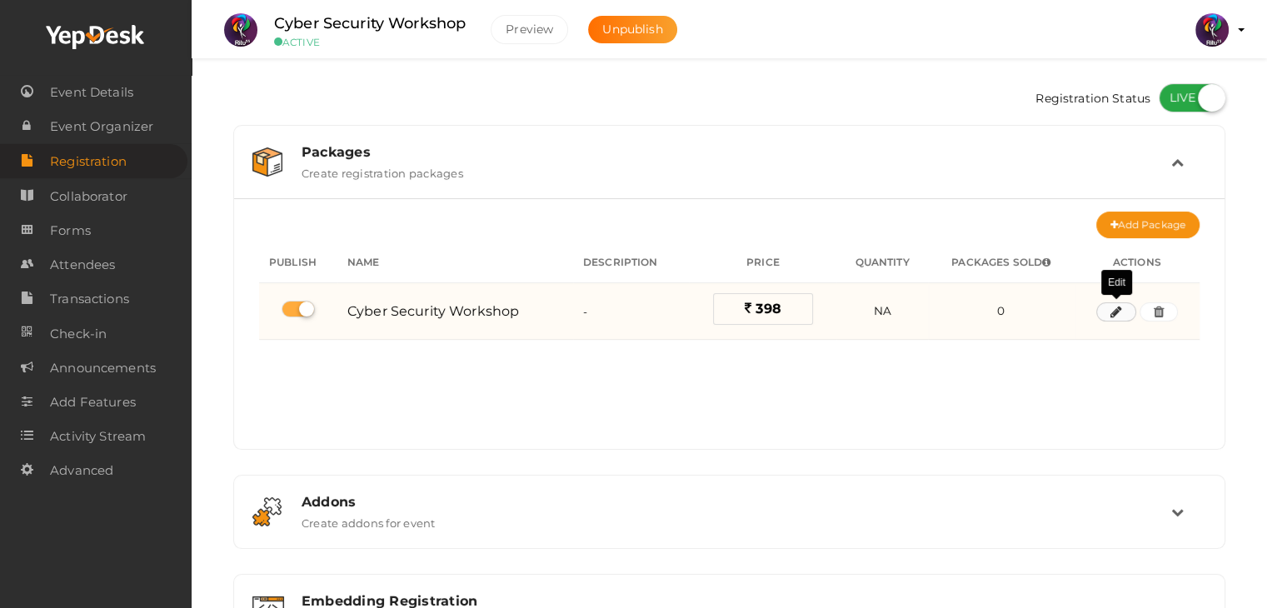
click at [1120, 307] on icon "button" at bounding box center [1117, 312] width 12 height 10
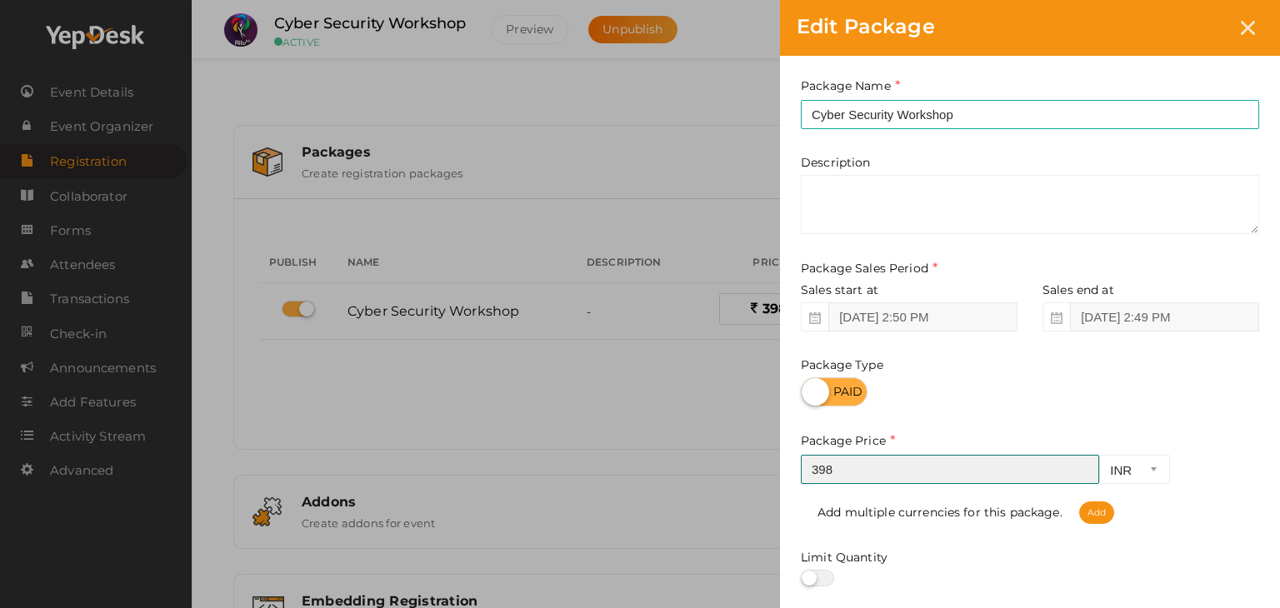
click at [1089, 465] on input "398" at bounding box center [950, 469] width 298 height 29
type input "399"
click at [1081, 466] on input "399" at bounding box center [950, 469] width 298 height 29
click at [552, 320] on div "Edit Package Package Name Cyber Security Workshop This field is Required. Packa…" at bounding box center [640, 304] width 1280 height 608
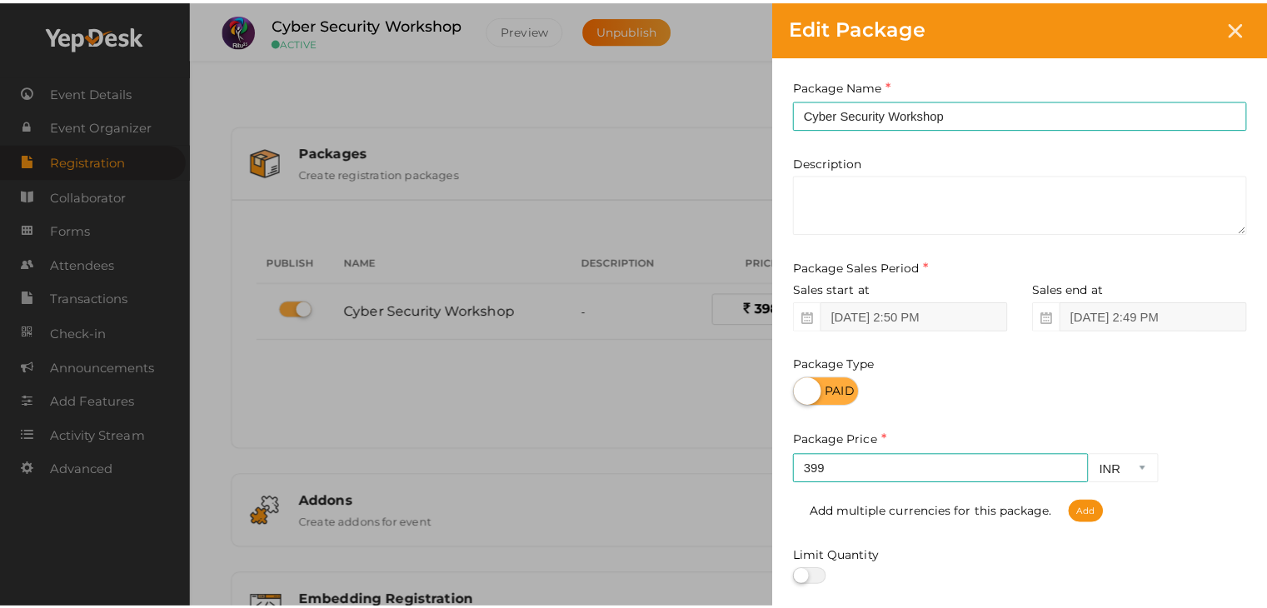
scroll to position [207, 0]
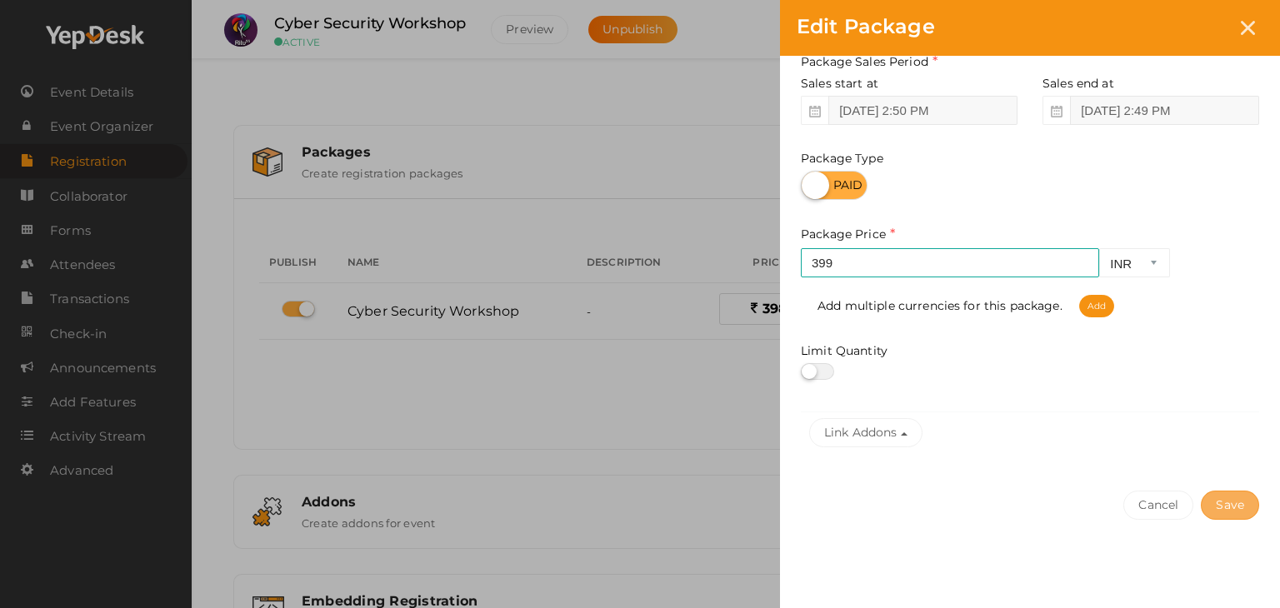
click at [1238, 508] on button "Save" at bounding box center [1230, 505] width 58 height 29
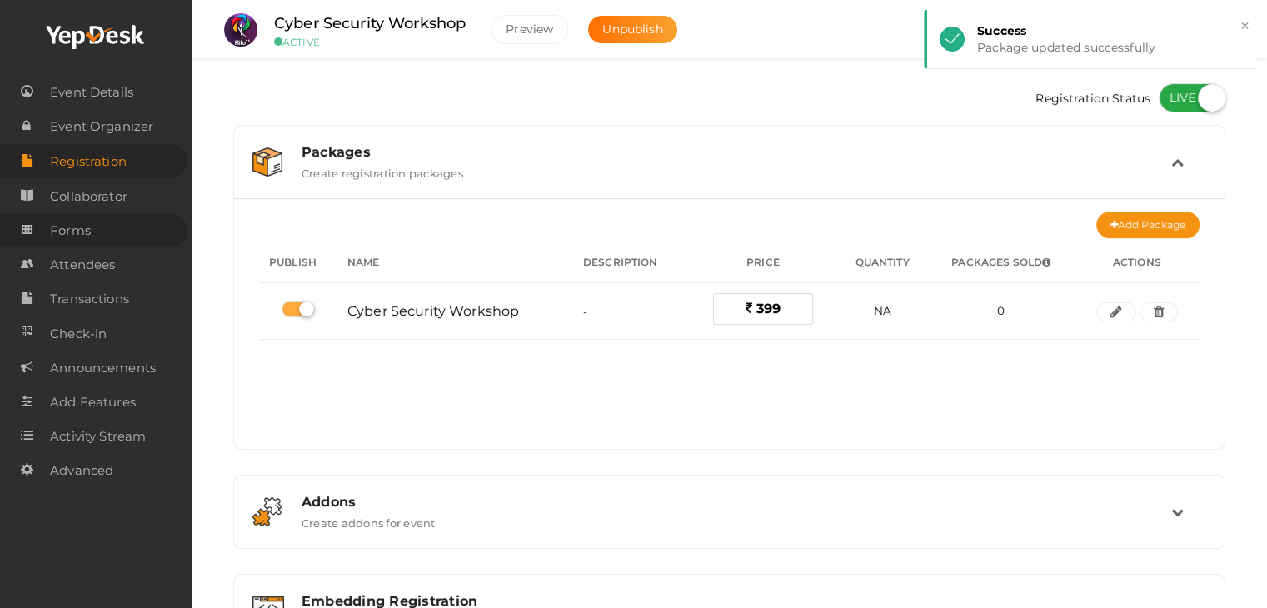
click at [113, 228] on link "Forms" at bounding box center [93, 230] width 187 height 34
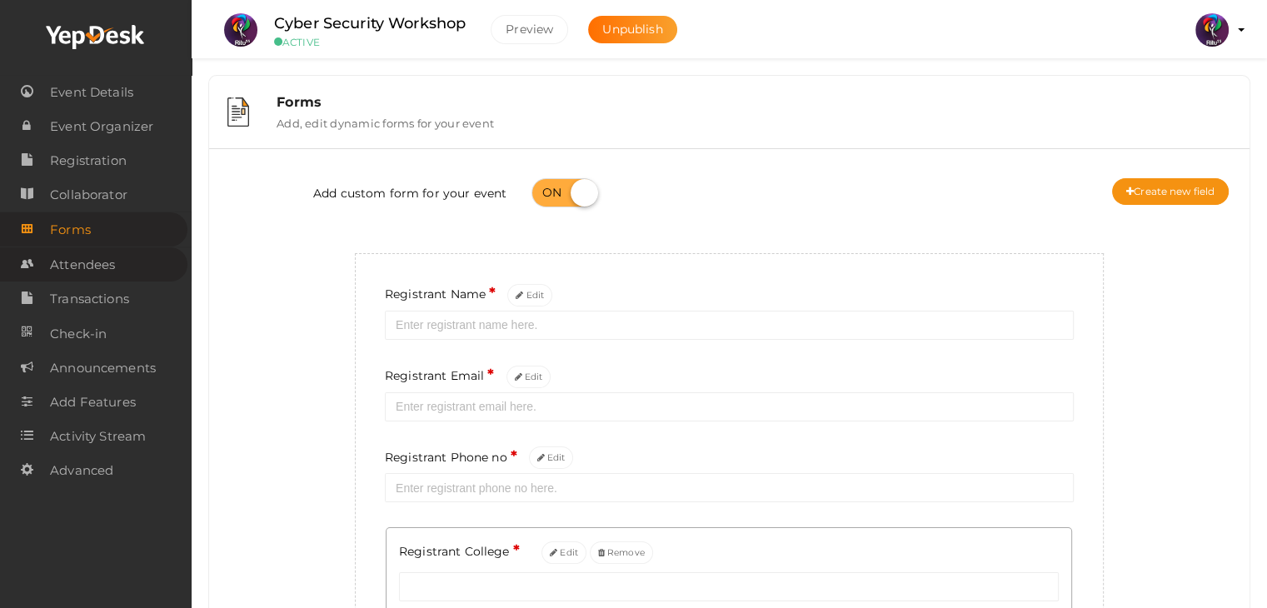
click at [115, 254] on span "Attendees" at bounding box center [82, 264] width 65 height 33
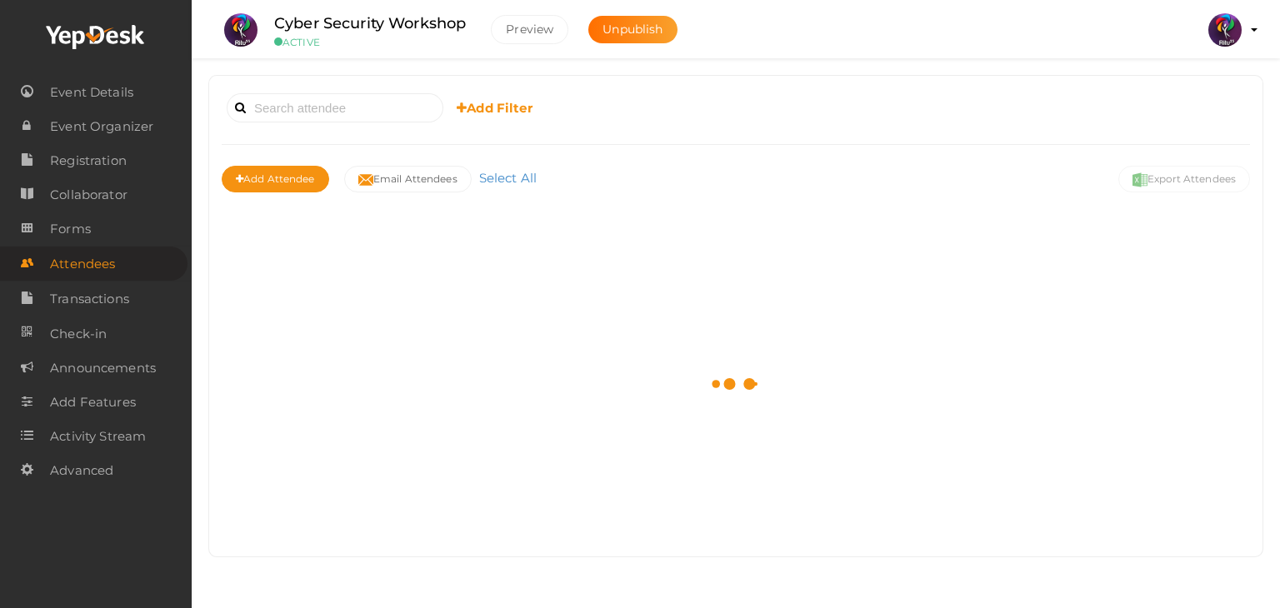
click at [122, 87] on span "Event Details" at bounding box center [91, 92] width 83 height 33
